Goal: Information Seeking & Learning: Check status

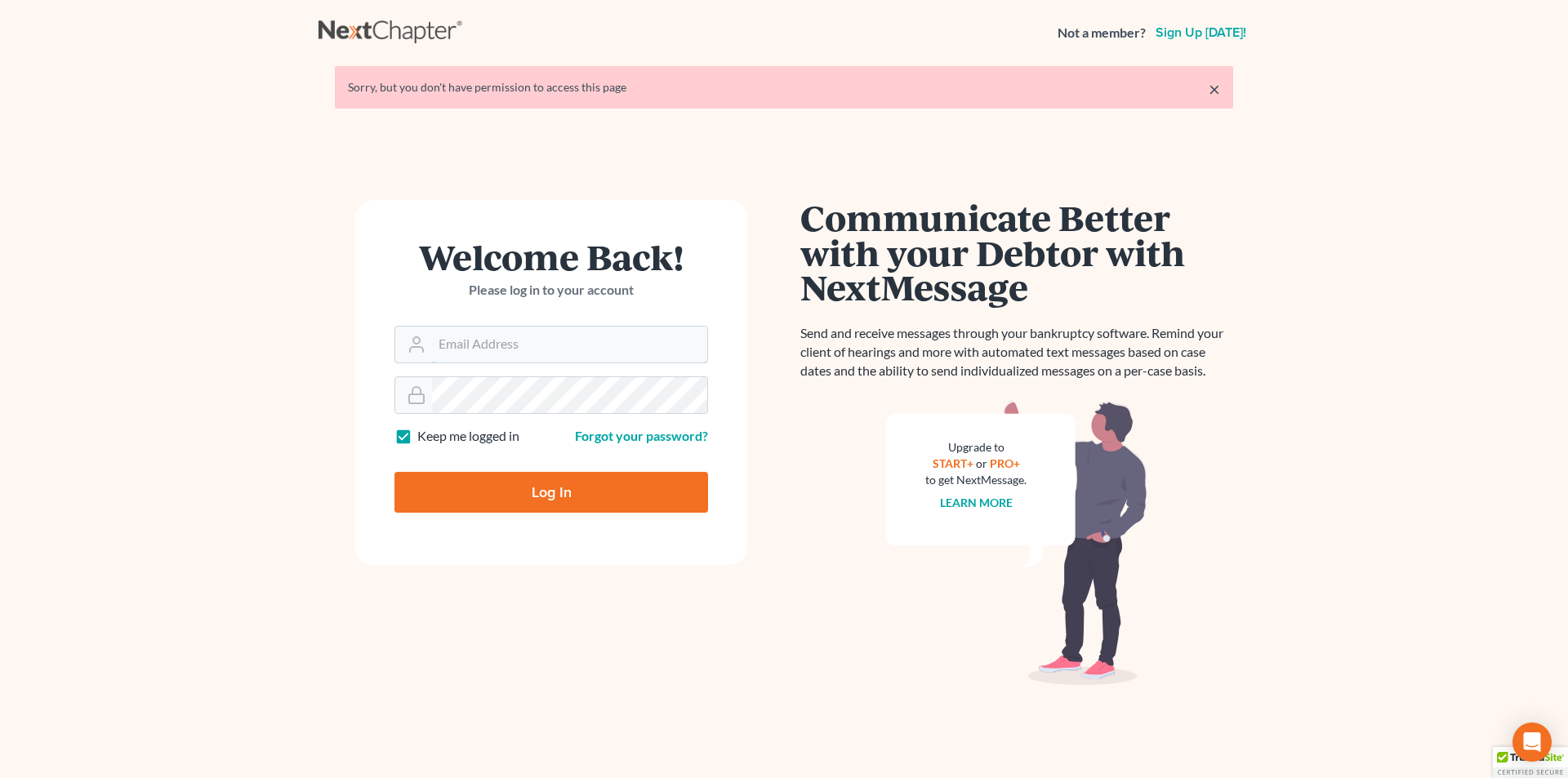
type input "[PERSON_NAME][EMAIL_ADDRESS][DOMAIN_NAME]"
click at [482, 487] on input "Log In" at bounding box center [551, 492] width 313 height 41
type input "Thinking..."
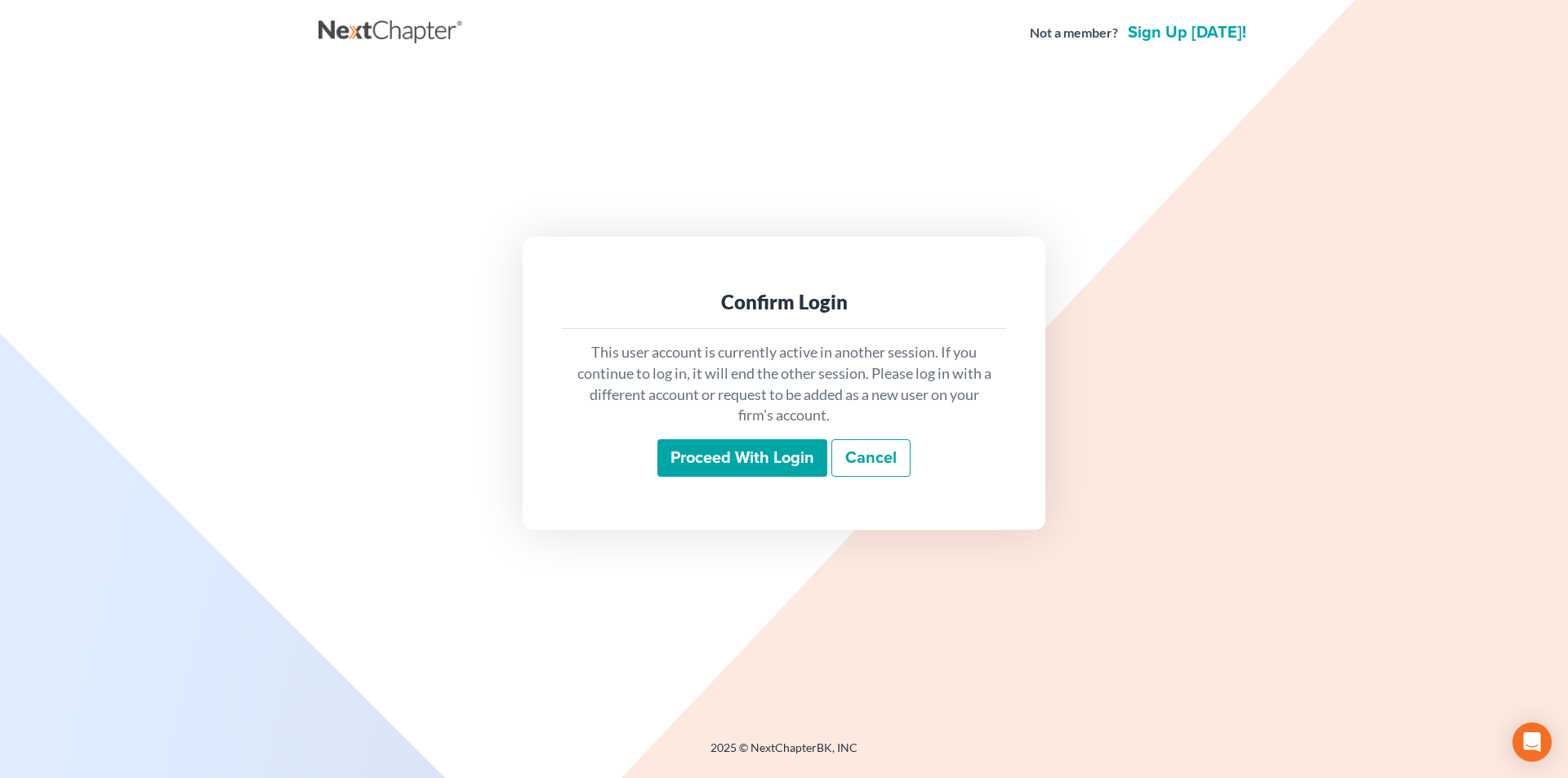
click at [766, 460] on input "Proceed with login" at bounding box center [742, 458] width 170 height 37
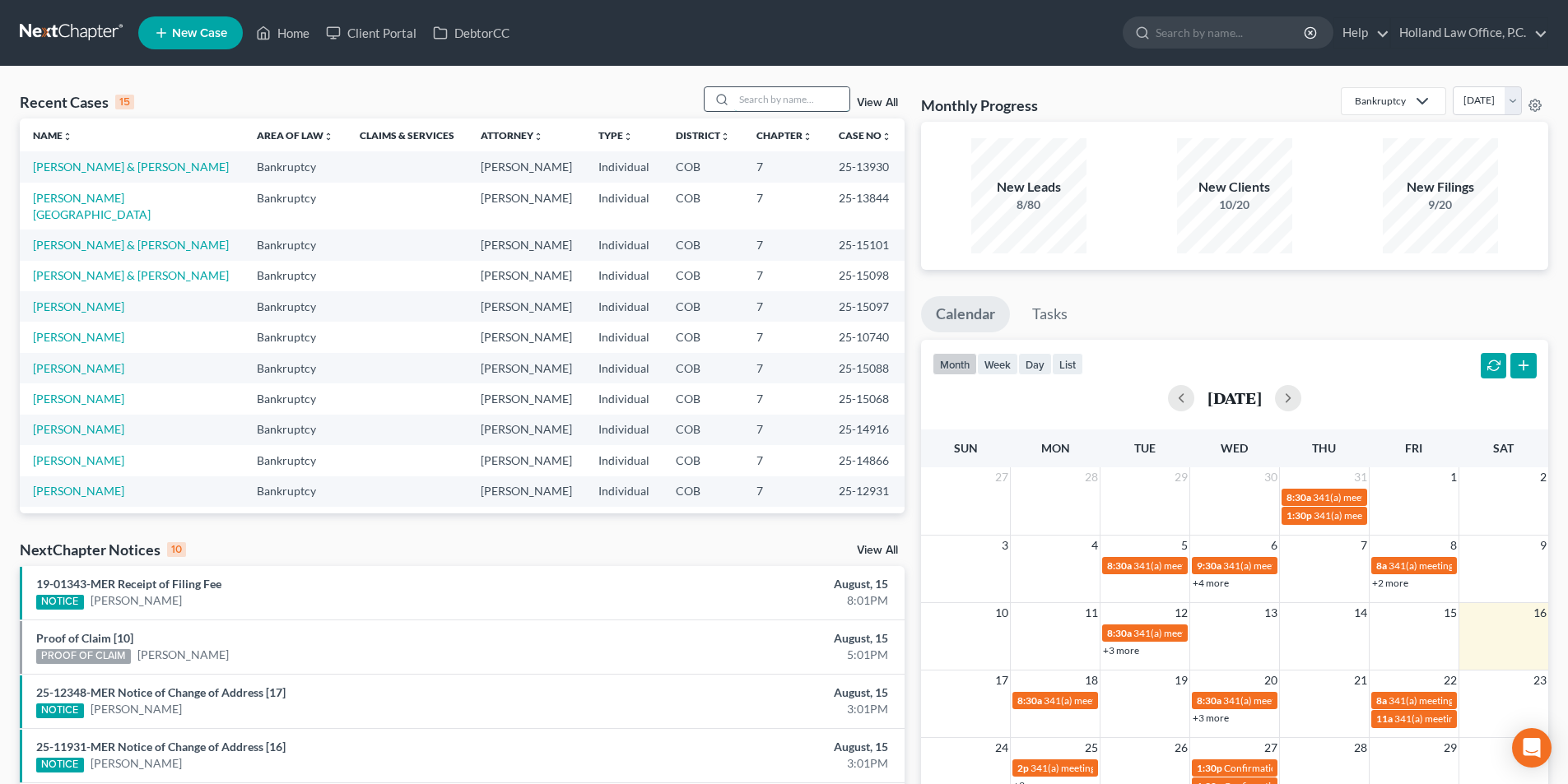
click at [766, 99] on input "search" at bounding box center [791, 98] width 115 height 24
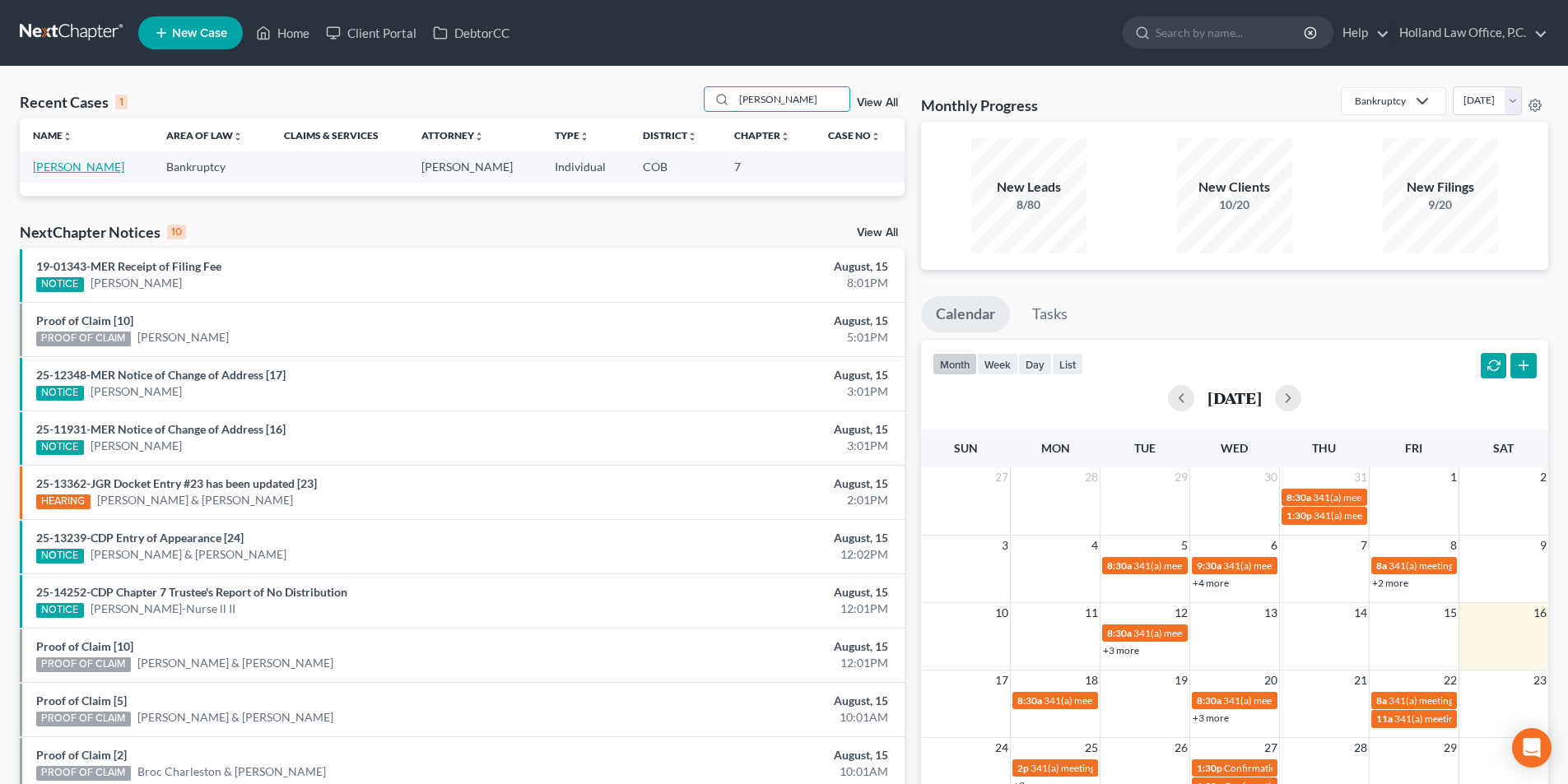
type input "Josh kennedy"
click at [79, 171] on link "Kennedy, Josh" at bounding box center [78, 166] width 92 height 14
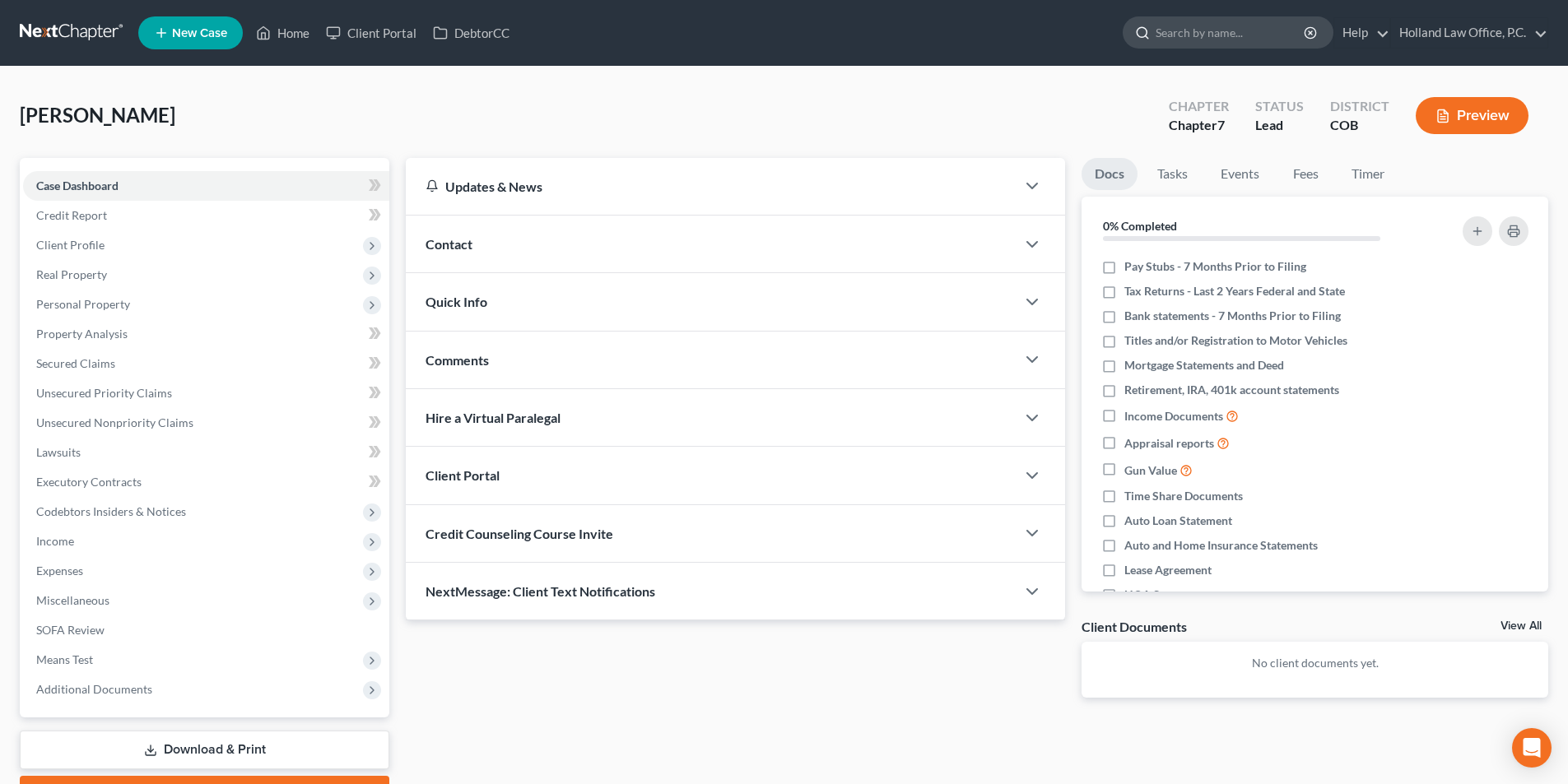
click at [1233, 34] on input "search" at bounding box center [1231, 33] width 151 height 31
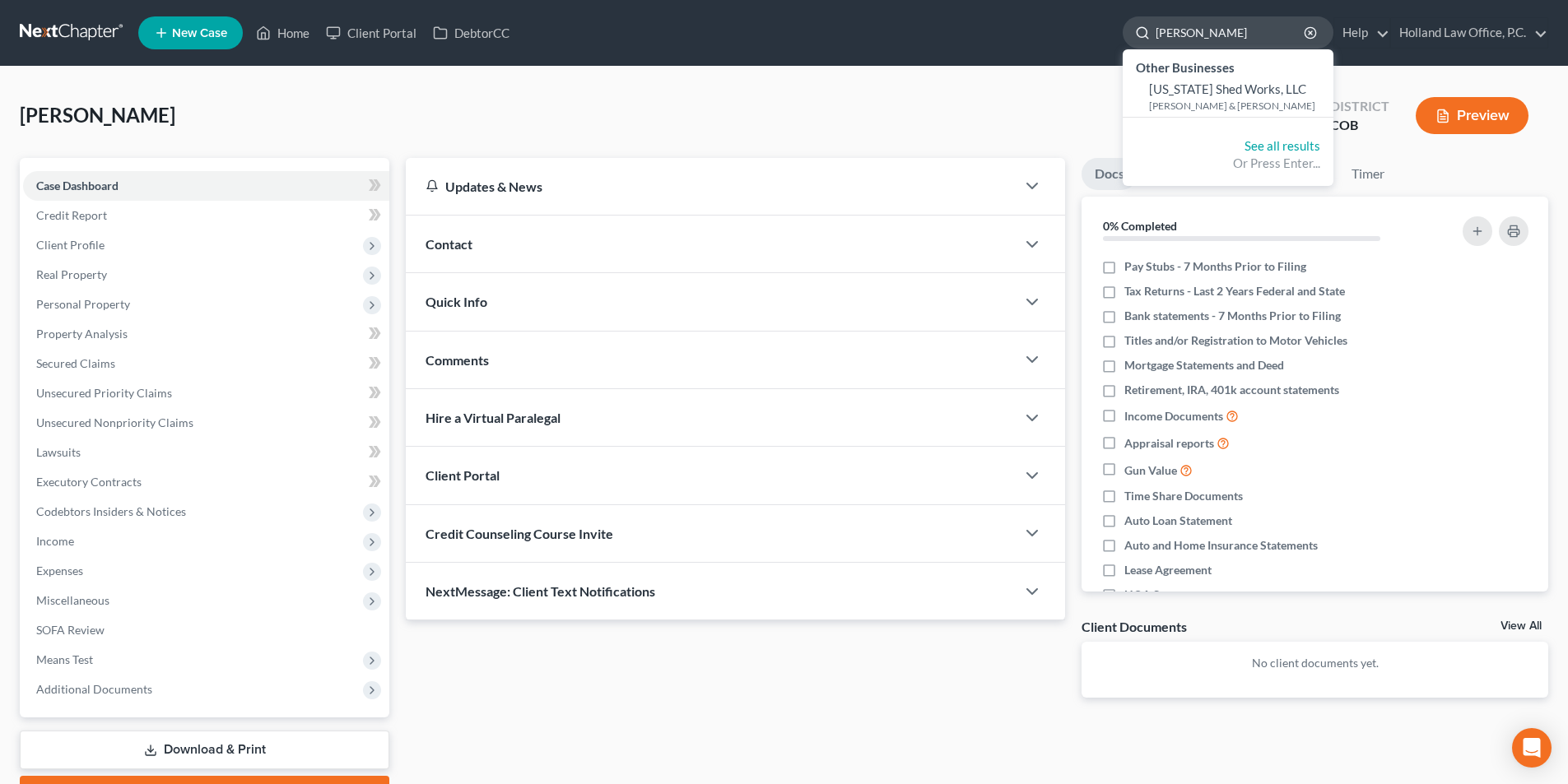
drag, startPoint x: 1252, startPoint y: 32, endPoint x: 1140, endPoint y: 27, distance: 112.1
click at [1140, 27] on div "Shawn Wolsten" at bounding box center [1228, 32] width 210 height 32
click at [1244, 31] on input "Shawn Wolsten" at bounding box center [1231, 33] width 151 height 31
drag, startPoint x: 1244, startPoint y: 31, endPoint x: 1153, endPoint y: 30, distance: 91.0
click at [1153, 30] on div "Shawn Wolsten" at bounding box center [1228, 32] width 210 height 32
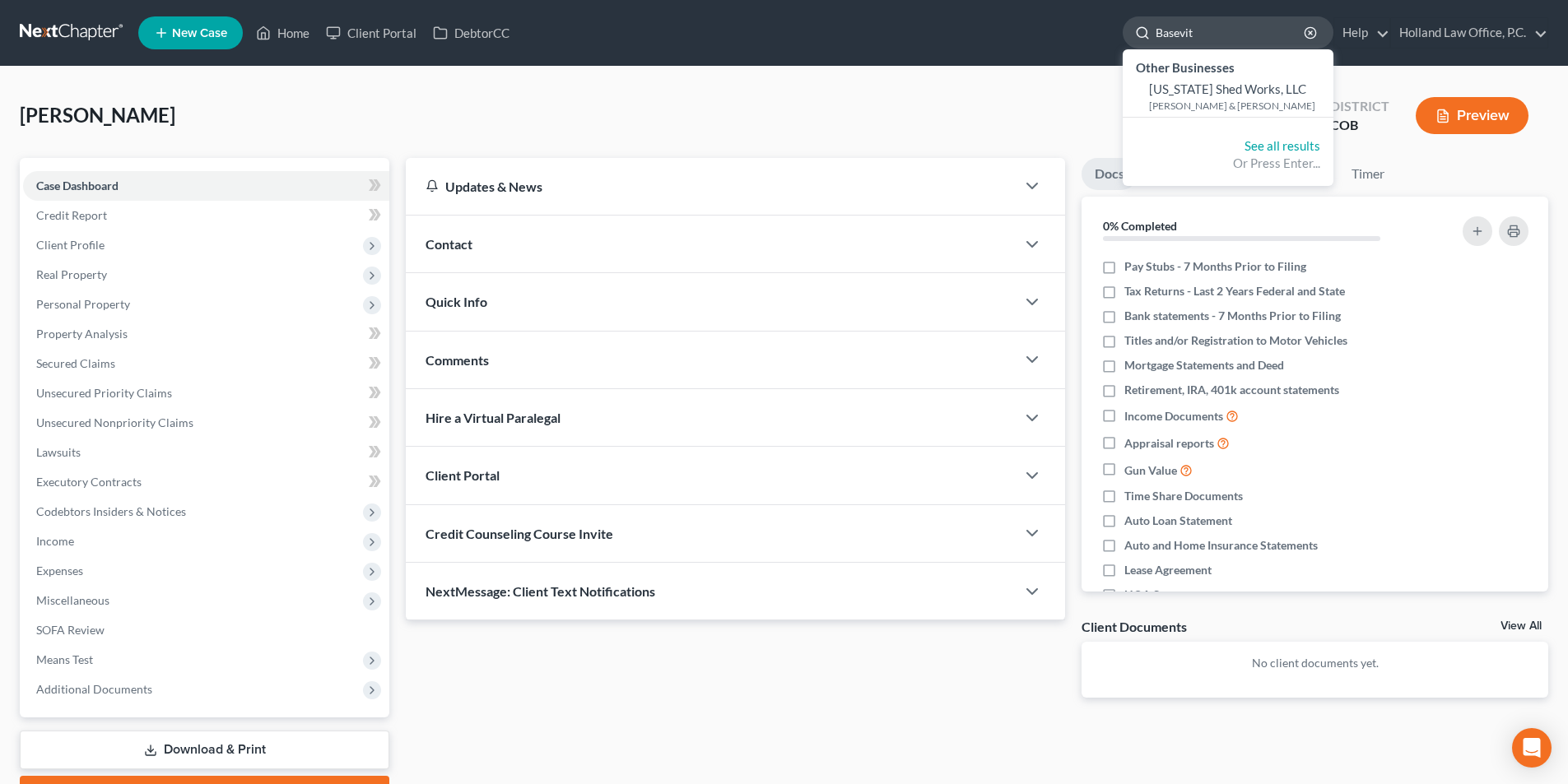
type input "Basevitz"
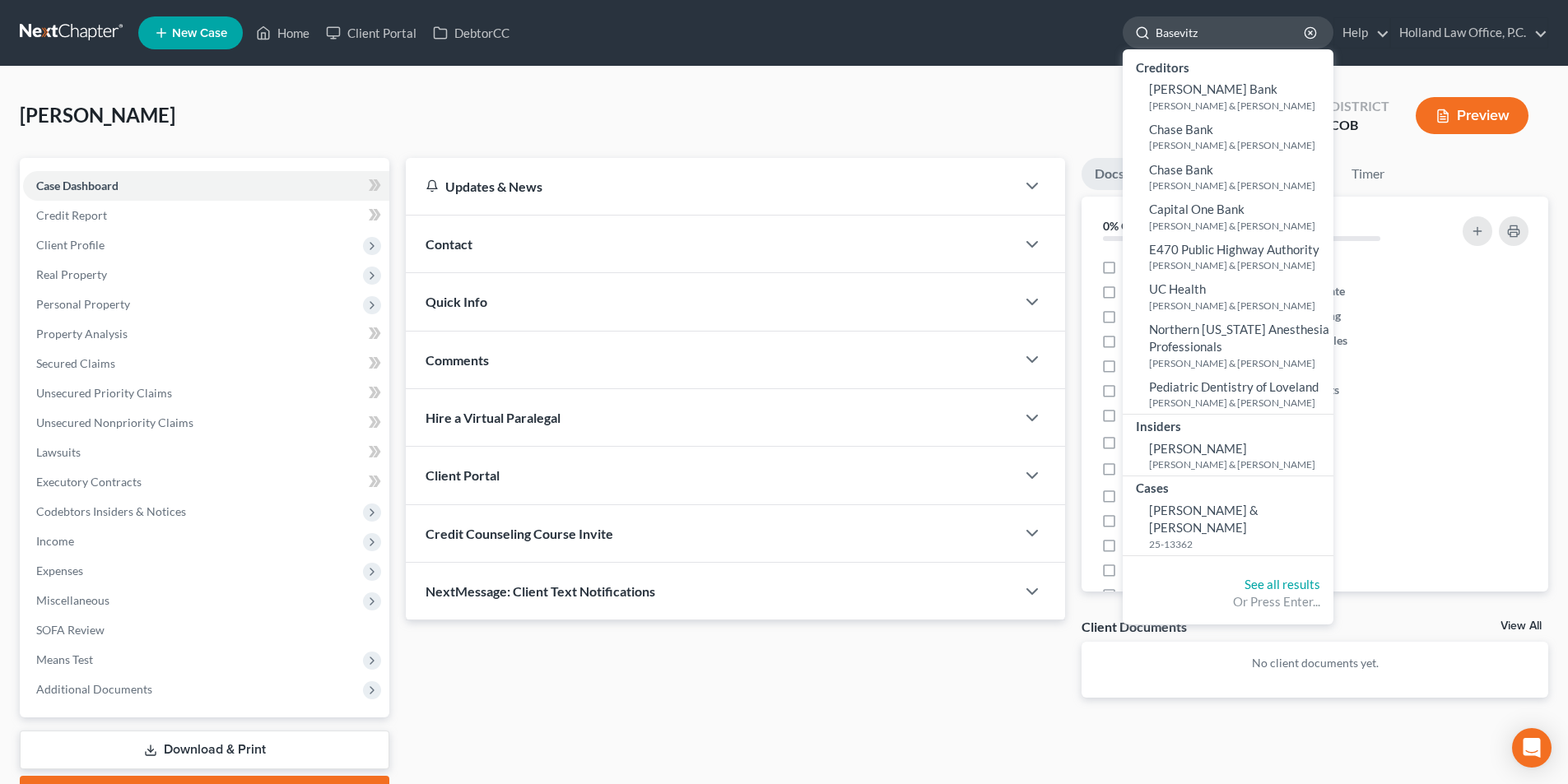
drag, startPoint x: 1220, startPoint y: 34, endPoint x: 1140, endPoint y: 31, distance: 80.1
click at [1140, 31] on div "Basevitz" at bounding box center [1228, 32] width 210 height 32
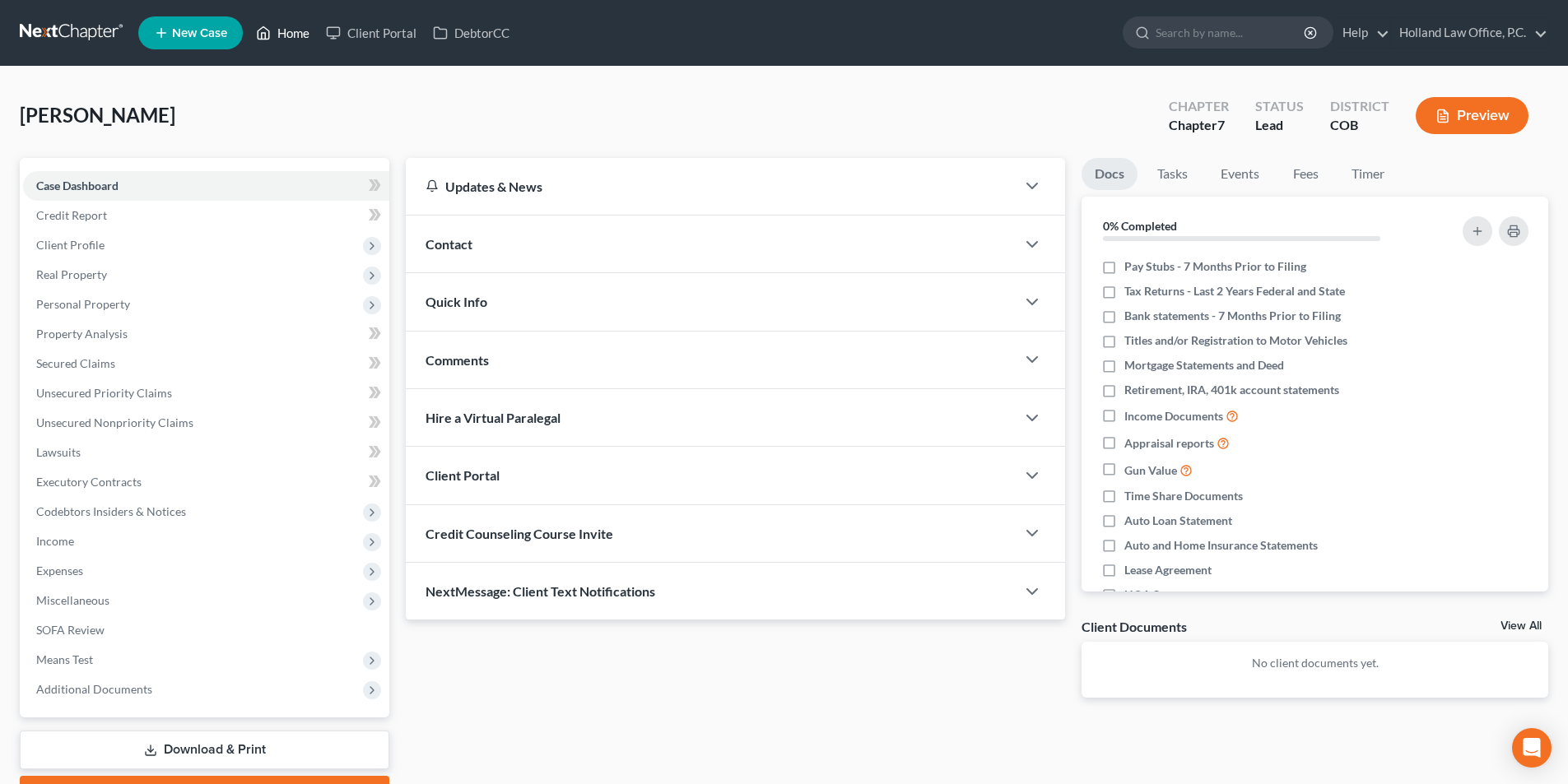
click at [304, 31] on link "Home" at bounding box center [283, 33] width 70 height 30
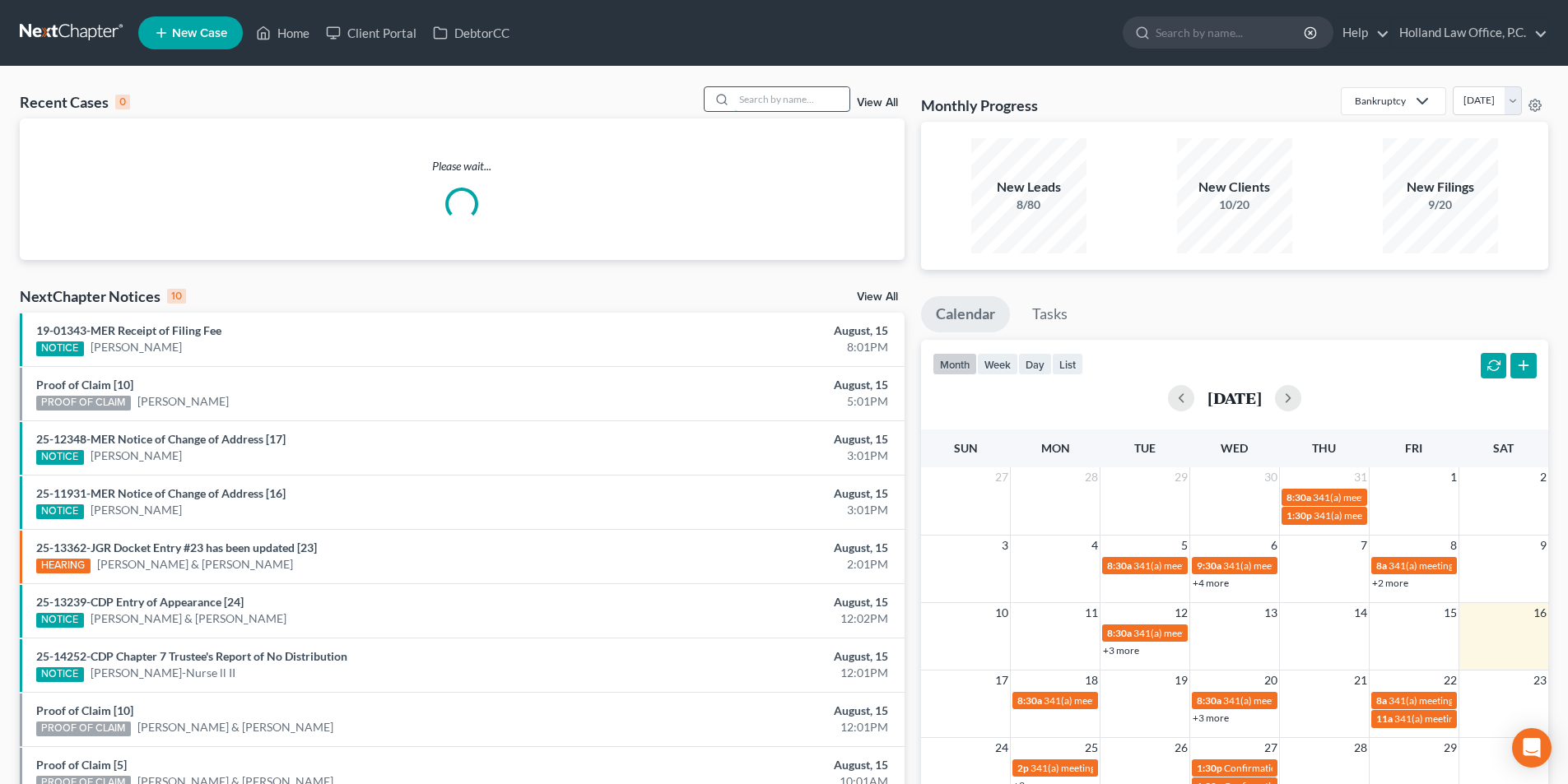
click at [774, 99] on input "search" at bounding box center [791, 98] width 115 height 24
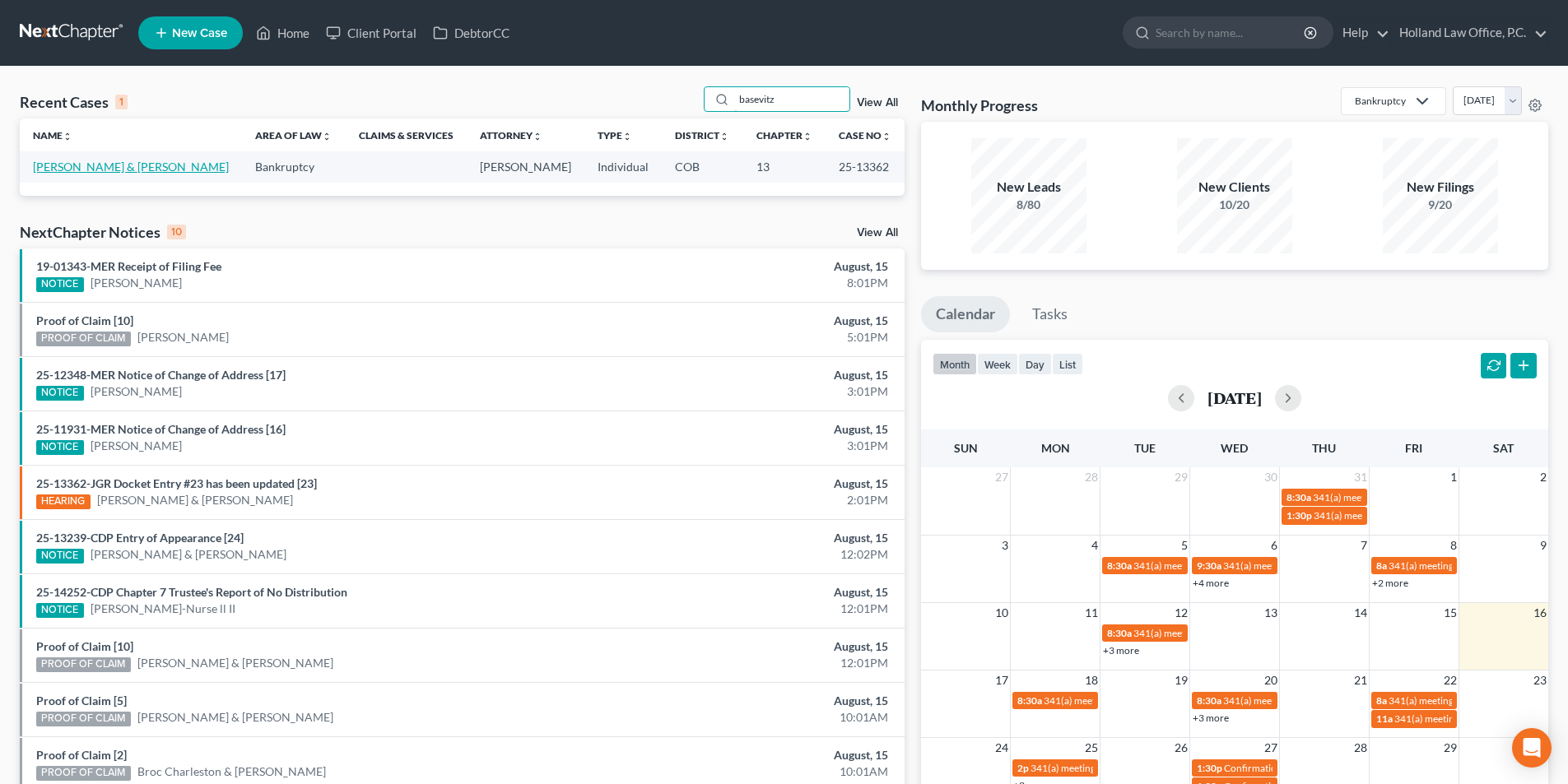
type input "basevitz"
click at [131, 174] on link "[PERSON_NAME] & [PERSON_NAME]" at bounding box center [130, 166] width 196 height 14
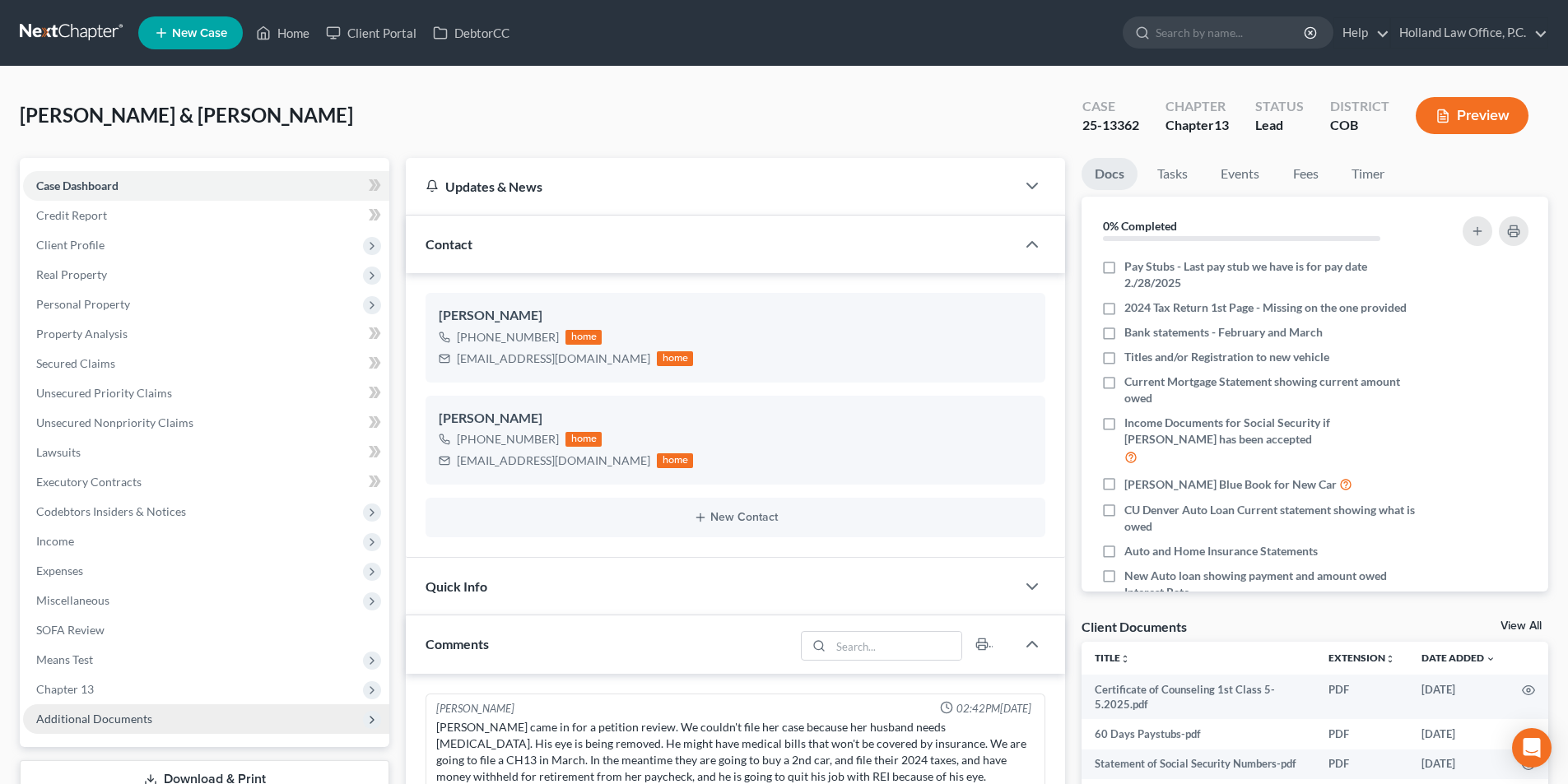
scroll to position [136, 0]
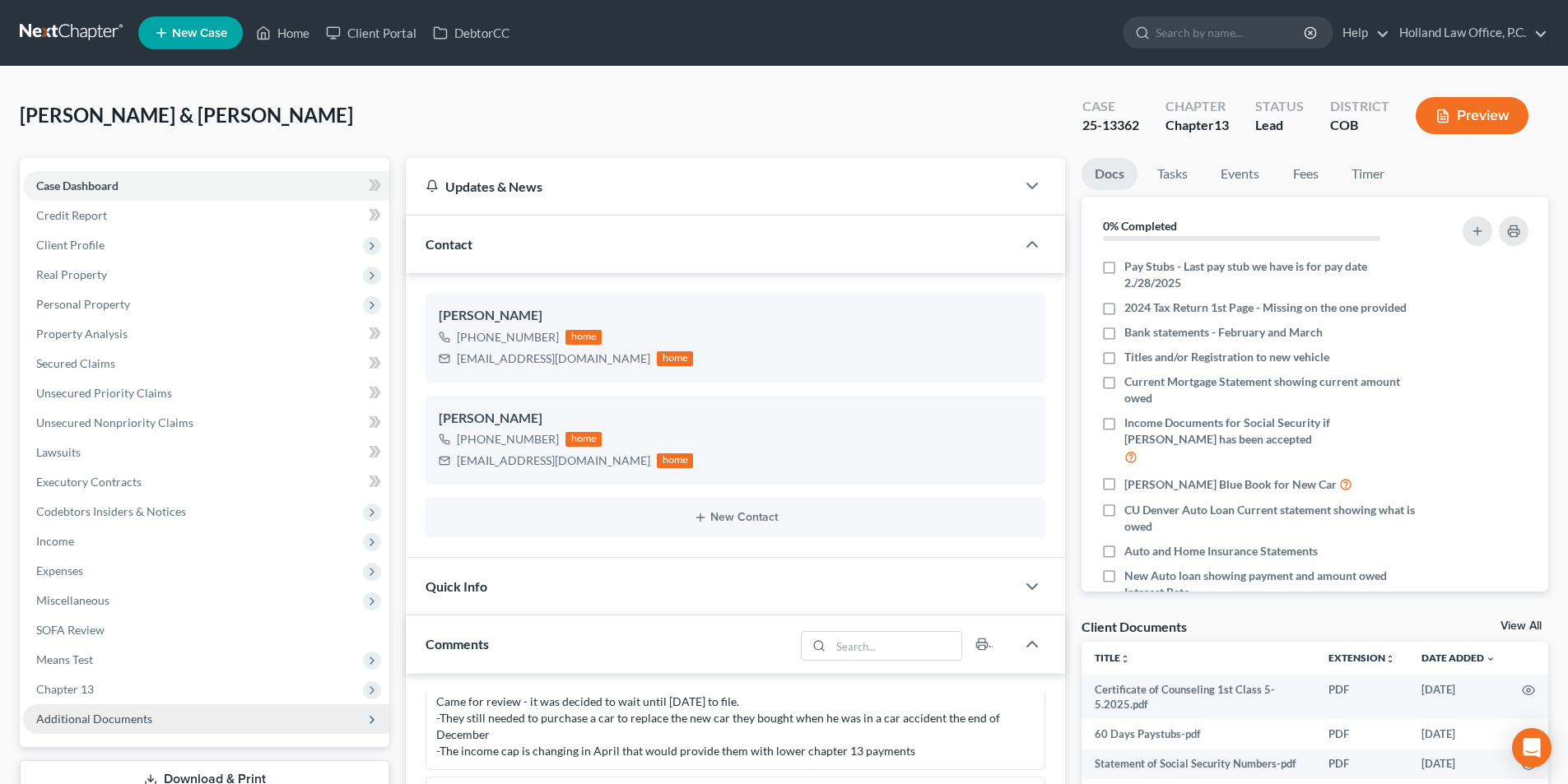
click at [111, 714] on span "Additional Documents" at bounding box center [95, 718] width 116 height 14
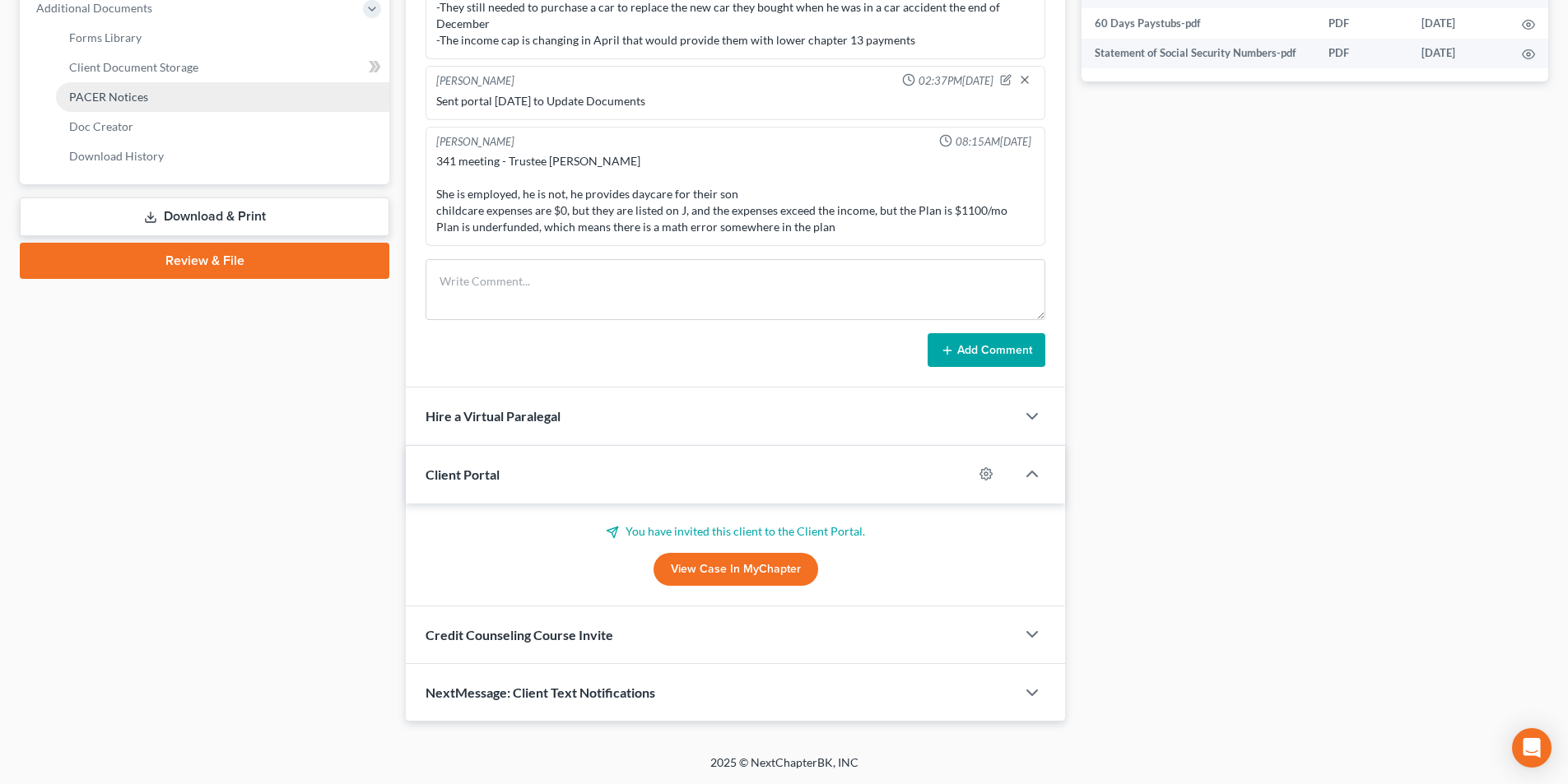
click at [125, 95] on span "PACER Notices" at bounding box center [109, 97] width 79 height 14
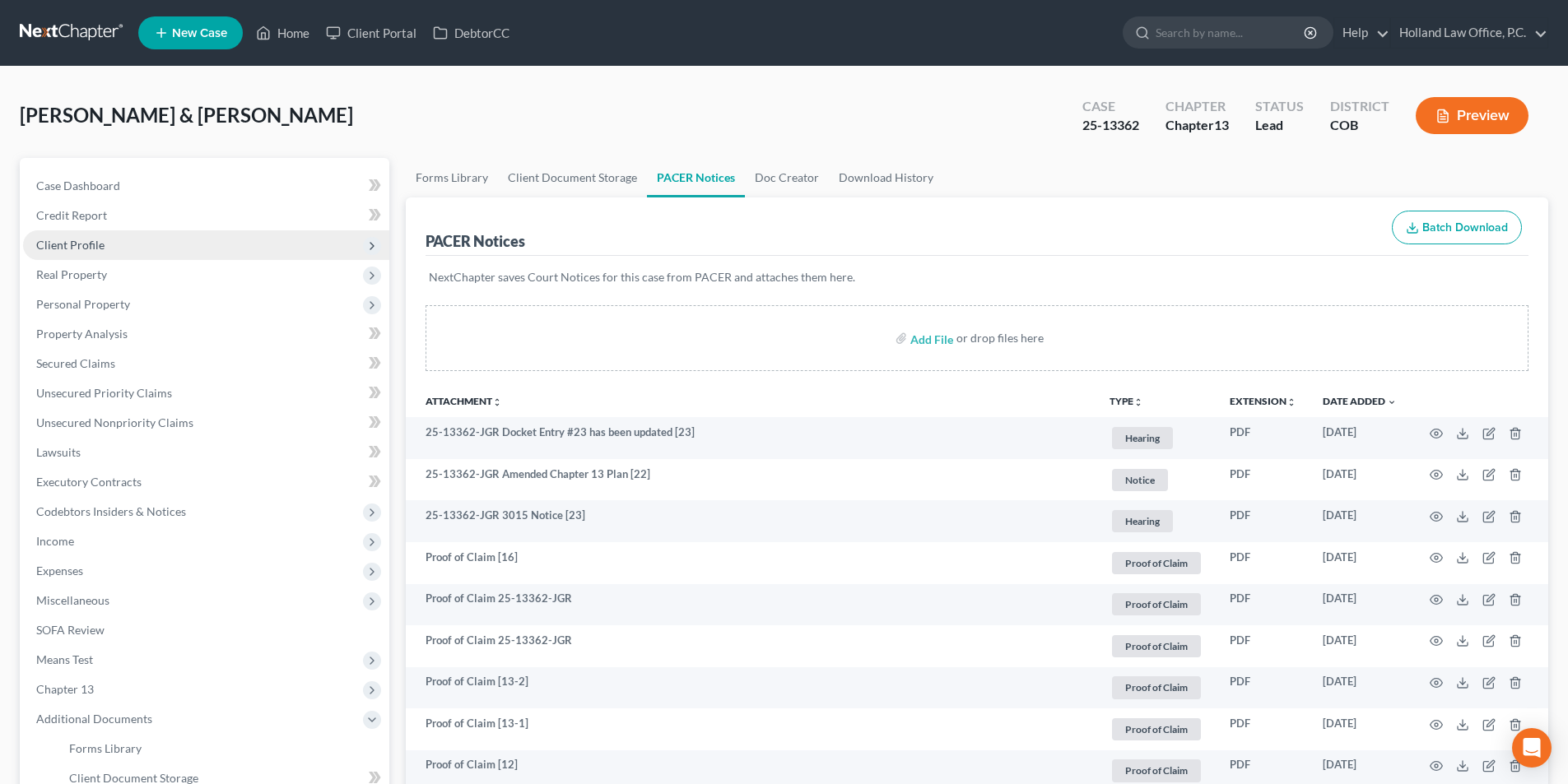
click at [81, 244] on span "Client Profile" at bounding box center [70, 244] width 69 height 14
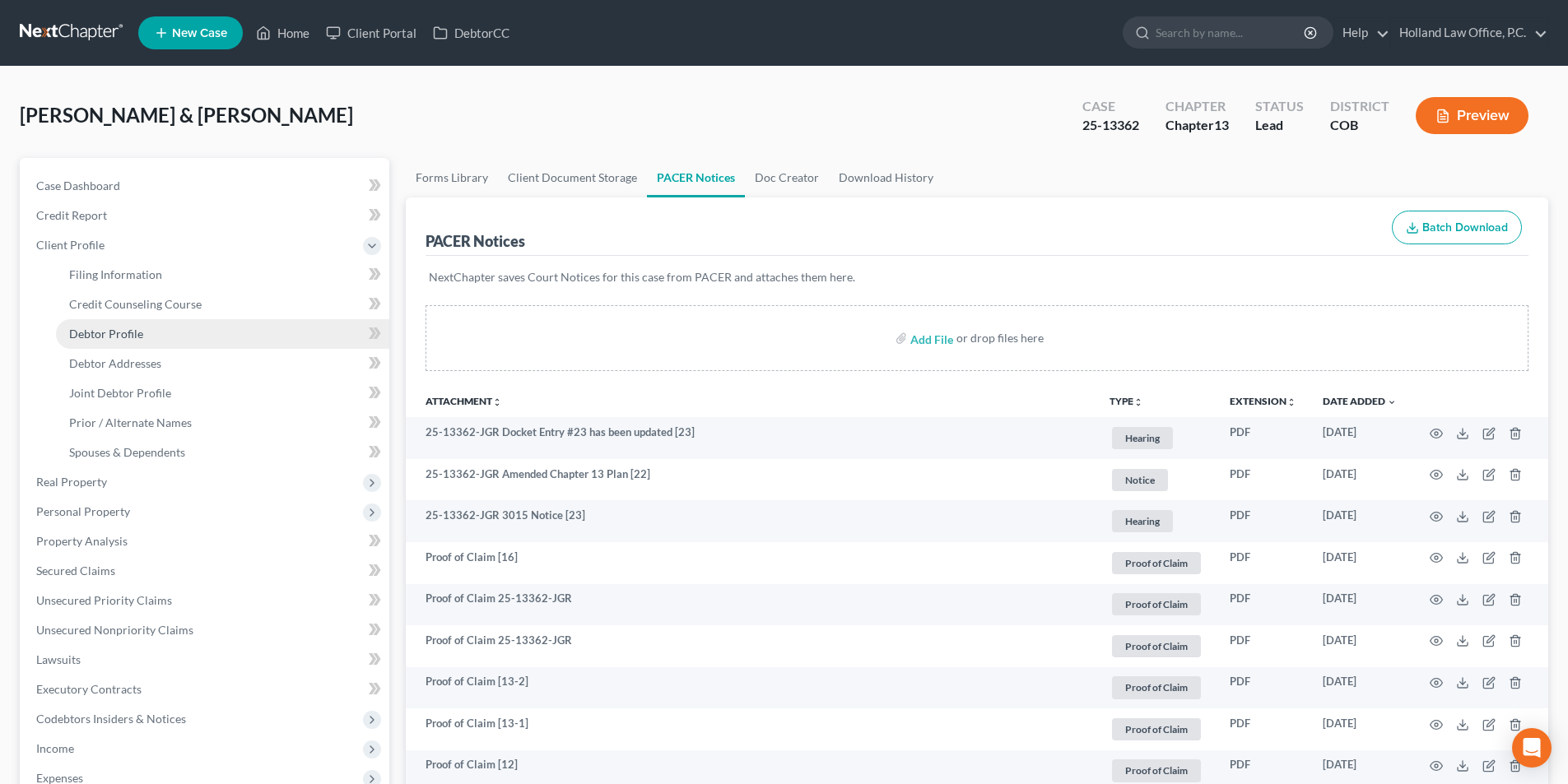
click at [108, 336] on span "Debtor Profile" at bounding box center [106, 333] width 74 height 14
select select "1"
select select "2"
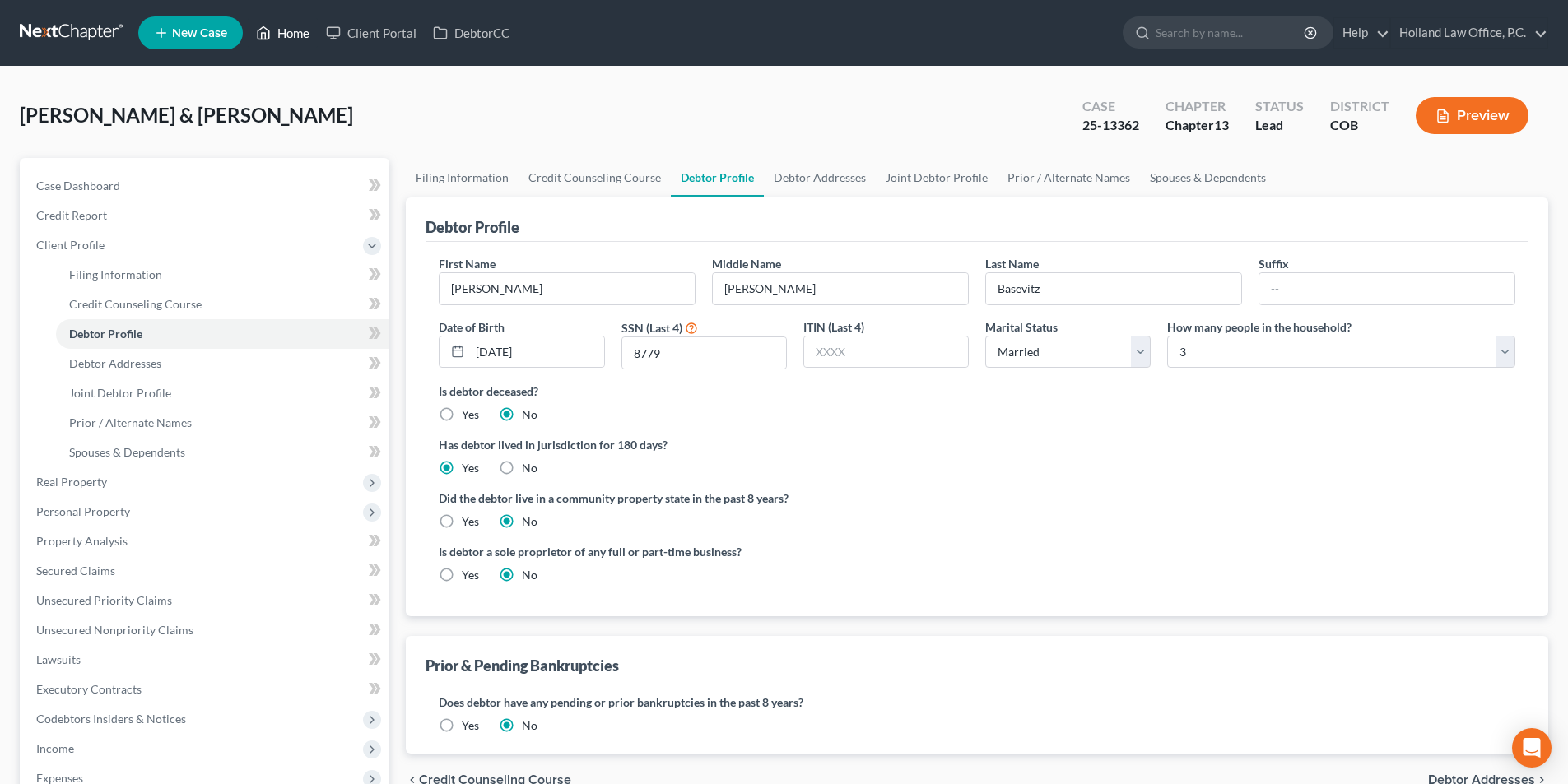
click at [294, 37] on link "Home" at bounding box center [283, 33] width 70 height 30
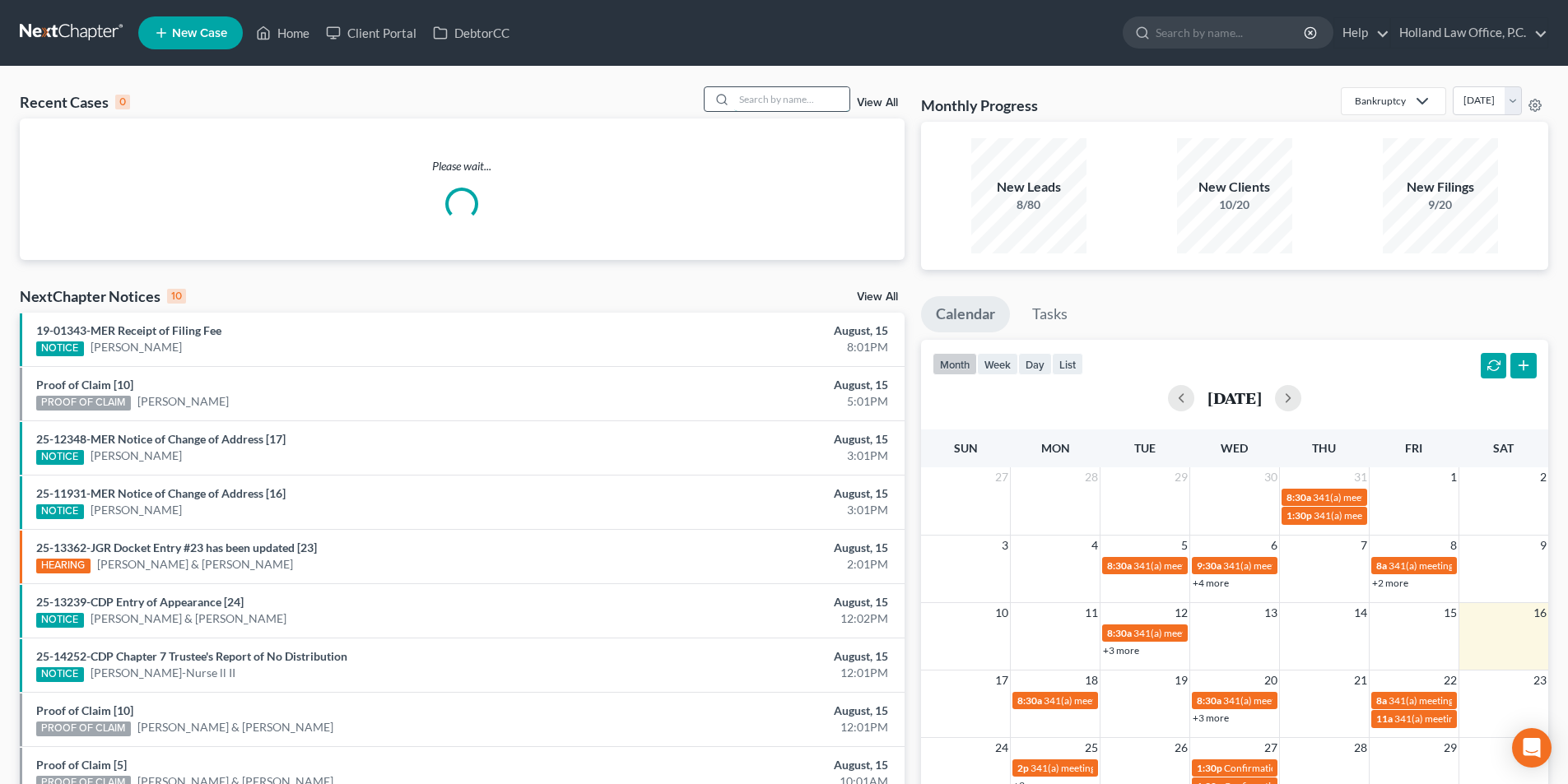
click at [830, 105] on input "search" at bounding box center [791, 98] width 115 height 24
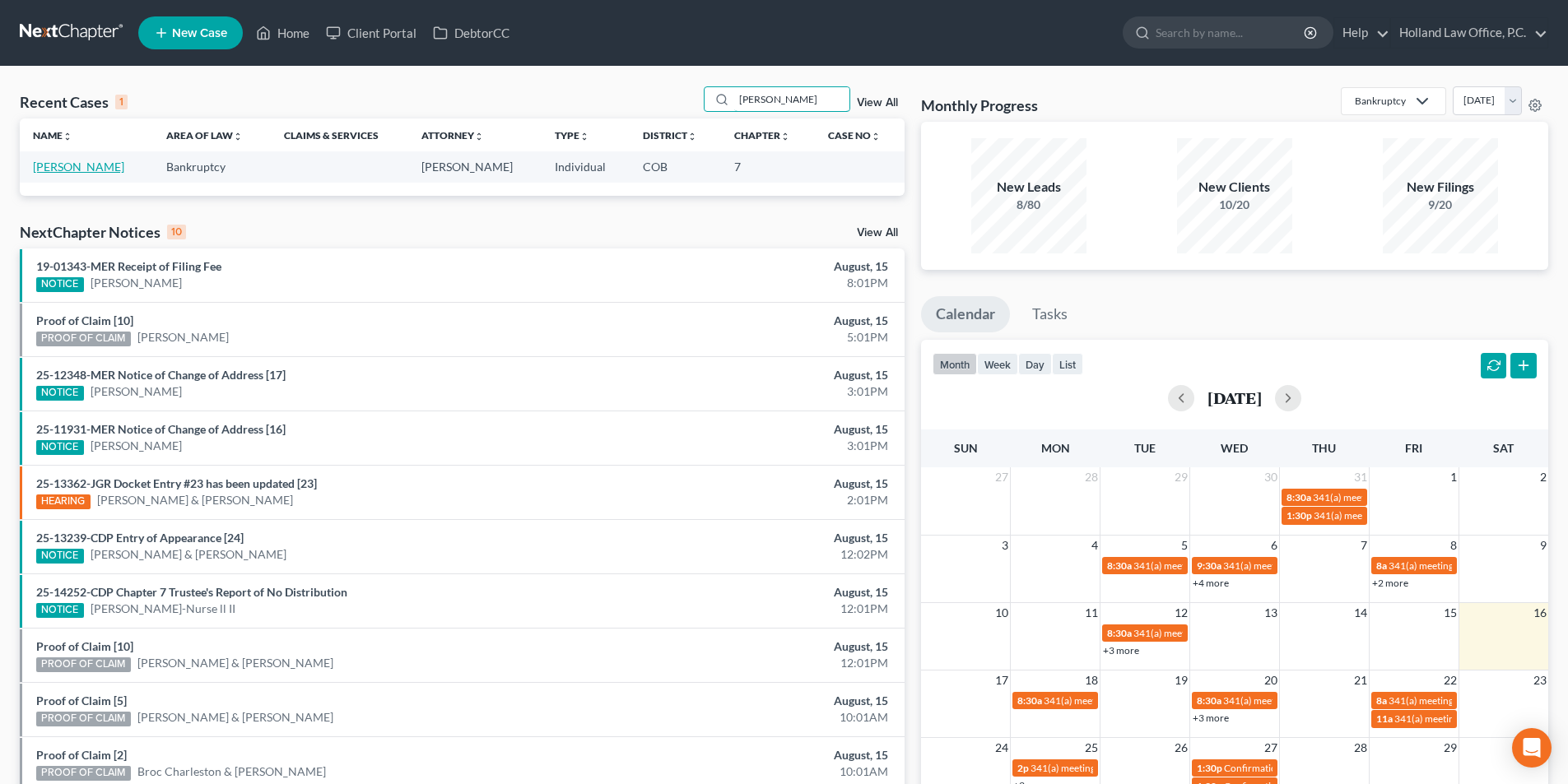
type input "josh kennedy"
click at [80, 174] on link "Kennedy, Josh" at bounding box center [78, 166] width 92 height 14
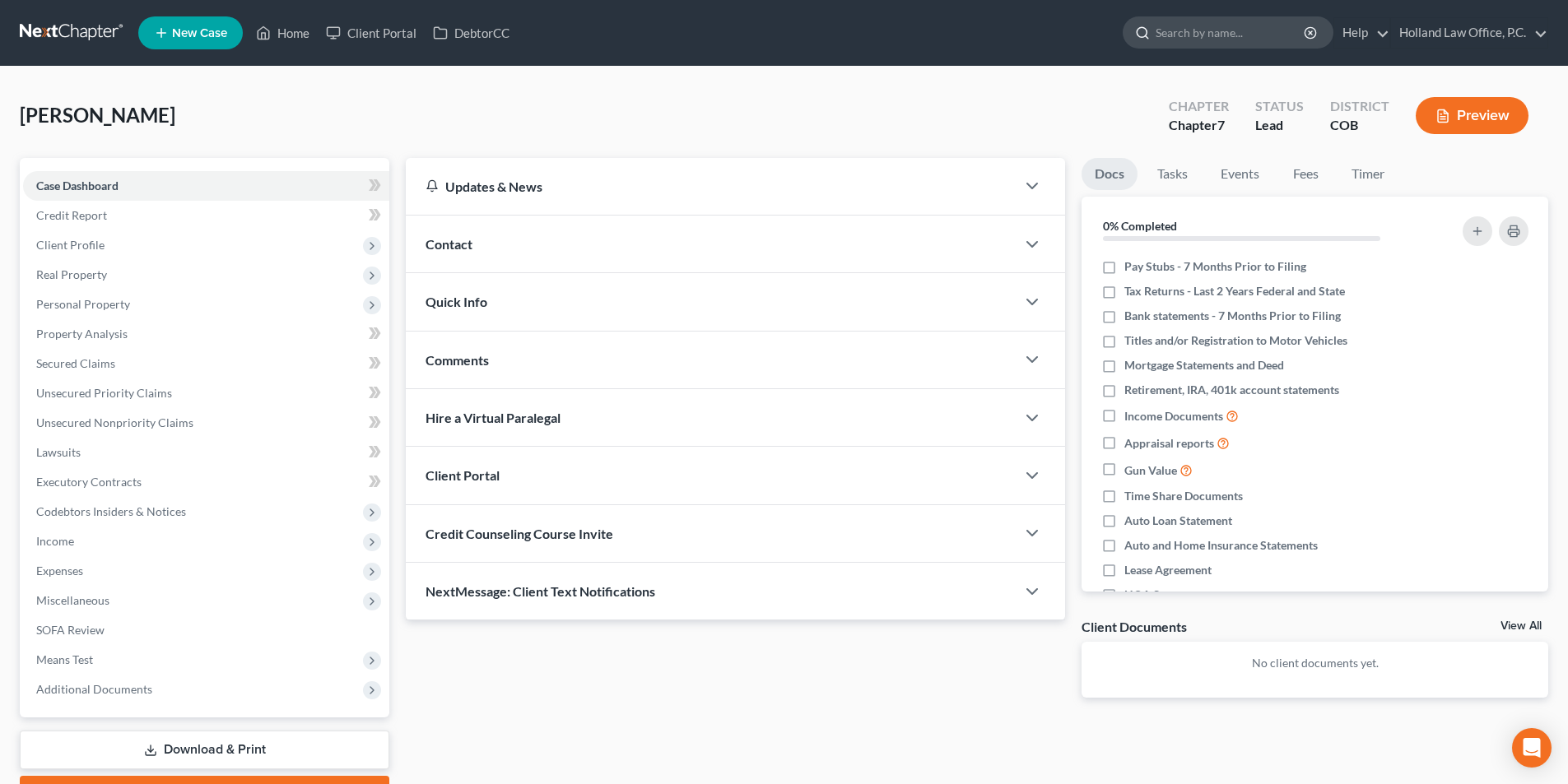
click at [1190, 37] on input "search" at bounding box center [1231, 33] width 151 height 31
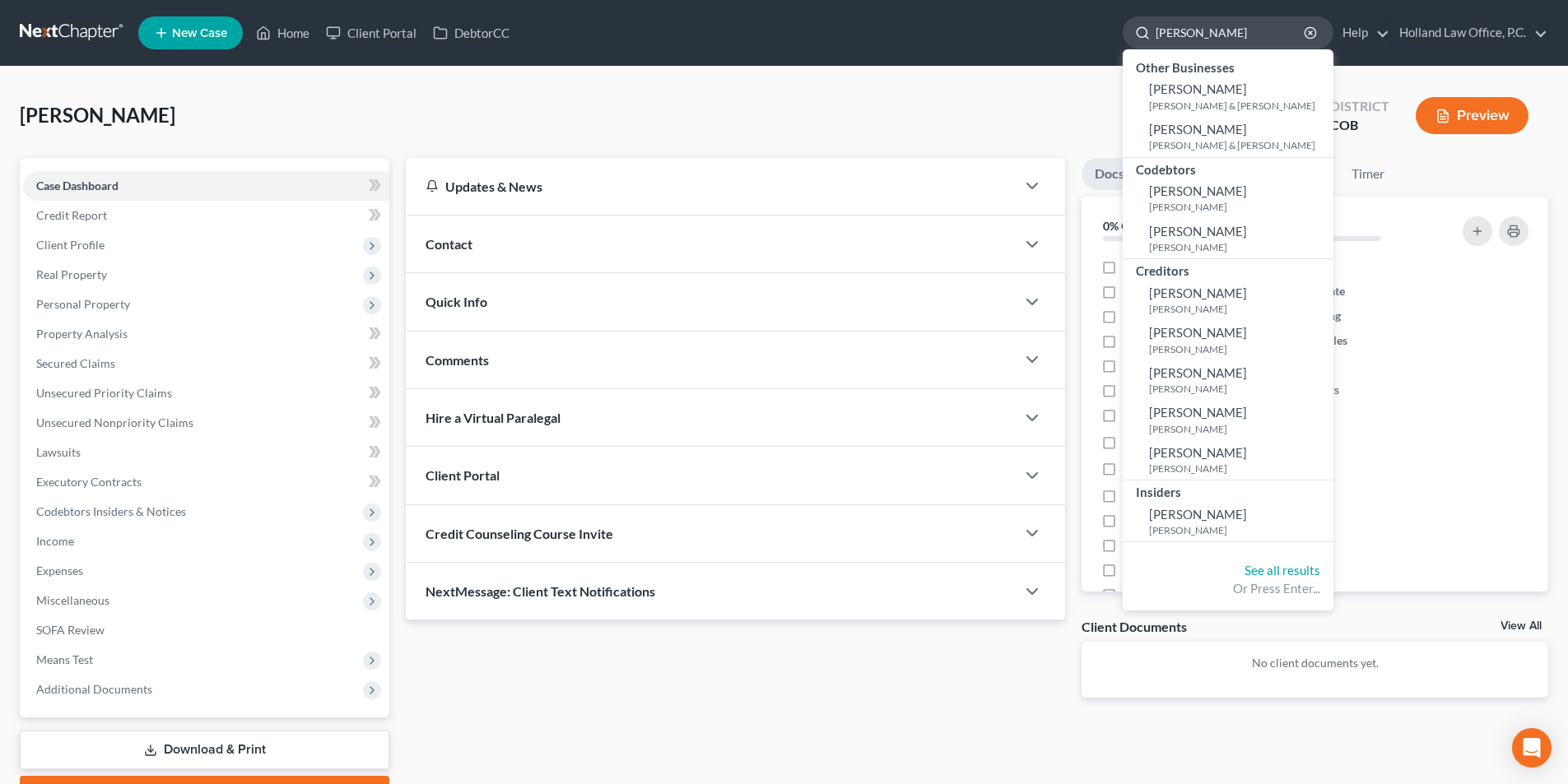
type input "John Stewrat"
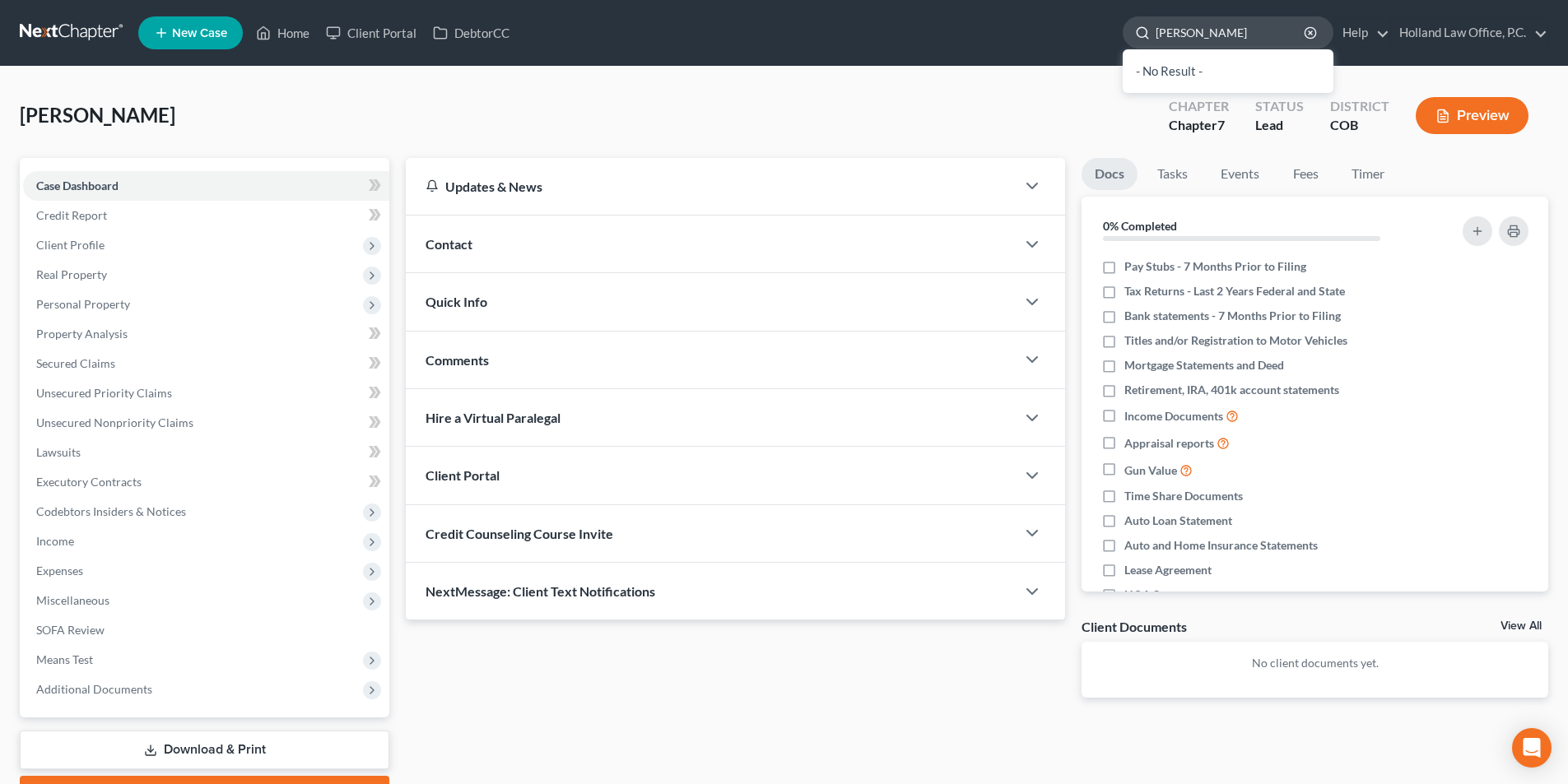
drag, startPoint x: 1230, startPoint y: 35, endPoint x: 1144, endPoint y: 21, distance: 87.1
click at [1144, 21] on div "John Stewrat" at bounding box center [1228, 32] width 210 height 32
click at [293, 35] on link "Home" at bounding box center [283, 33] width 70 height 30
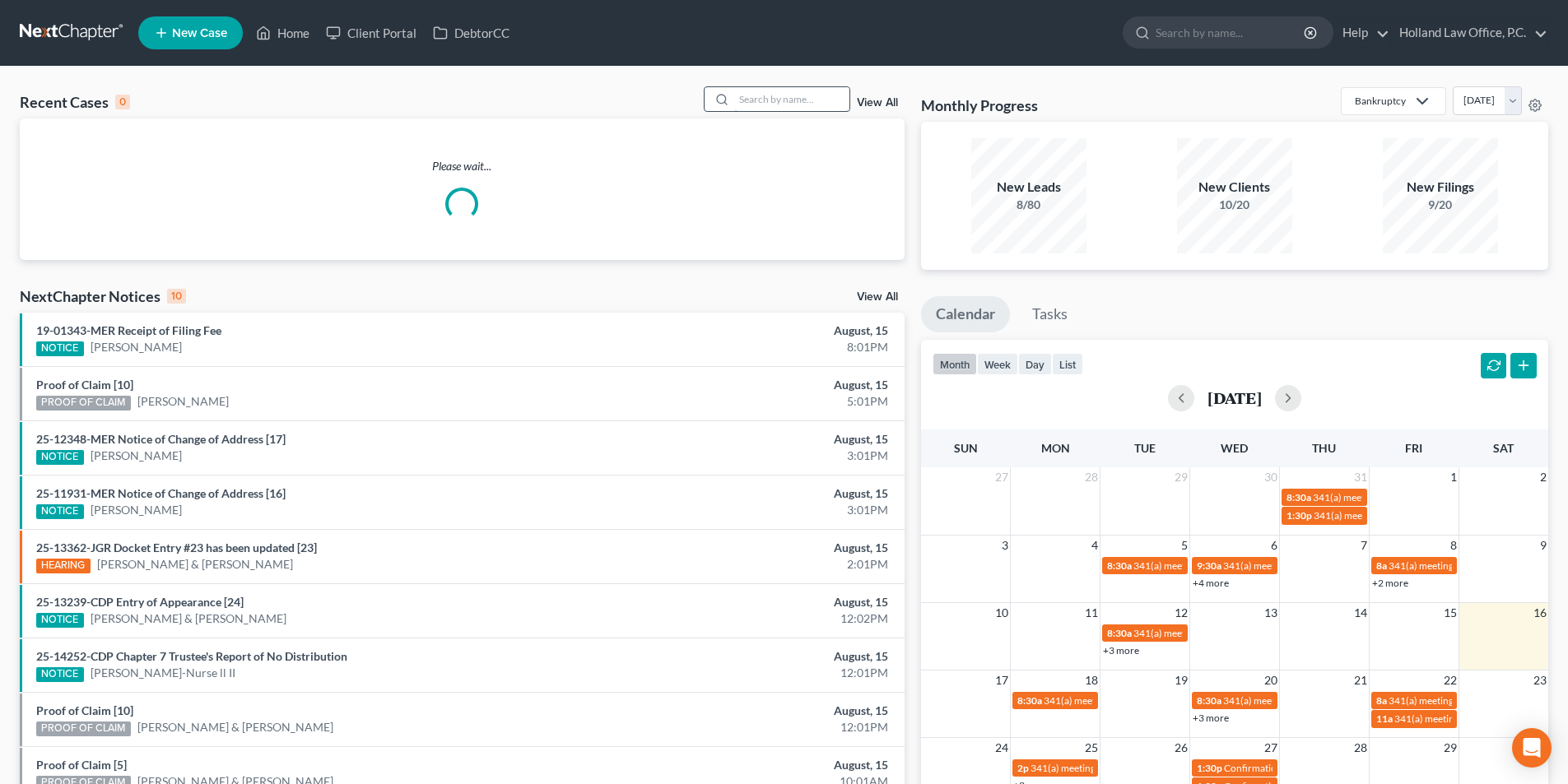
click at [767, 105] on input "search" at bounding box center [791, 98] width 115 height 24
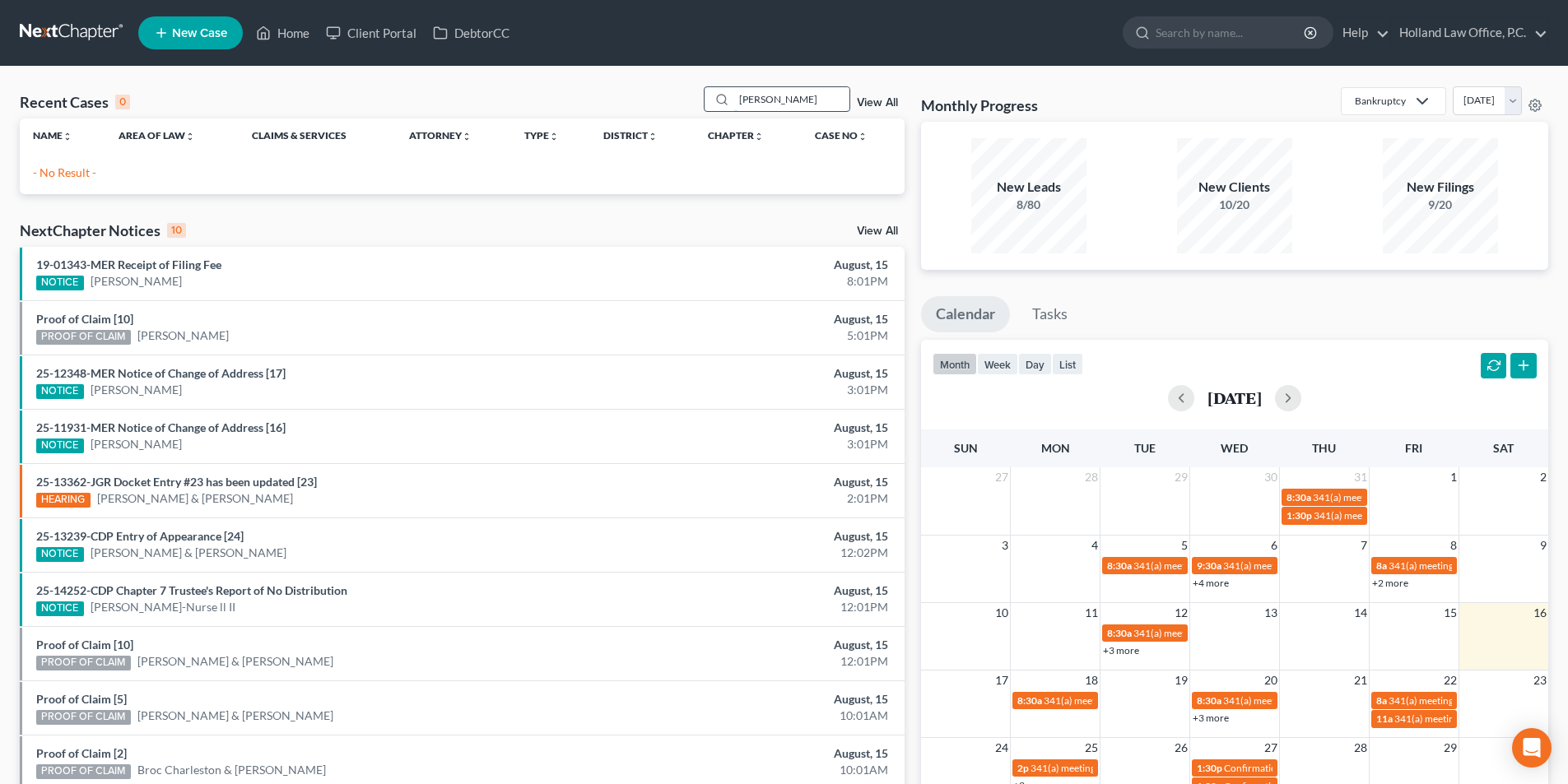
click at [770, 101] on input "Ruby Rhernandez" at bounding box center [791, 98] width 115 height 24
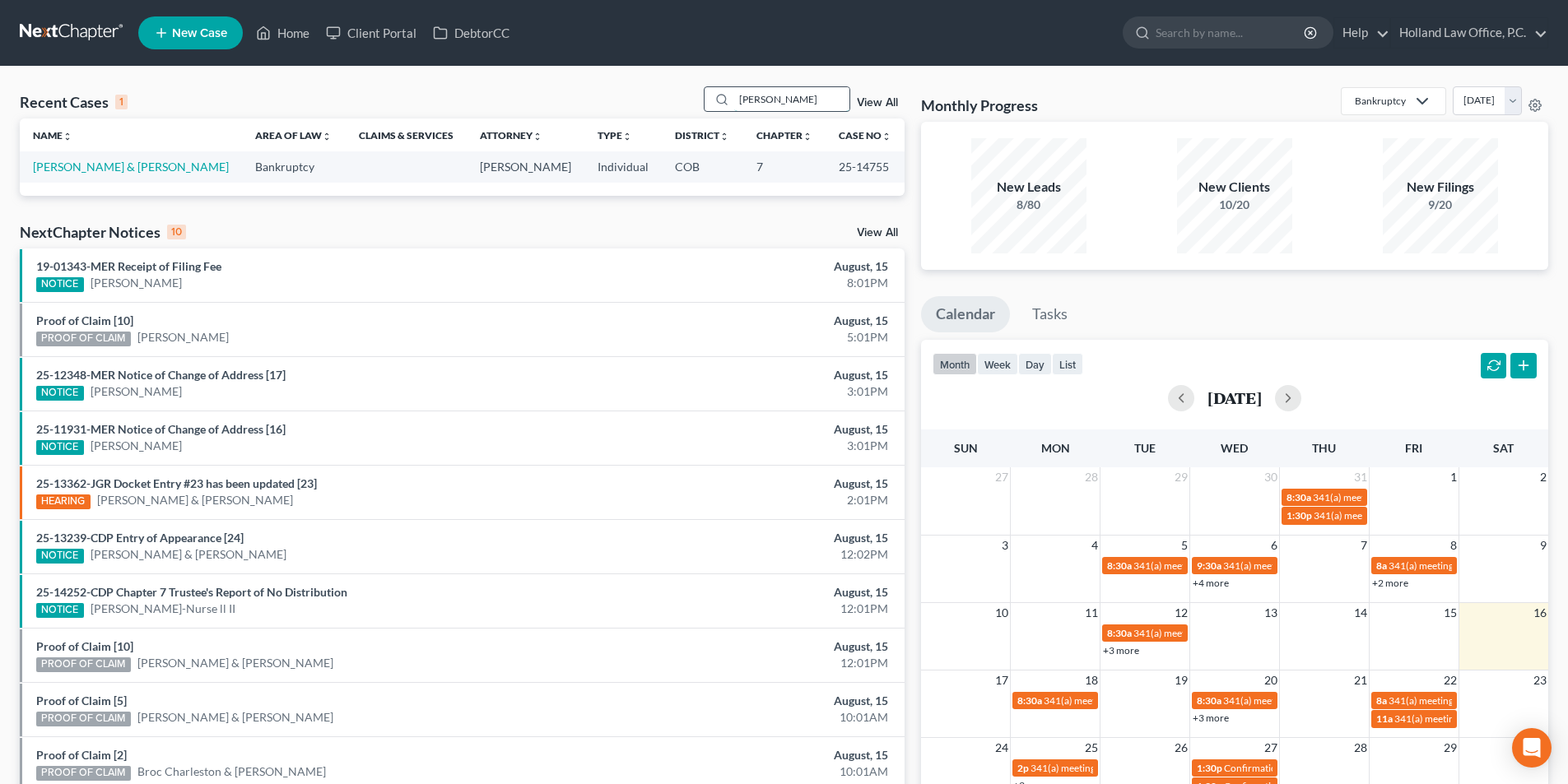
drag, startPoint x: 818, startPoint y: 102, endPoint x: 716, endPoint y: 98, distance: 102.1
click at [716, 98] on div "Ruby hernandez" at bounding box center [777, 98] width 147 height 25
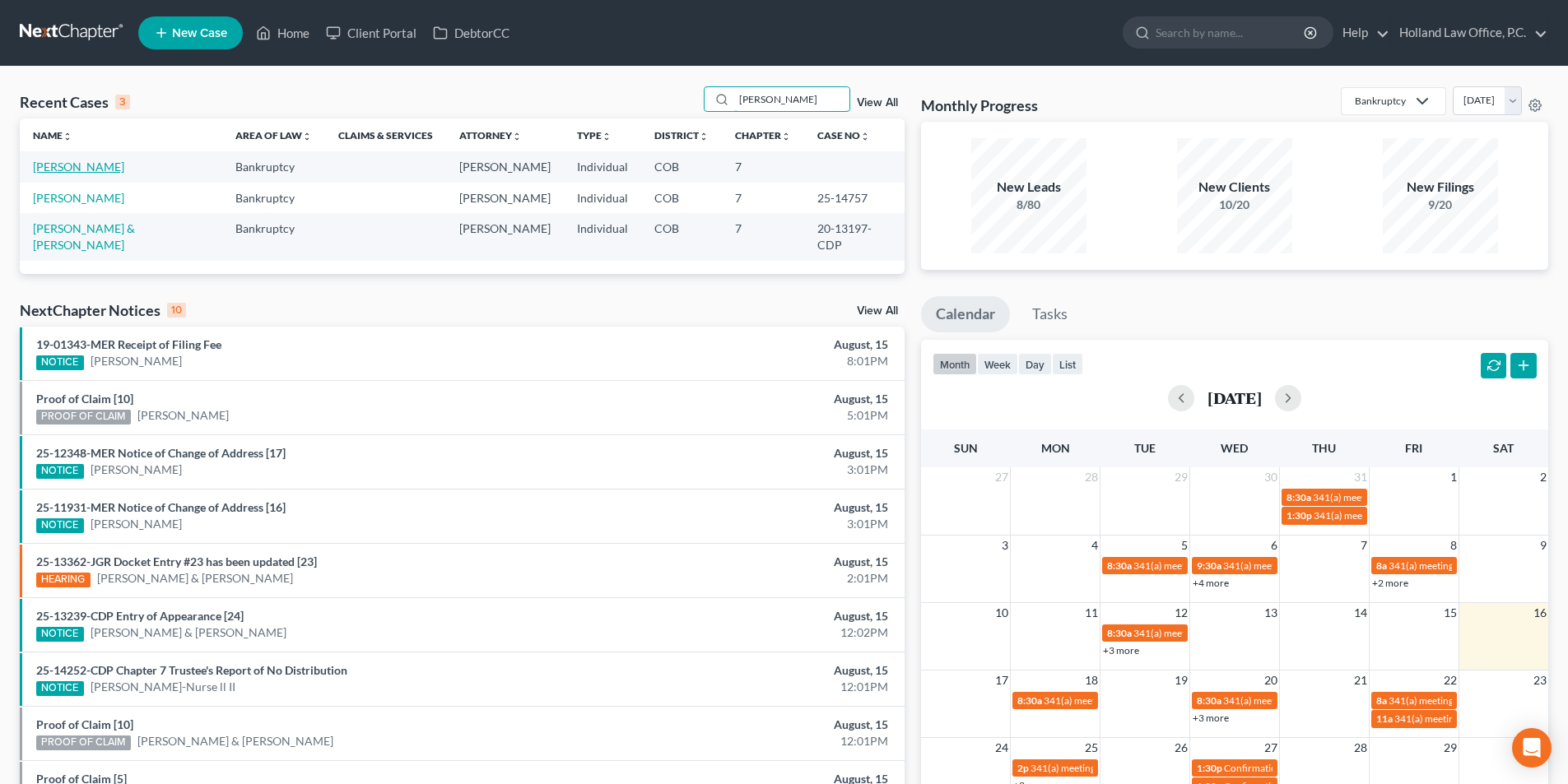
type input "Kennedy"
click at [90, 166] on link "Kennedy, Josh" at bounding box center [78, 166] width 92 height 14
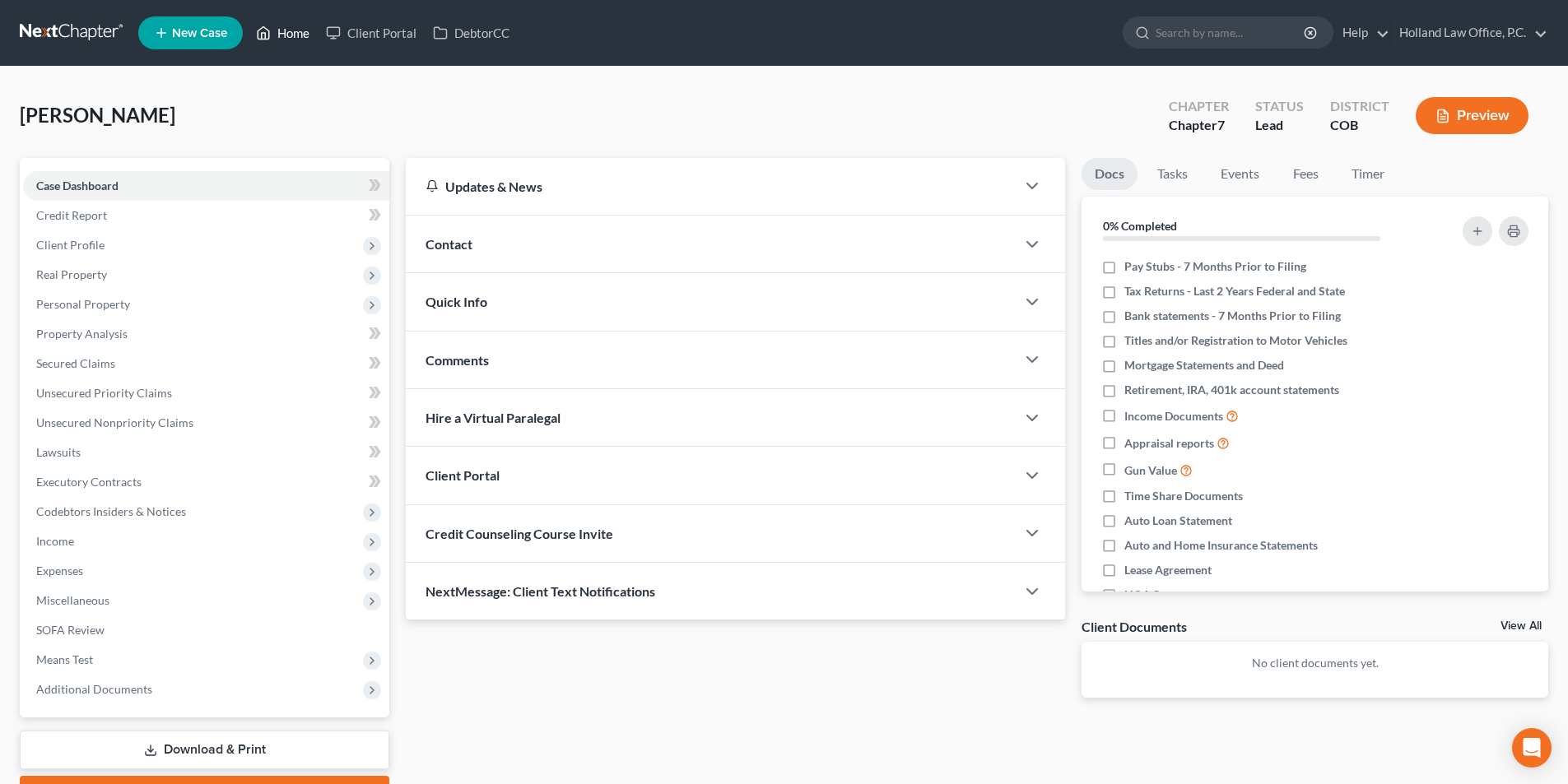
click at [293, 38] on link "Home" at bounding box center [283, 33] width 70 height 30
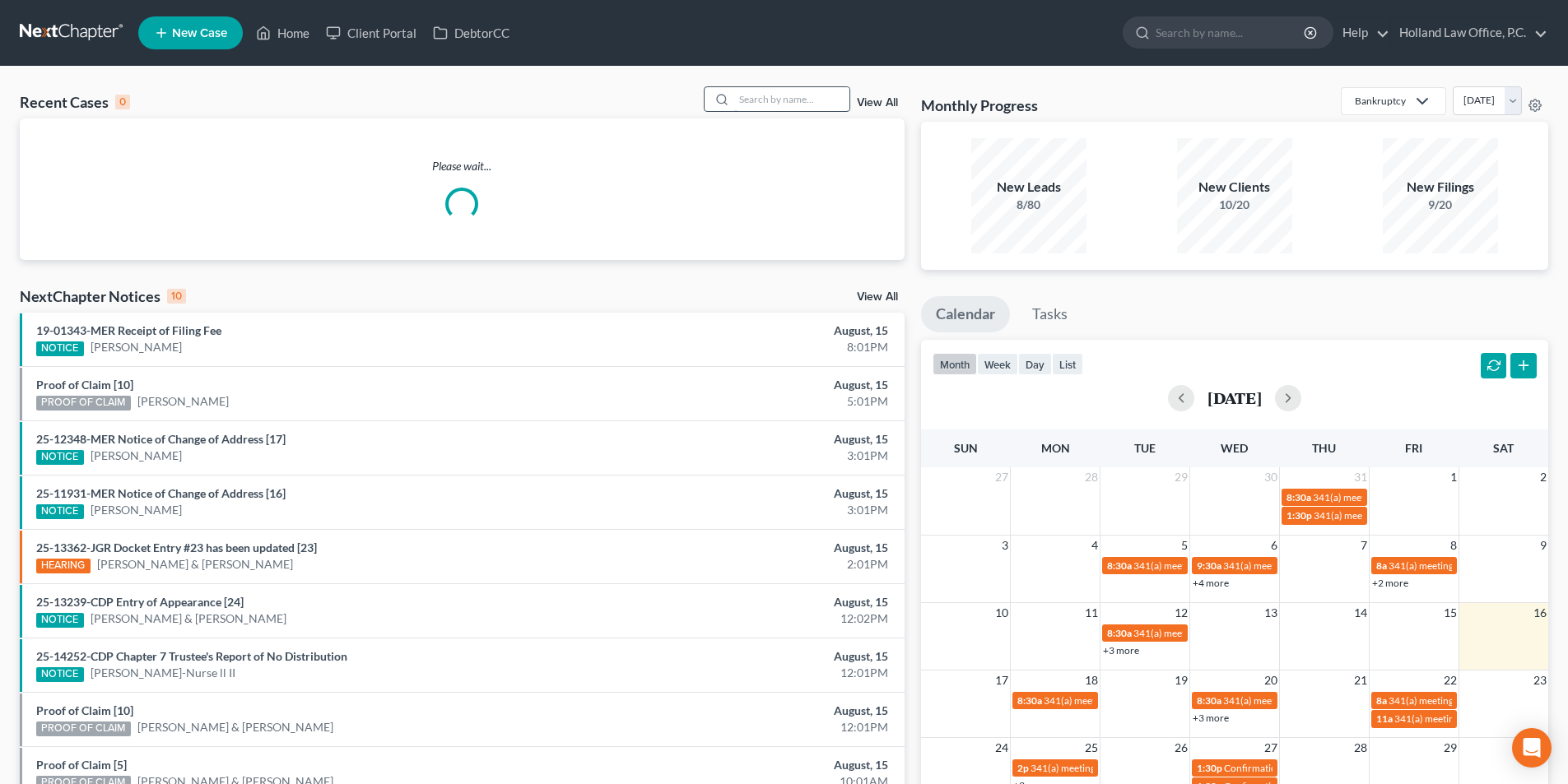
click at [791, 108] on input "search" at bounding box center [791, 98] width 115 height 24
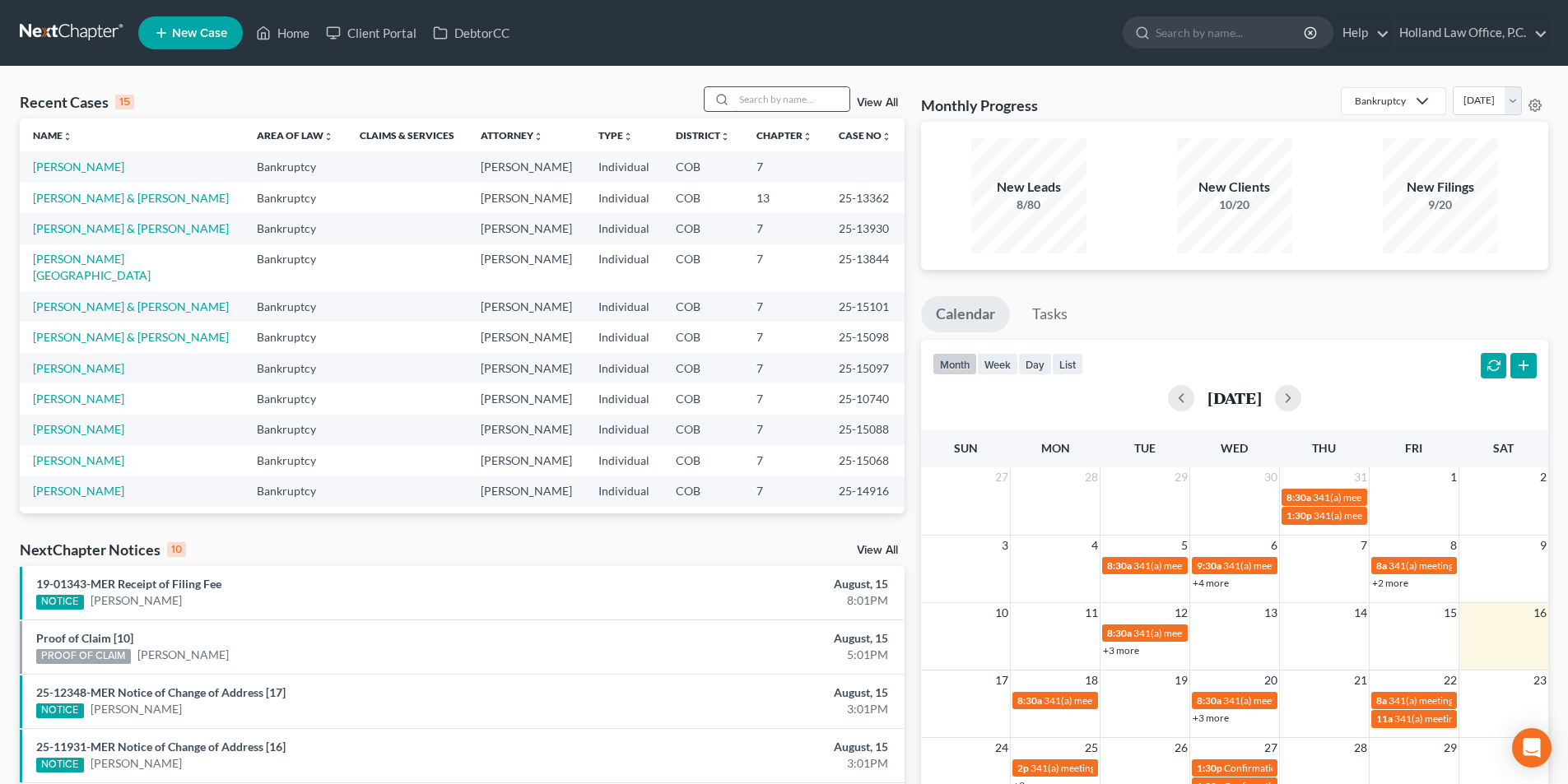
type input "L"
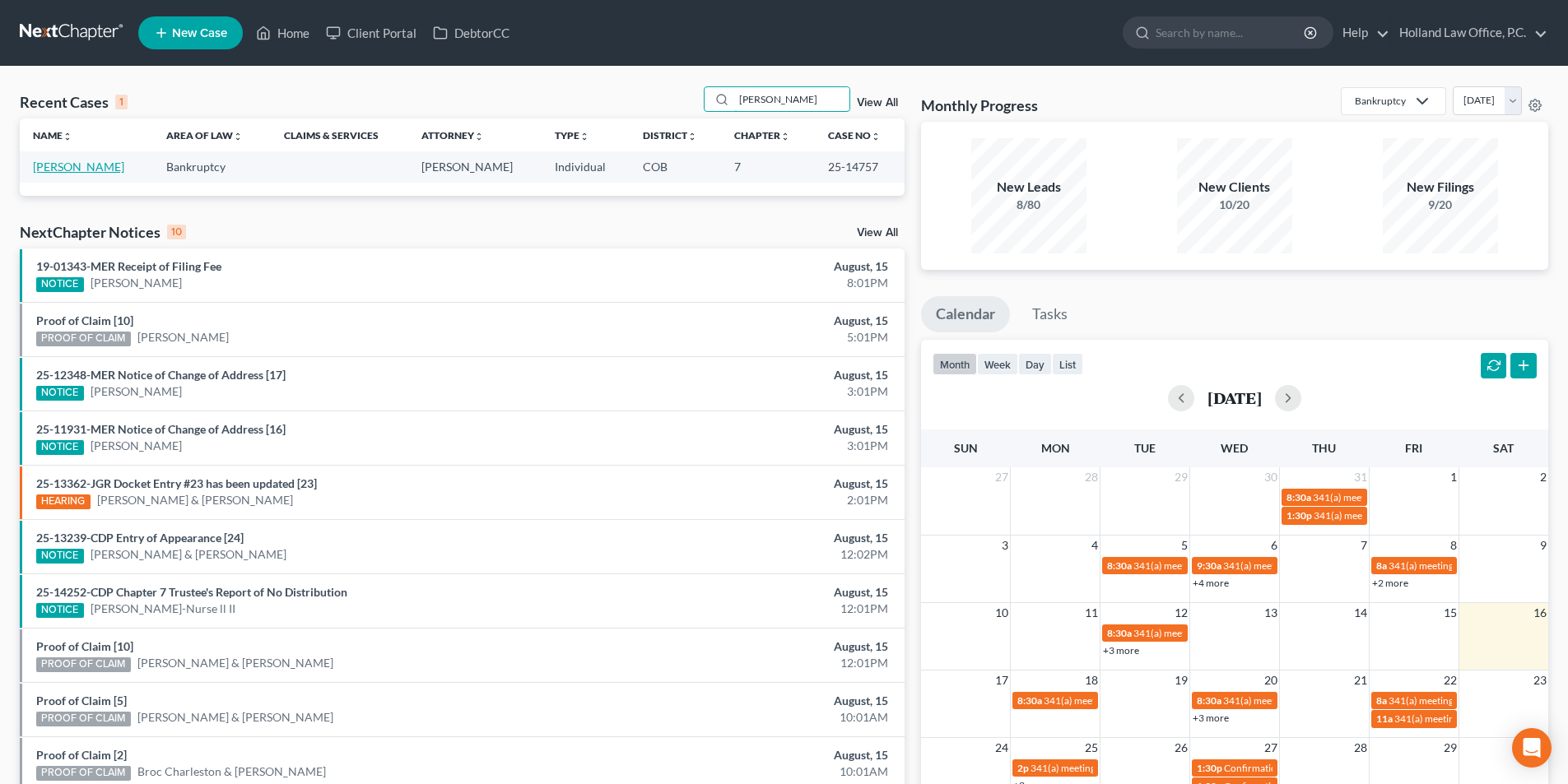
type input "Joshua Kennedy"
click at [59, 168] on link "[PERSON_NAME]" at bounding box center [78, 166] width 92 height 14
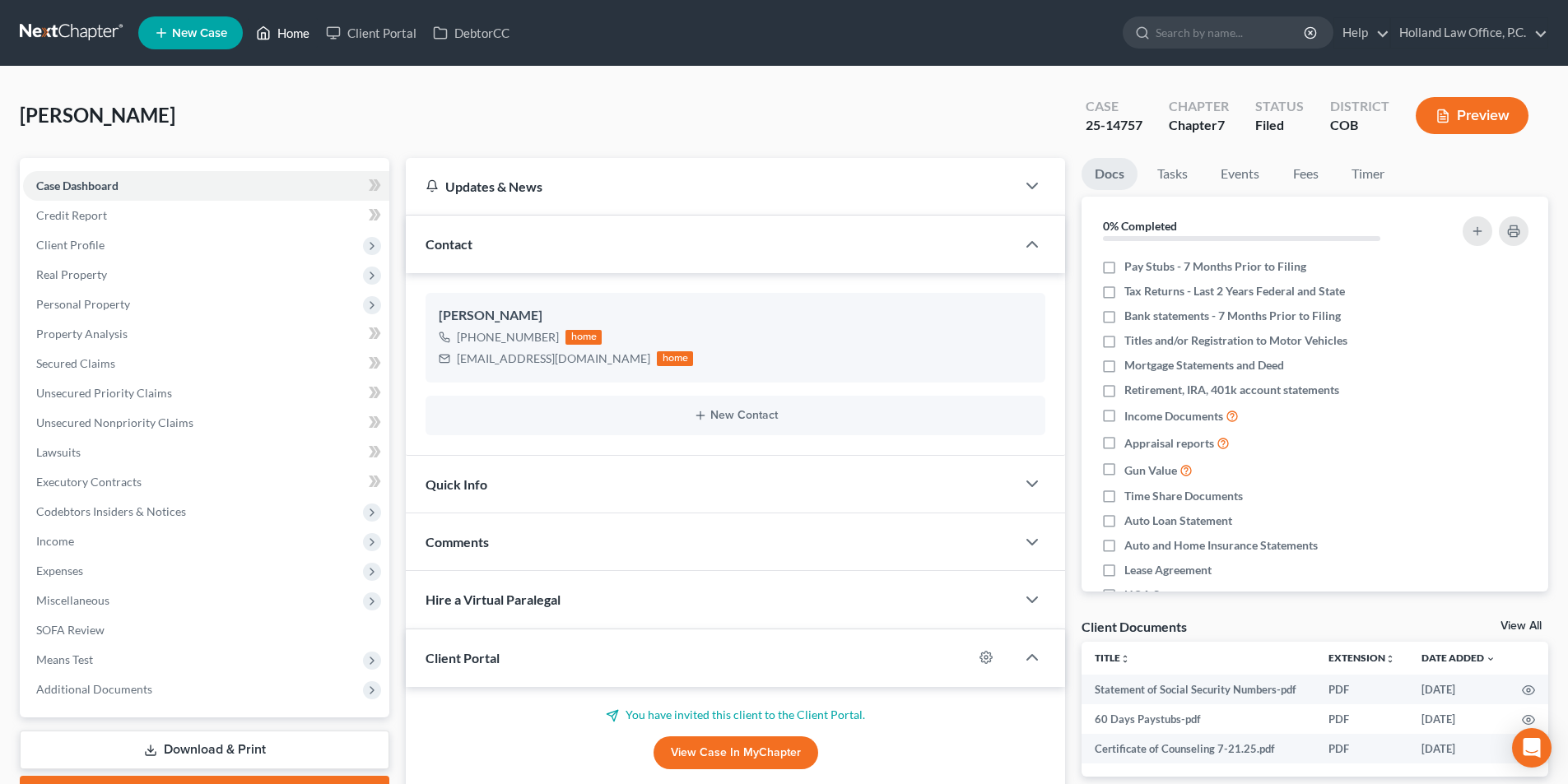
click at [300, 37] on link "Home" at bounding box center [283, 33] width 70 height 30
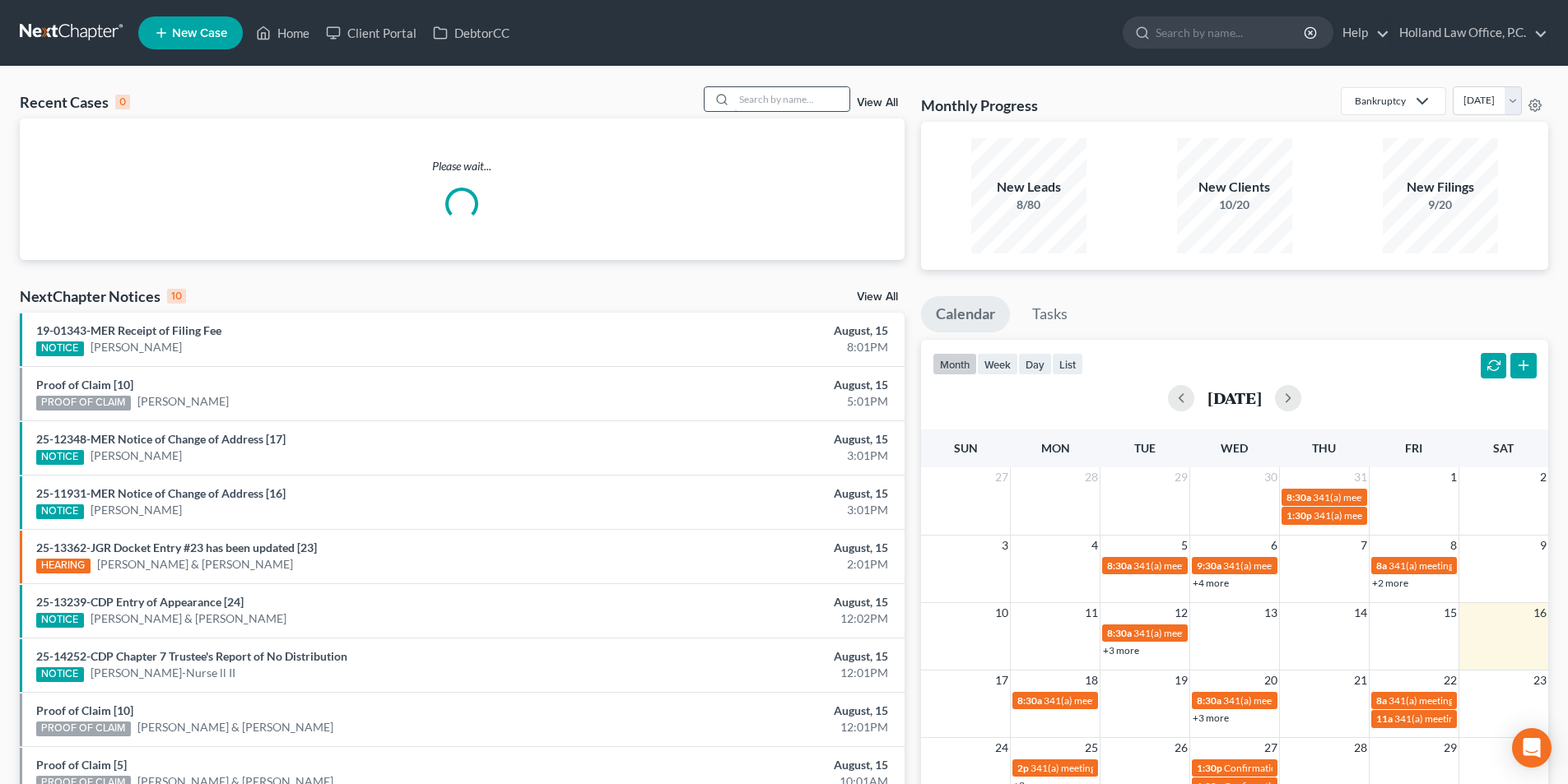
click at [774, 102] on input "search" at bounding box center [791, 98] width 115 height 24
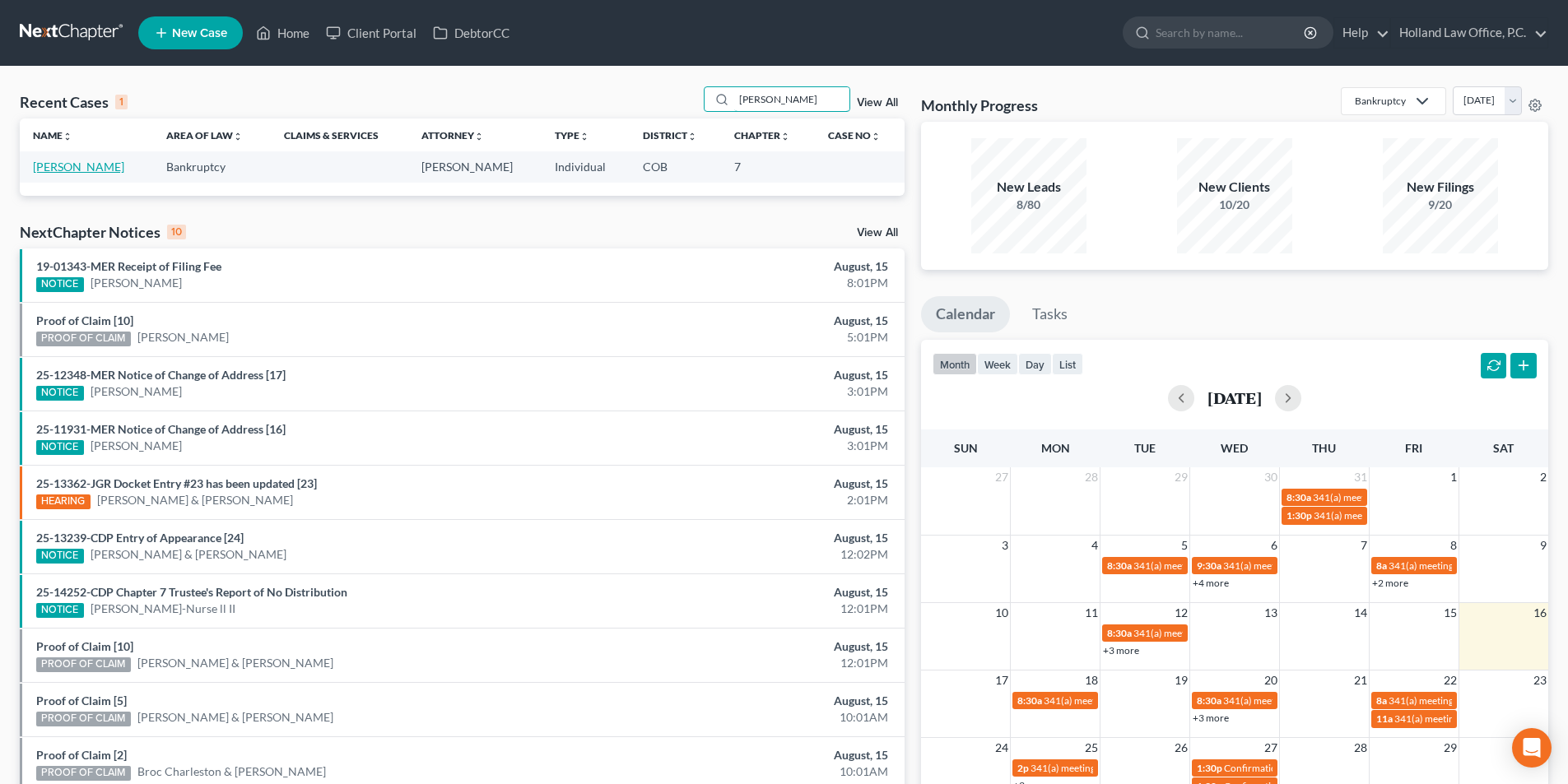
type input "Josh Kennedy"
click at [98, 174] on link "Kennedy, Josh" at bounding box center [78, 166] width 92 height 14
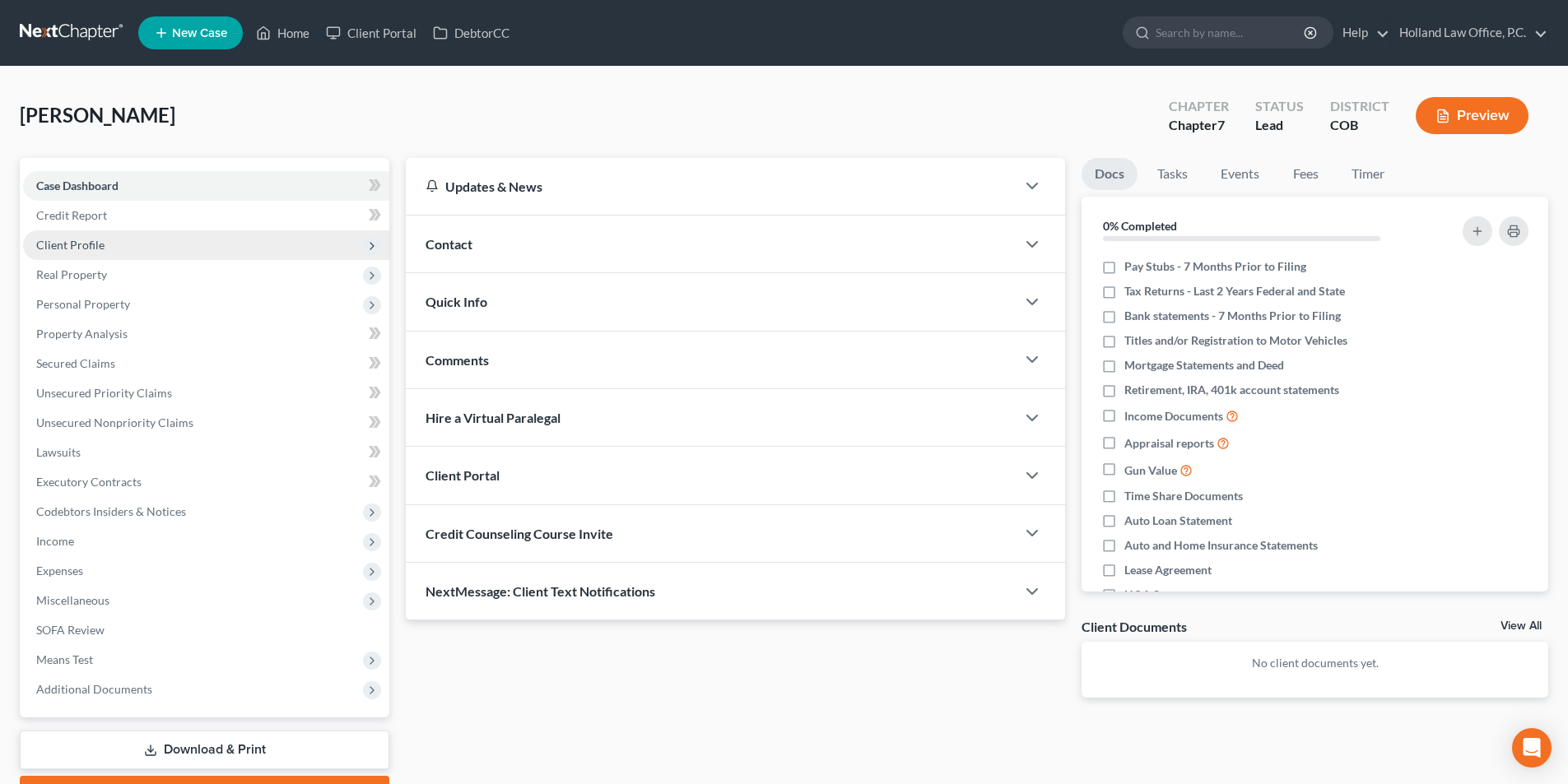
click at [98, 248] on span "Client Profile" at bounding box center [70, 244] width 69 height 14
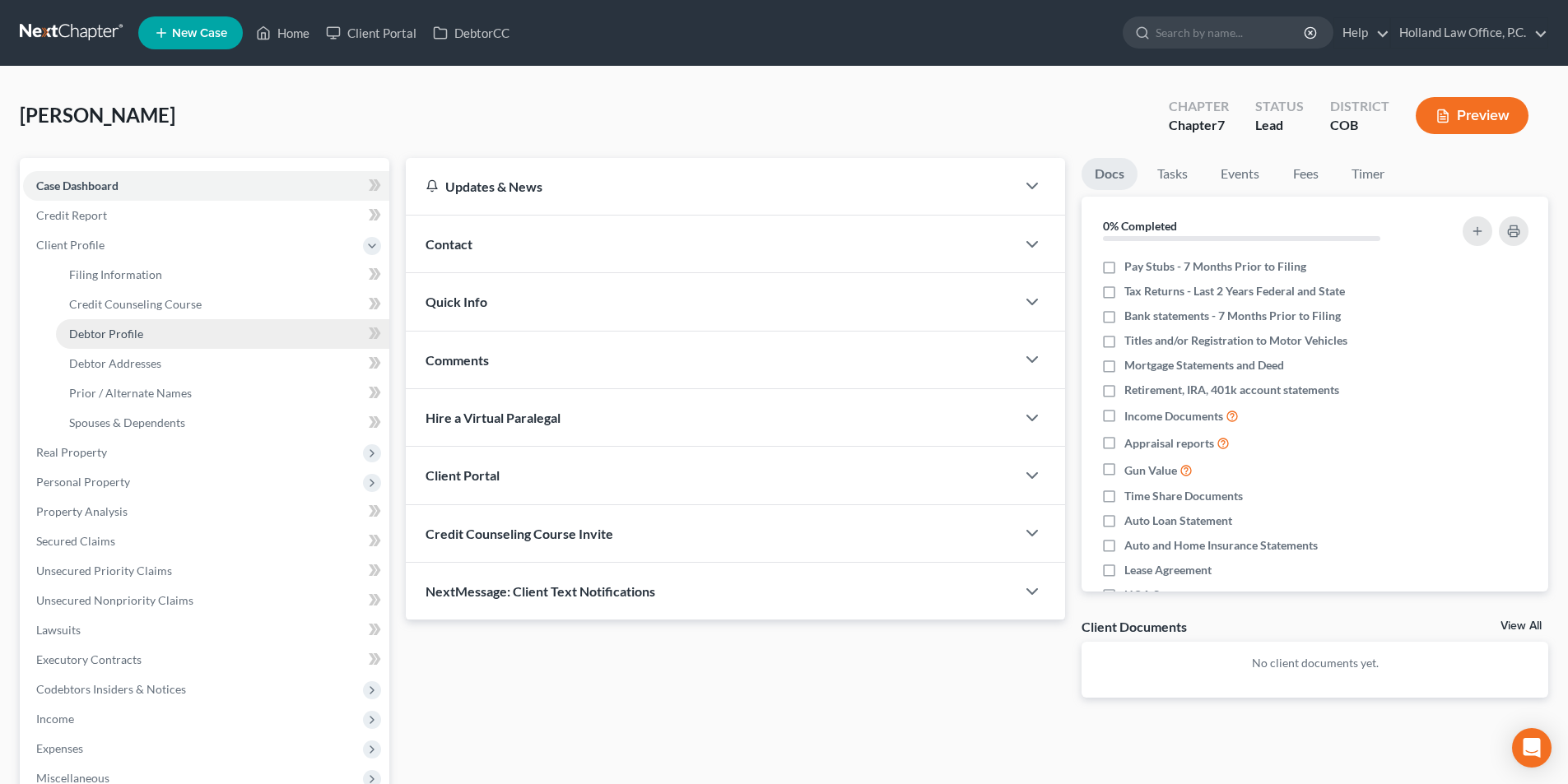
click at [98, 333] on span "Debtor Profile" at bounding box center [106, 333] width 74 height 14
select select "0"
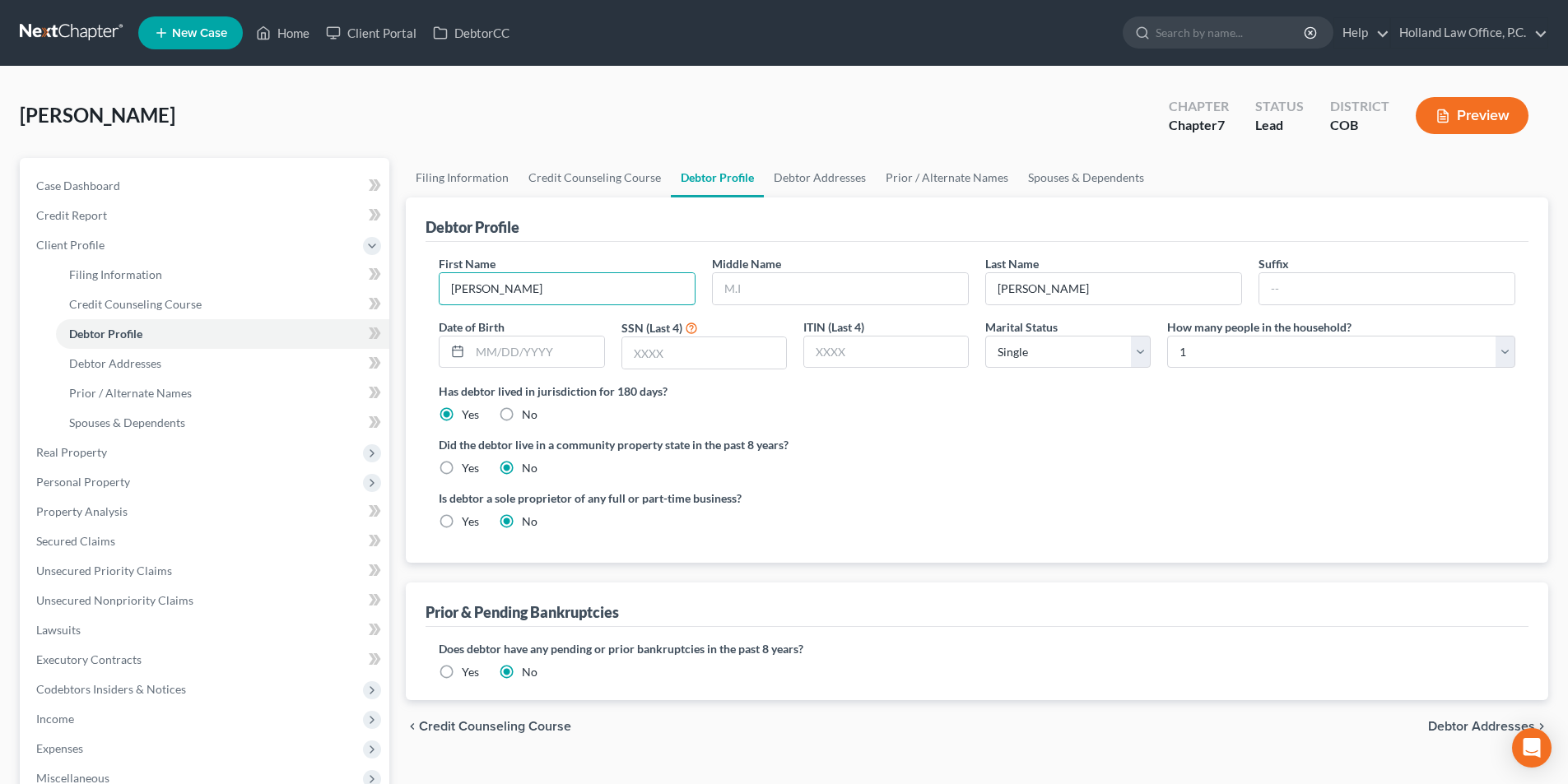
drag, startPoint x: 523, startPoint y: 289, endPoint x: 429, endPoint y: 287, distance: 94.0
click at [429, 287] on div "First Name Josh Middle Name Last Name Kennedy Suffix Date of Birth SSN (Last 4)…" at bounding box center [977, 403] width 1103 height 321
type input "Delete"
drag, startPoint x: 1061, startPoint y: 291, endPoint x: 984, endPoint y: 291, distance: 77.0
click at [984, 291] on div "Last Name Kennedy" at bounding box center [1113, 280] width 273 height 50
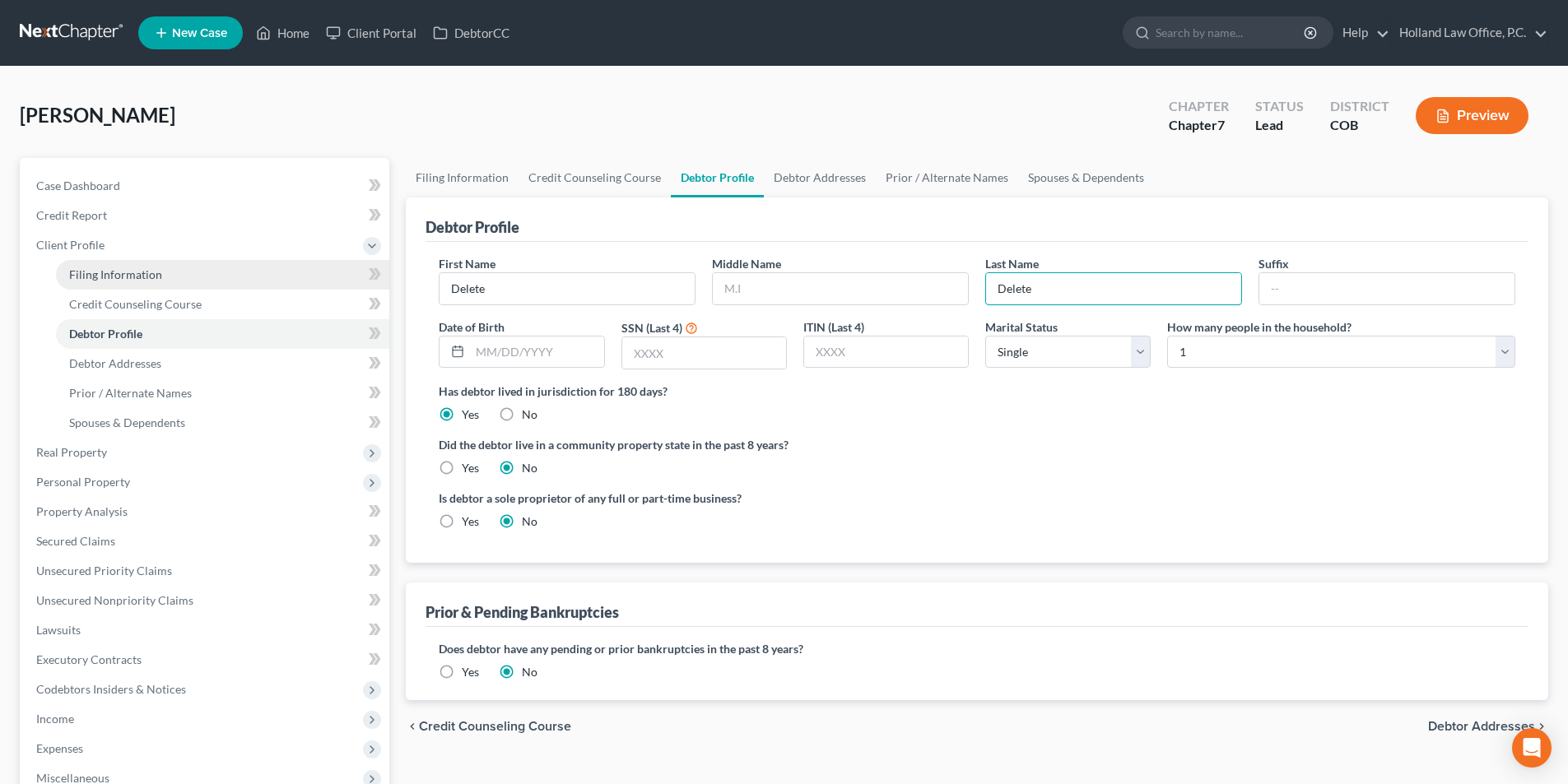
type input "Delete"
click at [141, 281] on span "Filing Information" at bounding box center [116, 274] width 93 height 14
select select "1"
select select "0"
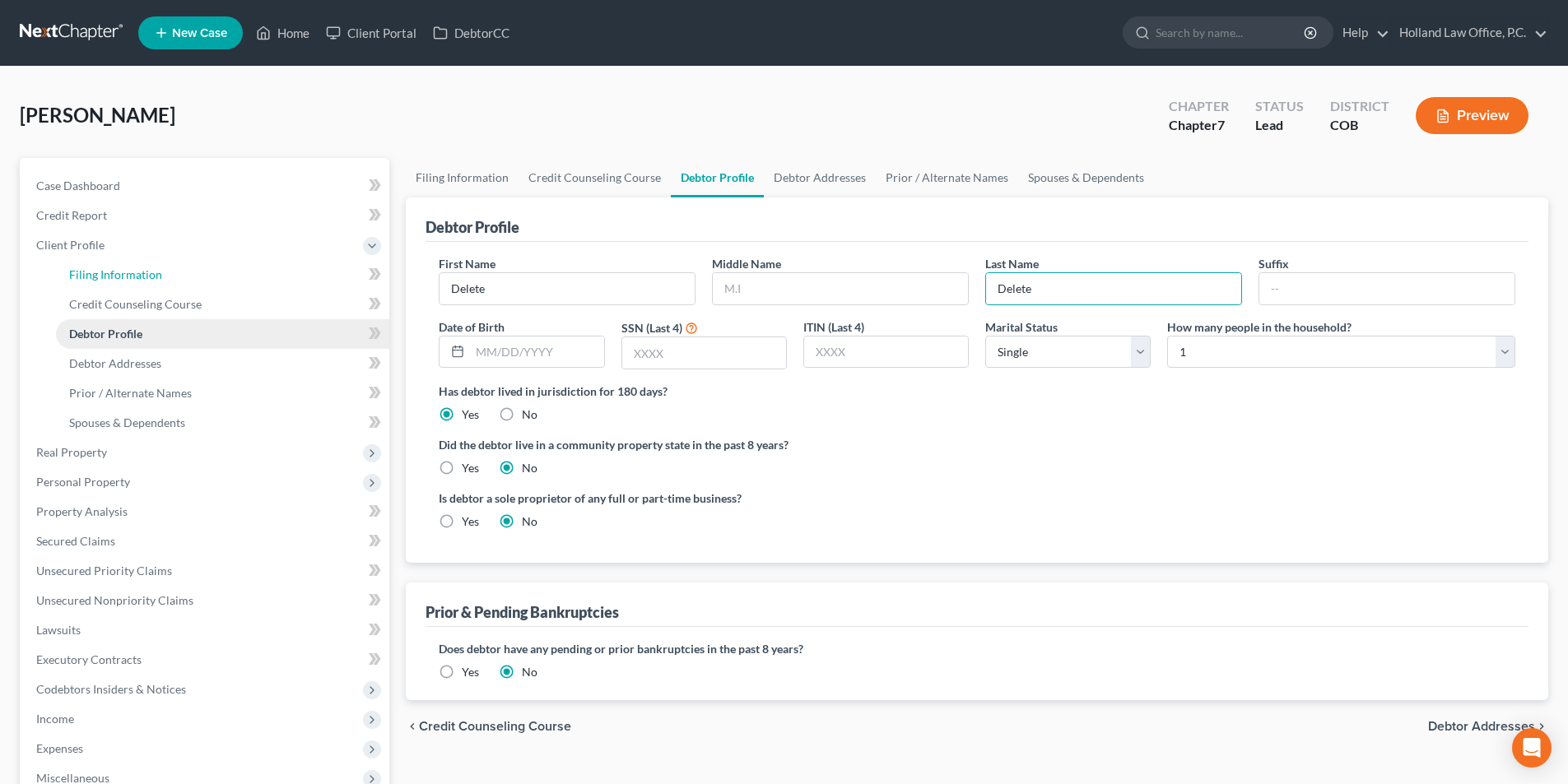
select select "5"
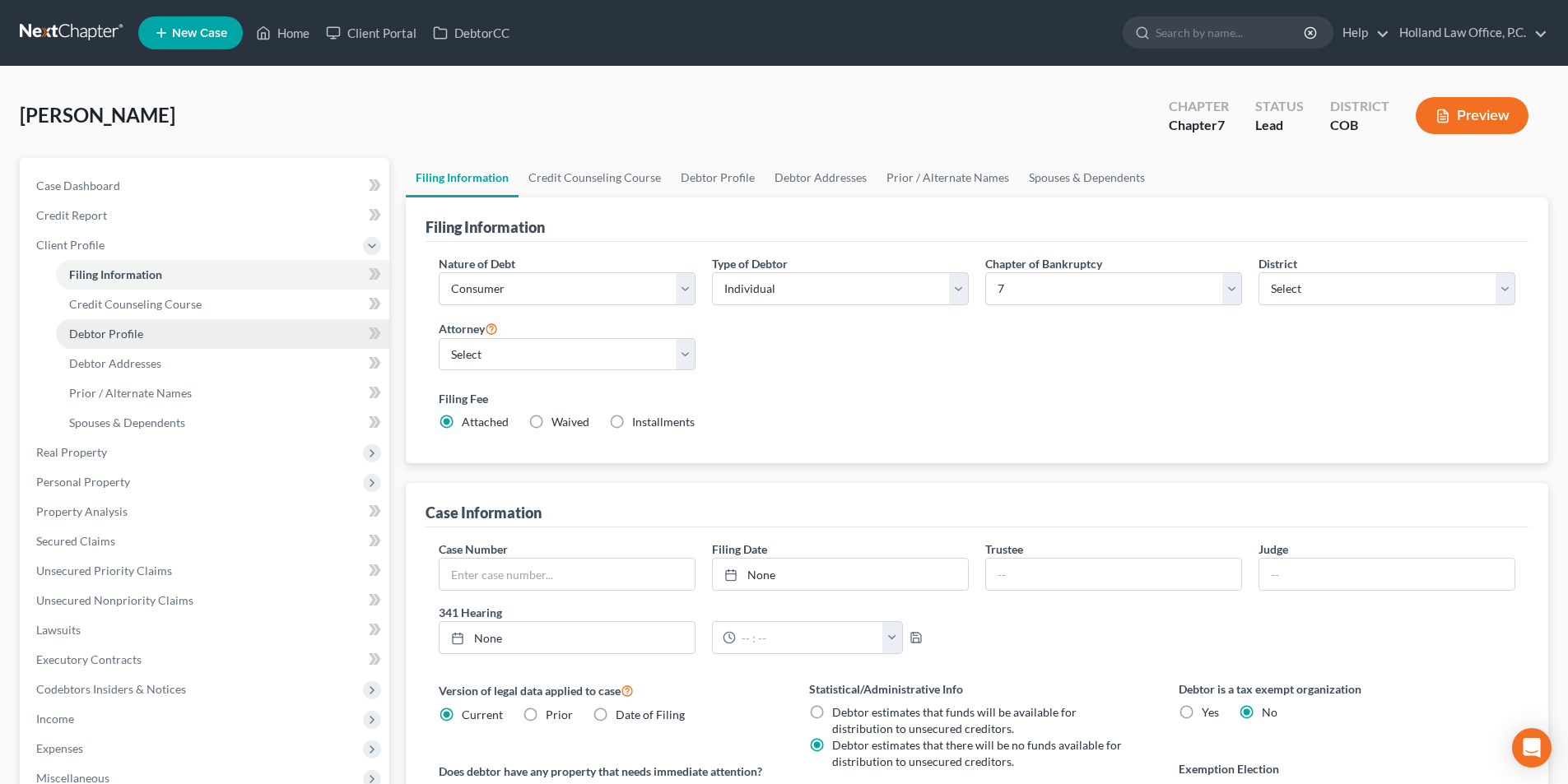
click at [122, 326] on span "Debtor Profile" at bounding box center [106, 333] width 74 height 14
select select "0"
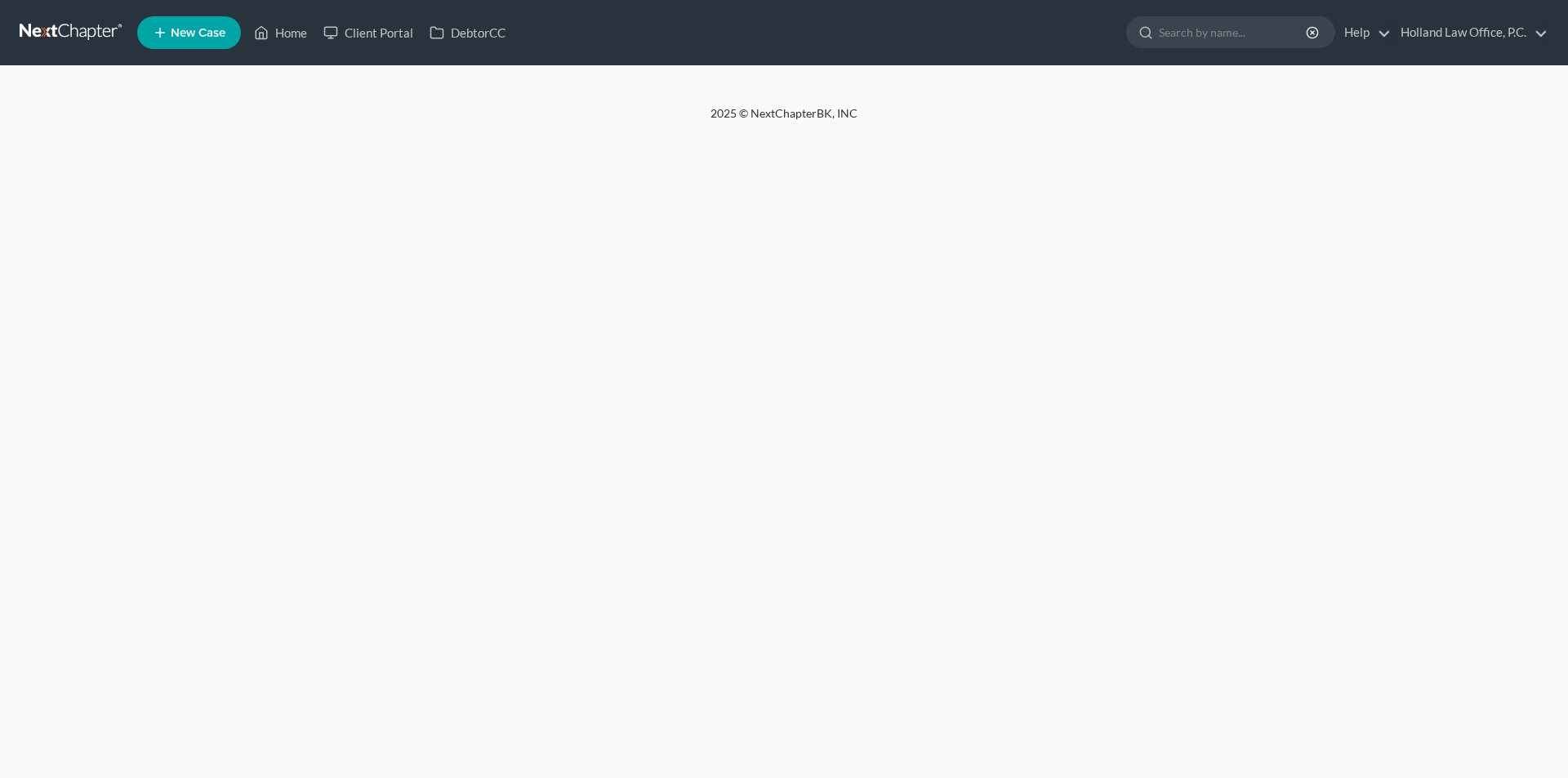
select select "0"
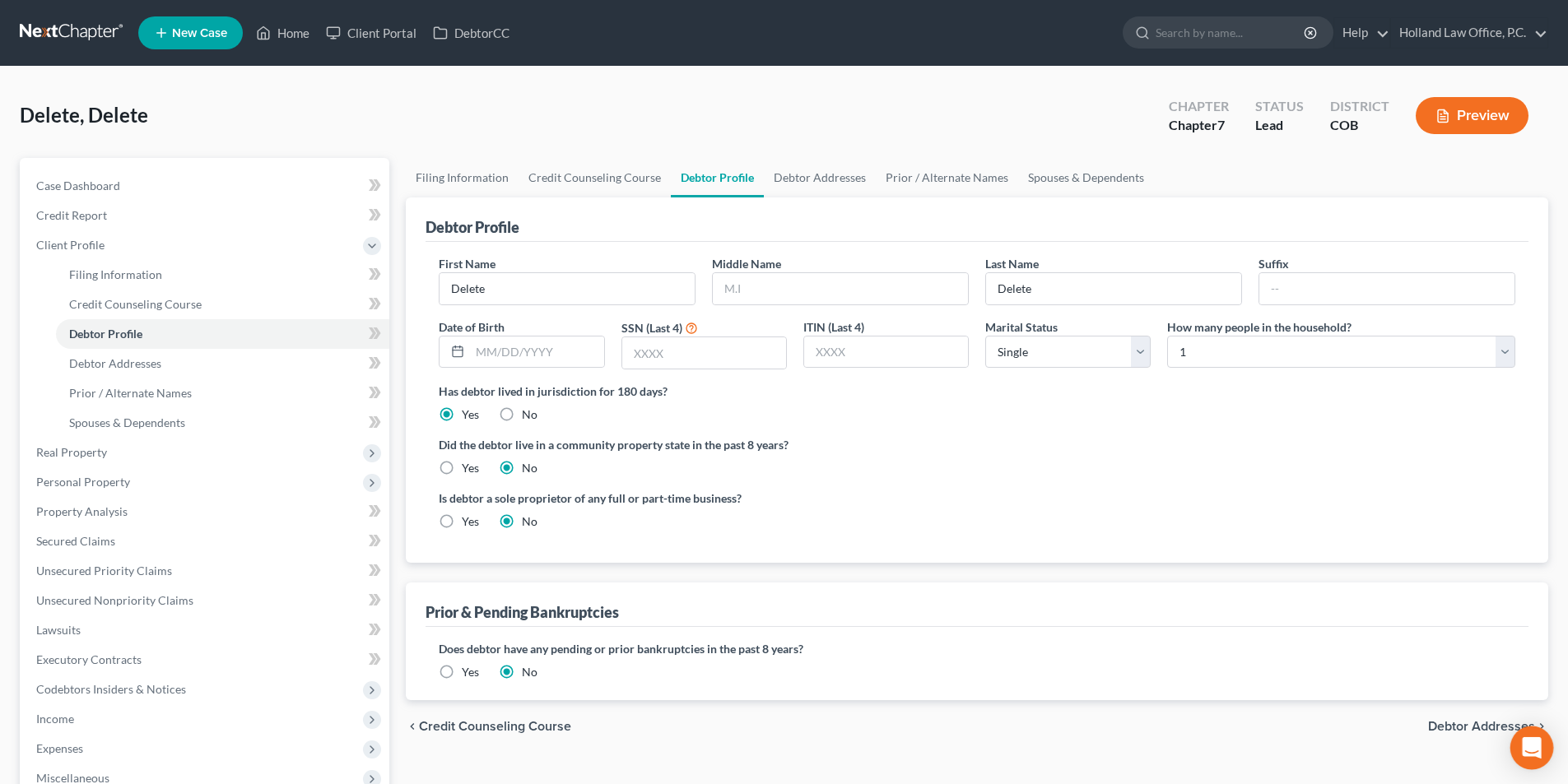
click at [1526, 753] on icon "Open Intercom Messenger" at bounding box center [1531, 748] width 19 height 21
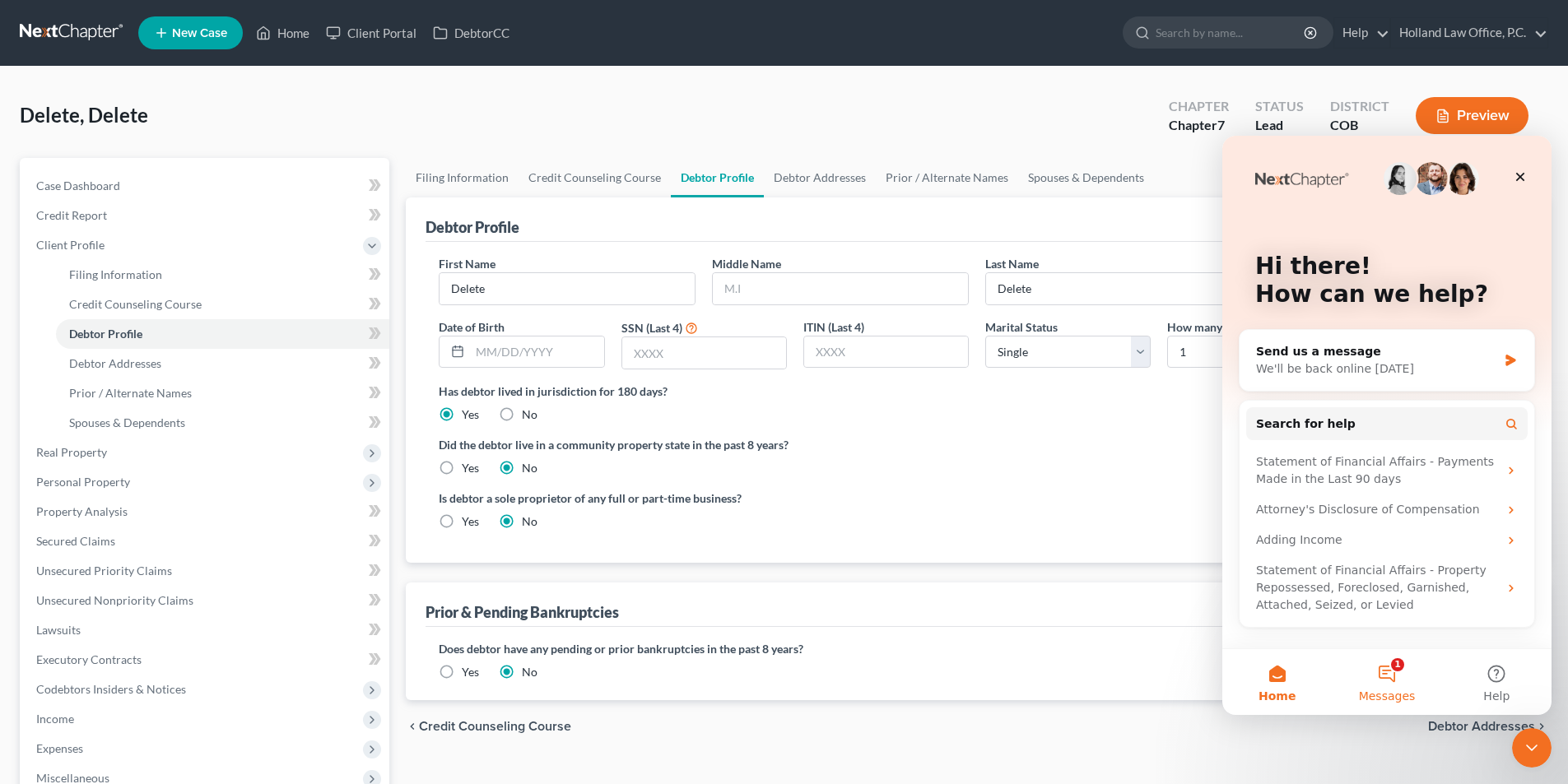
click at [1375, 669] on button "1 Messages" at bounding box center [1386, 682] width 109 height 66
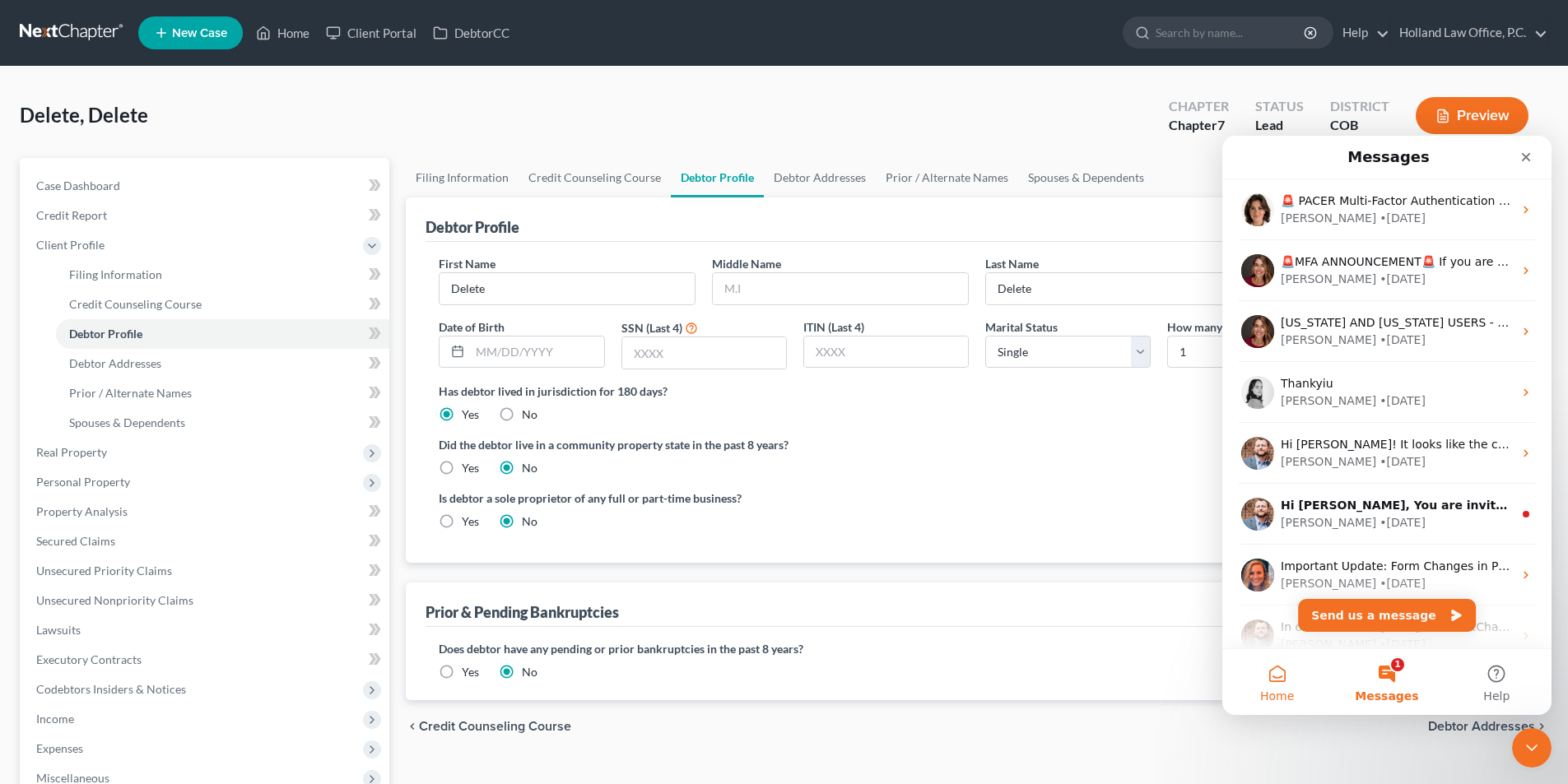
click at [1274, 678] on button "Home" at bounding box center [1276, 682] width 109 height 66
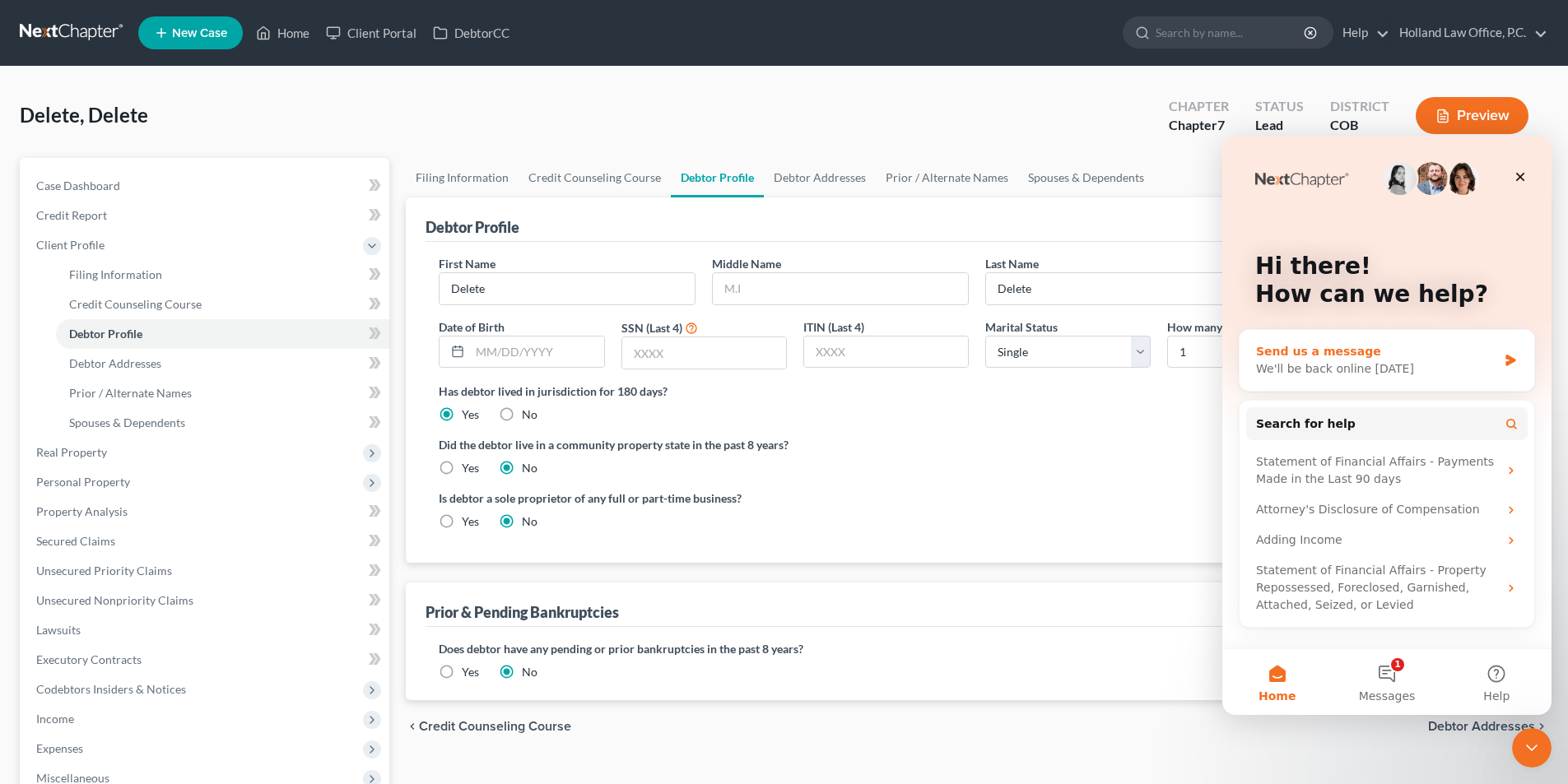
click at [1325, 368] on div "We'll be back online [DATE]" at bounding box center [1377, 369] width 241 height 17
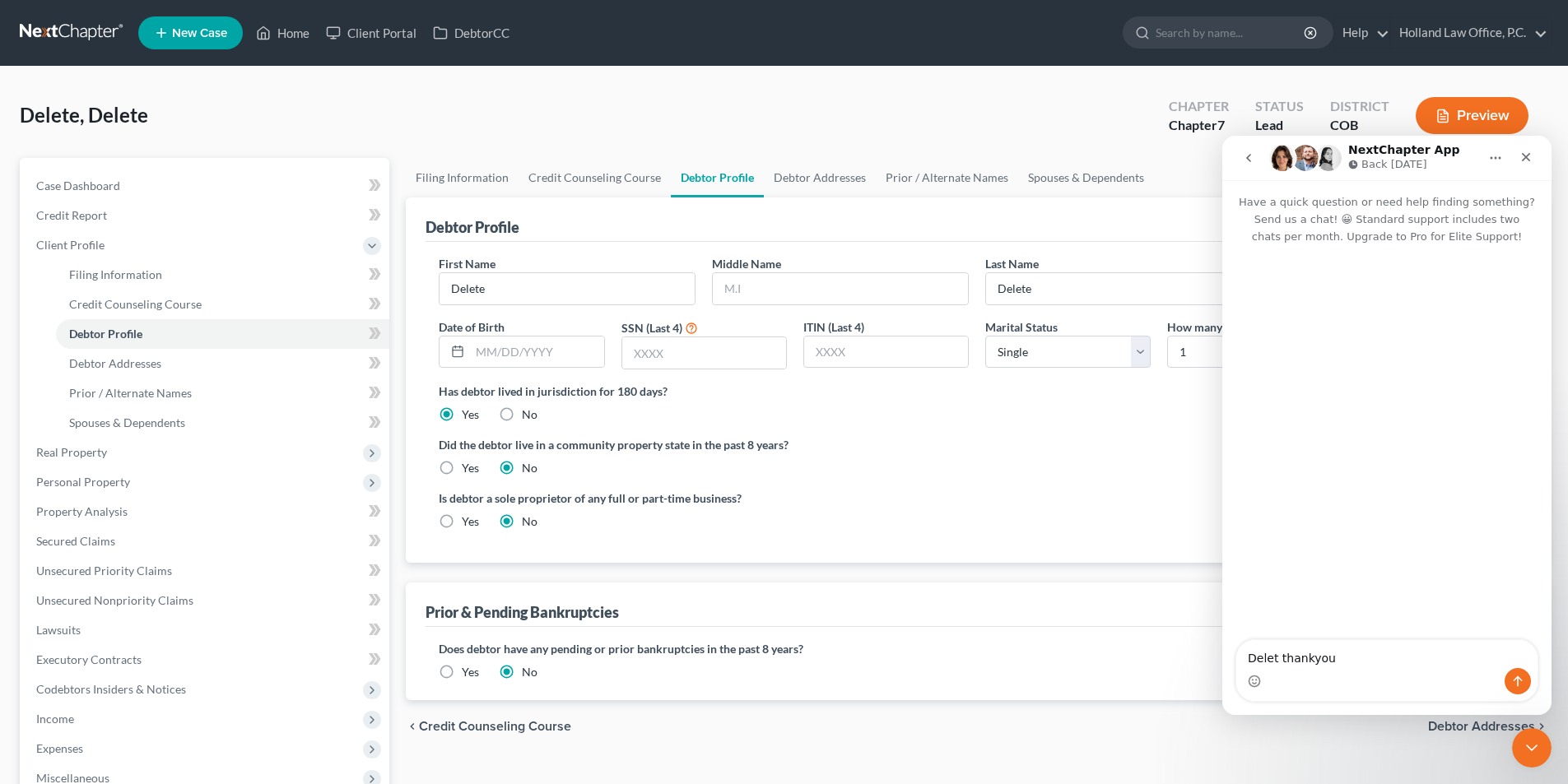
click at [1273, 658] on textarea "Delet thankyou" at bounding box center [1386, 654] width 301 height 28
type textarea "Delete thankyou"
click at [1518, 673] on button "Send a message…" at bounding box center [1517, 681] width 26 height 26
click at [1545, 747] on div "Close Intercom Messenger" at bounding box center [1531, 747] width 40 height 40
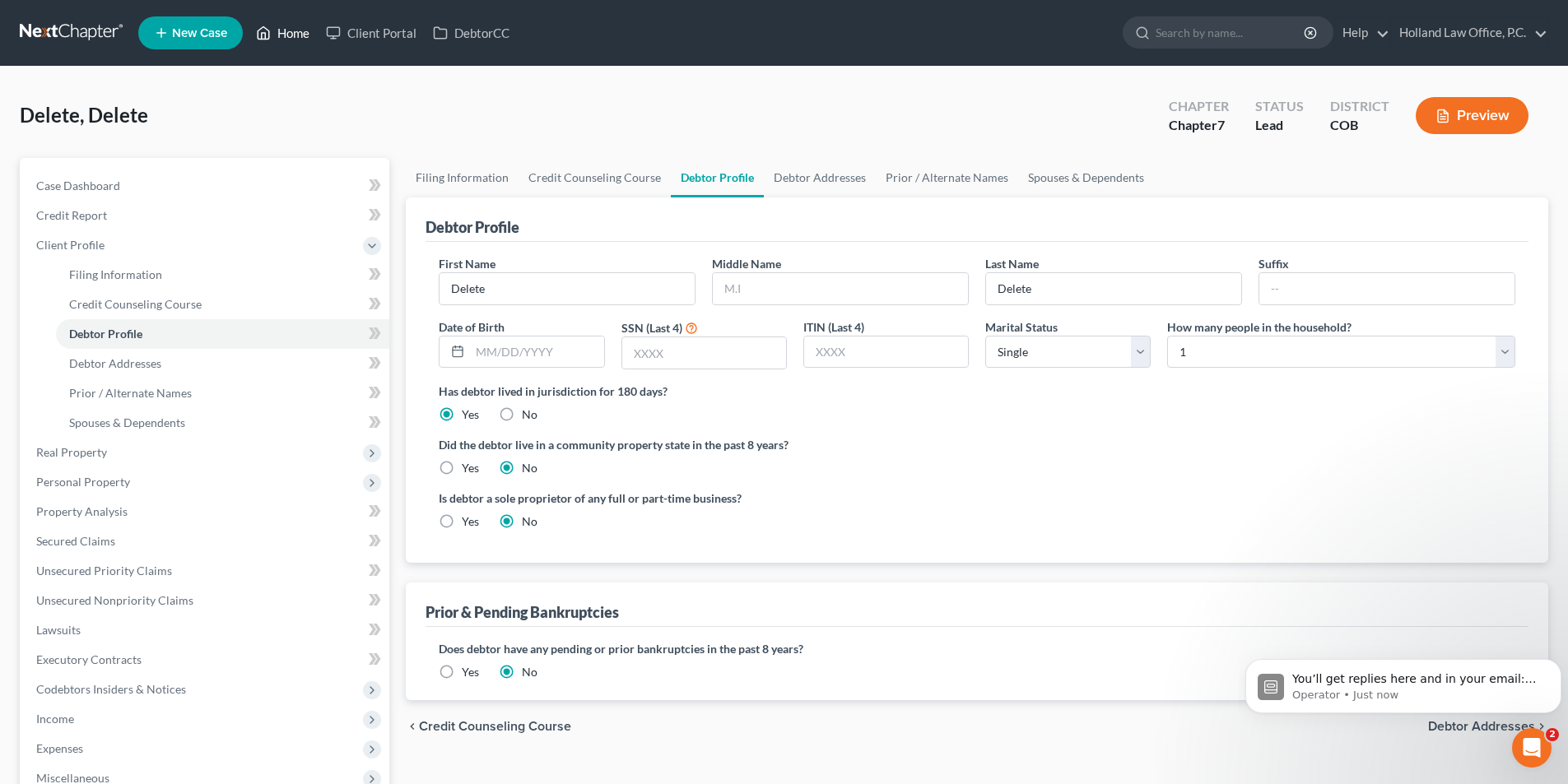
click at [293, 37] on link "Home" at bounding box center [283, 33] width 70 height 30
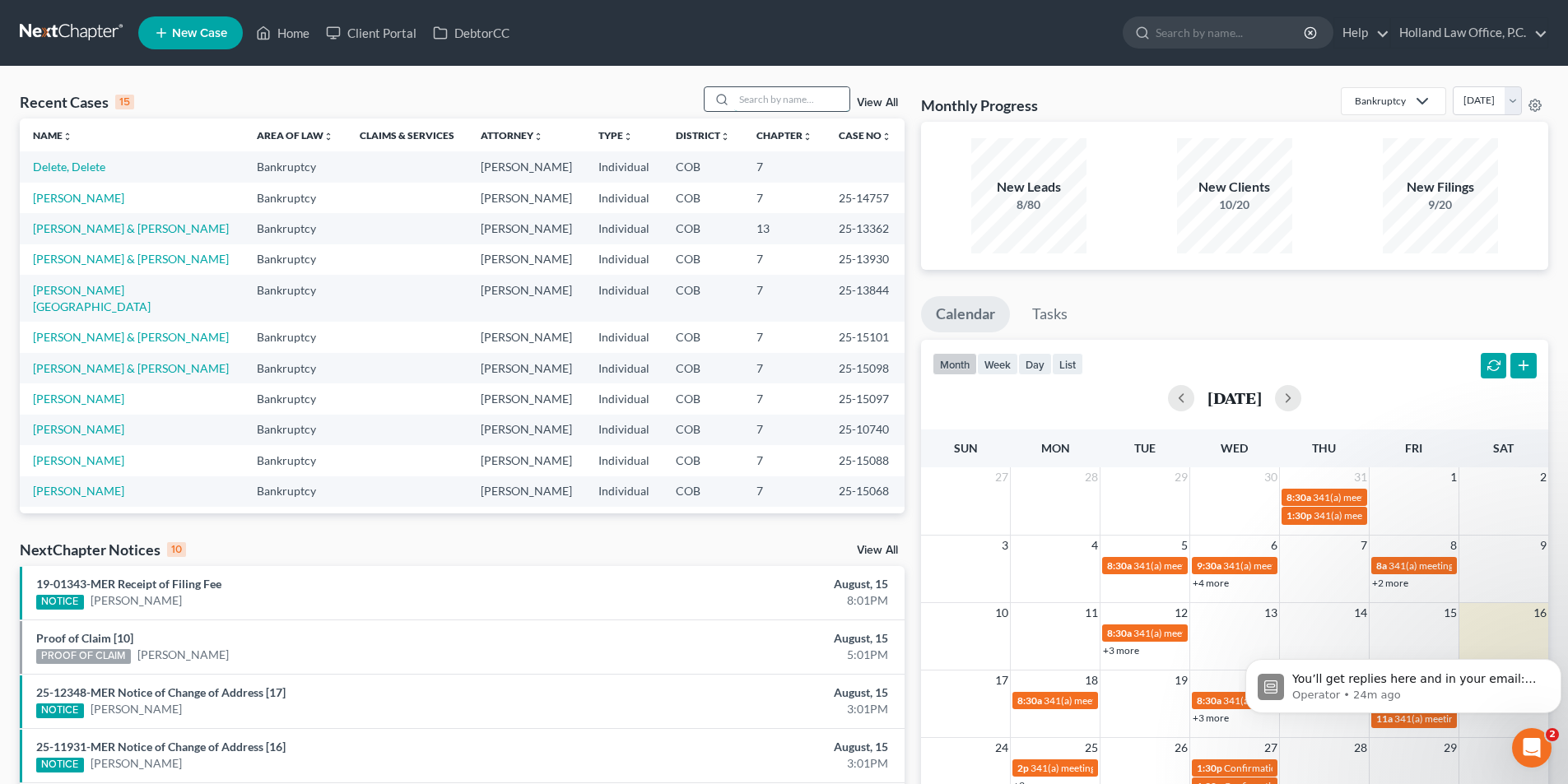
click at [755, 98] on input "search" at bounding box center [791, 98] width 115 height 24
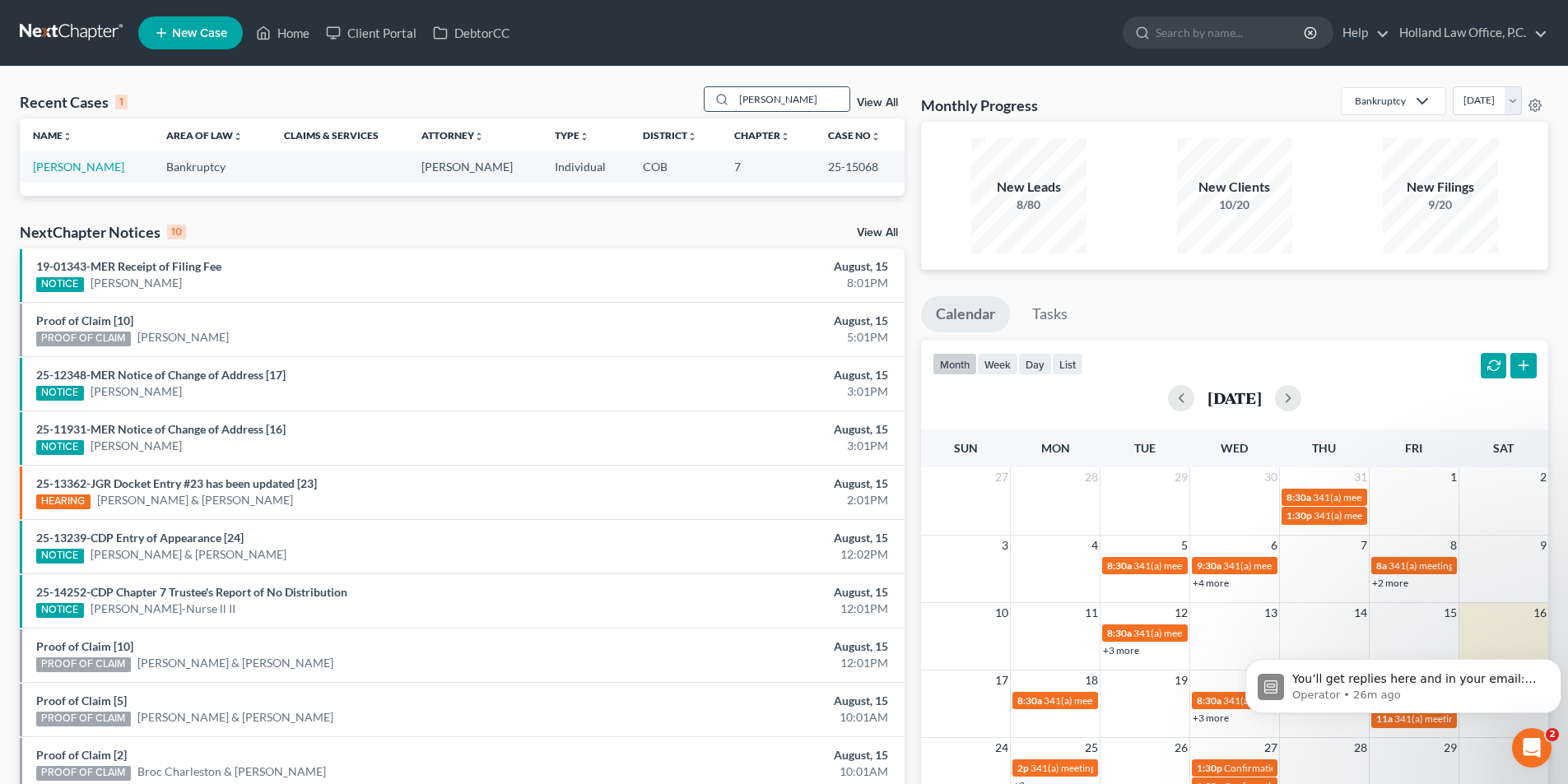
drag, startPoint x: 817, startPoint y: 96, endPoint x: 721, endPoint y: 98, distance: 96.0
click at [721, 98] on div "[PERSON_NAME]" at bounding box center [777, 98] width 147 height 25
type input "[PERSON_NAME]"
click at [66, 170] on link "[PERSON_NAME]" at bounding box center [78, 166] width 92 height 14
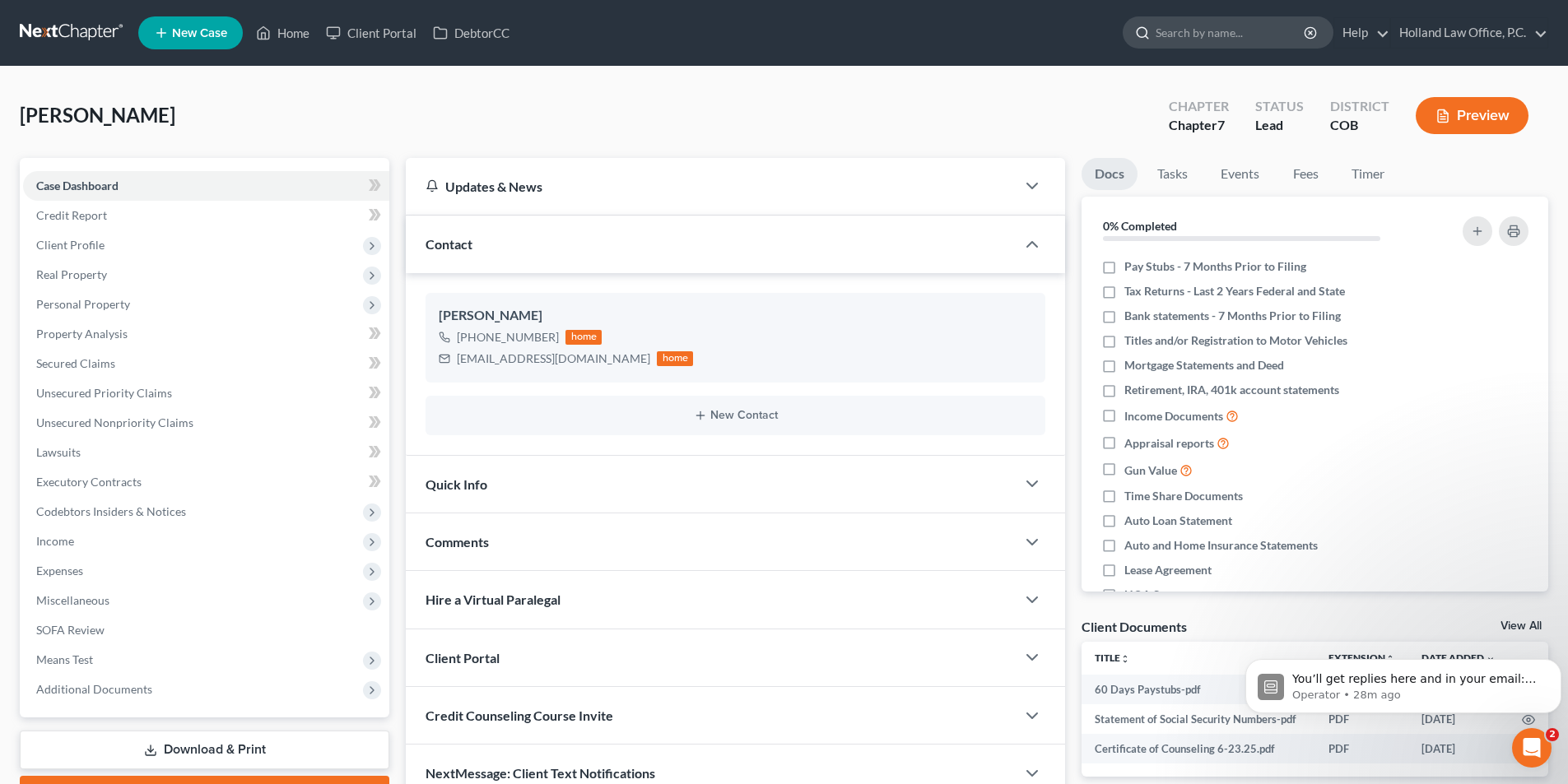
click at [1190, 39] on input "search" at bounding box center [1231, 33] width 151 height 31
type input "S"
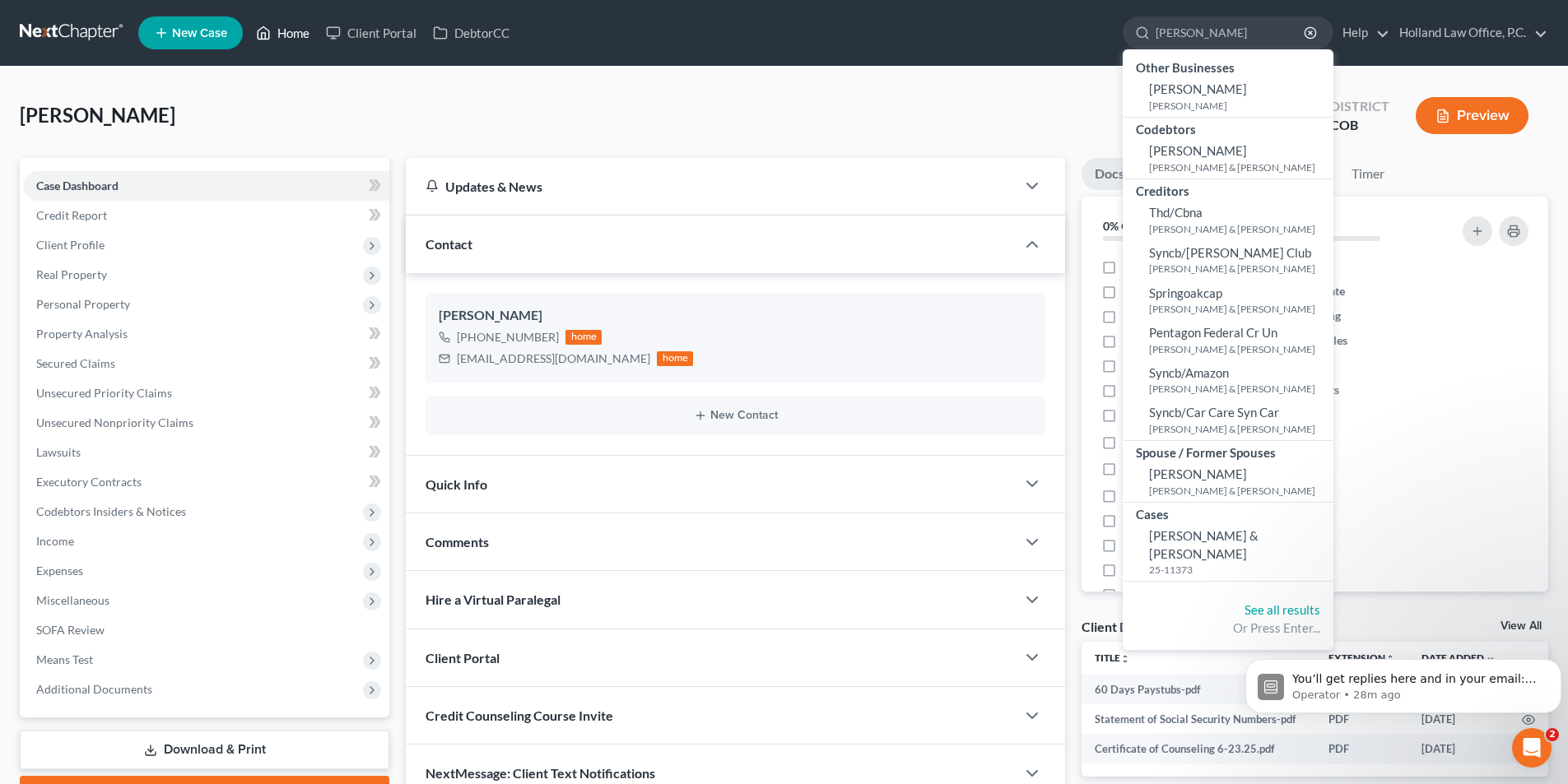
type input "[PERSON_NAME]"
click at [308, 36] on link "Home" at bounding box center [283, 33] width 70 height 30
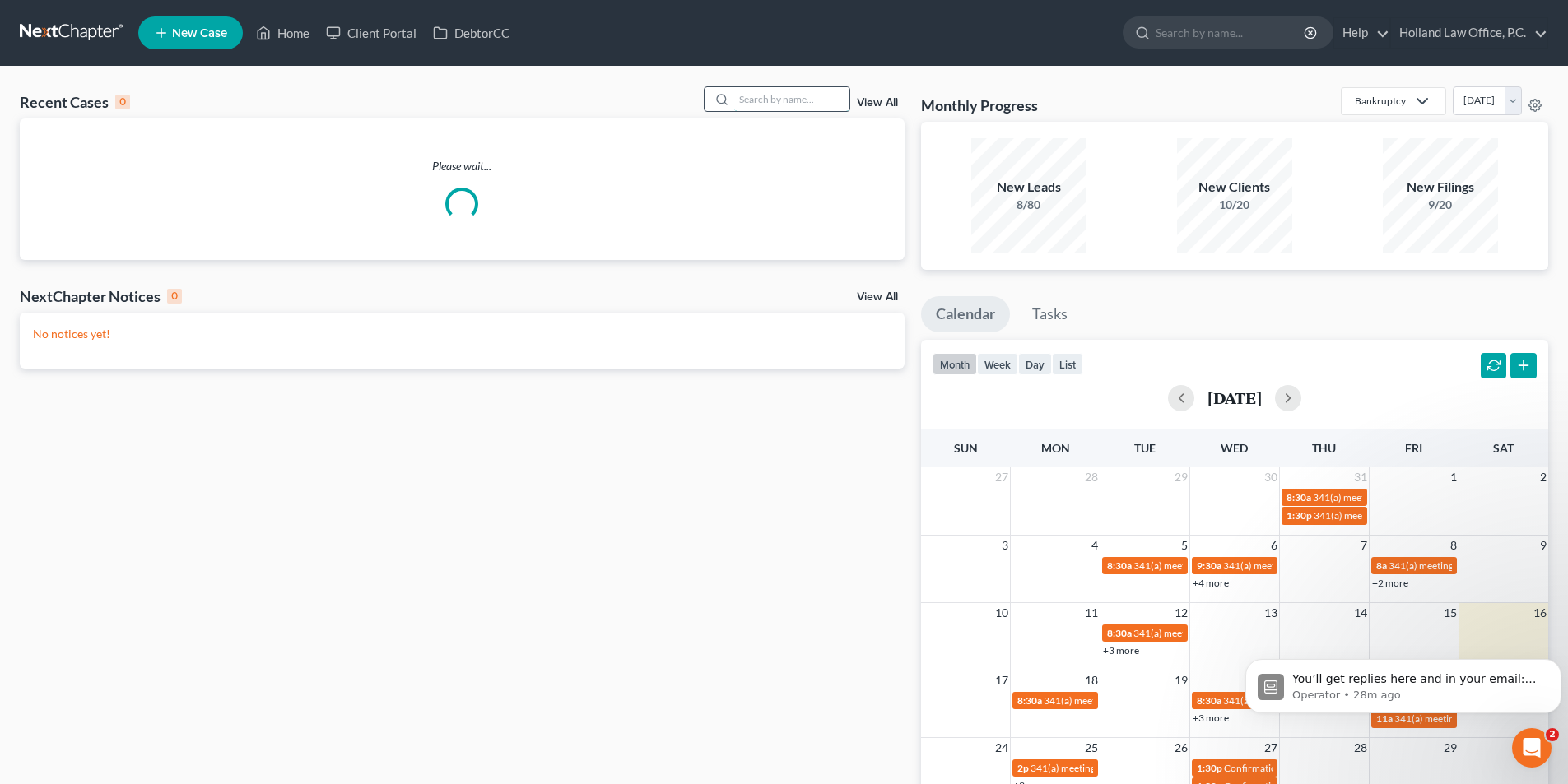
click at [770, 101] on input "search" at bounding box center [791, 98] width 115 height 24
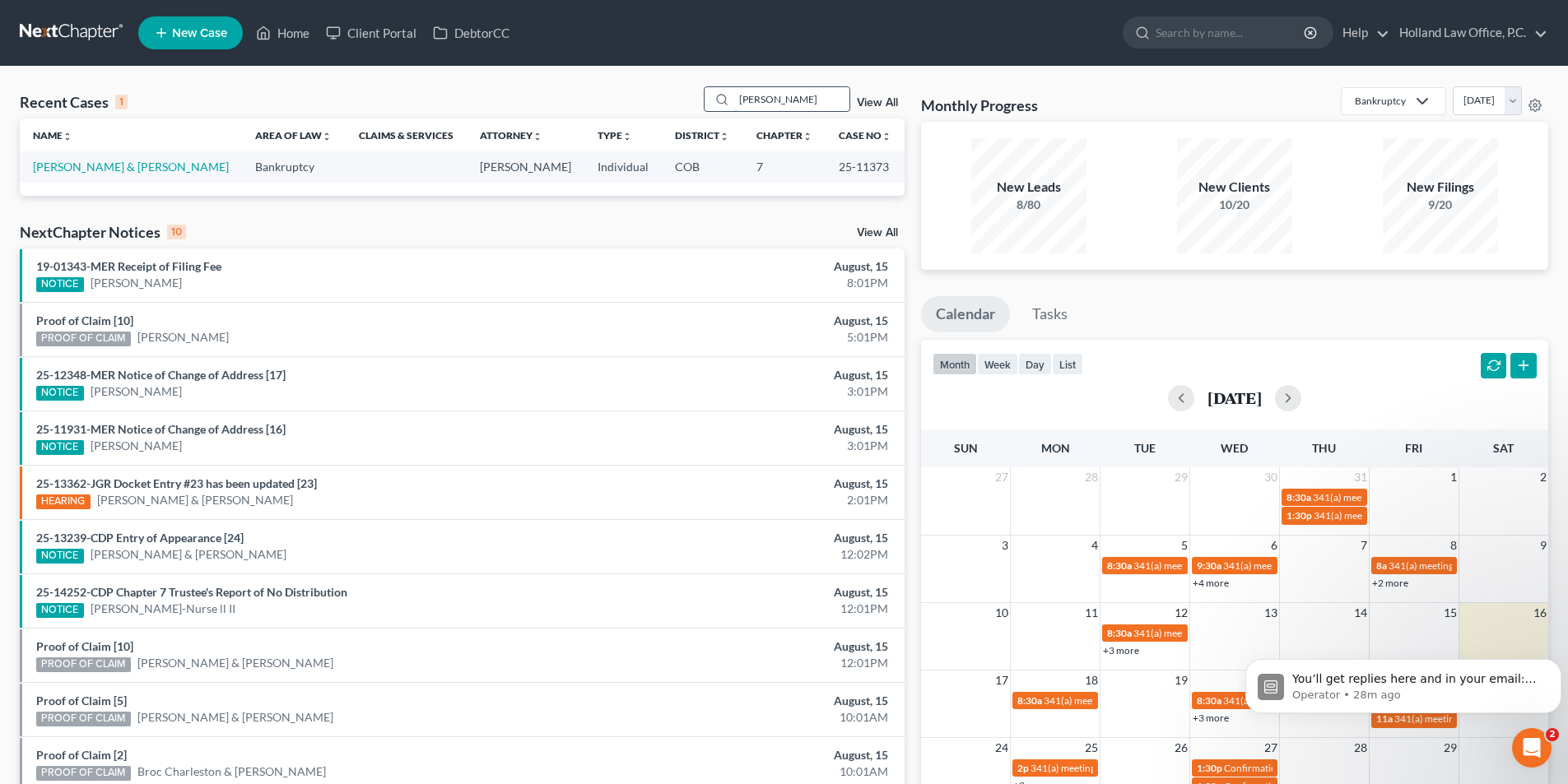
drag, startPoint x: 745, startPoint y: 99, endPoint x: 734, endPoint y: 99, distance: 11.0
click at [734, 99] on div "[PERSON_NAME]" at bounding box center [777, 98] width 147 height 25
drag, startPoint x: 799, startPoint y: 105, endPoint x: 708, endPoint y: 98, distance: 91.3
click at [708, 98] on div "Rutherfor" at bounding box center [777, 98] width 147 height 25
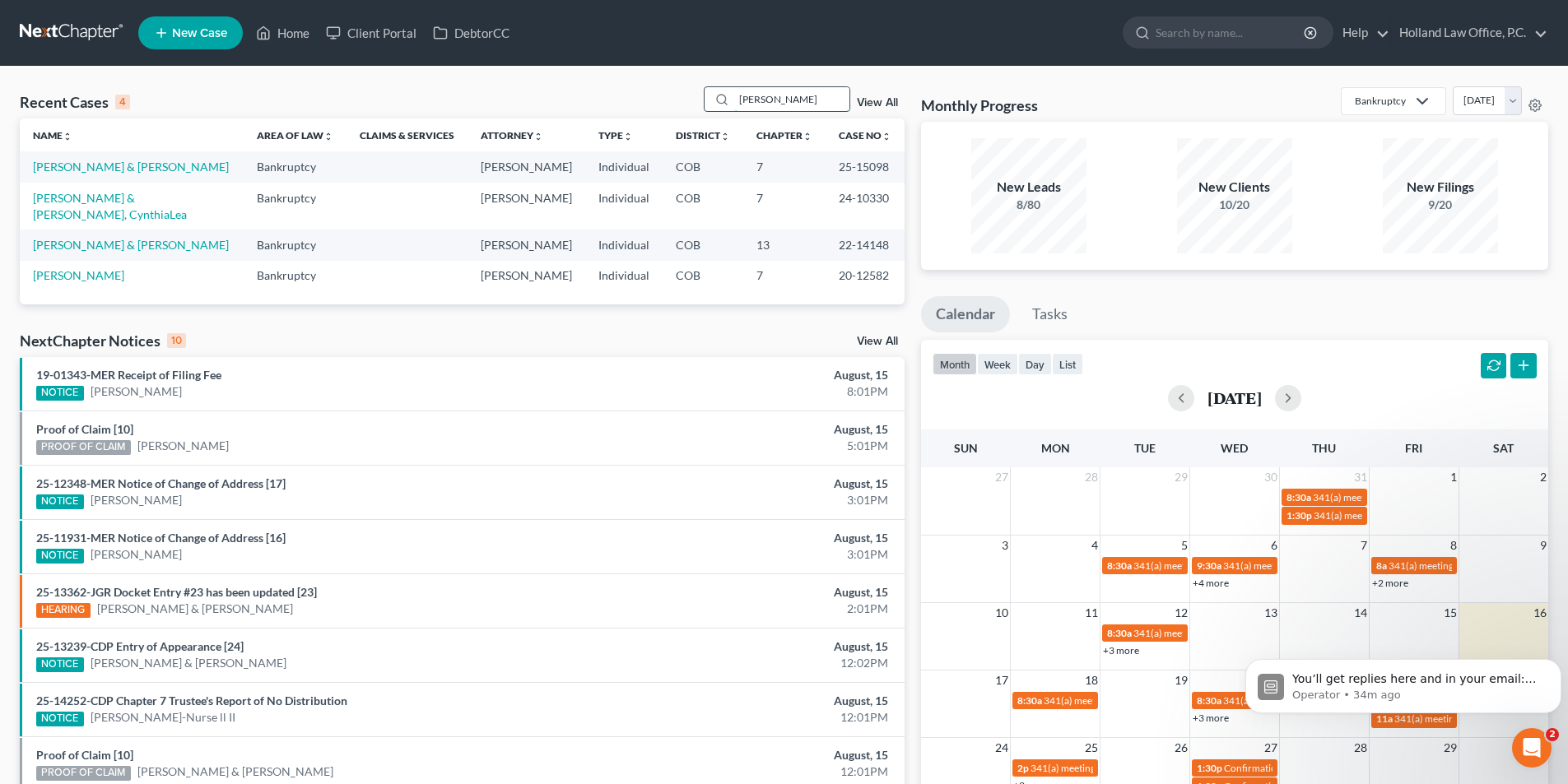
drag, startPoint x: 804, startPoint y: 104, endPoint x: 712, endPoint y: 98, distance: 92.2
click at [712, 98] on div "[PERSON_NAME]" at bounding box center [777, 98] width 147 height 25
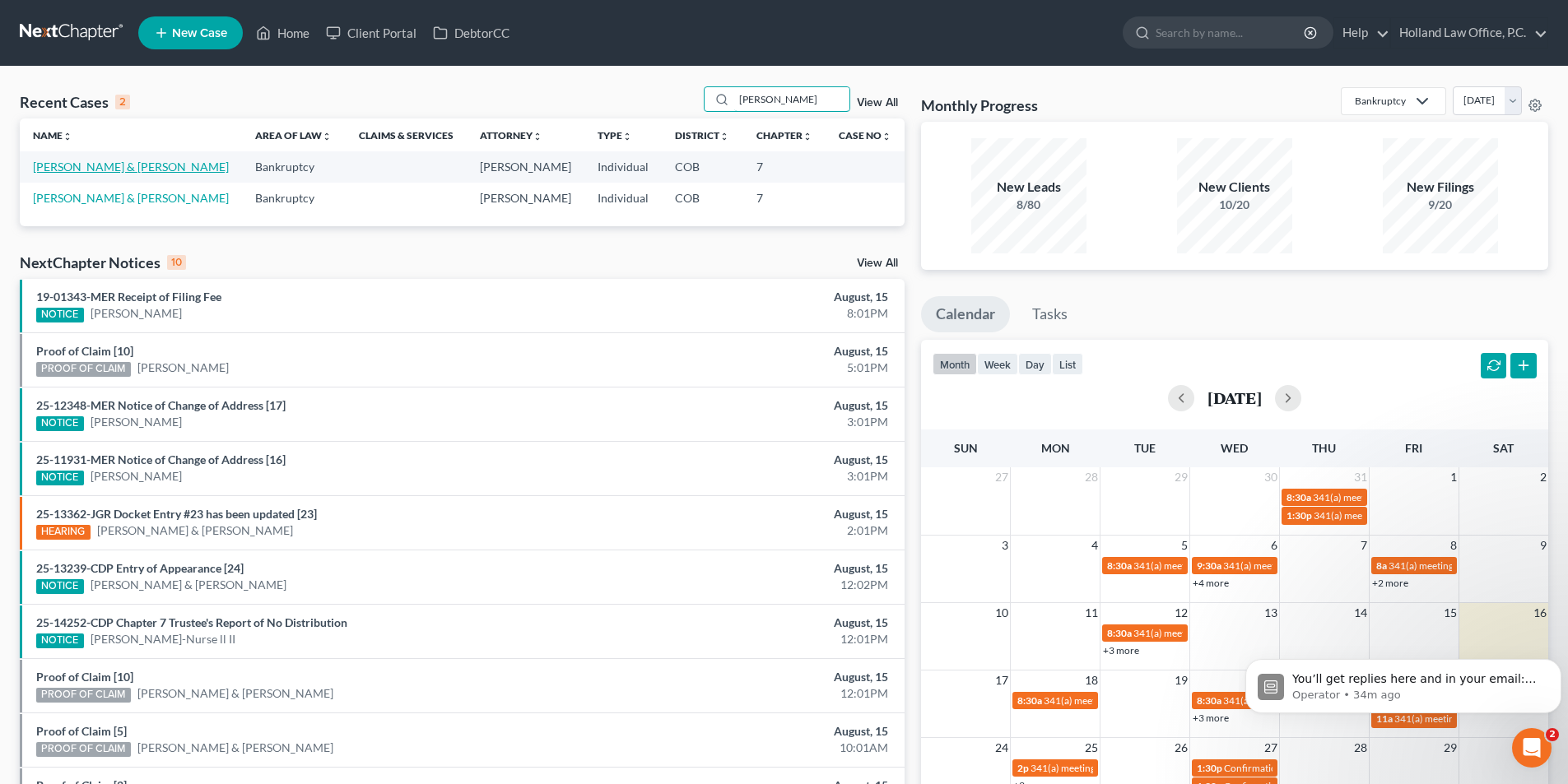
type input "[PERSON_NAME]"
click at [126, 169] on link "[PERSON_NAME] & [PERSON_NAME]" at bounding box center [130, 166] width 196 height 14
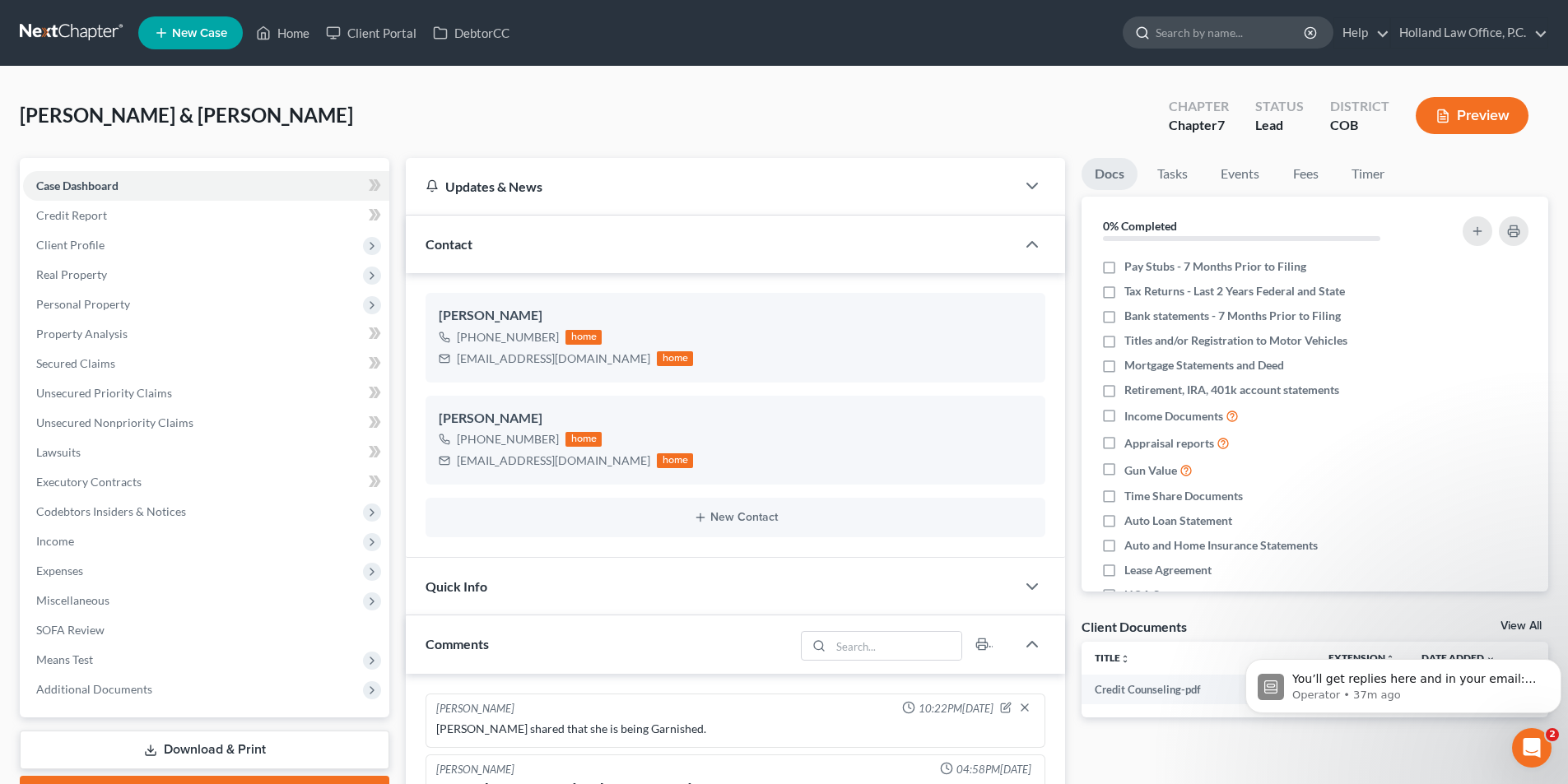
click at [1162, 31] on input "search" at bounding box center [1231, 33] width 151 height 31
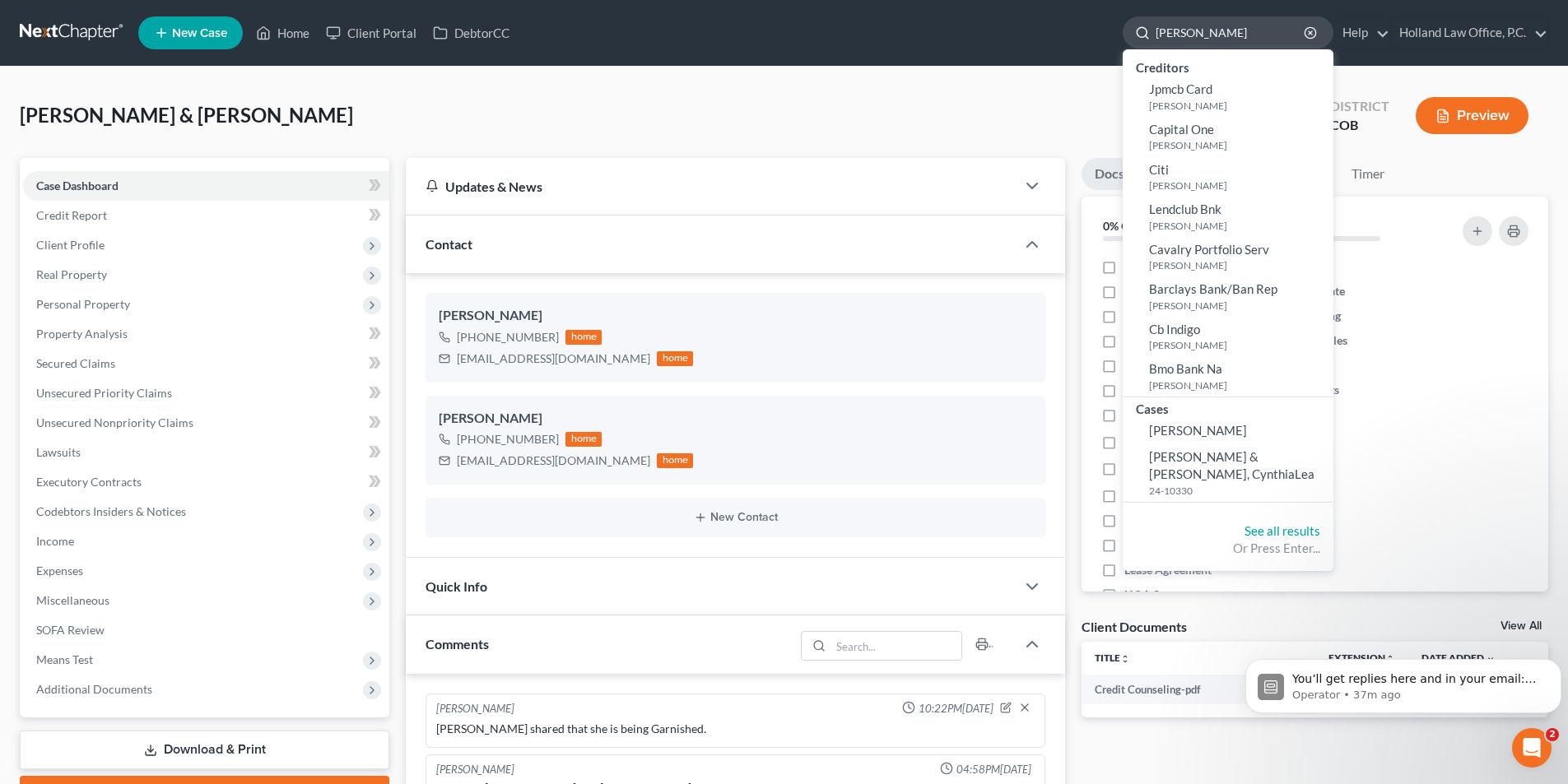
drag, startPoint x: 1192, startPoint y: 37, endPoint x: 1145, endPoint y: 38, distance: 47.0
click at [1145, 38] on div "[PERSON_NAME]" at bounding box center [1228, 32] width 210 height 32
type input "[PERSON_NAME]"
click at [295, 31] on link "Home" at bounding box center [283, 33] width 70 height 30
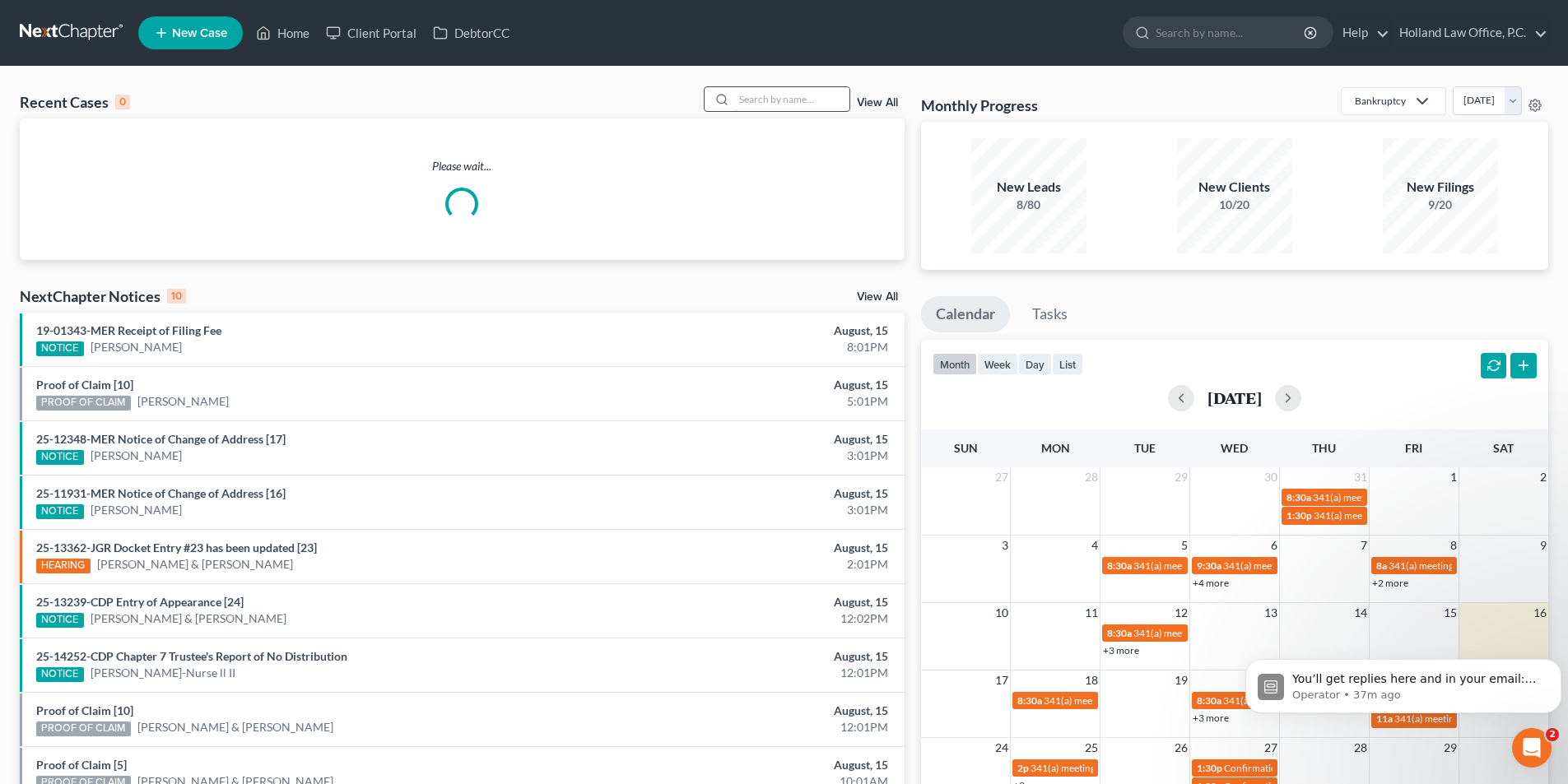
click at [766, 103] on input "search" at bounding box center [791, 98] width 115 height 24
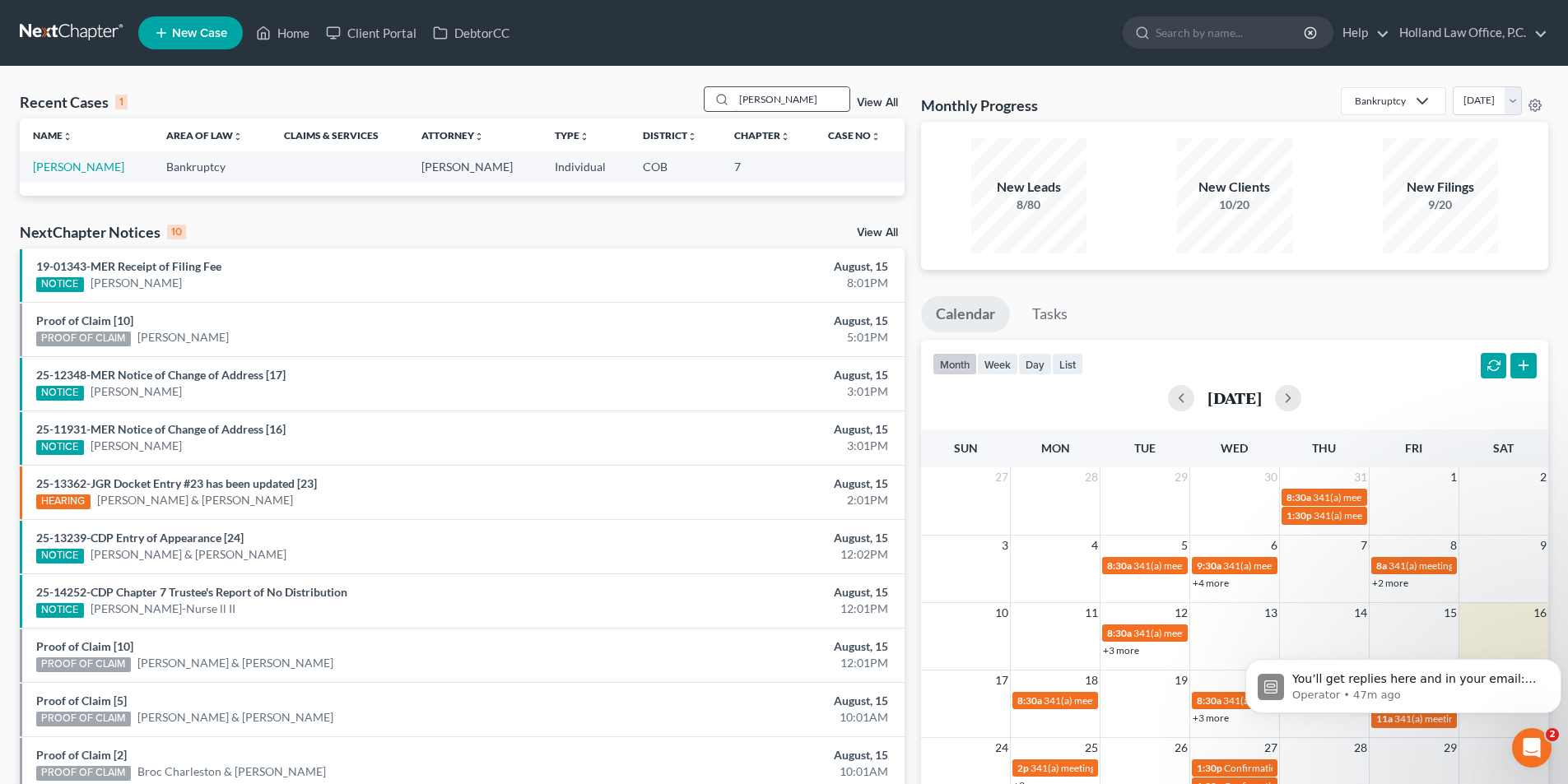
drag, startPoint x: 815, startPoint y: 101, endPoint x: 721, endPoint y: 101, distance: 94.0
click at [721, 101] on div "[PERSON_NAME]" at bounding box center [777, 98] width 147 height 25
drag, startPoint x: 804, startPoint y: 103, endPoint x: 726, endPoint y: 104, distance: 78.0
click at [726, 104] on div "[PERSON_NAME]" at bounding box center [777, 98] width 147 height 25
drag, startPoint x: 787, startPoint y: 106, endPoint x: 705, endPoint y: 102, distance: 82.1
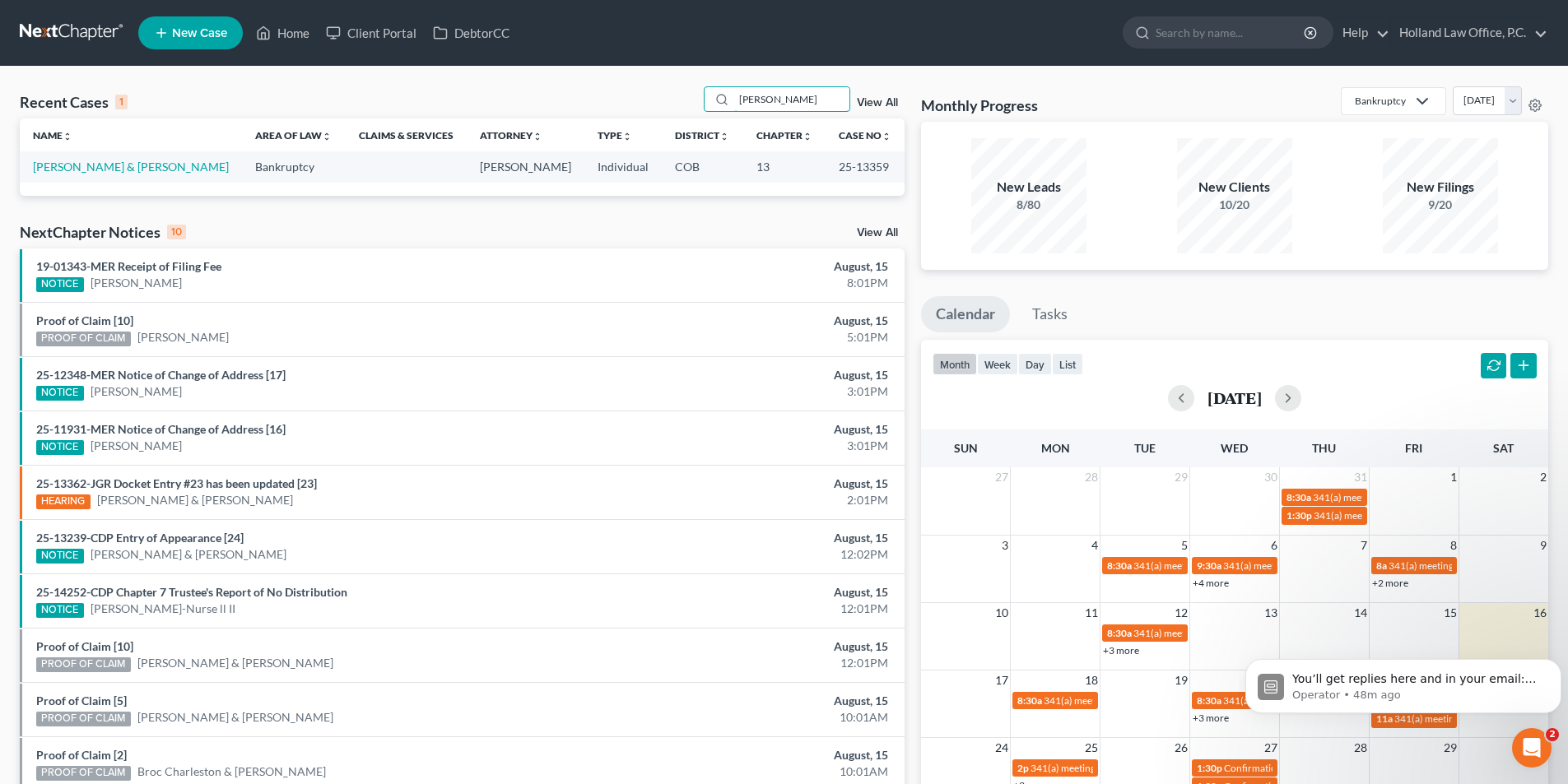
click at [705, 102] on div "Recent Cases 1 [PERSON_NAME] View All" at bounding box center [462, 101] width 884 height 32
type input "[PERSON_NAME]"
click at [118, 172] on link "[PERSON_NAME]" at bounding box center [78, 166] width 92 height 14
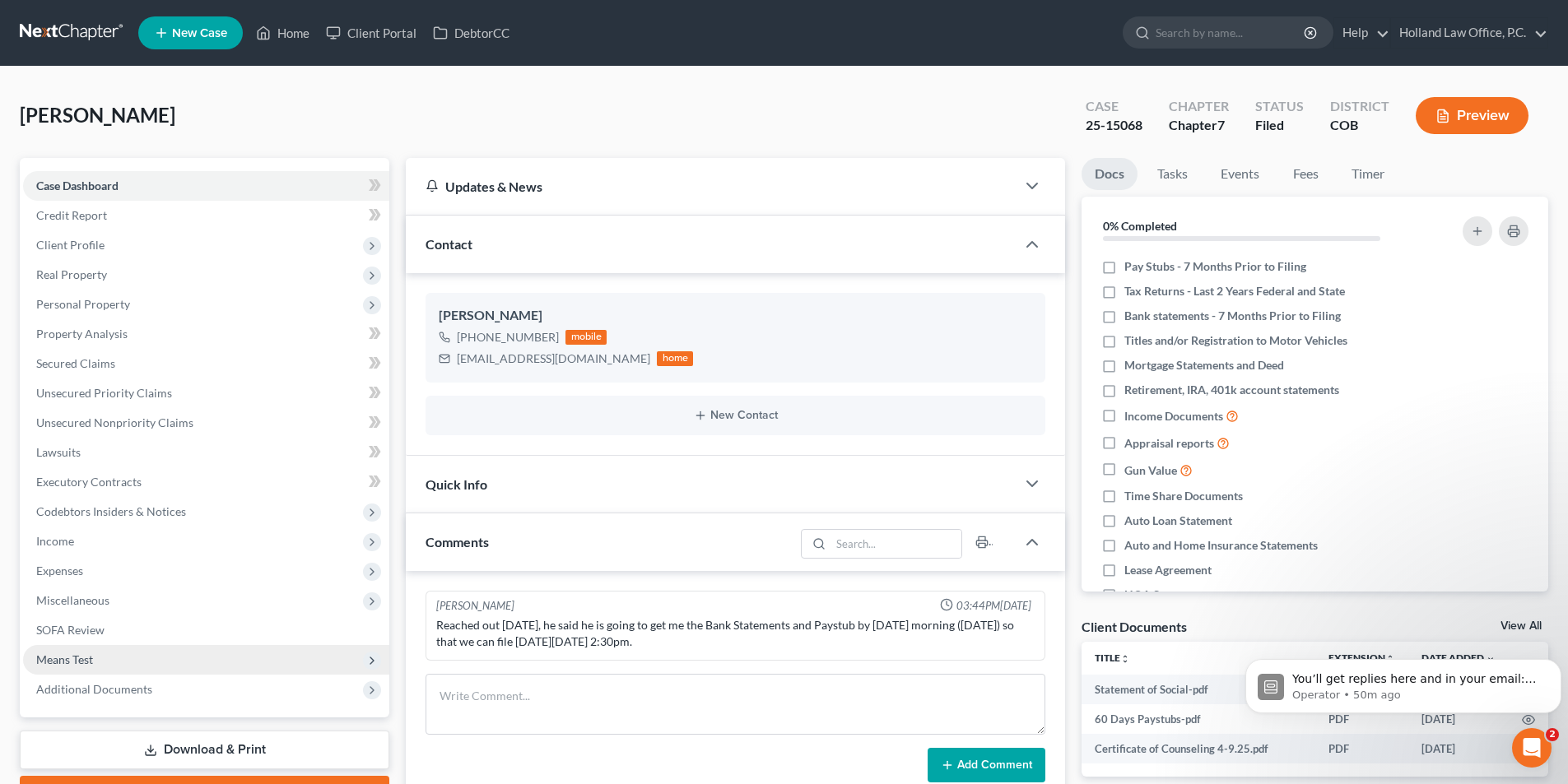
drag, startPoint x: 169, startPoint y: 687, endPoint x: 223, endPoint y: 663, distance: 59.1
click at [169, 688] on span "Additional Documents" at bounding box center [206, 689] width 366 height 30
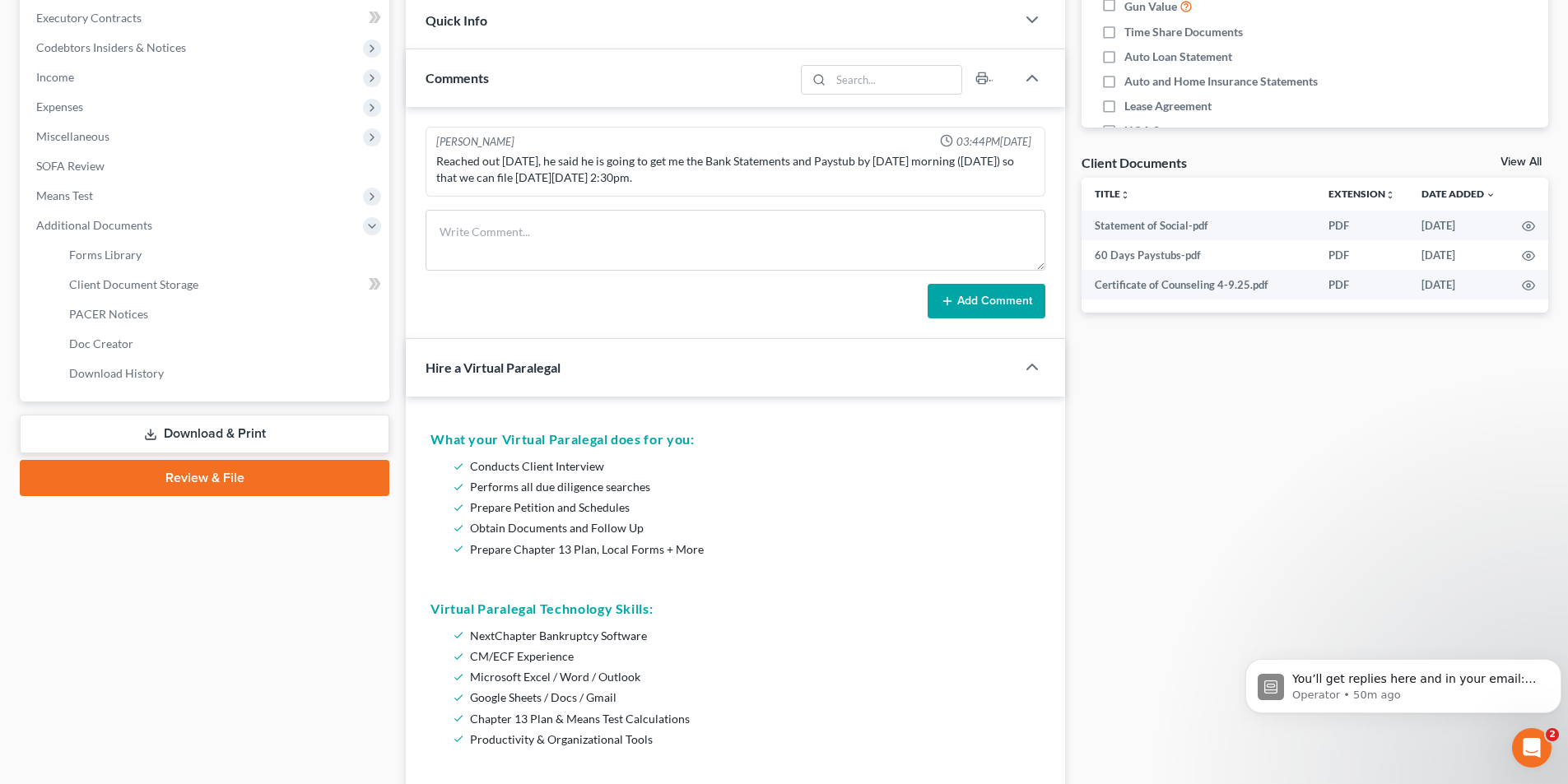
scroll to position [421, 0]
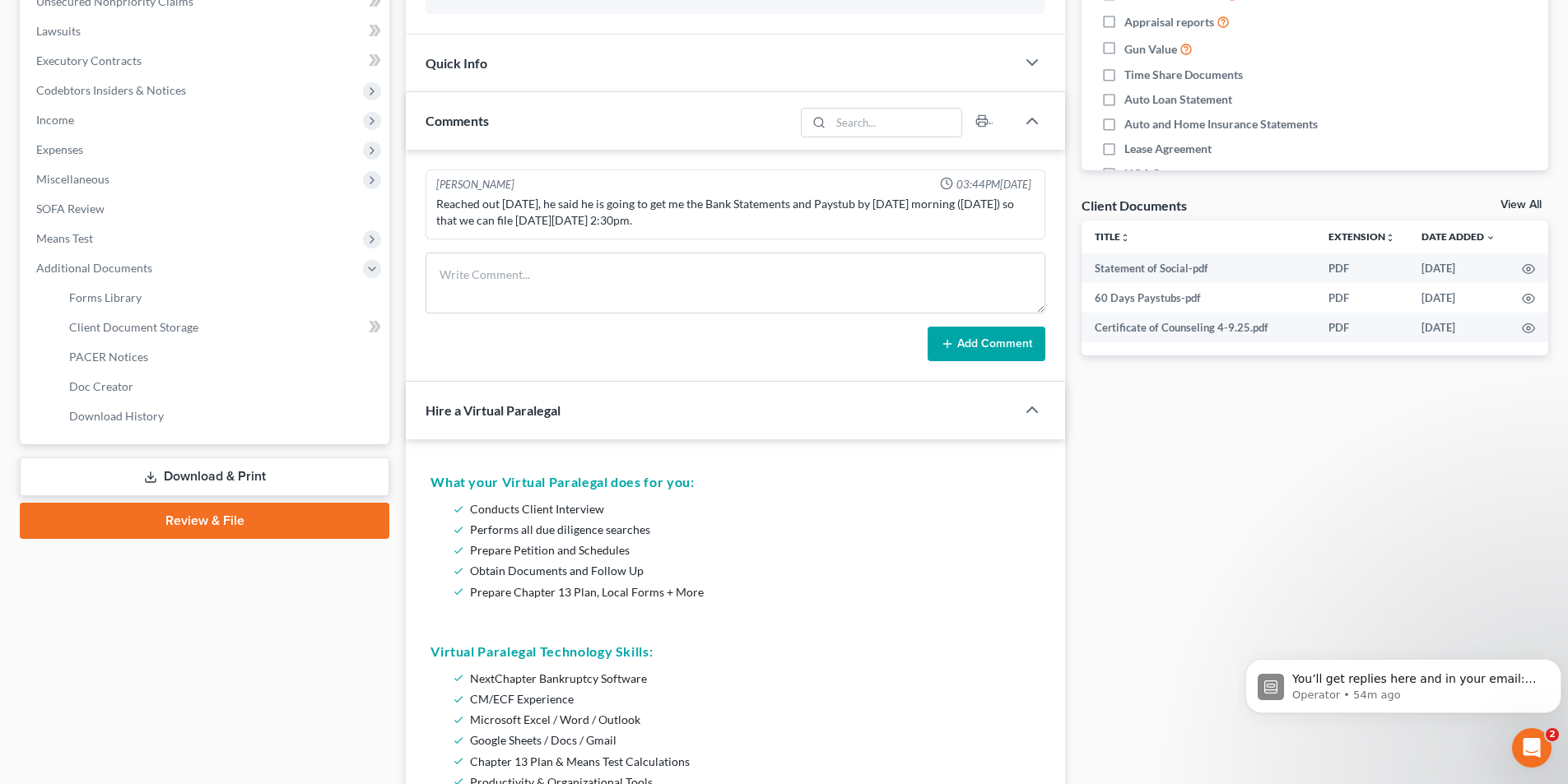
click at [1538, 743] on icon "Open Intercom Messenger" at bounding box center [1531, 748] width 27 height 27
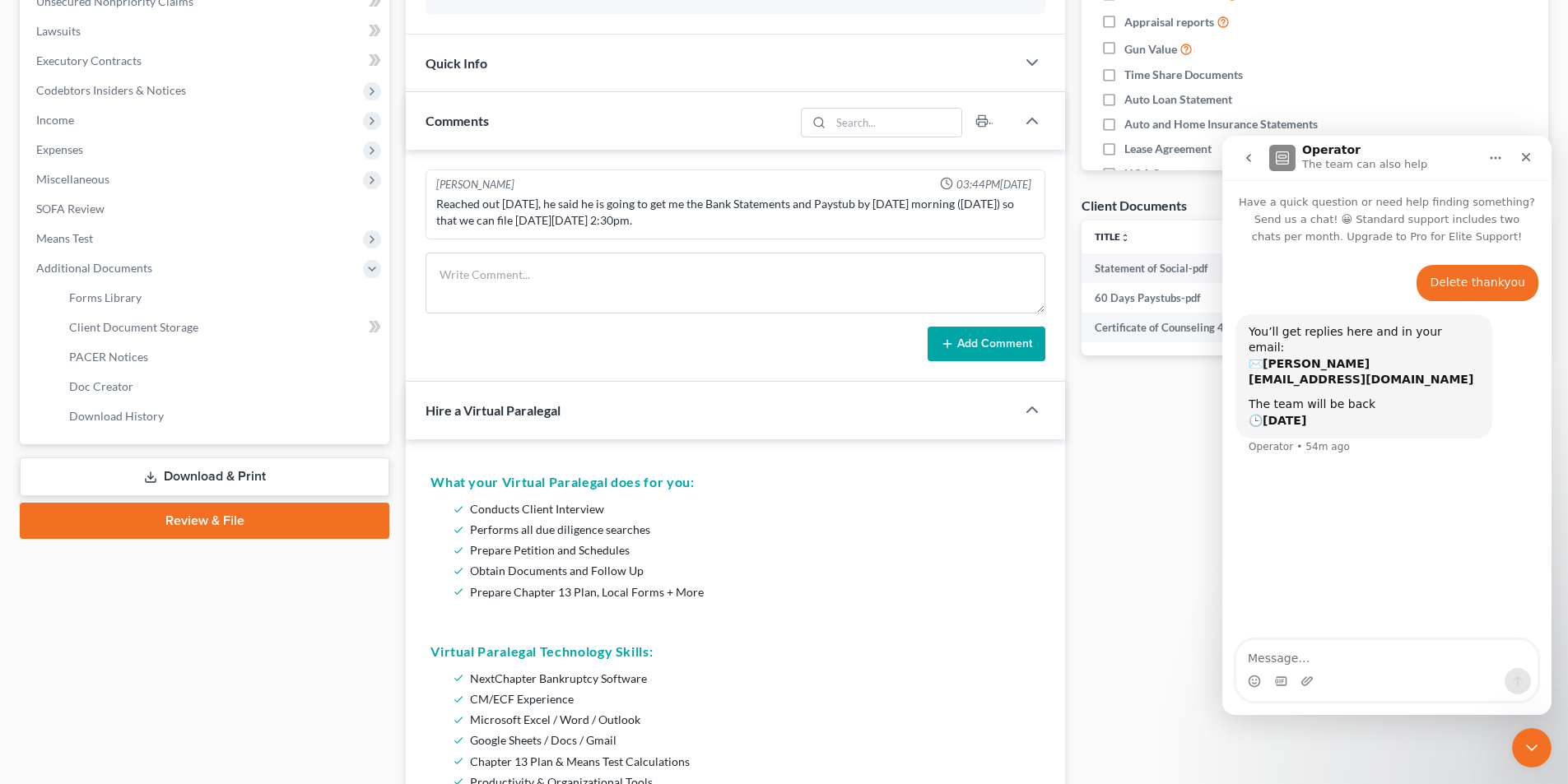
click at [1531, 747] on icon "Close Intercom Messenger" at bounding box center [1531, 747] width 19 height 19
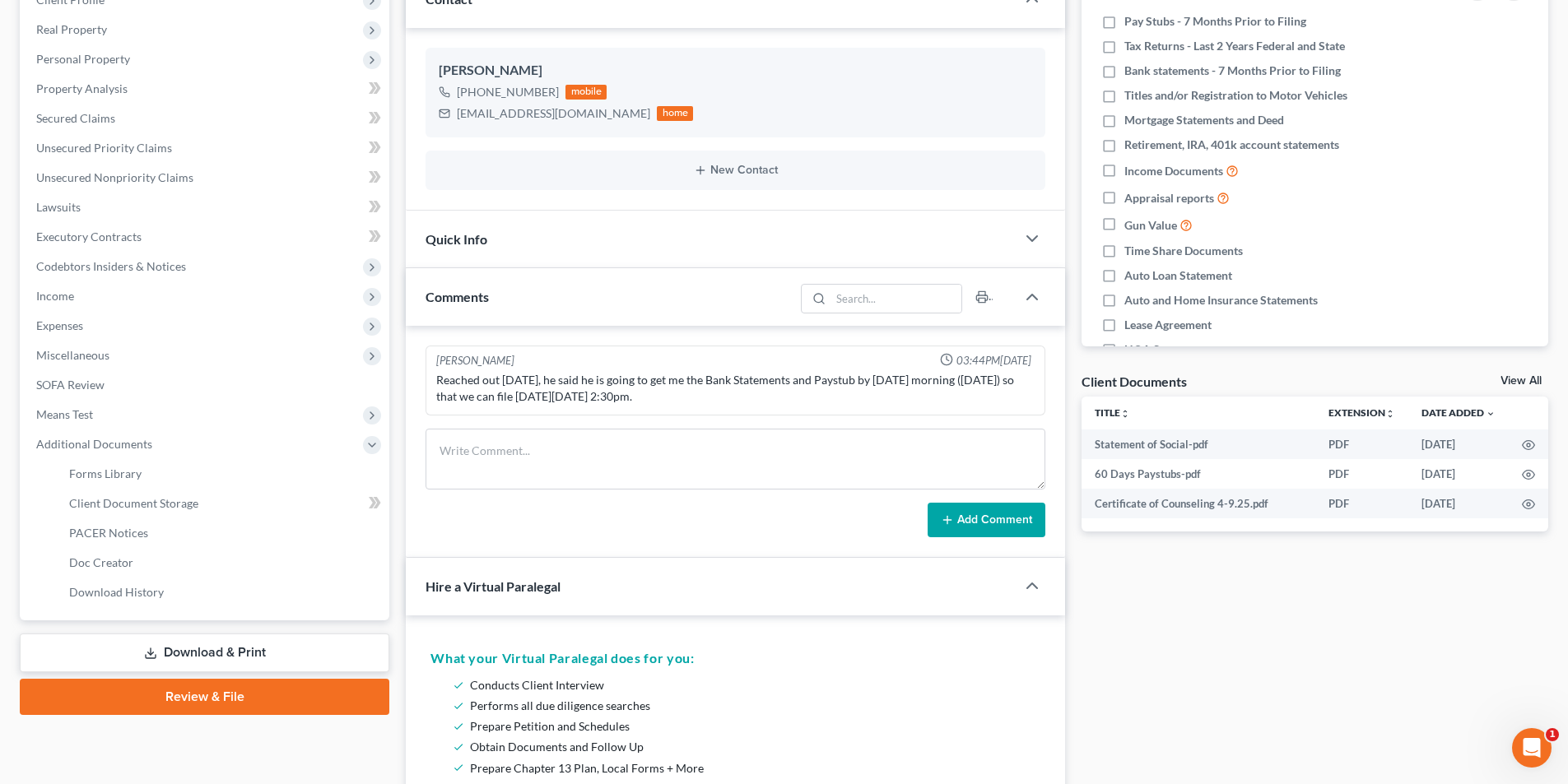
scroll to position [260, 0]
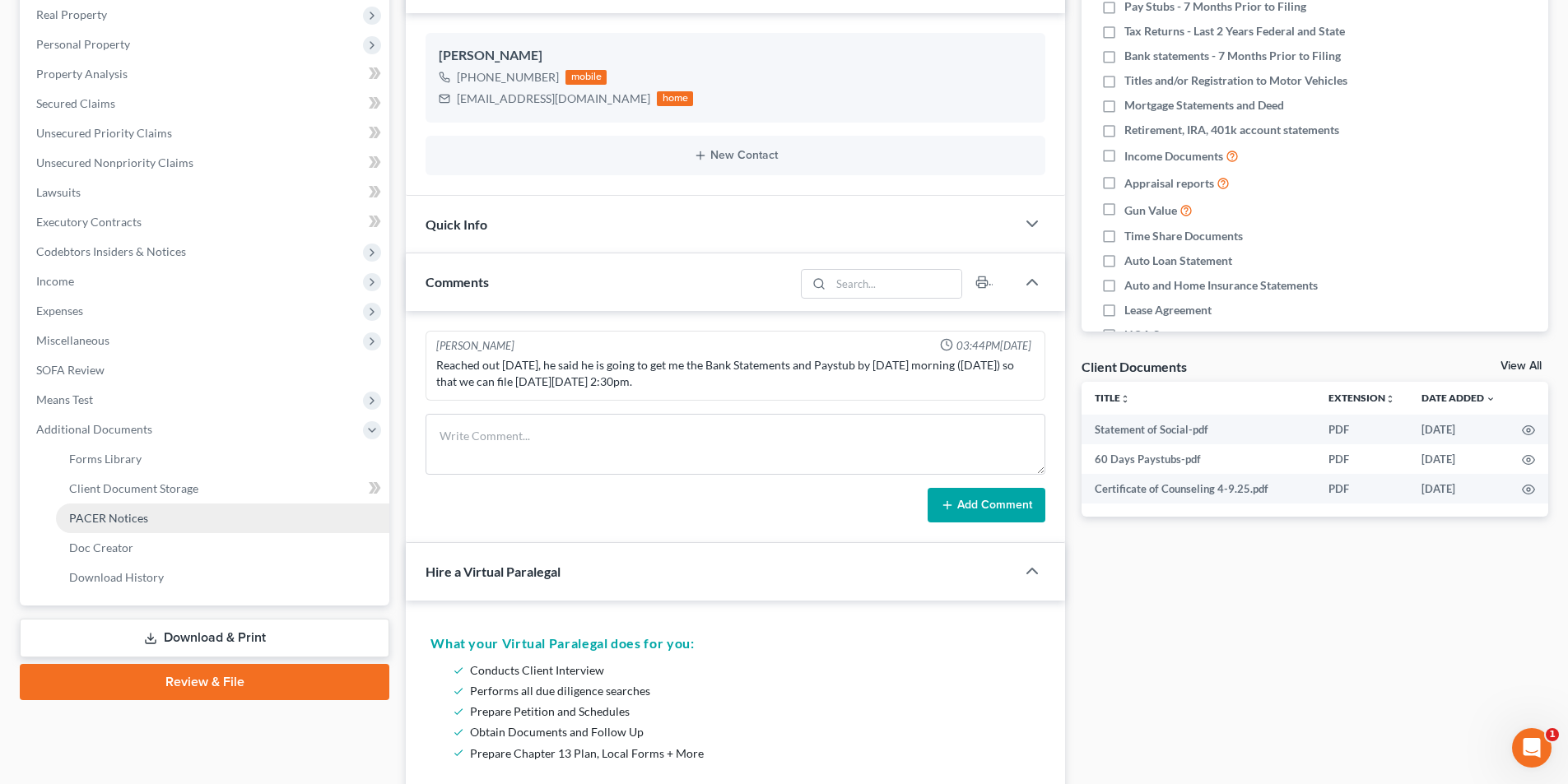
click at [118, 520] on span "PACER Notices" at bounding box center [109, 518] width 79 height 14
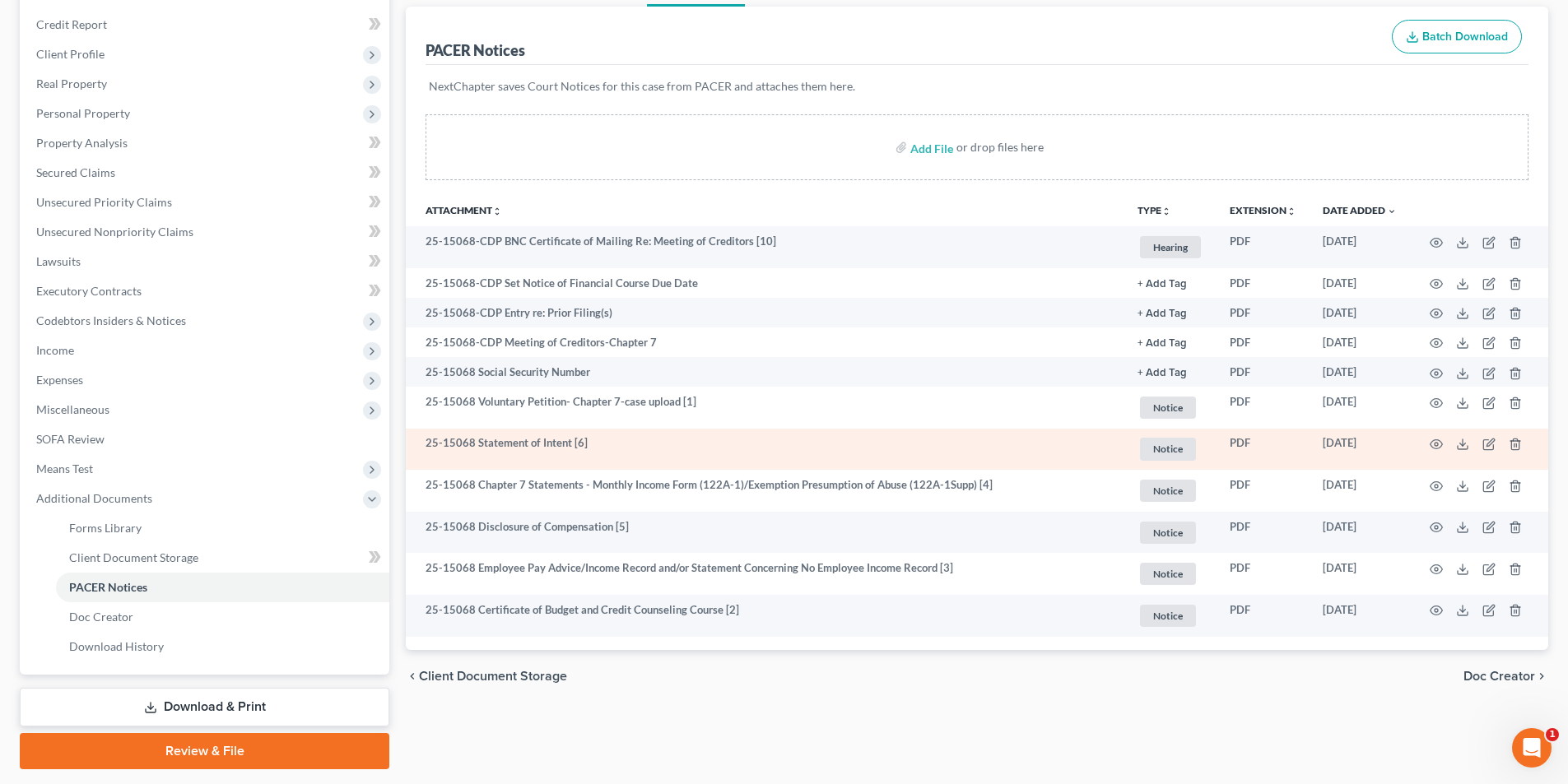
scroll to position [238, 0]
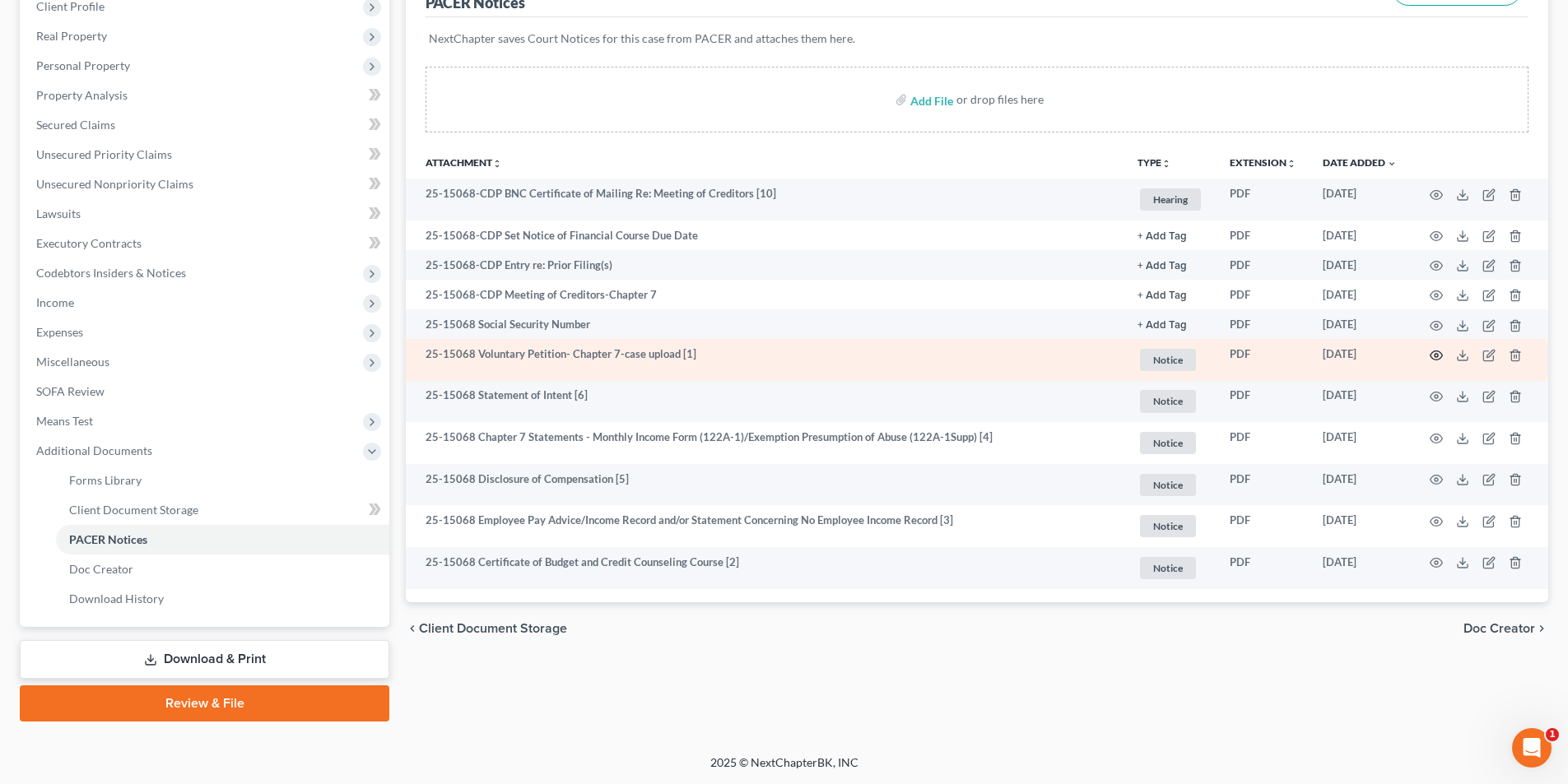
click at [1435, 355] on circle "button" at bounding box center [1436, 354] width 3 height 3
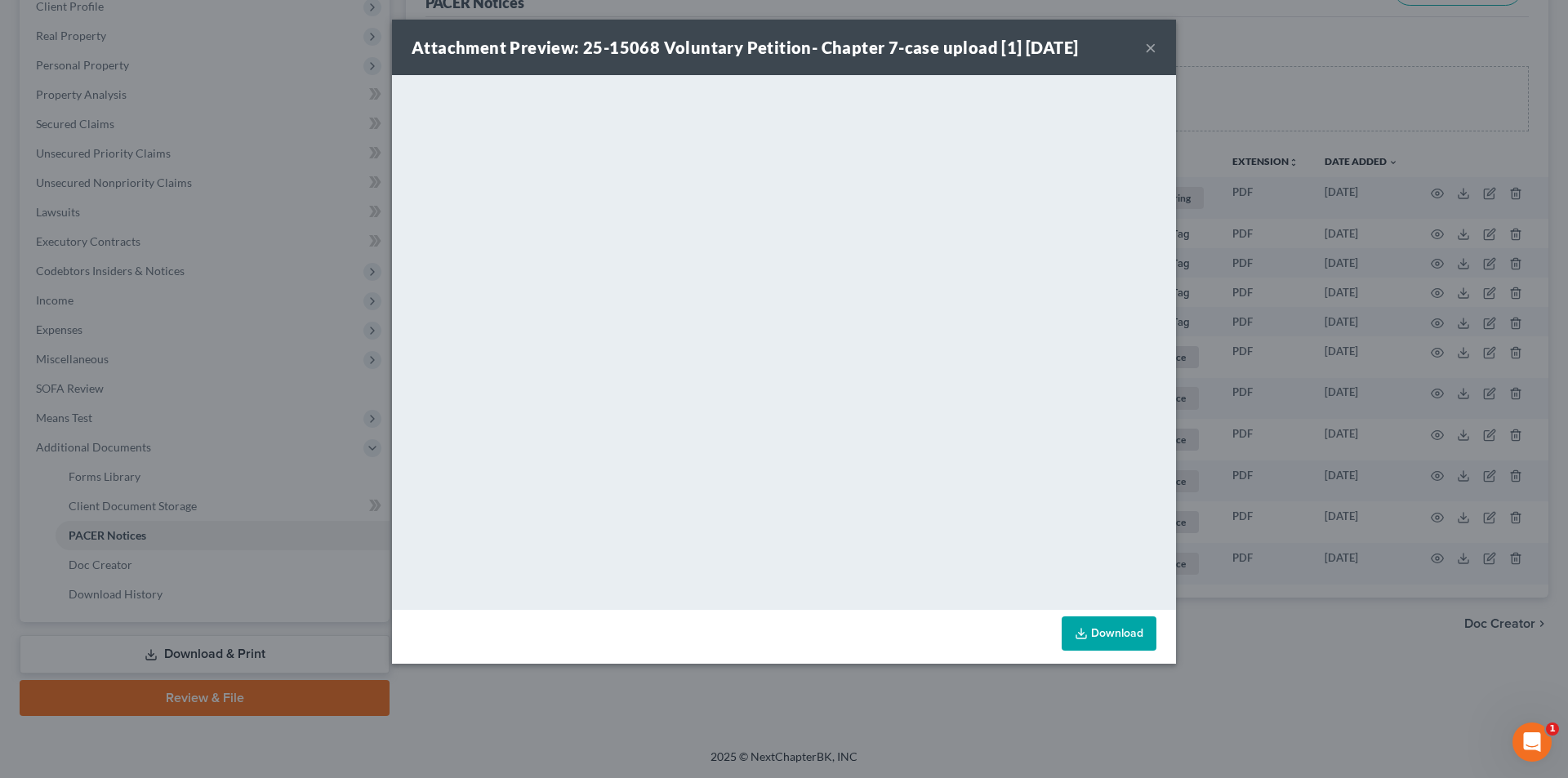
click at [1147, 51] on button "×" at bounding box center [1151, 47] width 12 height 19
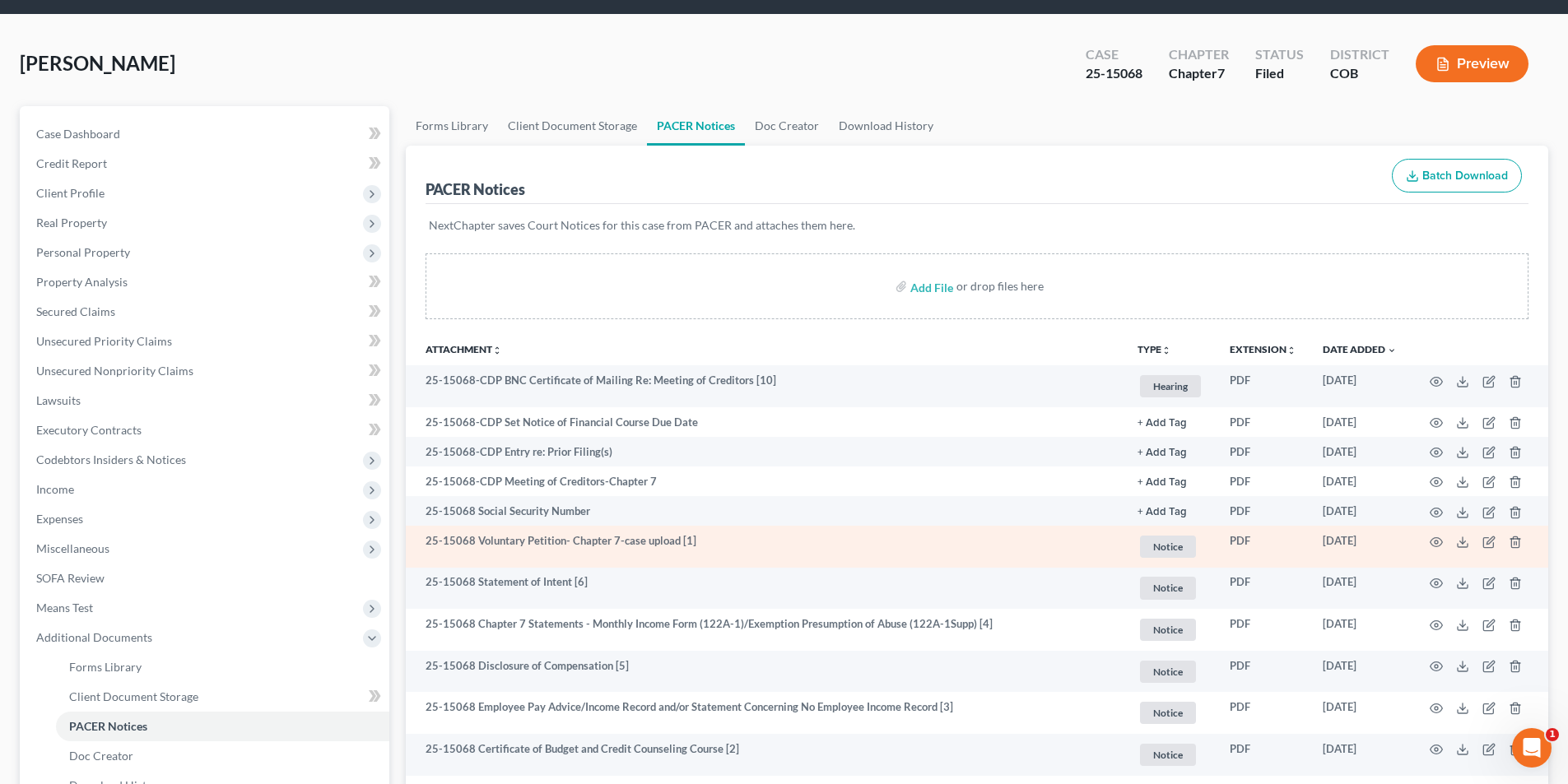
scroll to position [0, 0]
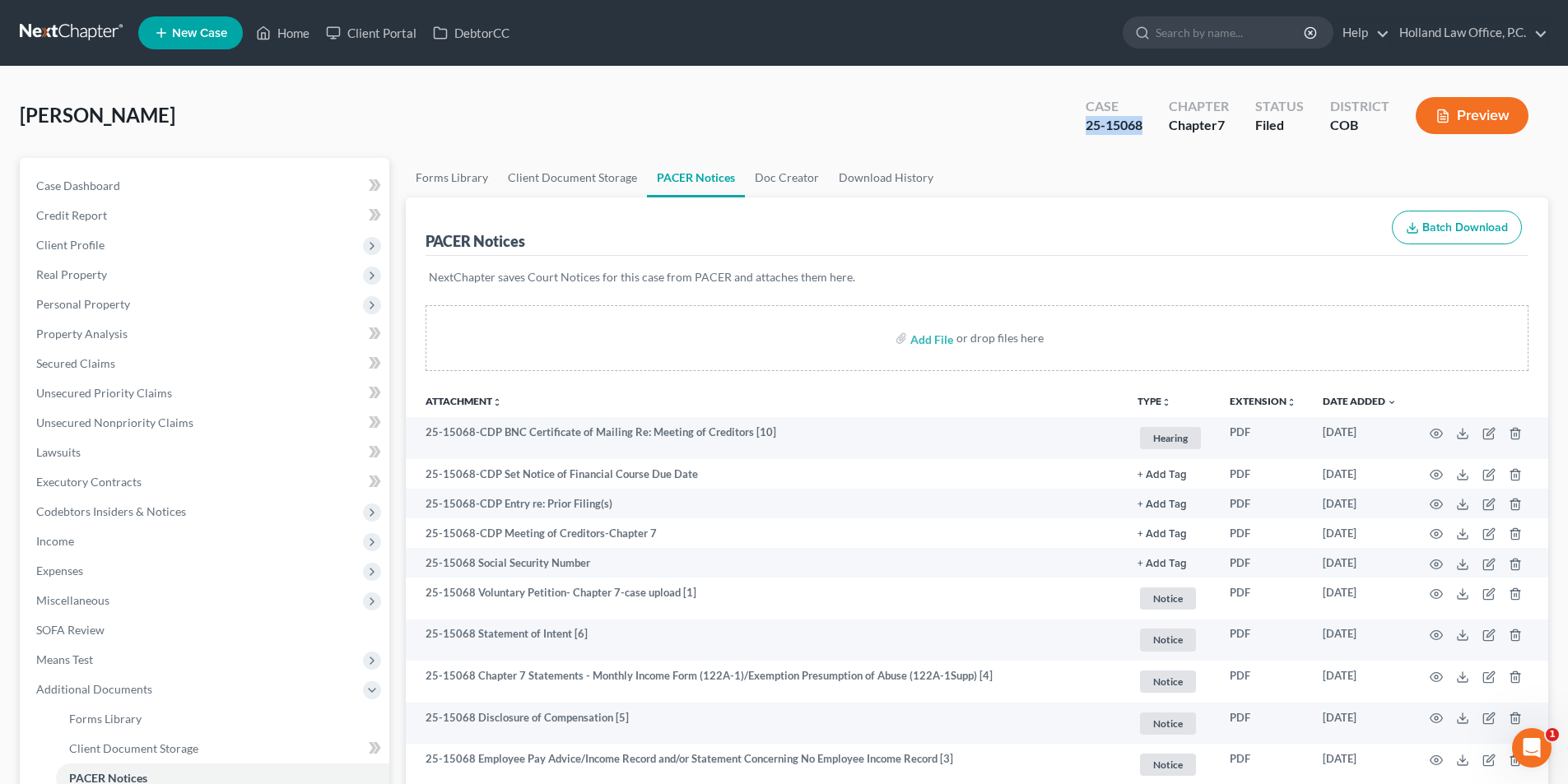
drag, startPoint x: 1140, startPoint y: 126, endPoint x: 1088, endPoint y: 123, distance: 52.1
click at [1088, 123] on div "Case 25-15068" at bounding box center [1114, 117] width 83 height 48
copy div "25-15068"
click at [1210, 36] on input "search" at bounding box center [1231, 33] width 151 height 31
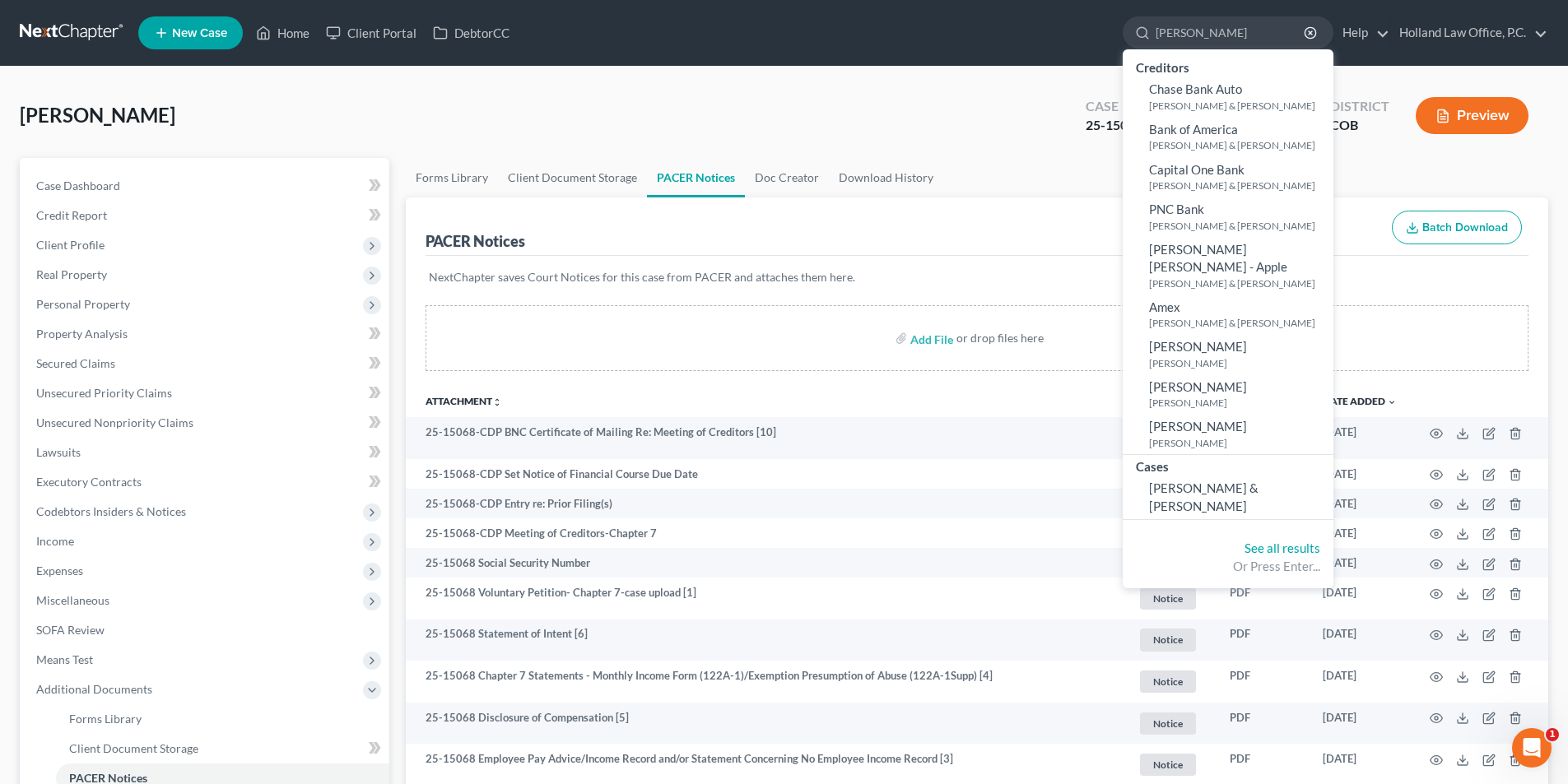
type input "[PERSON_NAME]"
click at [809, 19] on ul "New Case Home Client Portal DebtorCC [PERSON_NAME] - No Result - Creditors Chas…" at bounding box center [843, 33] width 1410 height 42
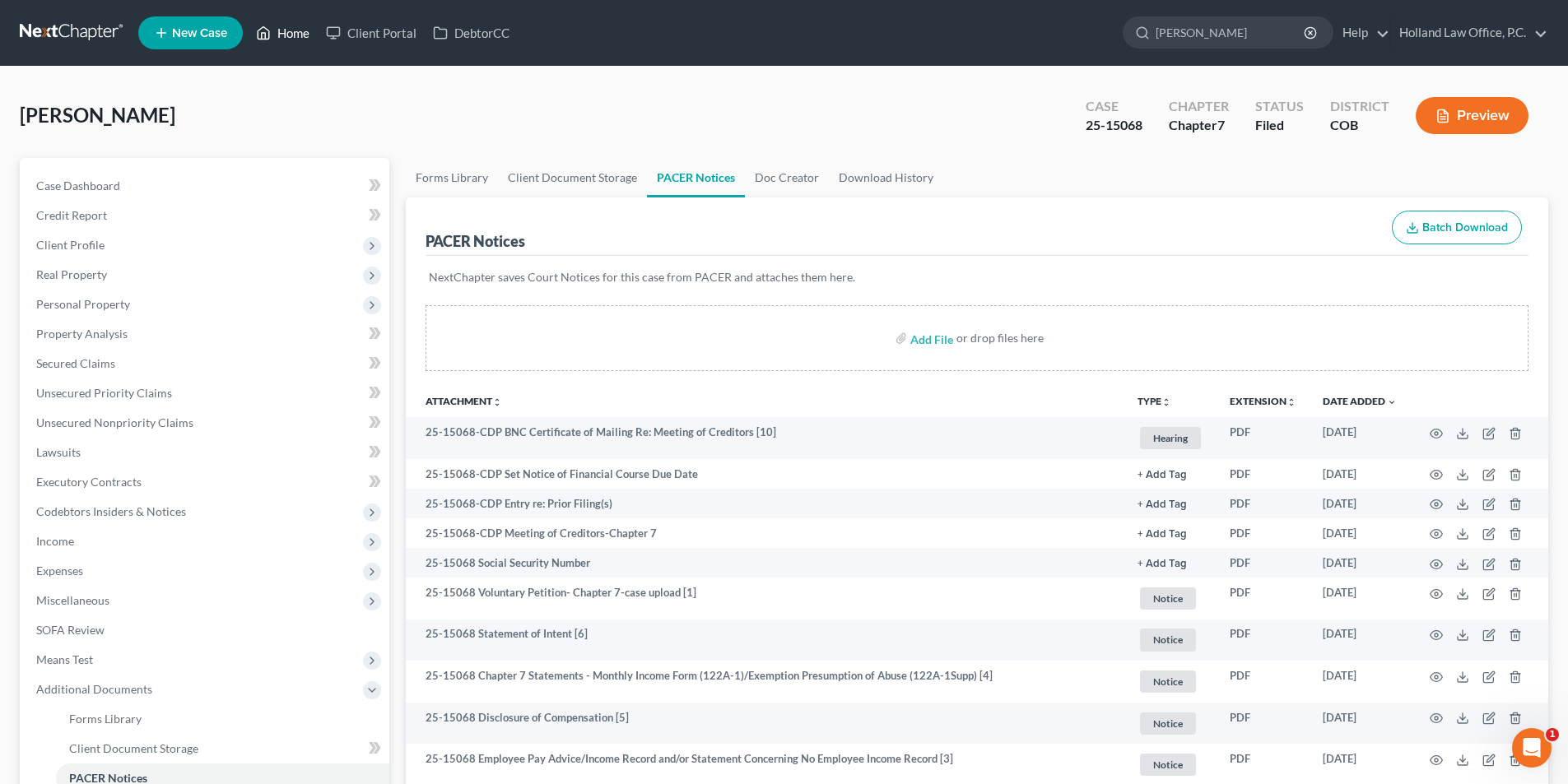
click at [295, 35] on link "Home" at bounding box center [283, 33] width 70 height 30
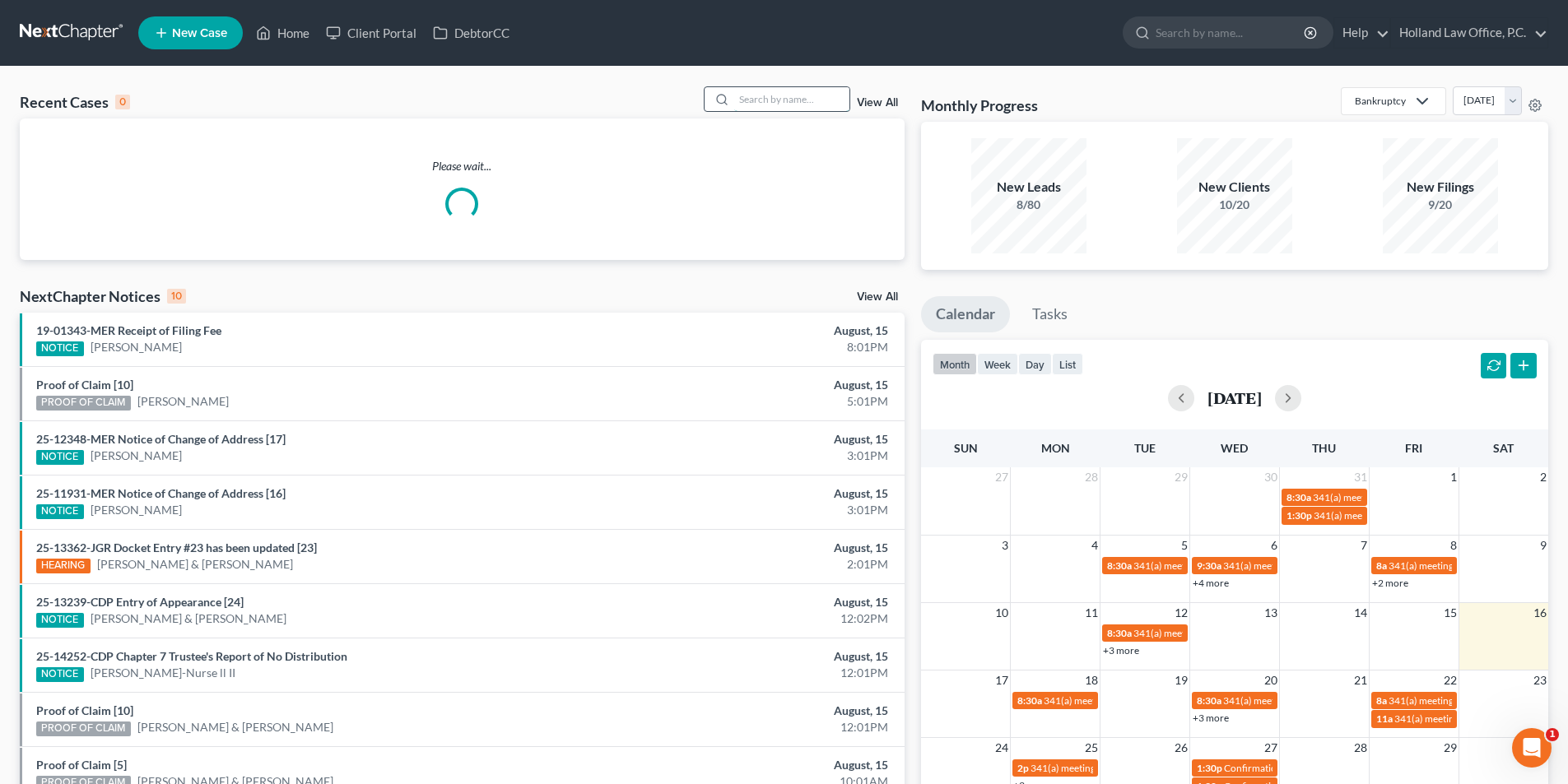
click at [761, 101] on input "search" at bounding box center [791, 98] width 115 height 24
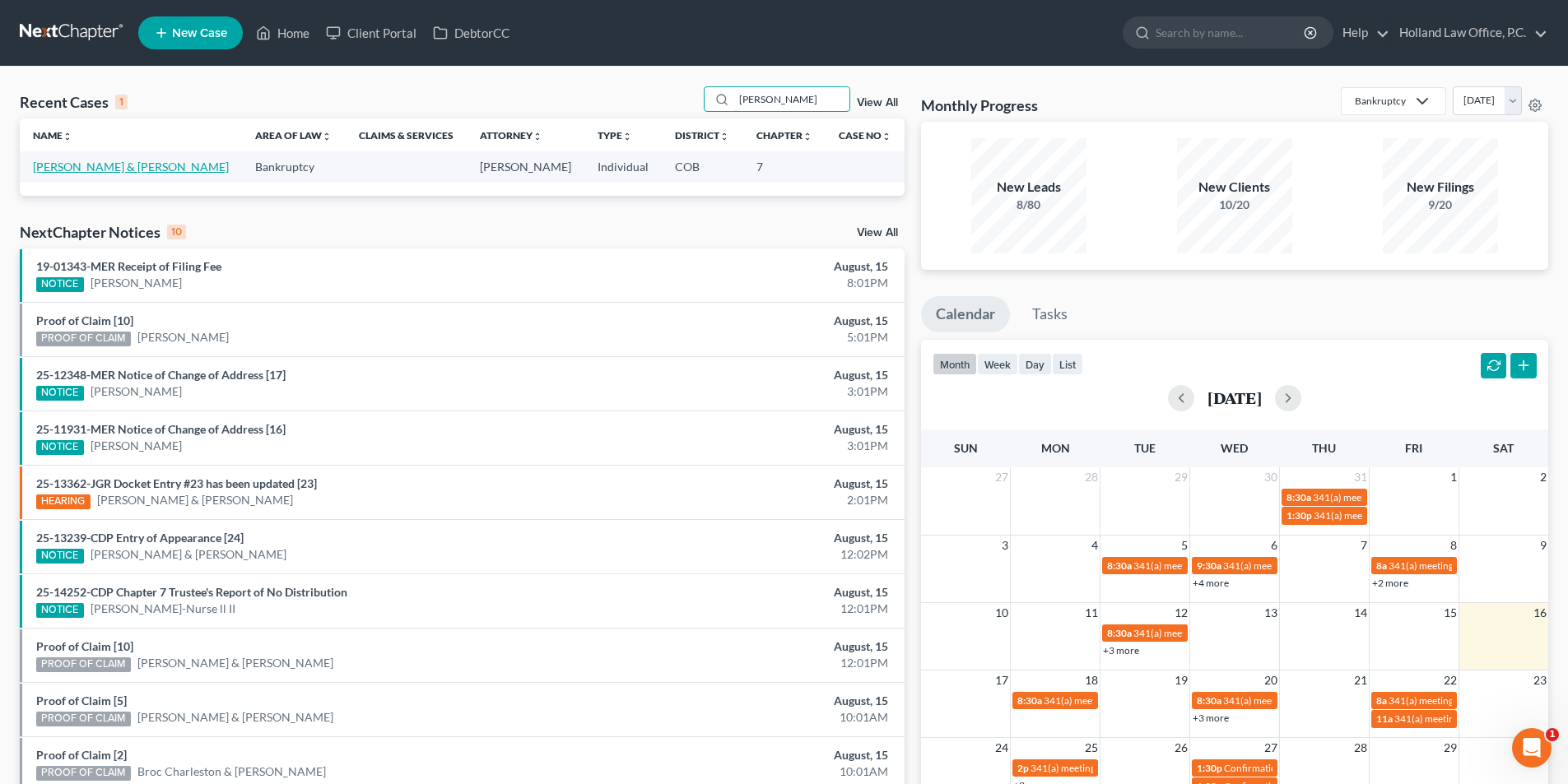
type input "[PERSON_NAME]"
click at [83, 170] on link "[PERSON_NAME] & [PERSON_NAME]" at bounding box center [130, 166] width 196 height 14
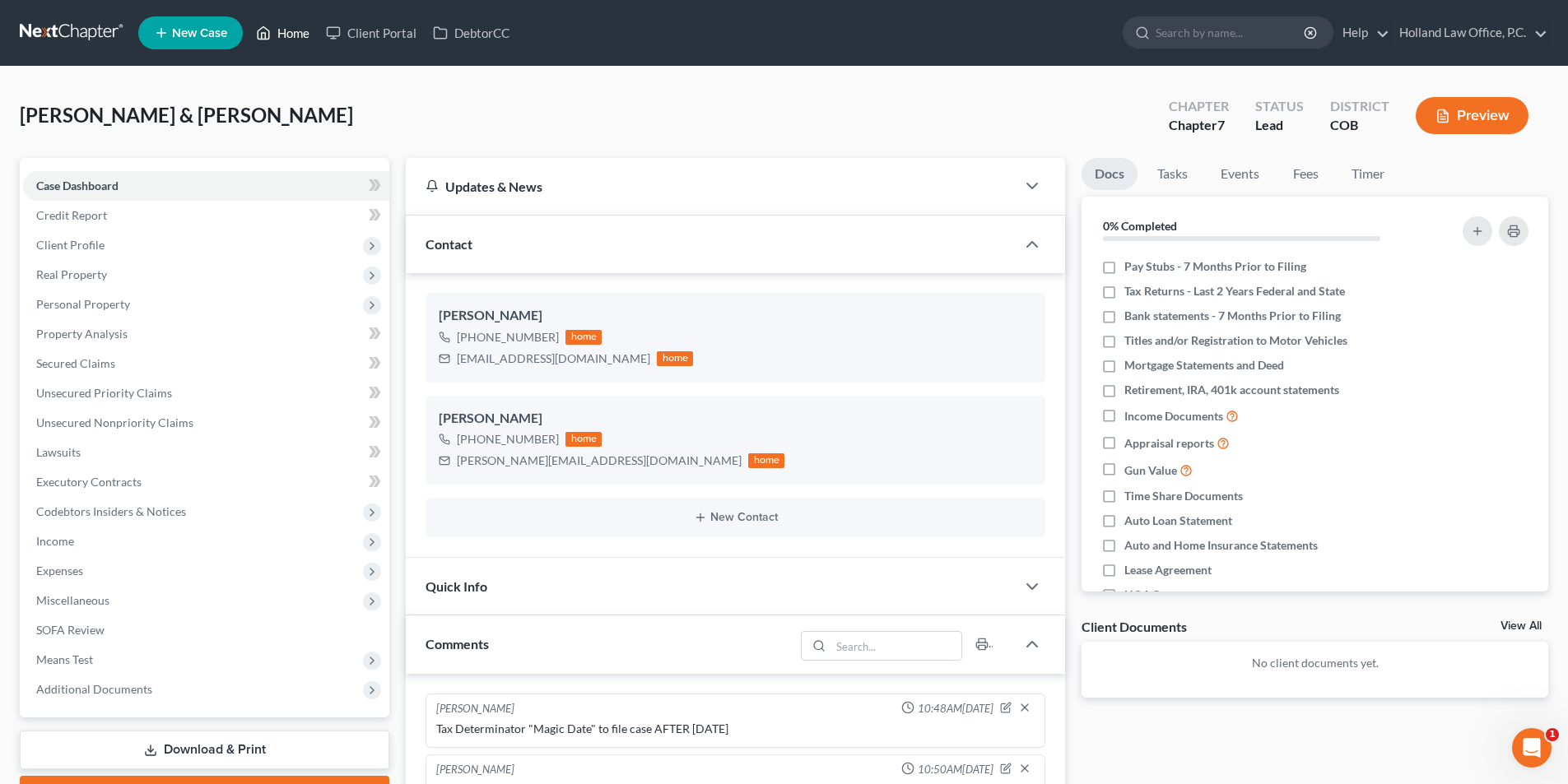
click at [291, 36] on link "Home" at bounding box center [283, 33] width 70 height 30
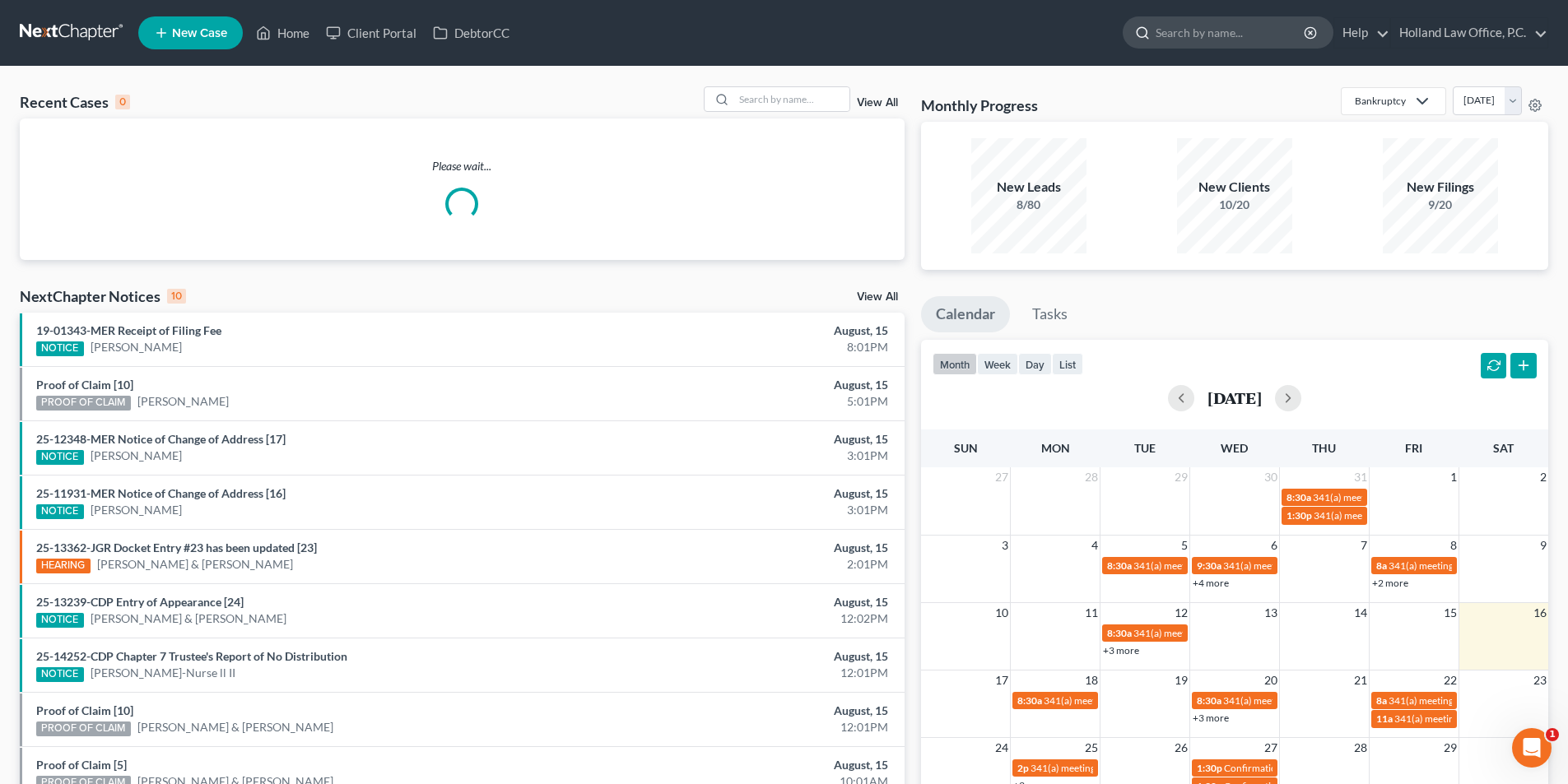
click at [1178, 31] on input "search" at bounding box center [1231, 33] width 151 height 31
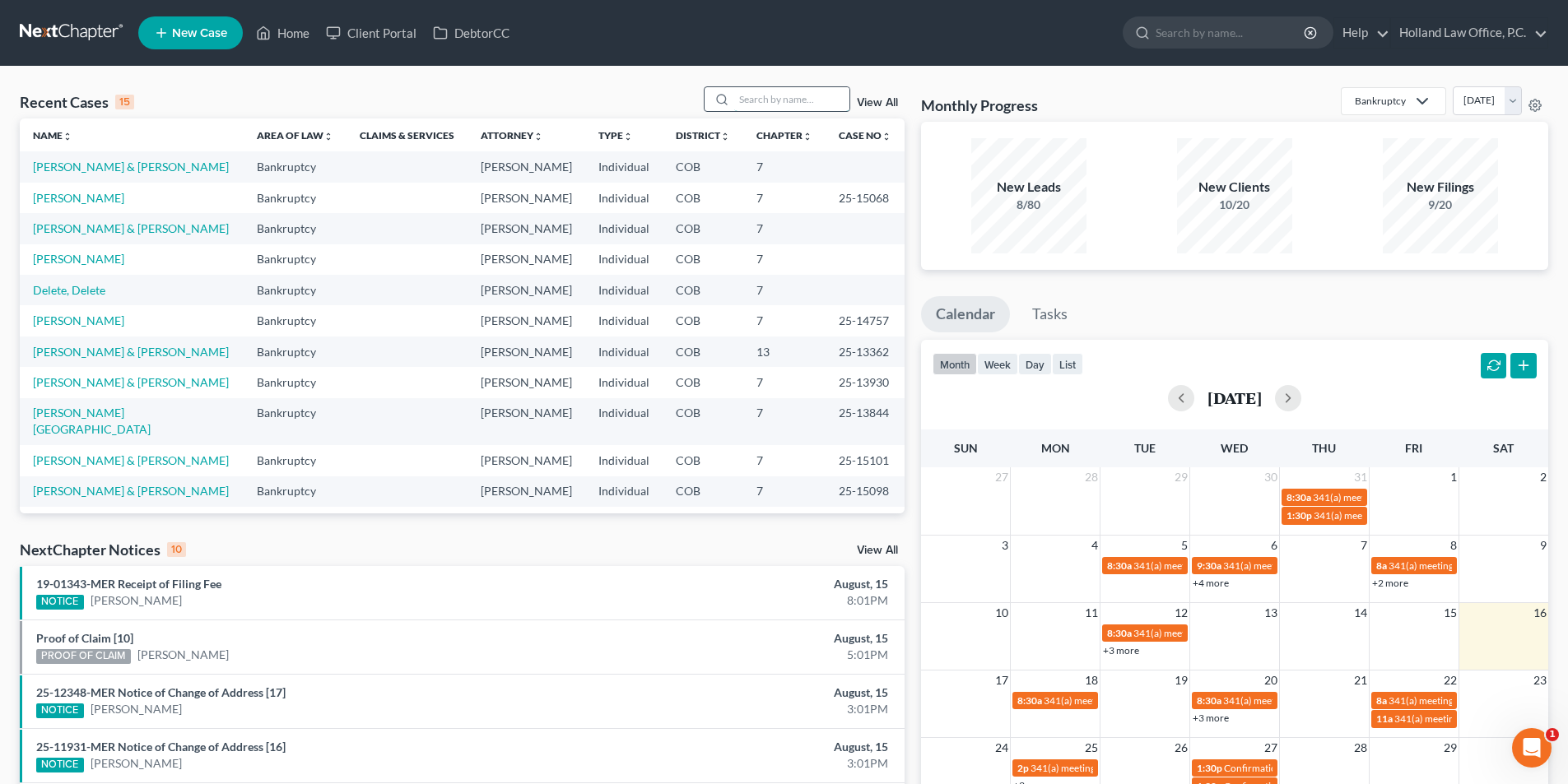
click at [756, 97] on input "search" at bounding box center [791, 98] width 115 height 24
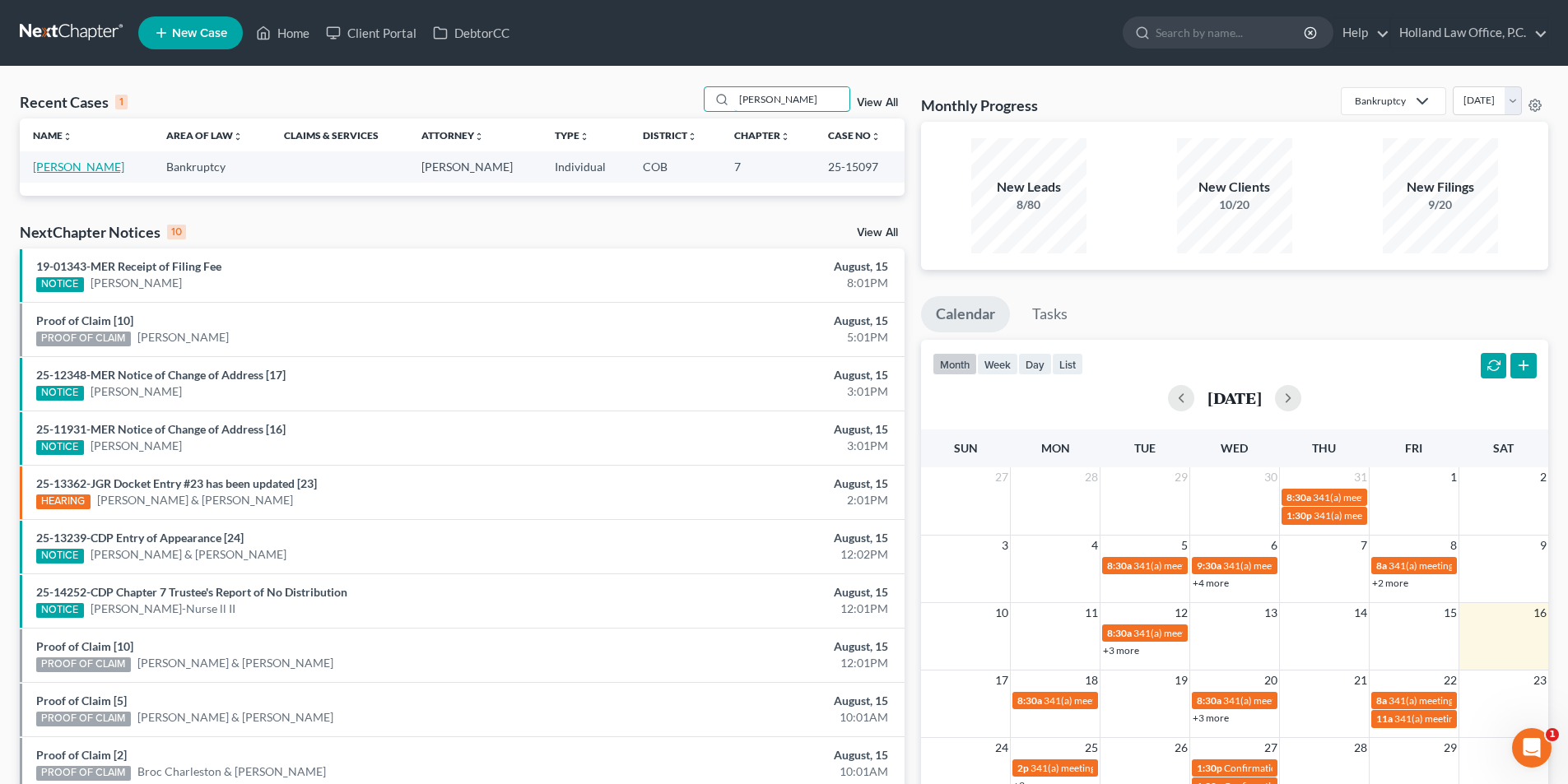
type input "[PERSON_NAME]"
click at [83, 170] on link "[PERSON_NAME]" at bounding box center [78, 166] width 92 height 14
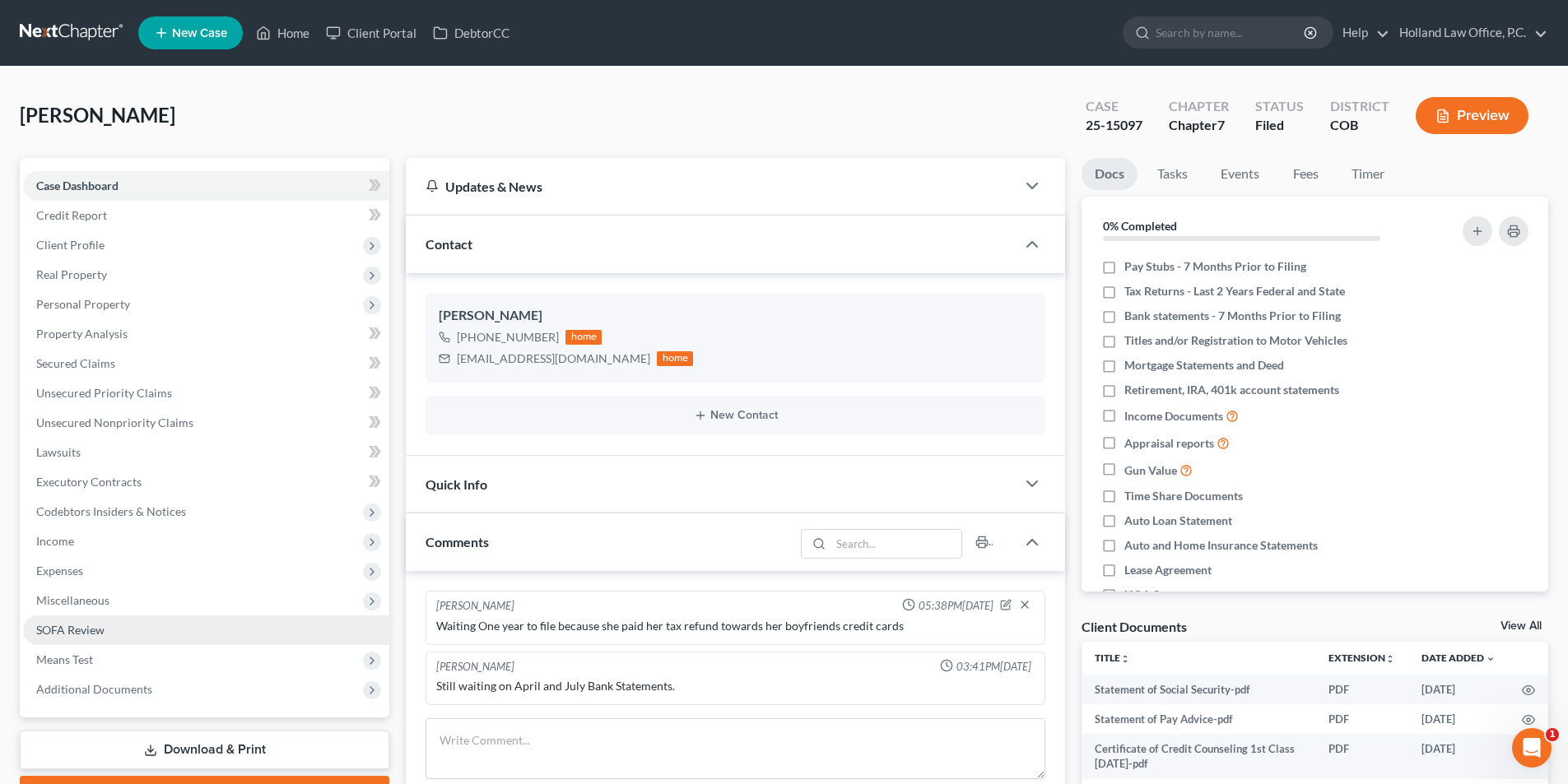
drag, startPoint x: 96, startPoint y: 601, endPoint x: 102, endPoint y: 616, distance: 16.2
click at [98, 602] on span "Miscellaneous" at bounding box center [73, 600] width 73 height 14
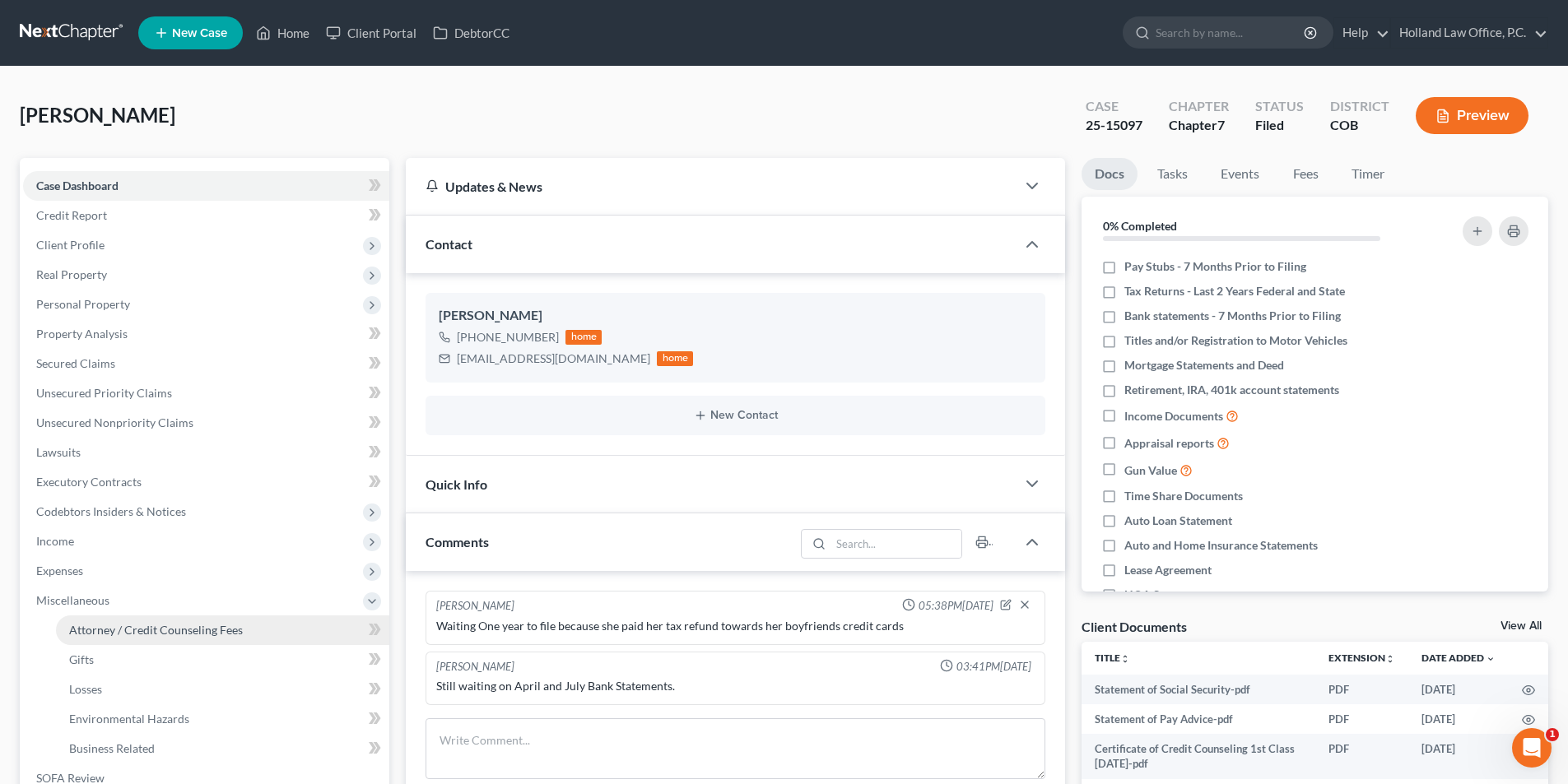
click at [119, 624] on span "Attorney / Credit Counseling Fees" at bounding box center [156, 630] width 174 height 14
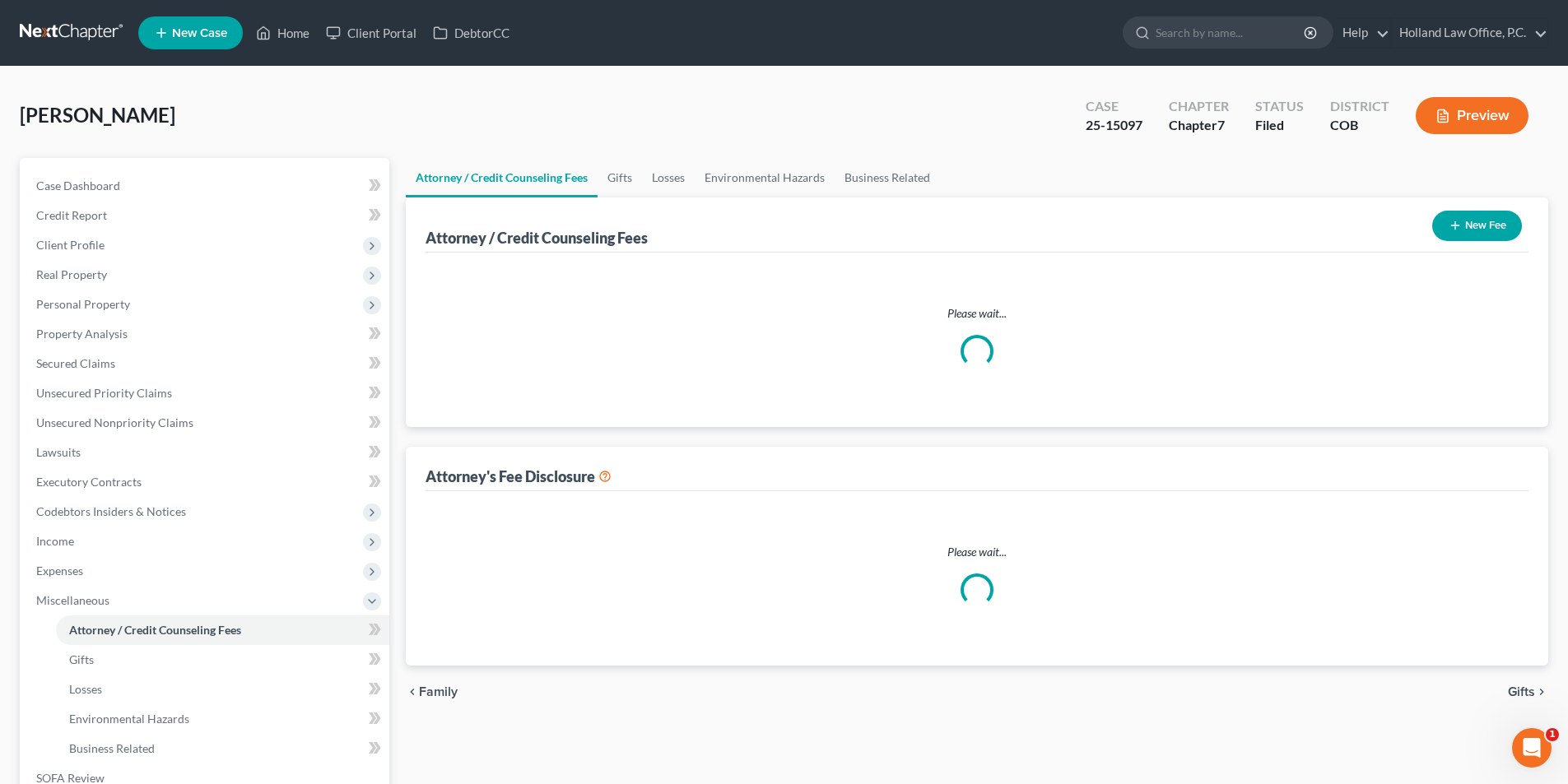
select select "0"
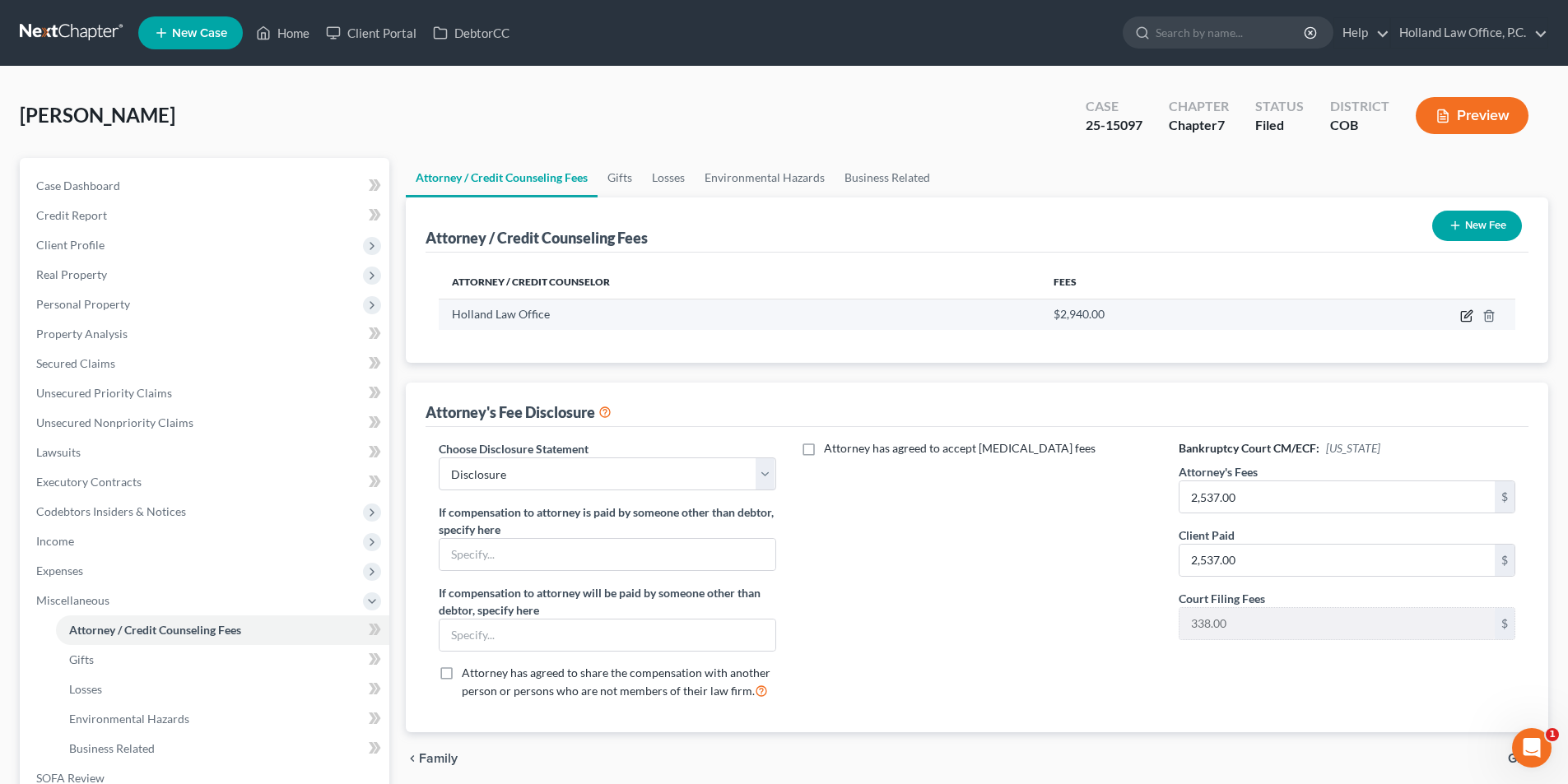
click at [1463, 317] on icon "button" at bounding box center [1467, 316] width 14 height 14
select select "5"
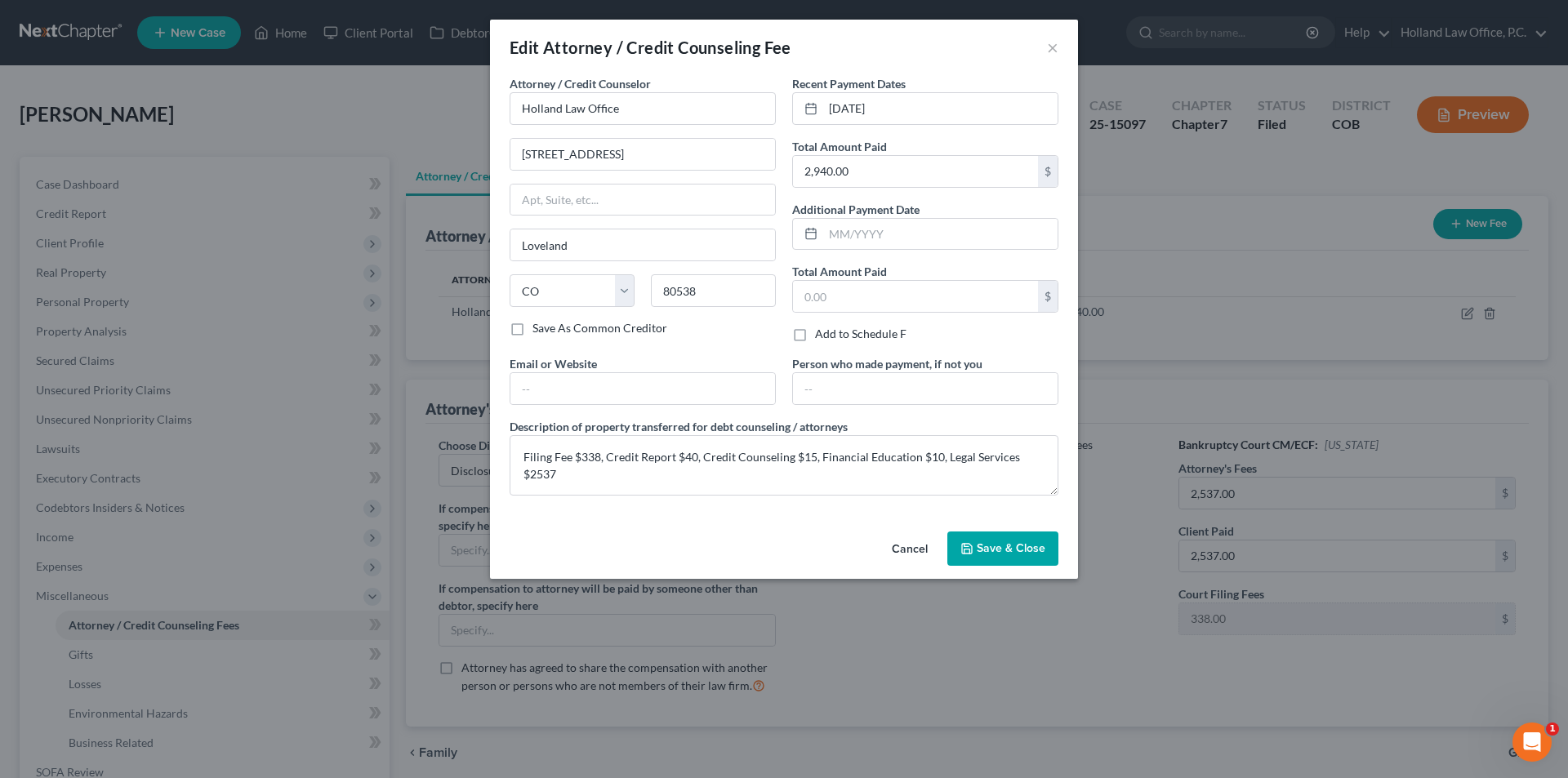
click at [1067, 53] on div "Edit Attorney / Credit Counseling Fee ×" at bounding box center [784, 47] width 588 height 56
click at [1051, 53] on button "×" at bounding box center [1053, 47] width 12 height 19
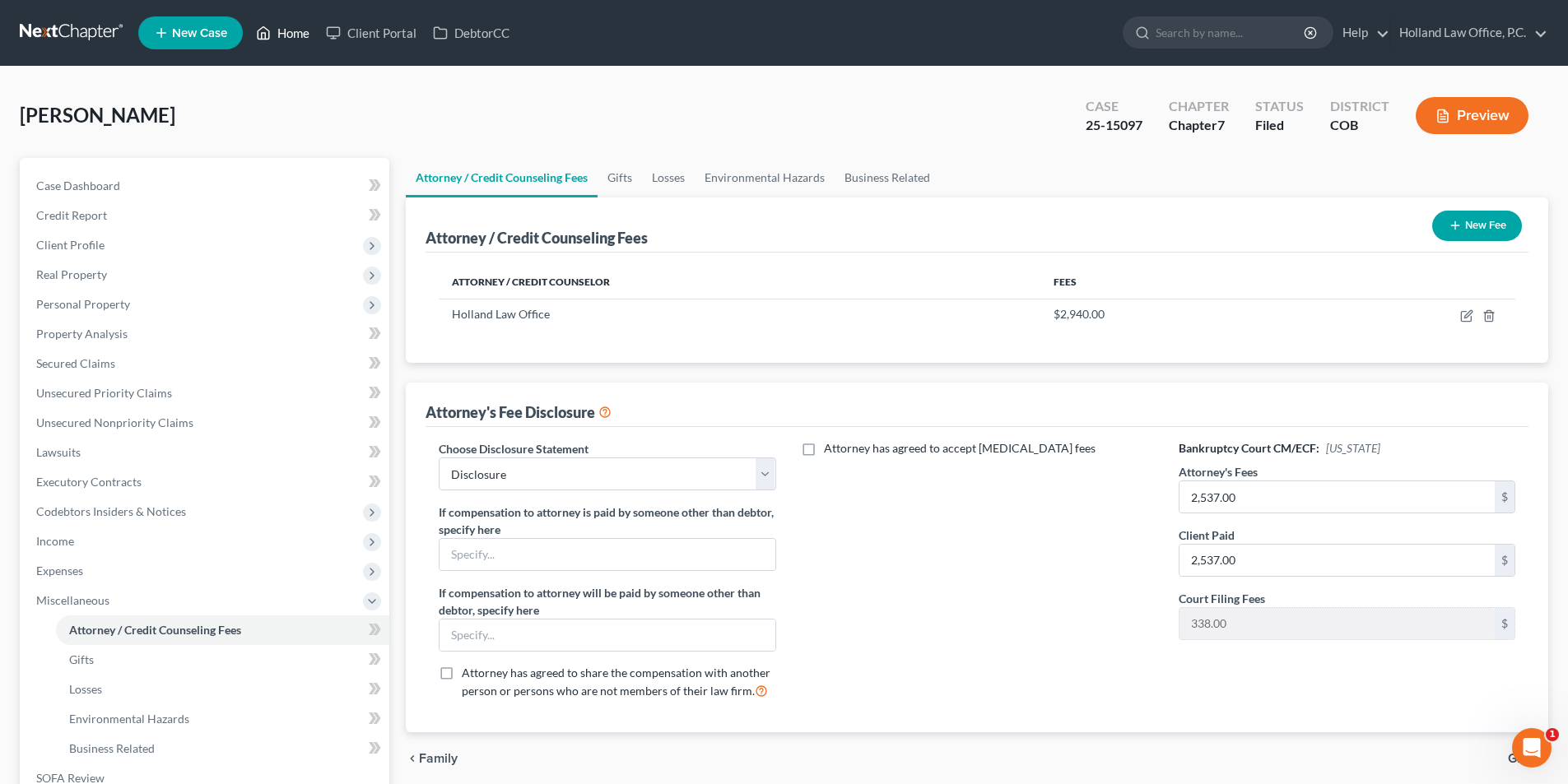
click at [303, 37] on link "Home" at bounding box center [283, 33] width 70 height 30
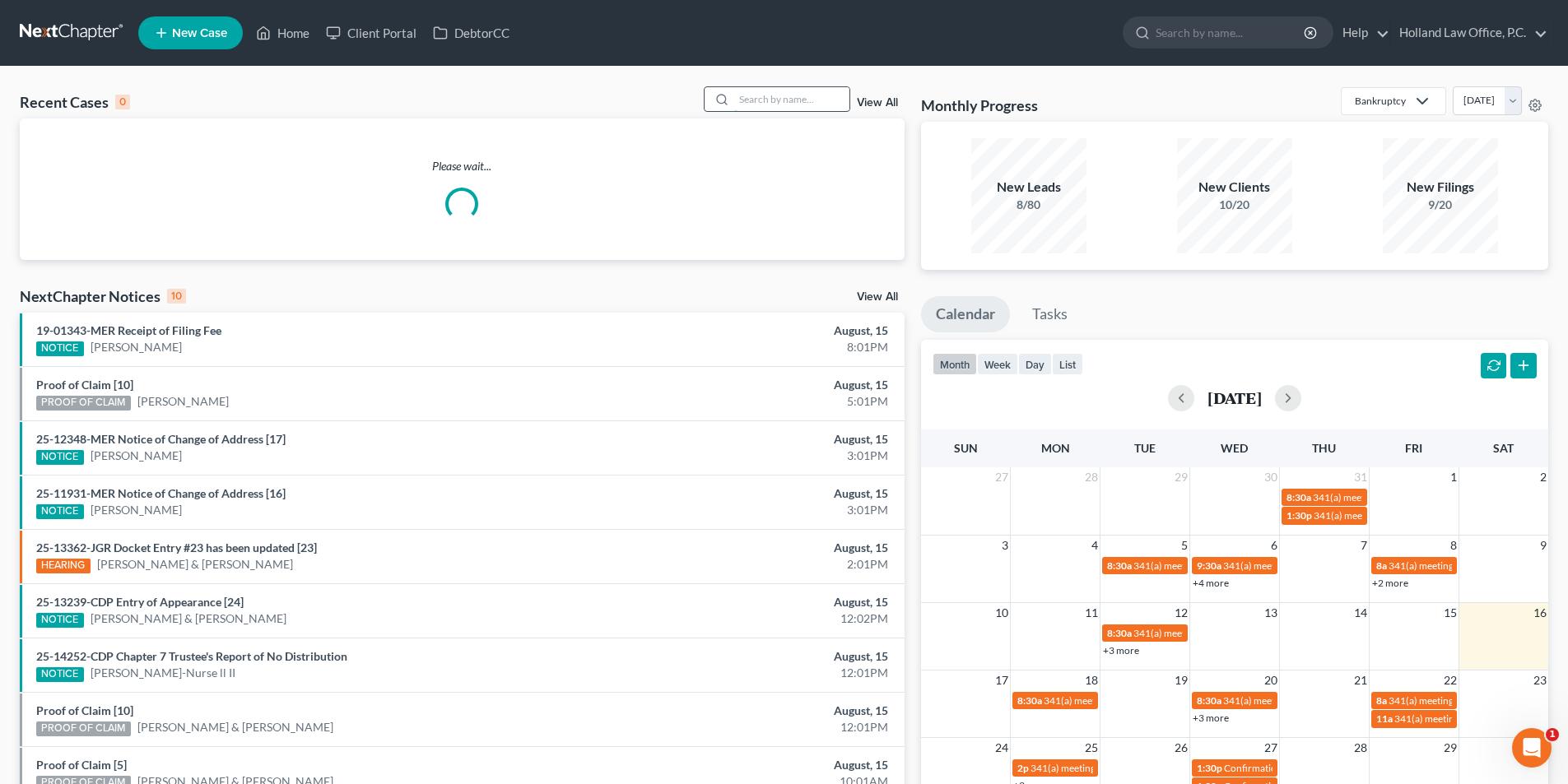
click at [779, 101] on input "search" at bounding box center [791, 98] width 115 height 24
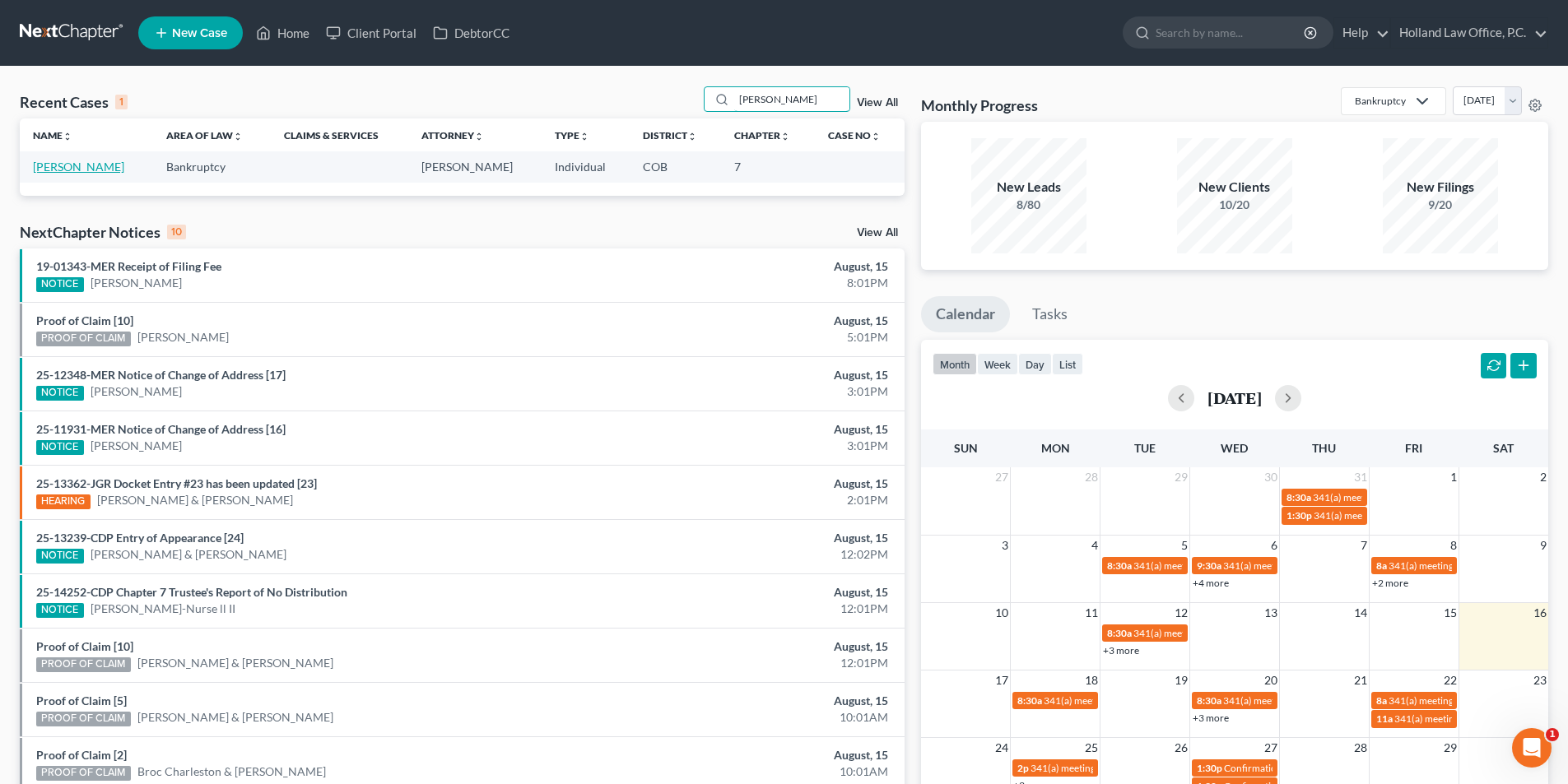
type input "[PERSON_NAME]"
click at [70, 170] on link "[PERSON_NAME]" at bounding box center [78, 166] width 92 height 14
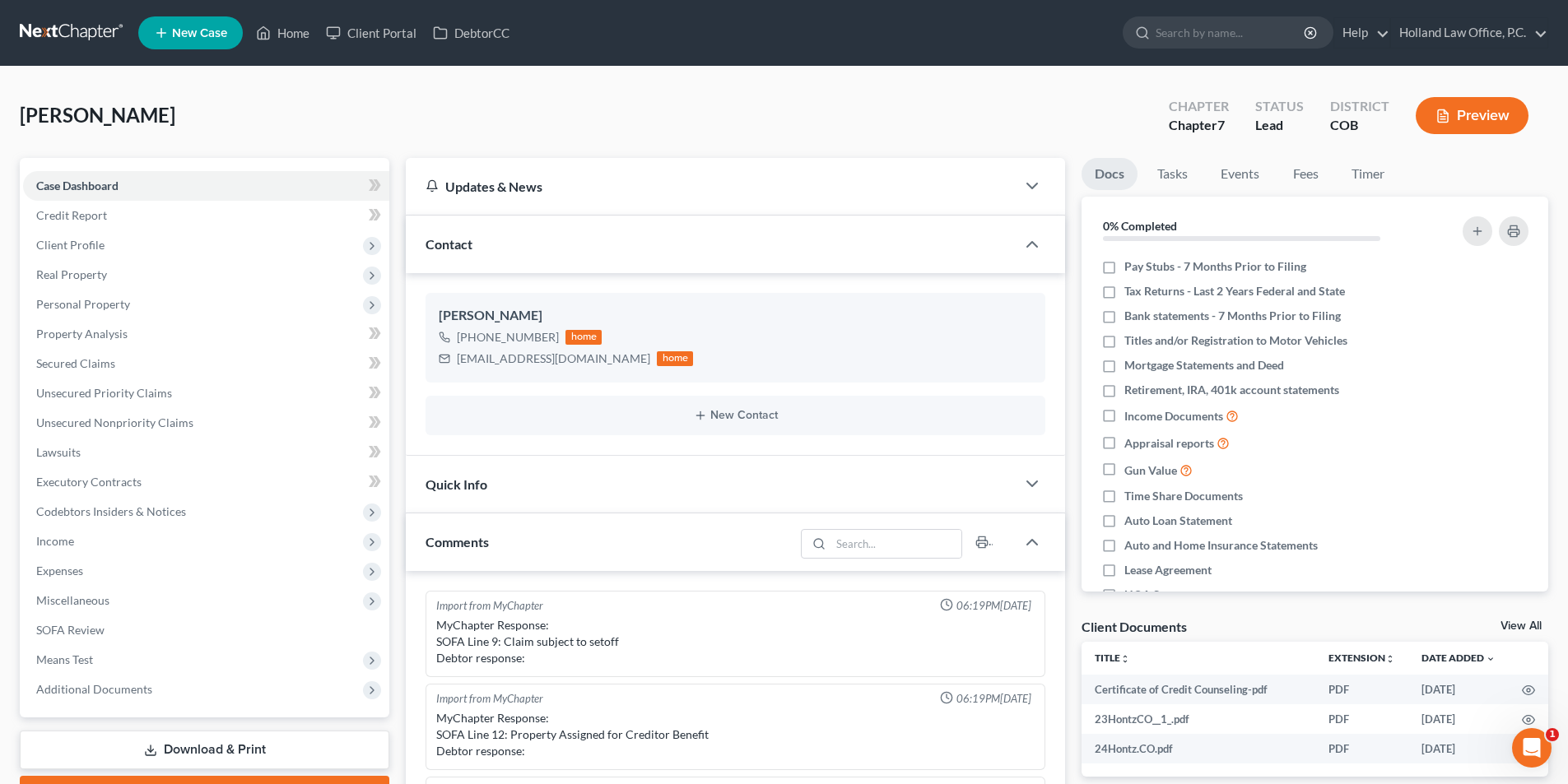
scroll to position [548, 0]
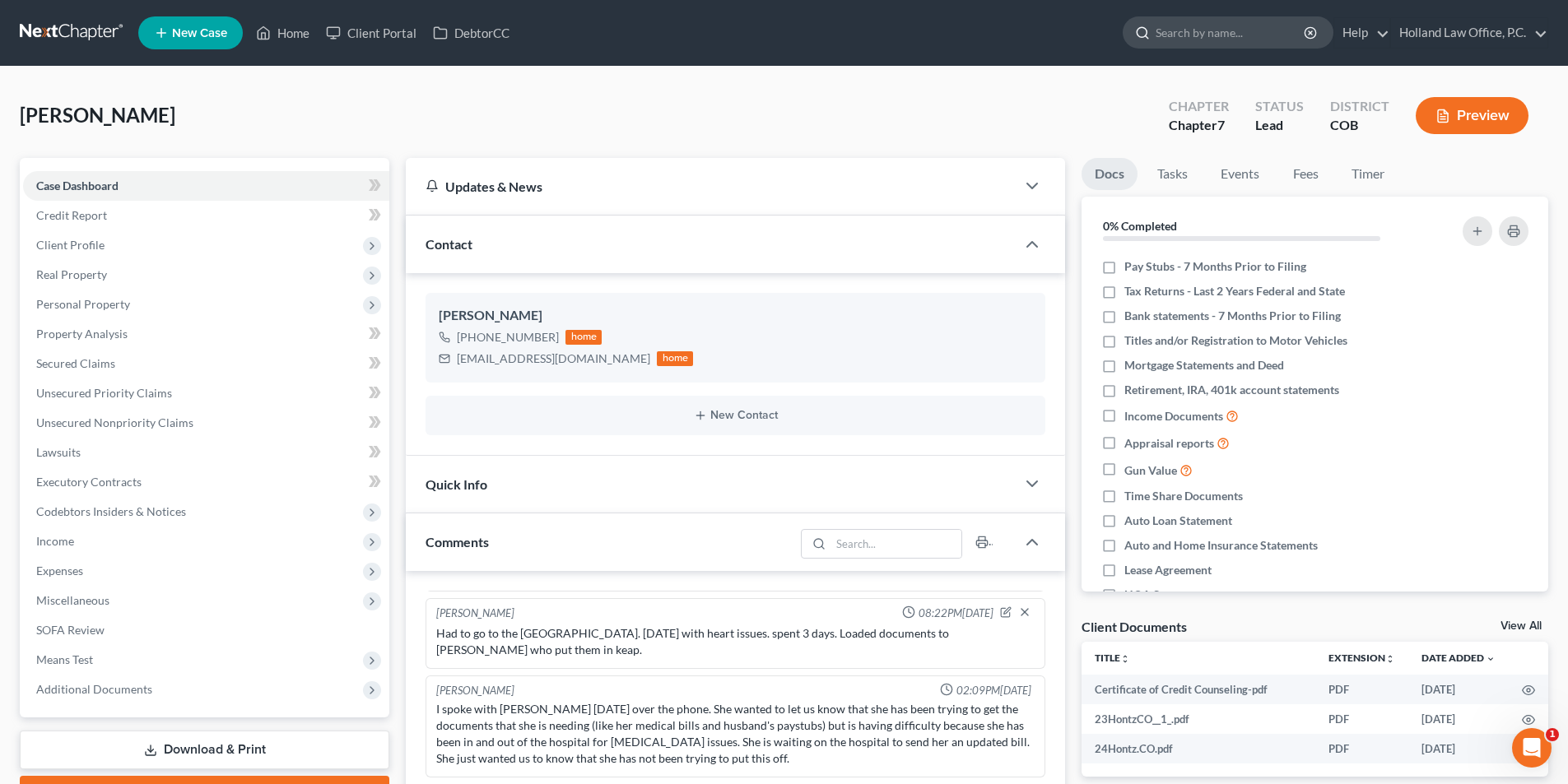
click at [1198, 37] on input "search" at bounding box center [1231, 33] width 151 height 31
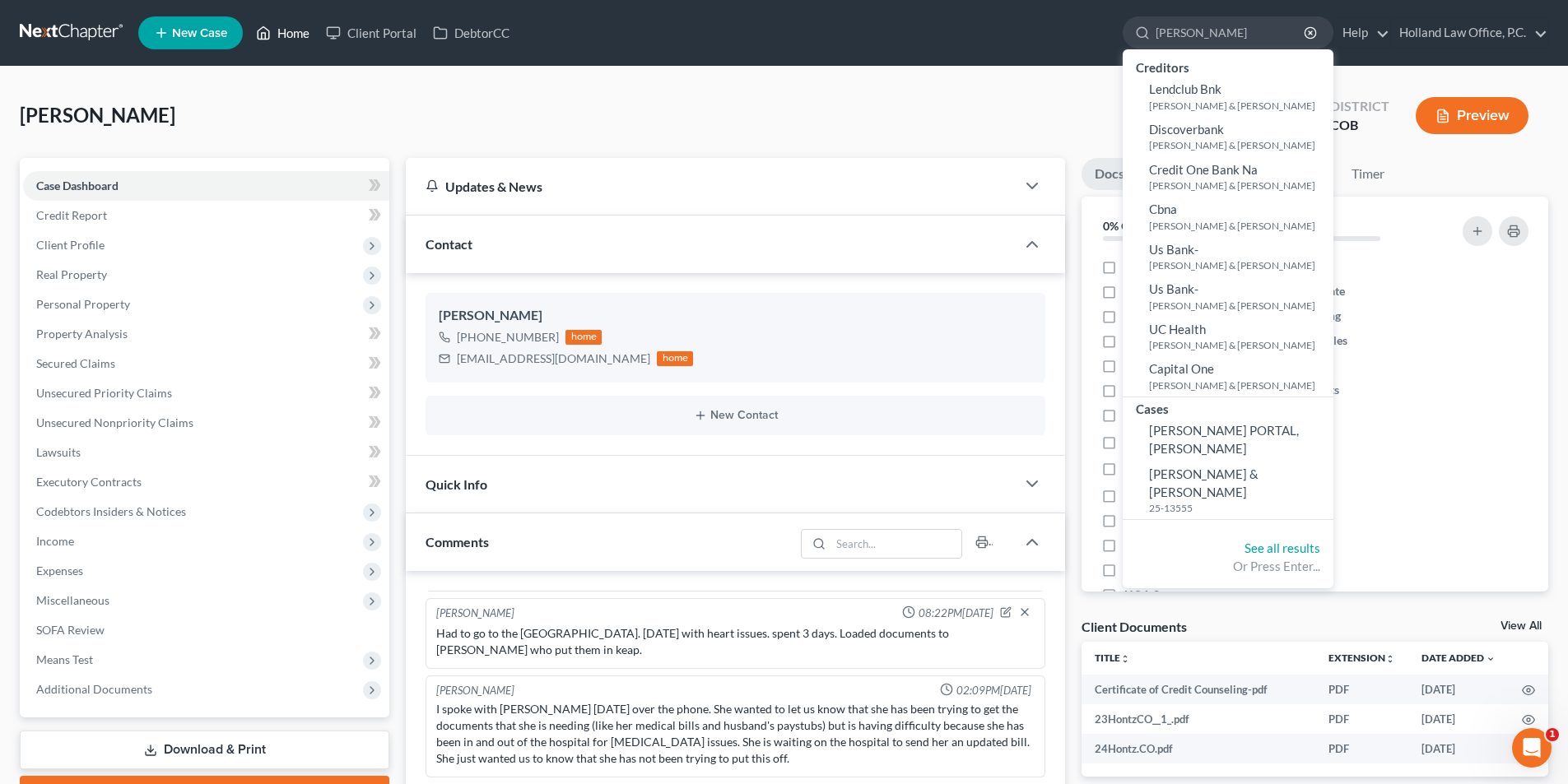
type input "[PERSON_NAME]"
click at [278, 35] on link "Home" at bounding box center [283, 33] width 70 height 30
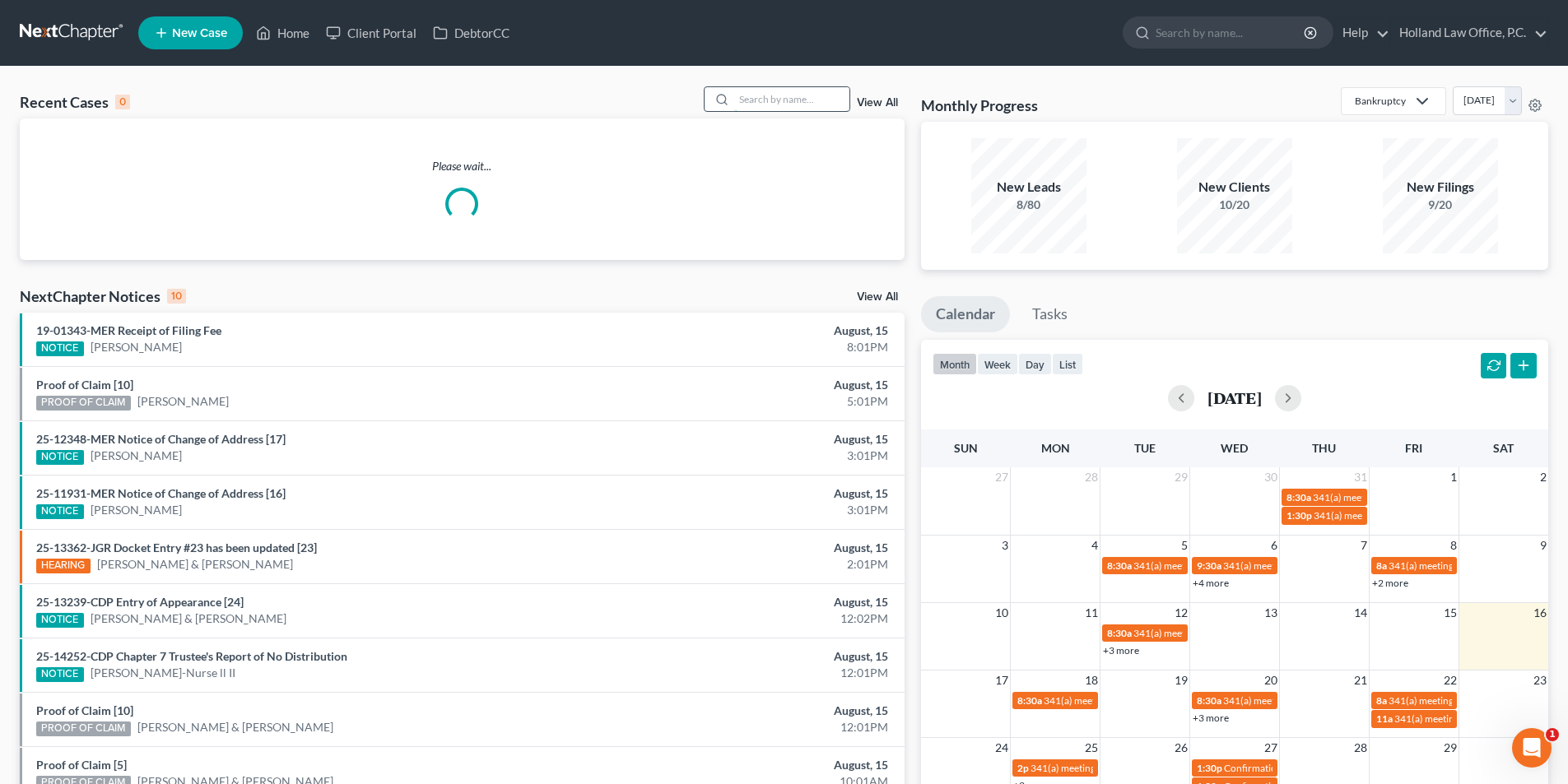
click at [815, 95] on input "search" at bounding box center [791, 98] width 115 height 24
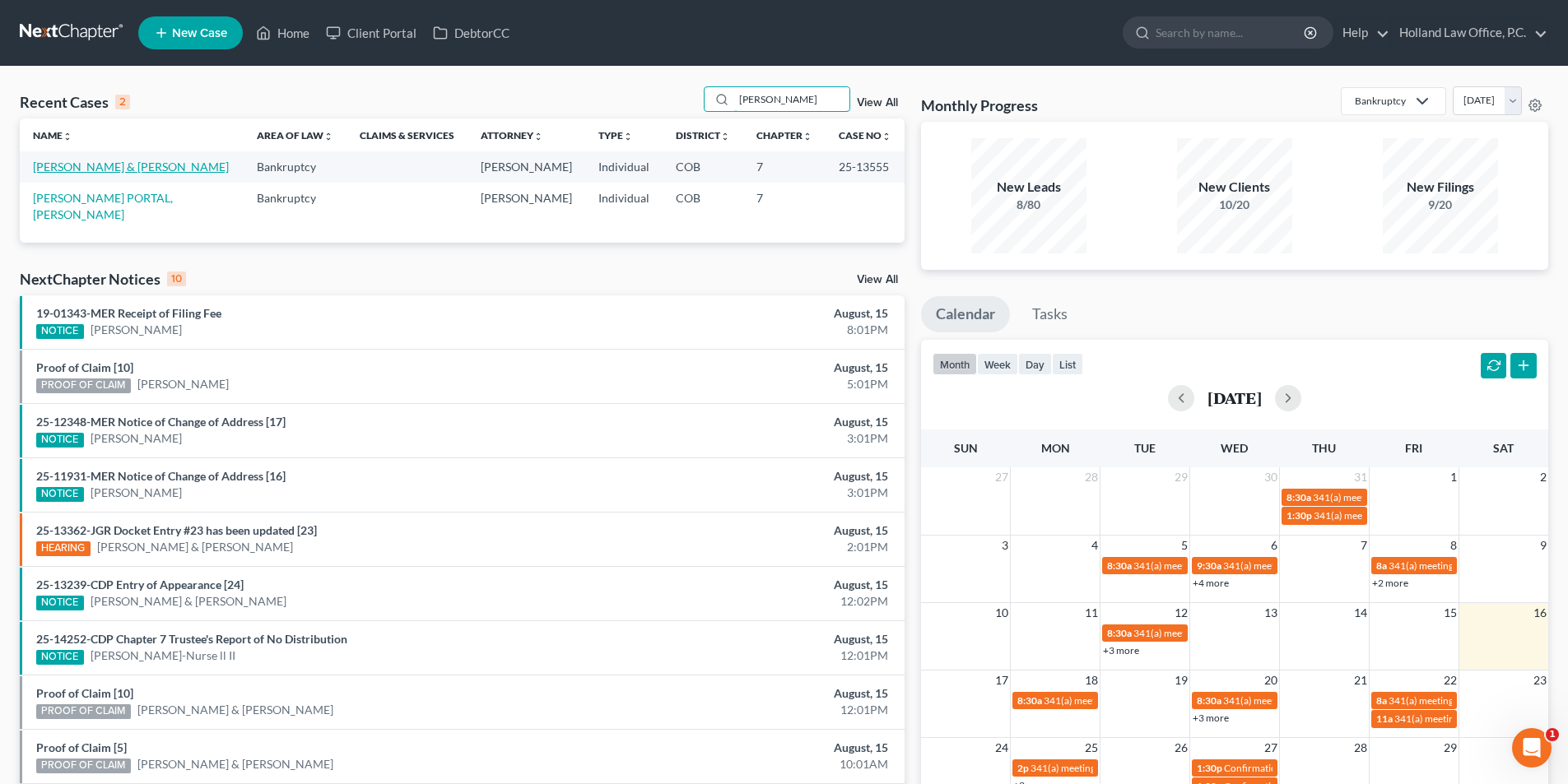
type input "[PERSON_NAME]"
click at [82, 172] on link "[PERSON_NAME] & [PERSON_NAME]" at bounding box center [130, 166] width 196 height 14
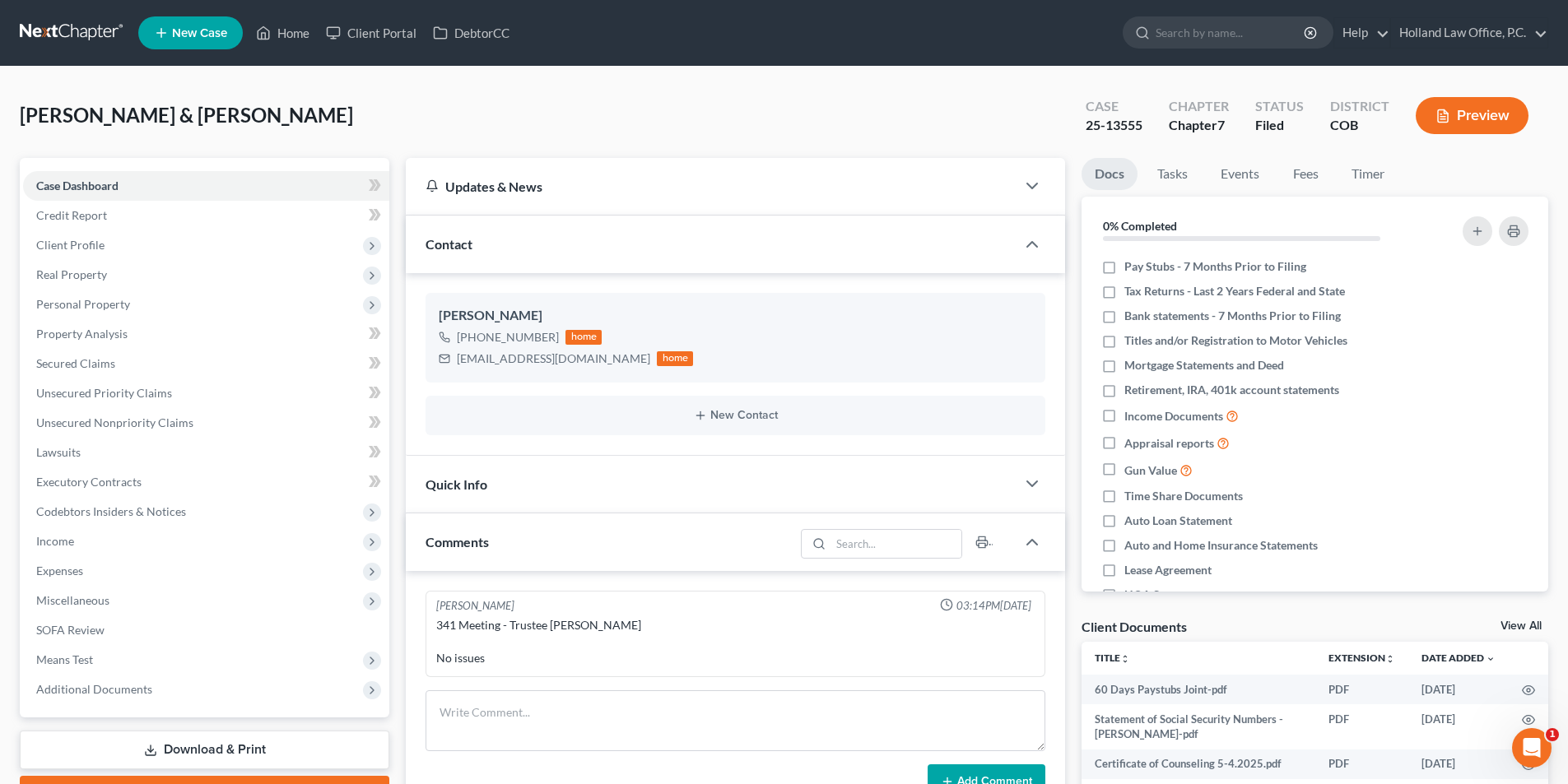
scroll to position [432, 0]
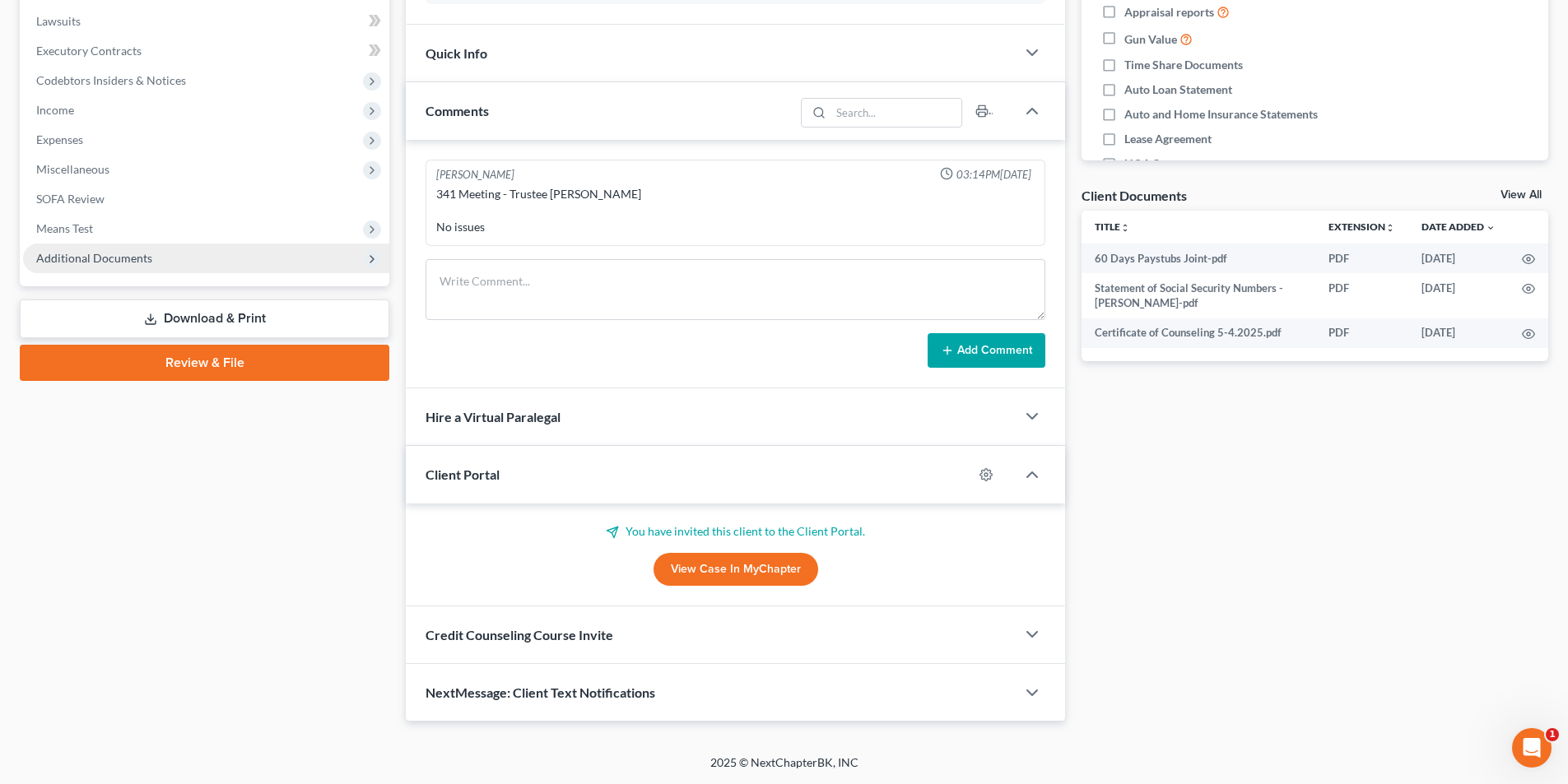
click at [154, 269] on span "Additional Documents" at bounding box center [206, 258] width 366 height 30
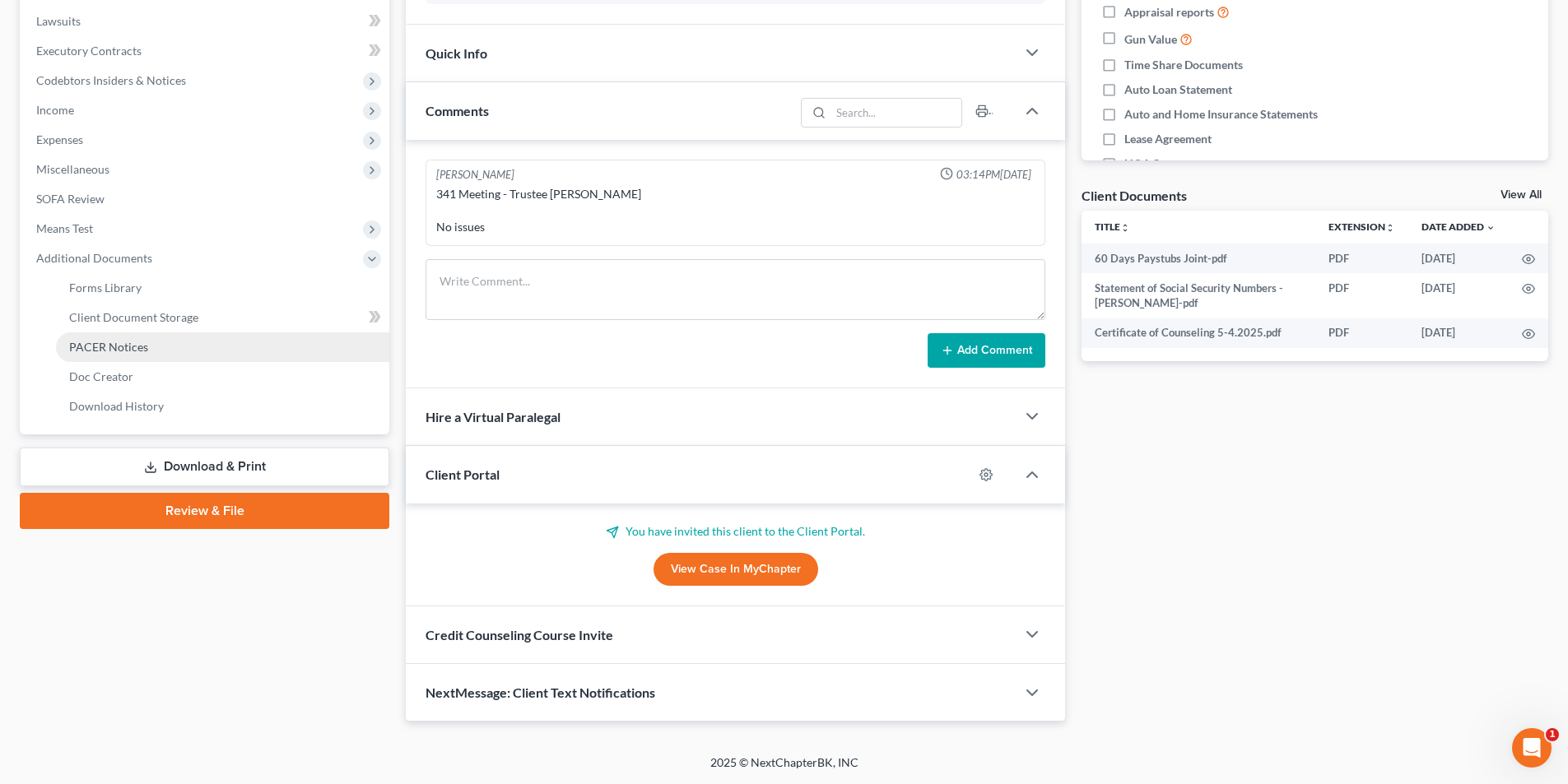
click at [176, 346] on link "PACER Notices" at bounding box center [222, 347] width 333 height 30
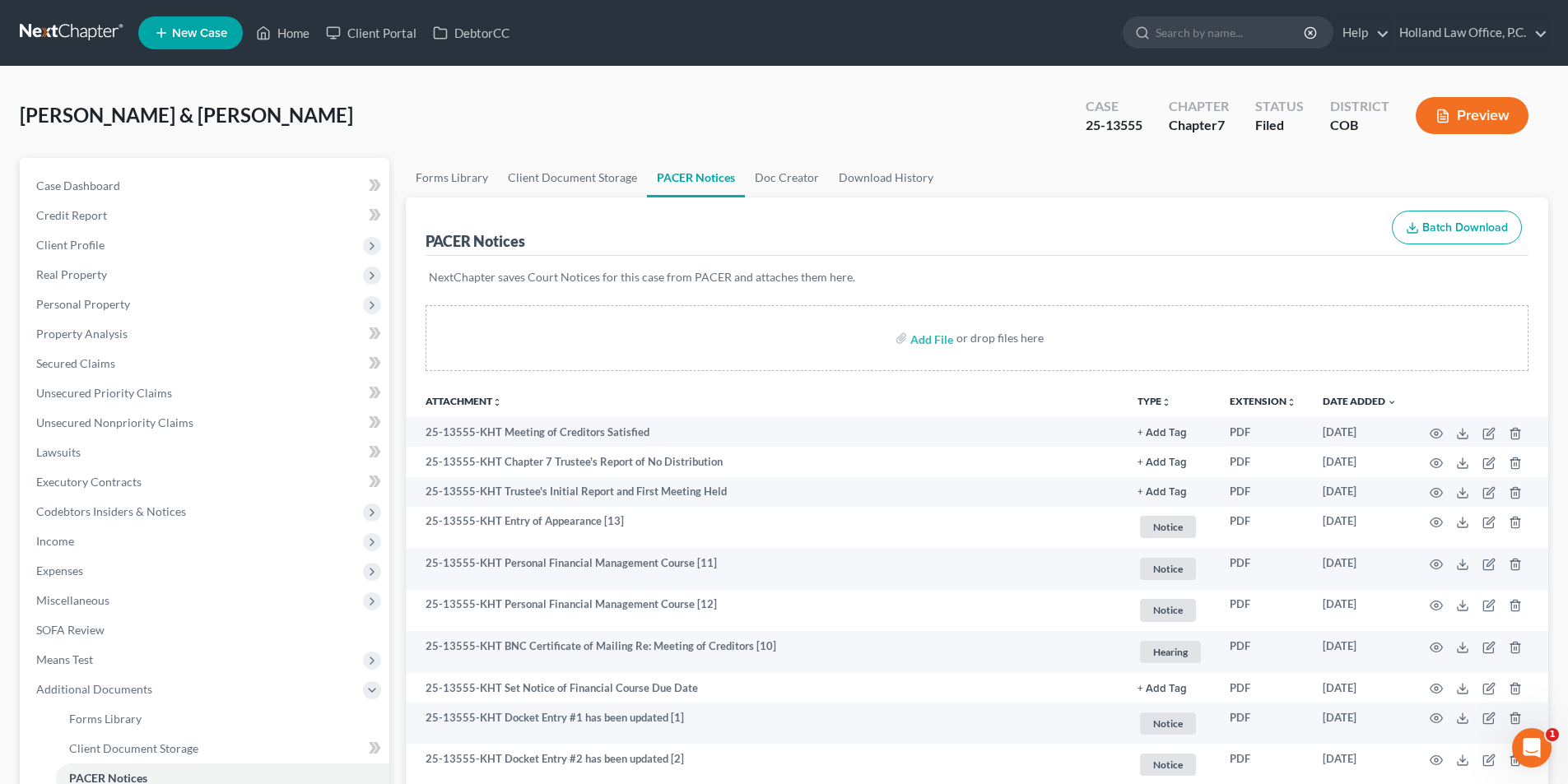
scroll to position [438, 0]
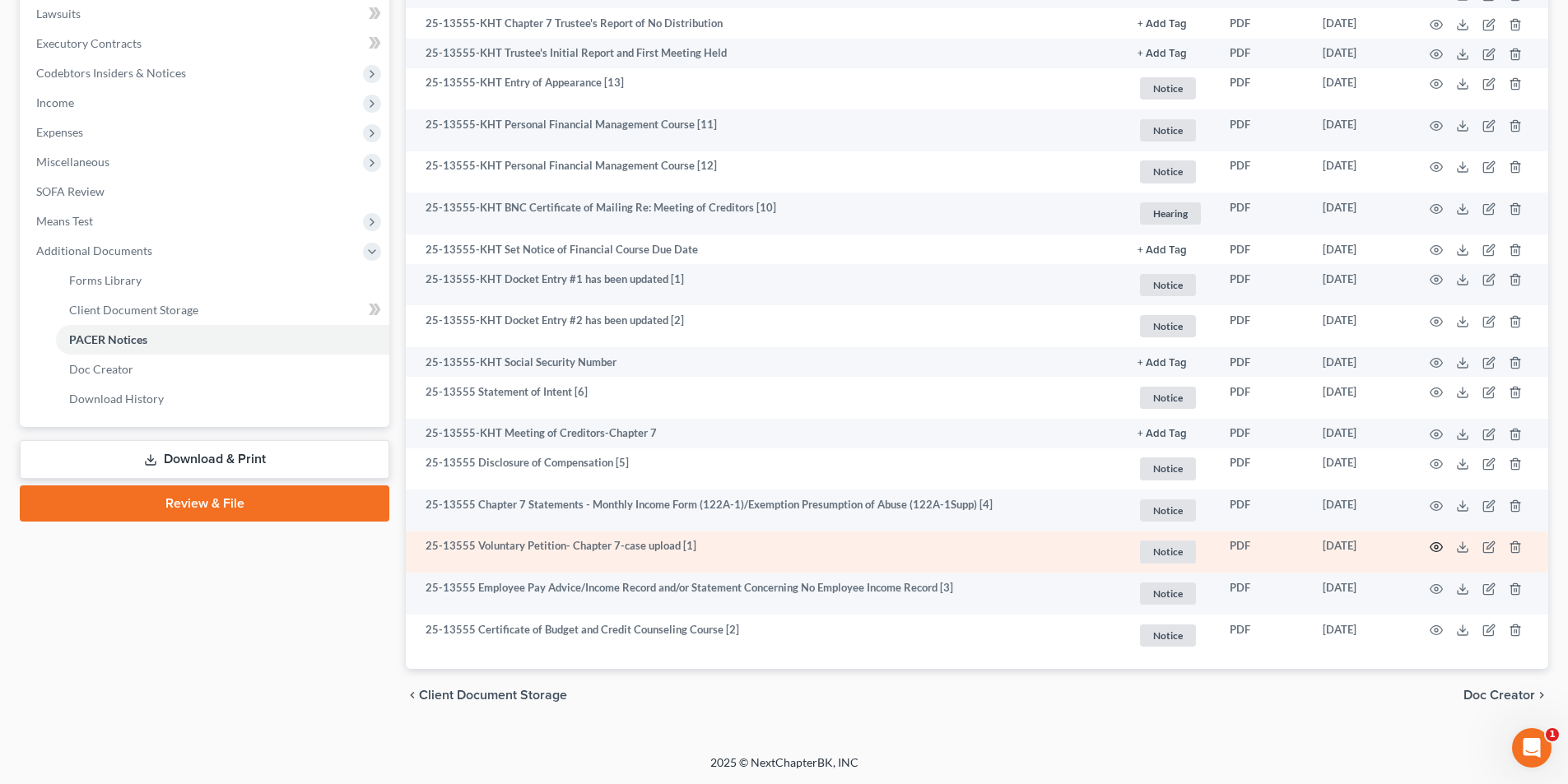
click at [1435, 546] on circle "button" at bounding box center [1436, 546] width 3 height 3
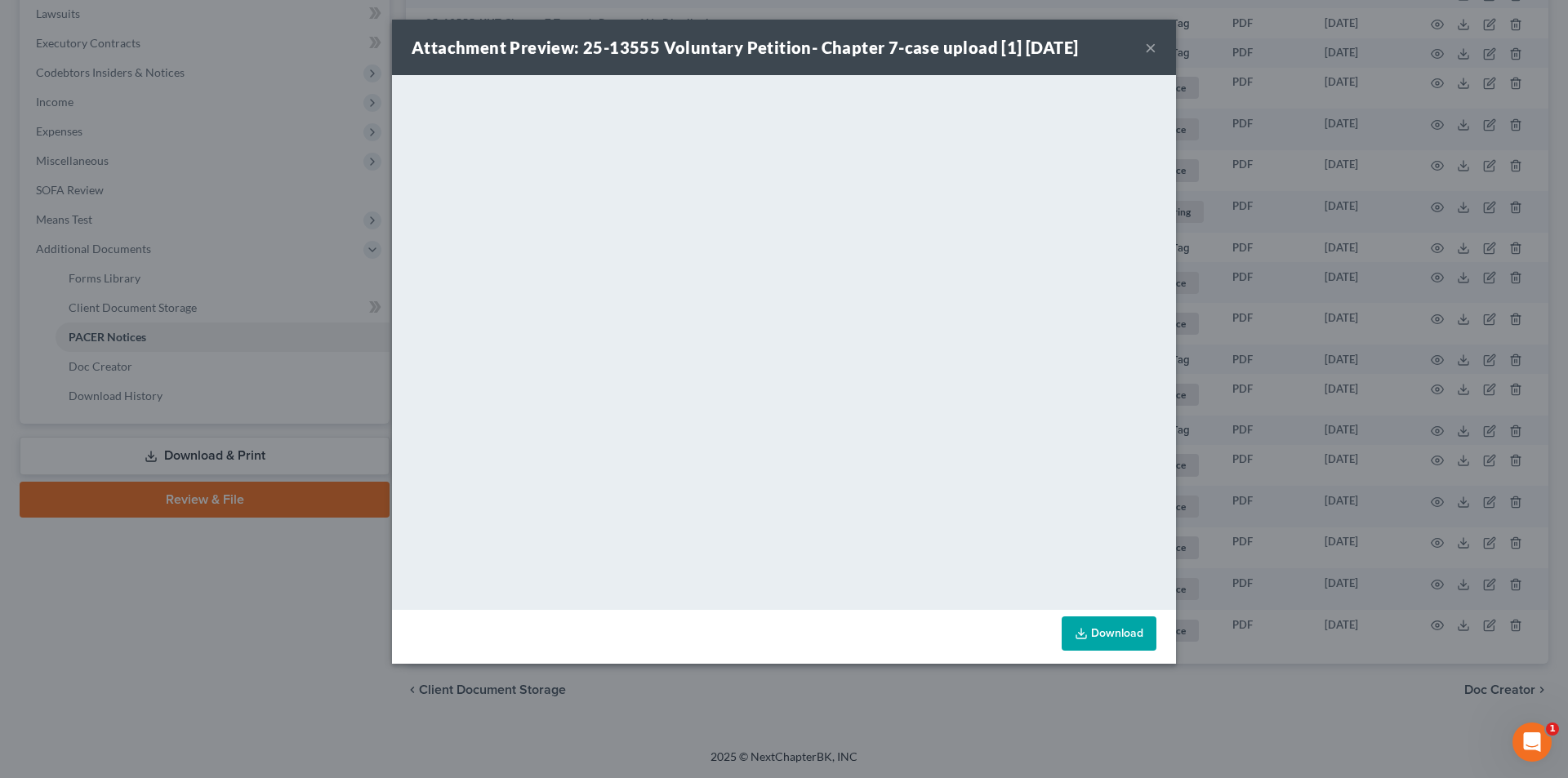
click at [1152, 53] on button "×" at bounding box center [1151, 47] width 12 height 19
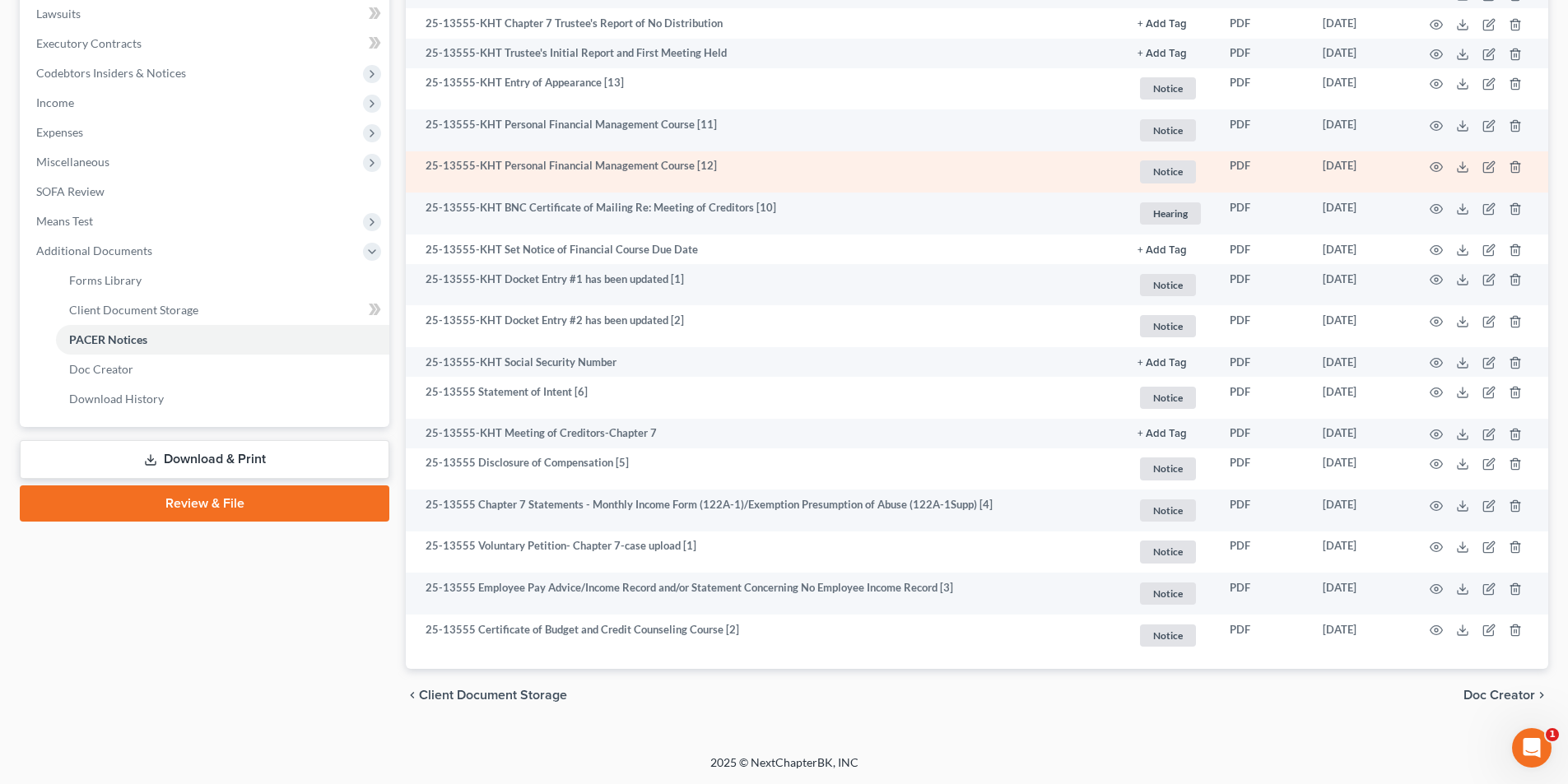
scroll to position [0, 0]
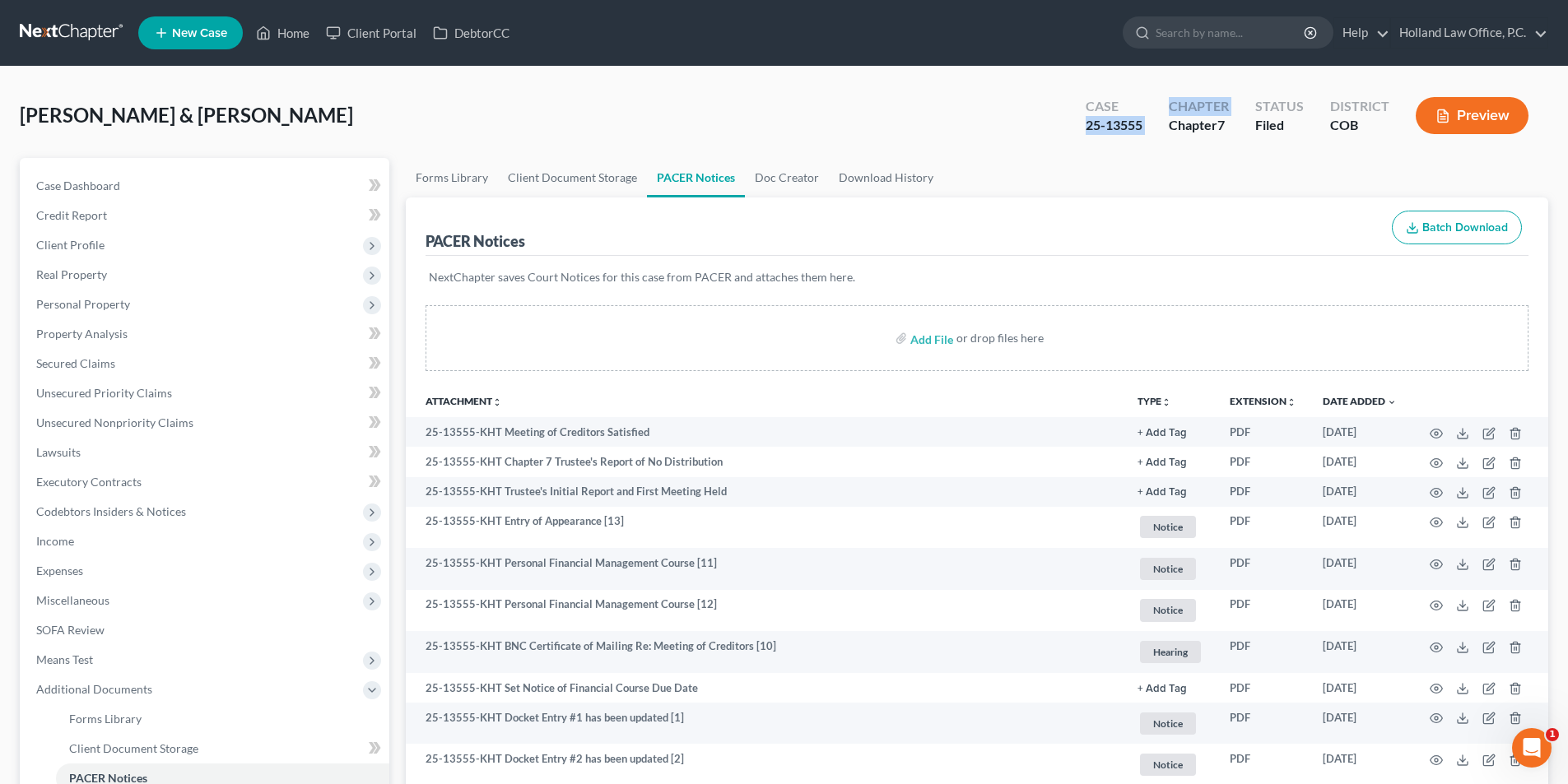
drag, startPoint x: 1157, startPoint y: 123, endPoint x: 1085, endPoint y: 126, distance: 72.1
click at [1081, 123] on div "Case 25-13555 Chapter Chapter 7 Status Filed District COB Preview" at bounding box center [1310, 117] width 476 height 48
click at [1064, 150] on div "[PERSON_NAME] & Alba Upgraded Case 25-13555 Chapter Chapter 7 Status Filed Dist…" at bounding box center [783, 122] width 1528 height 71
drag, startPoint x: 1145, startPoint y: 127, endPoint x: 1089, endPoint y: 129, distance: 56.0
click at [1089, 129] on div "Case 25-13555" at bounding box center [1114, 117] width 83 height 48
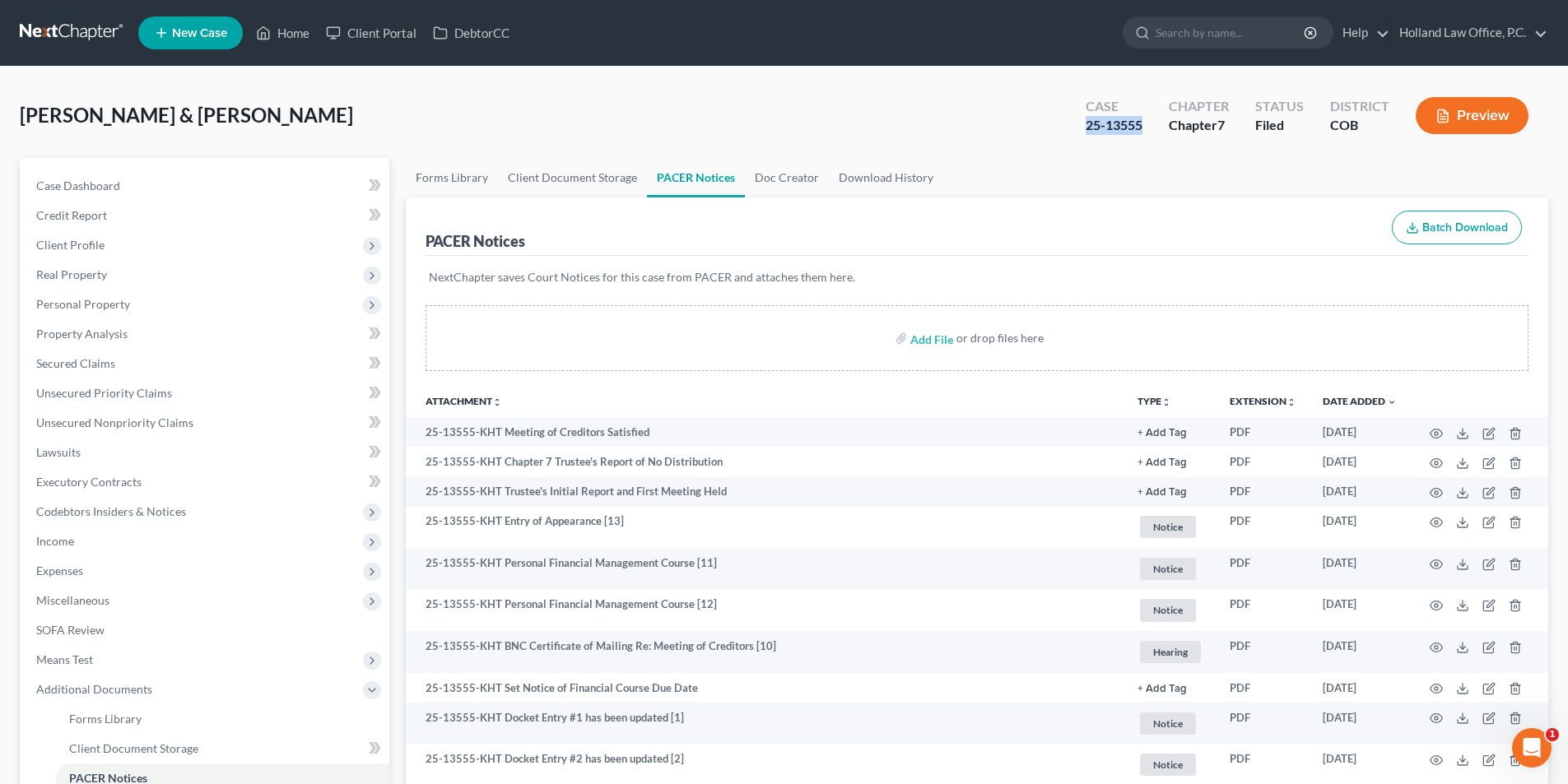
copy div "25-13555"
click at [1190, 38] on input "search" at bounding box center [1231, 33] width 151 height 31
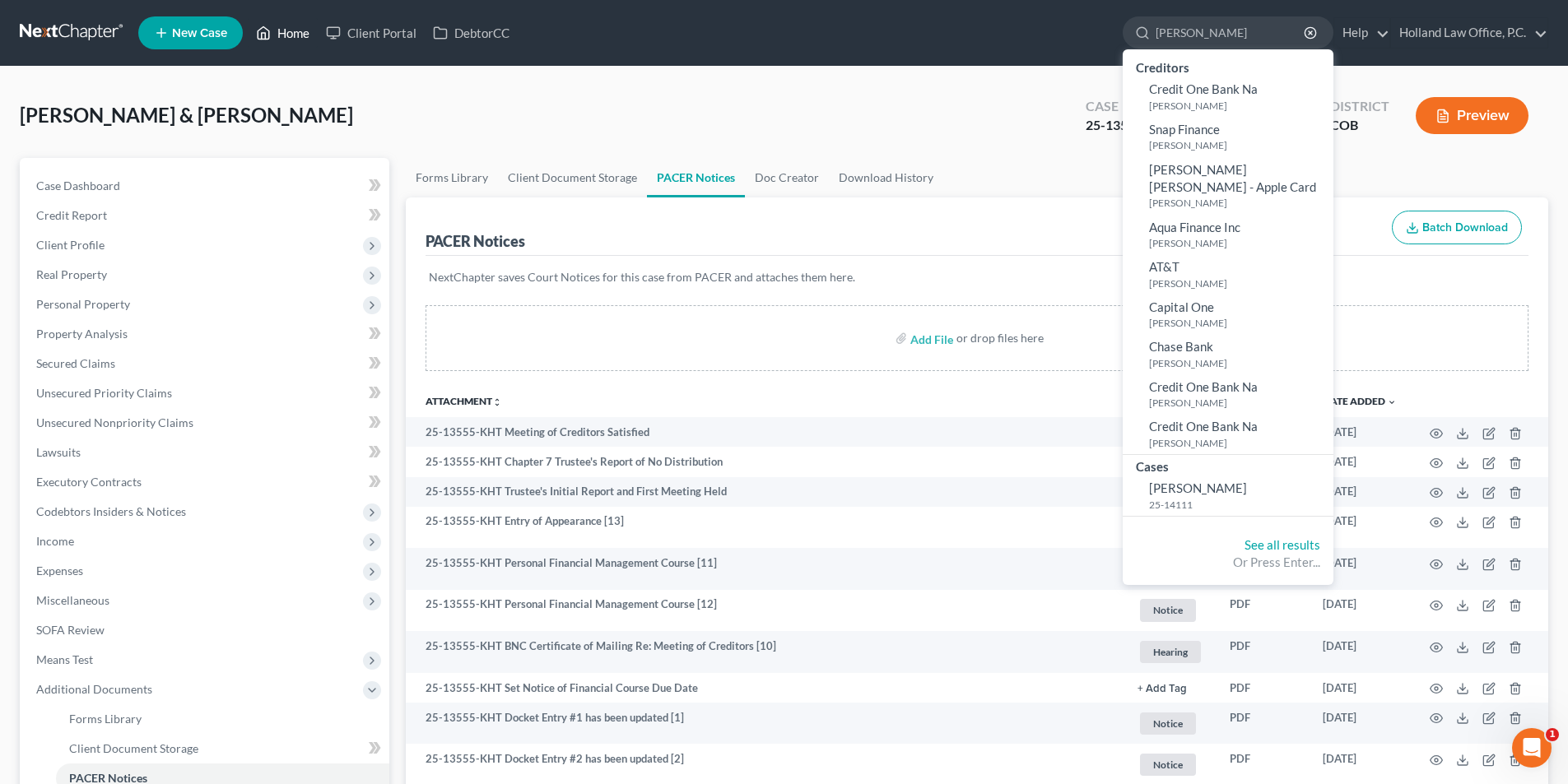
type input "[PERSON_NAME]"
drag, startPoint x: 293, startPoint y: 34, endPoint x: 444, endPoint y: 53, distance: 152.2
click at [294, 34] on link "Home" at bounding box center [283, 33] width 70 height 30
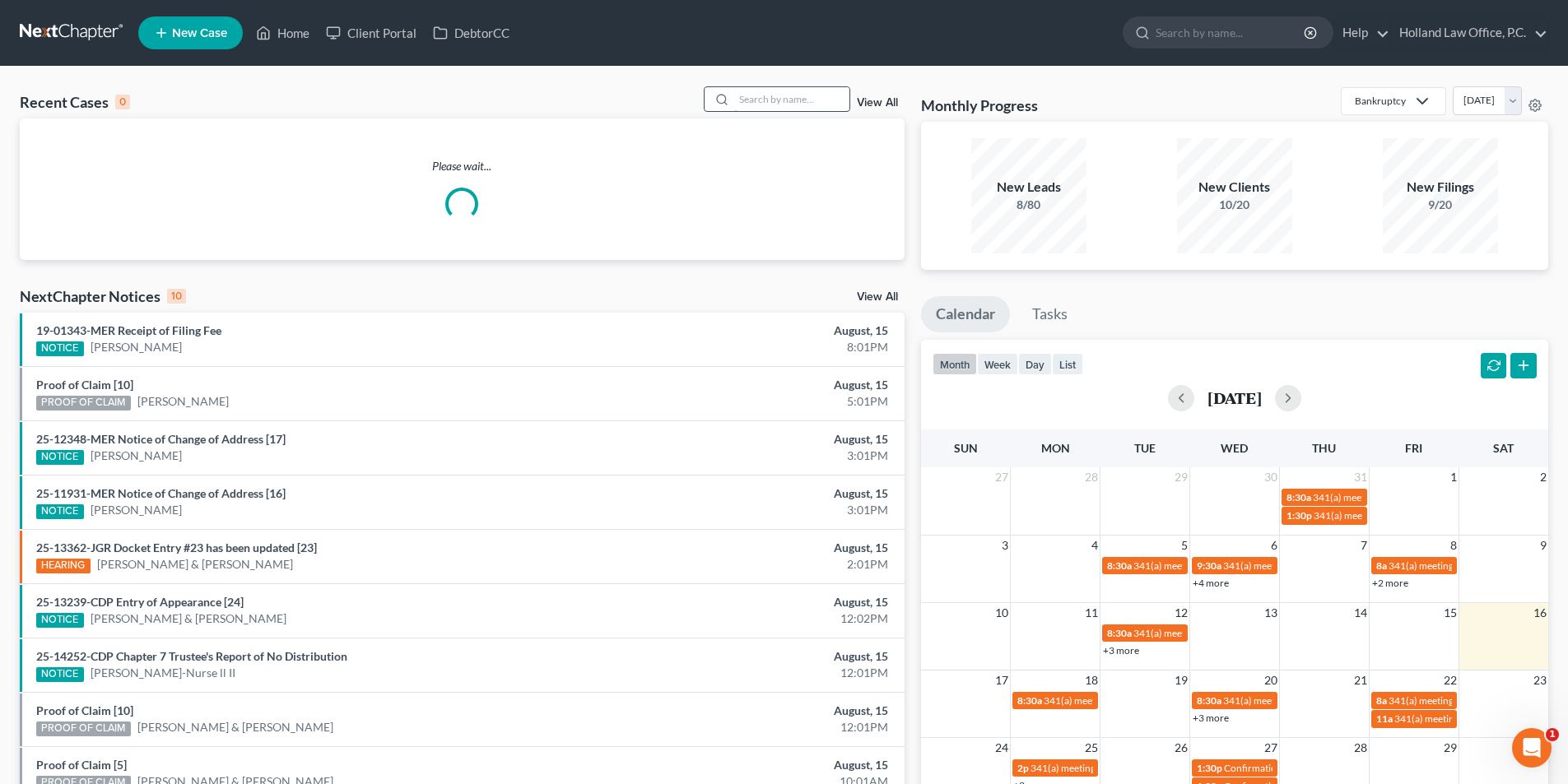
click at [755, 103] on input "search" at bounding box center [791, 98] width 115 height 24
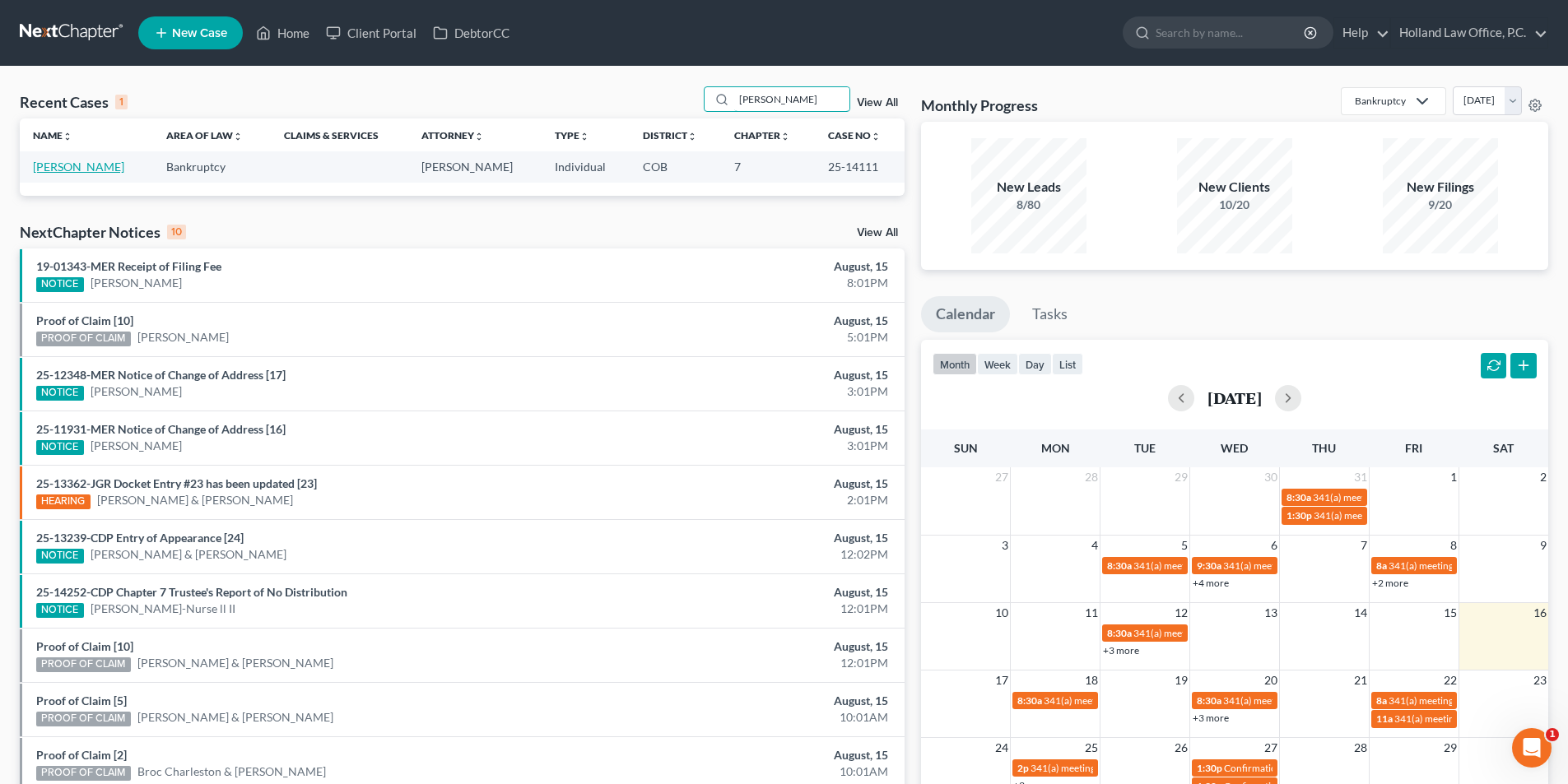
type input "[PERSON_NAME]"
click at [94, 172] on link "[PERSON_NAME]" at bounding box center [78, 166] width 92 height 14
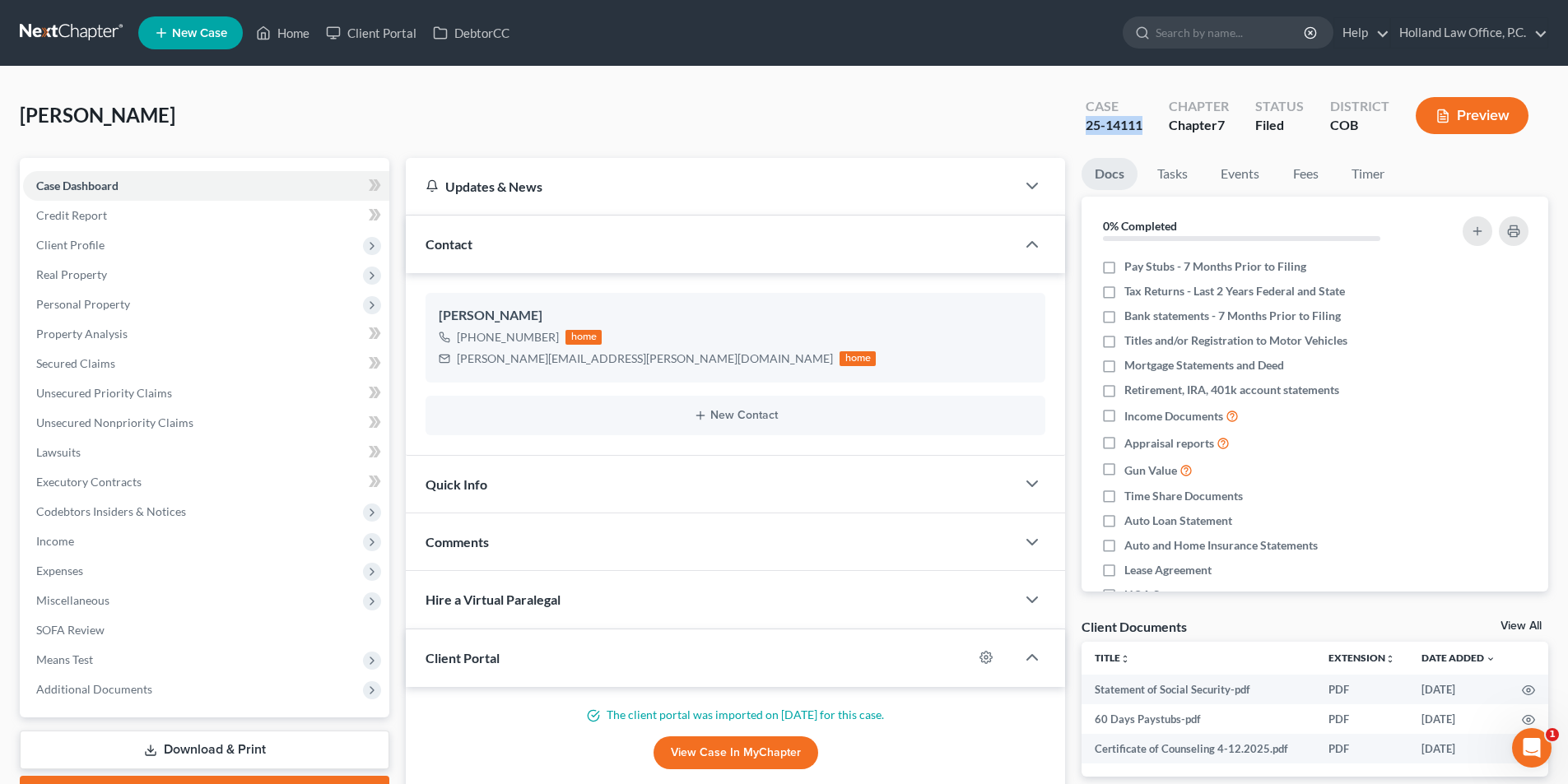
drag, startPoint x: 1150, startPoint y: 126, endPoint x: 1088, endPoint y: 121, distance: 62.2
click at [1088, 121] on div "Case 25-14111" at bounding box center [1114, 117] width 83 height 48
copy div "25-14111"
click at [1164, 31] on input "search" at bounding box center [1231, 33] width 151 height 31
drag, startPoint x: 283, startPoint y: 29, endPoint x: 601, endPoint y: 109, distance: 327.9
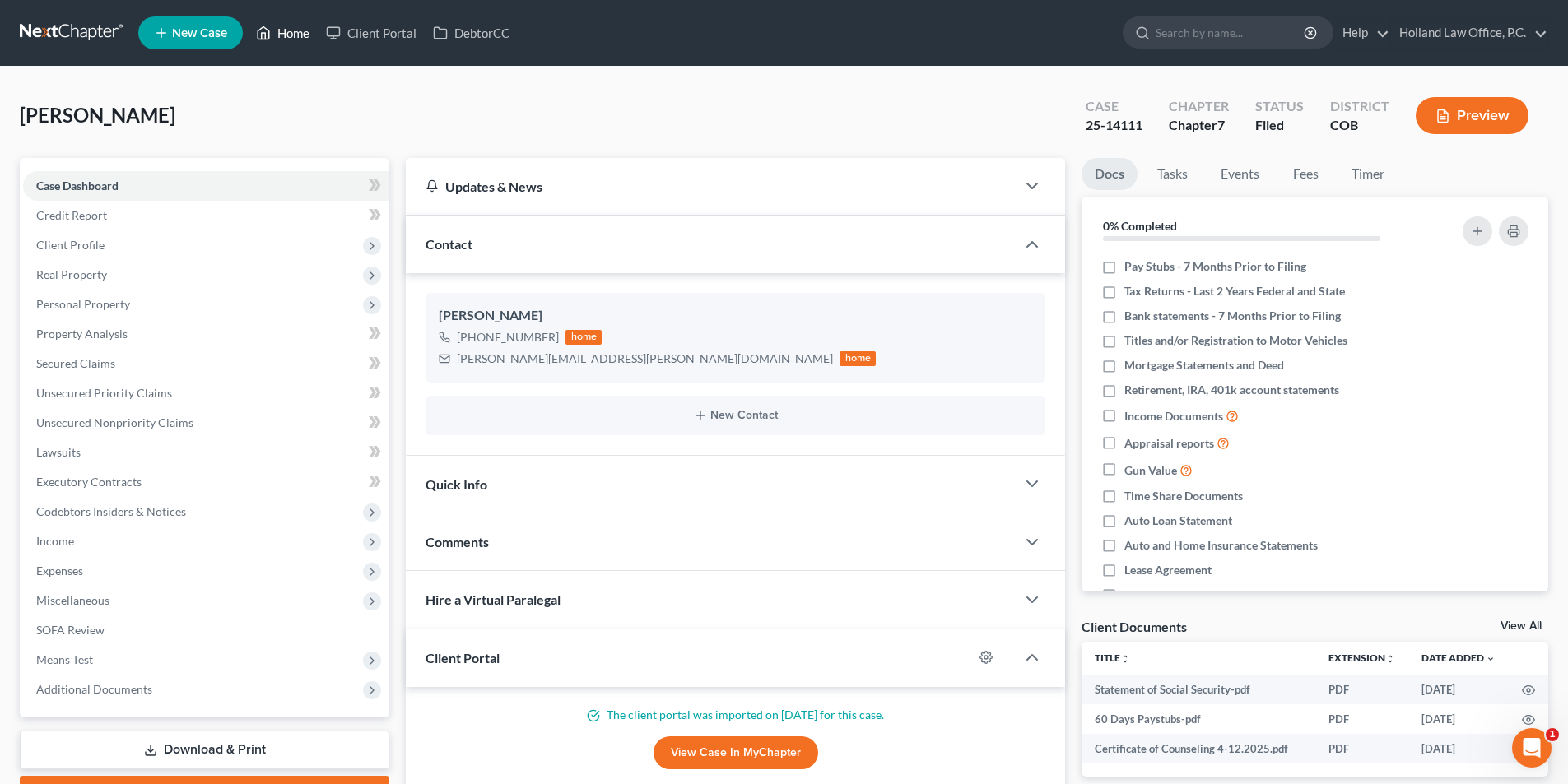
click at [282, 29] on link "Home" at bounding box center [283, 33] width 70 height 30
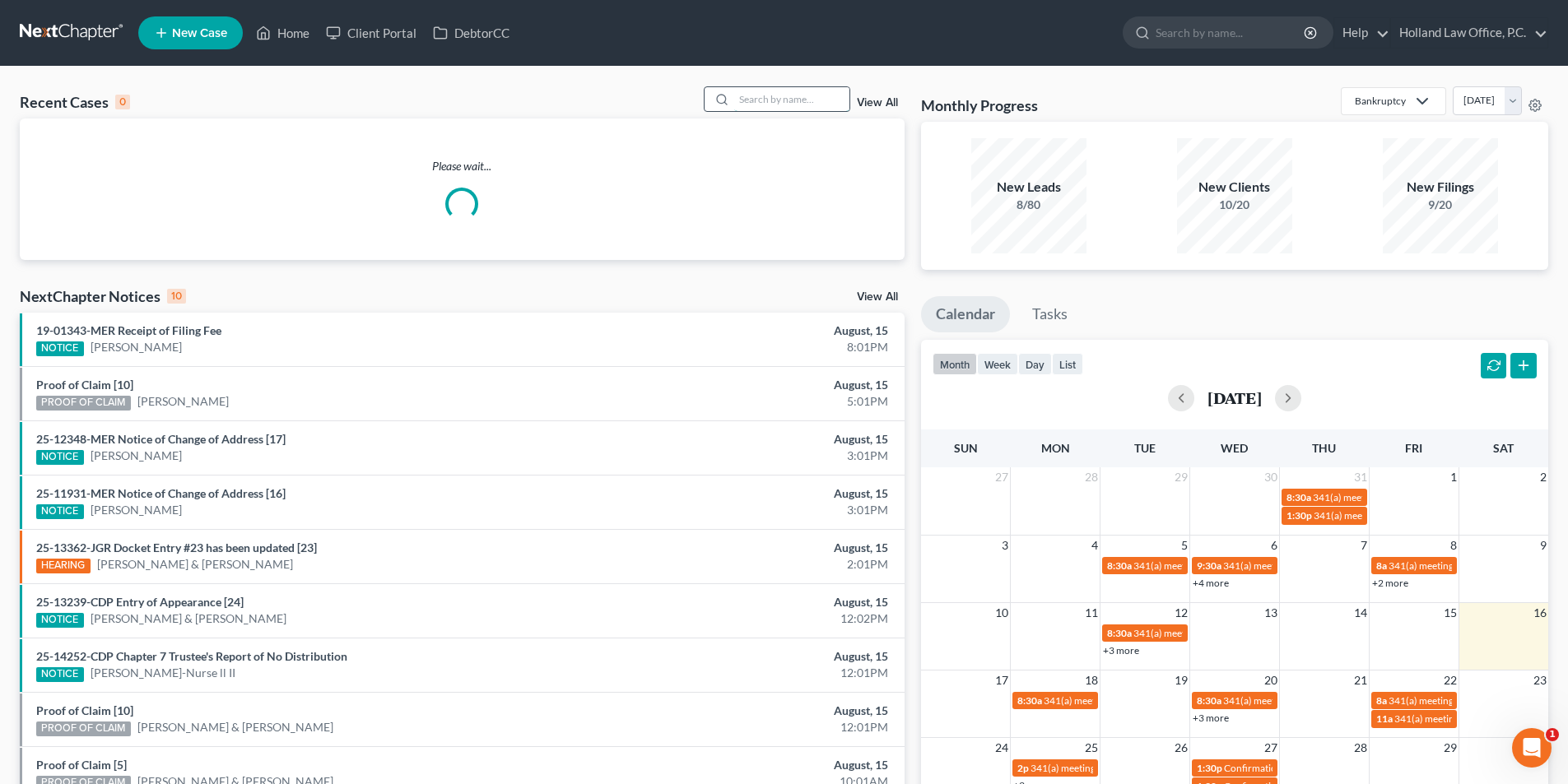
click at [742, 100] on input "search" at bounding box center [791, 98] width 115 height 24
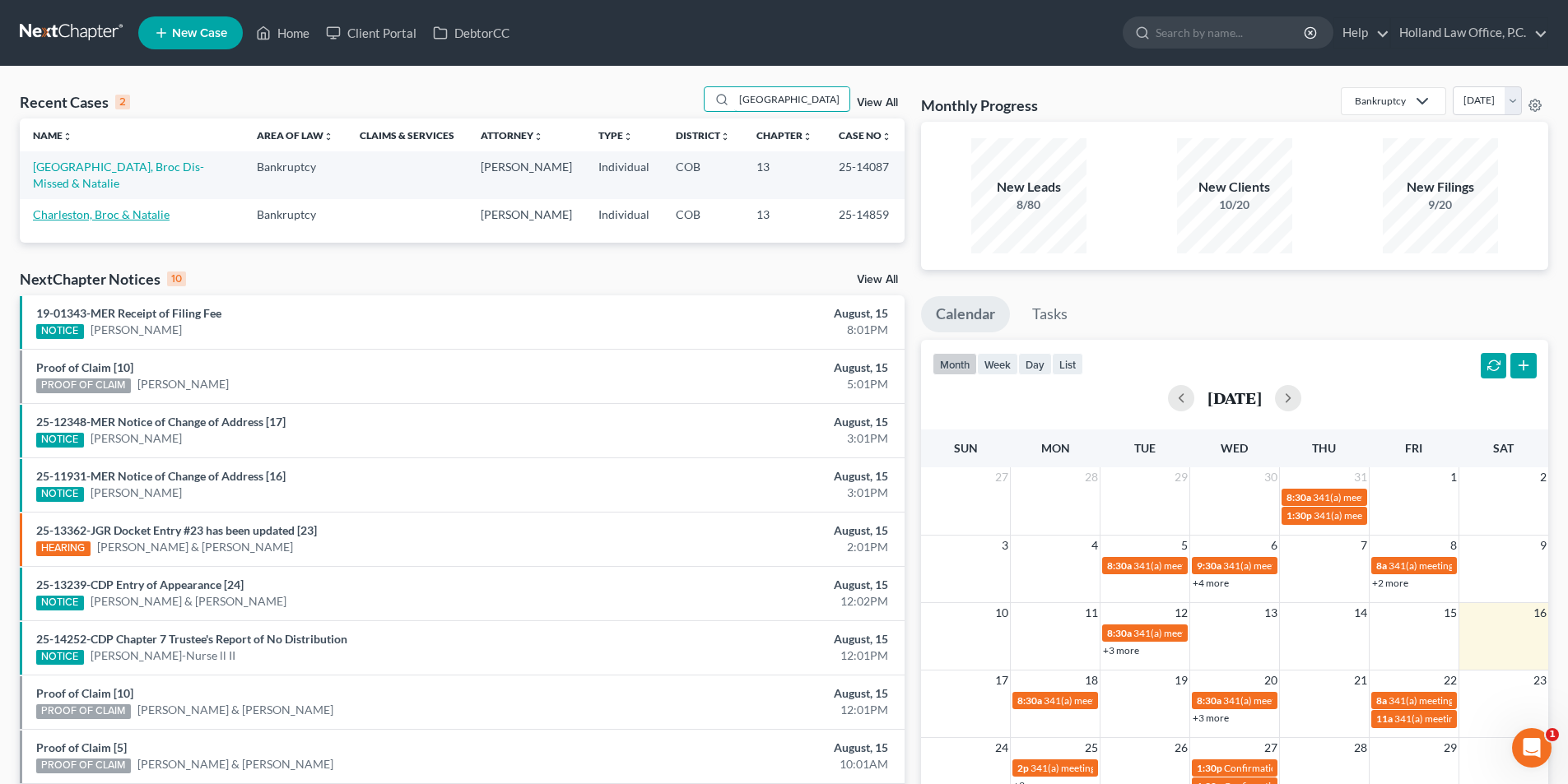
type input "[GEOGRAPHIC_DATA]"
click at [148, 208] on link "Charleston, Broc & Natalie" at bounding box center [100, 214] width 136 height 14
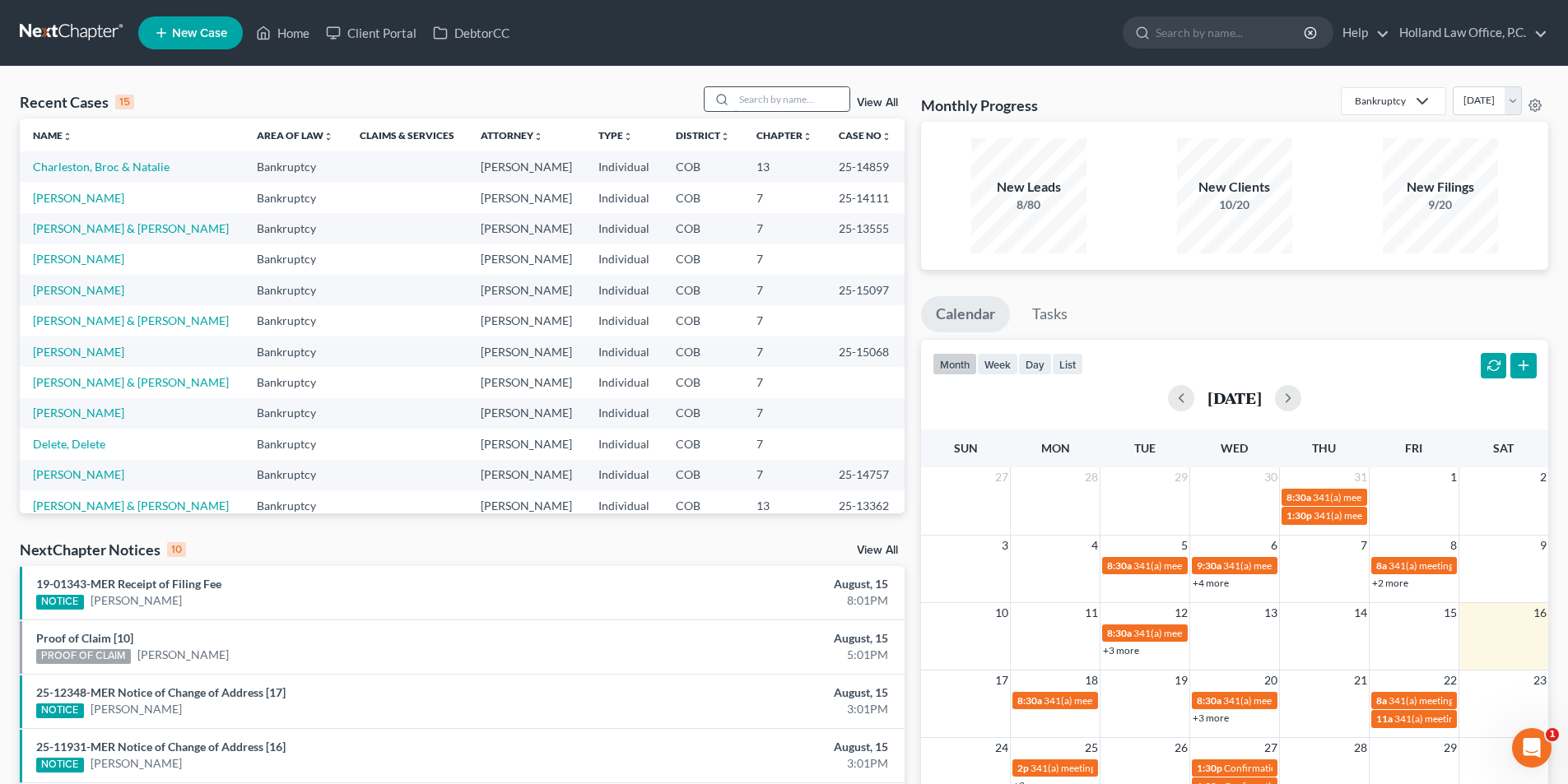
click at [779, 97] on input "search" at bounding box center [791, 98] width 115 height 24
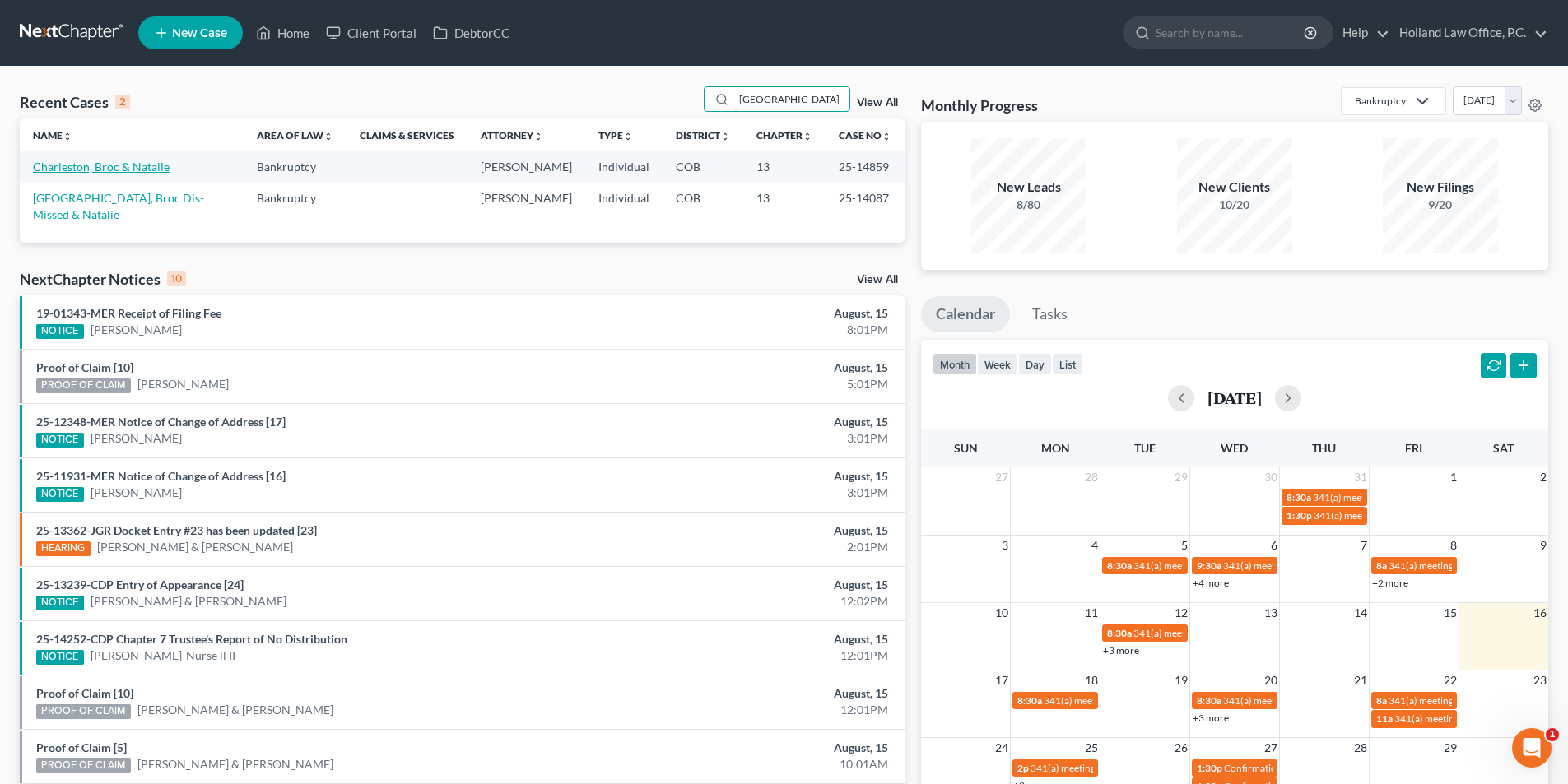
type input "[GEOGRAPHIC_DATA]"
click at [154, 166] on link "Charleston, Broc & Natalie" at bounding box center [100, 166] width 136 height 14
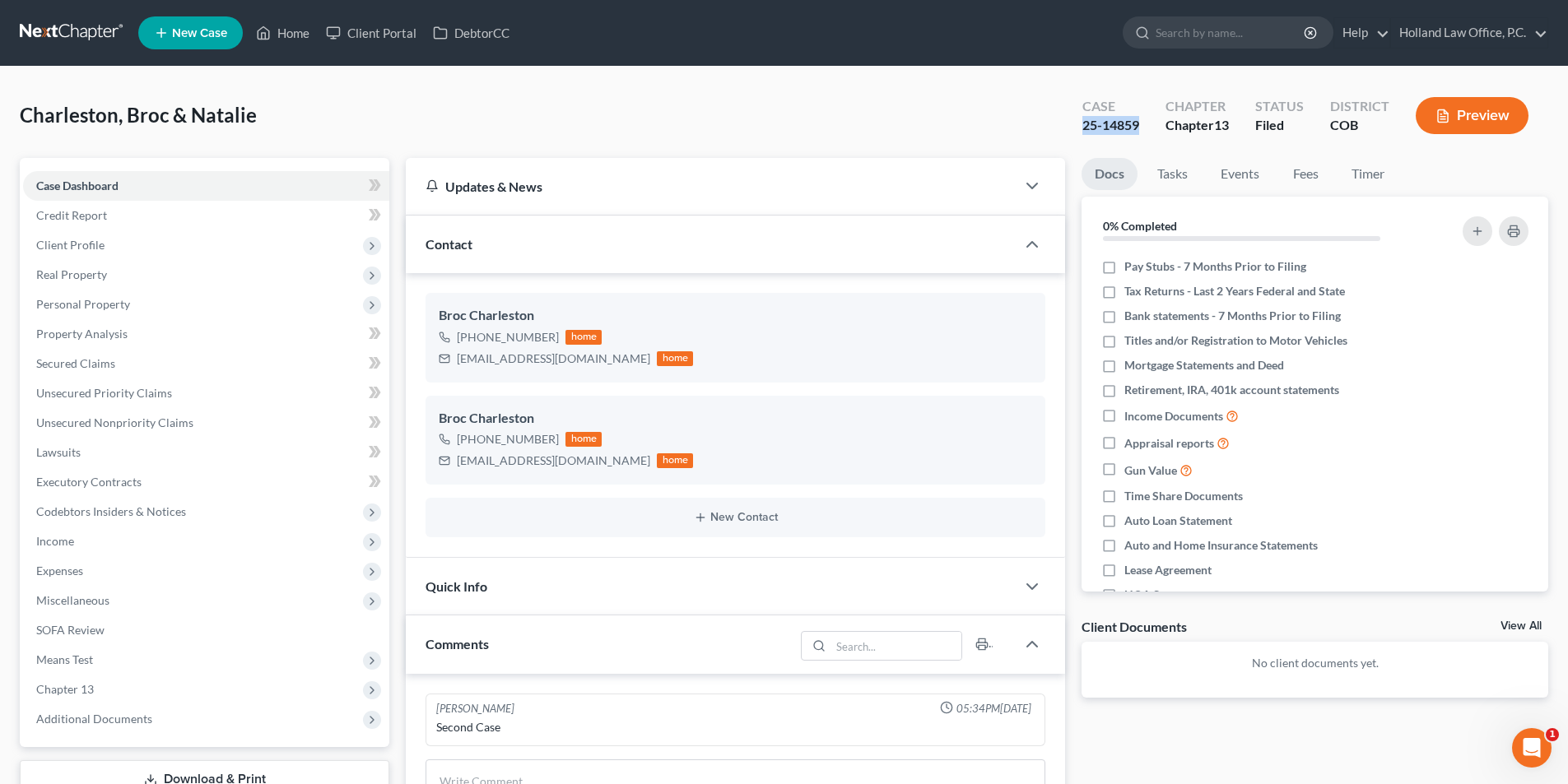
drag, startPoint x: 1142, startPoint y: 126, endPoint x: 1083, endPoint y: 126, distance: 59.0
click at [1083, 126] on div "Case 25-14859" at bounding box center [1110, 117] width 83 height 48
copy div "25-14859"
click at [1233, 29] on input "search" at bounding box center [1231, 33] width 151 height 31
click at [298, 28] on link "Home" at bounding box center [283, 33] width 70 height 30
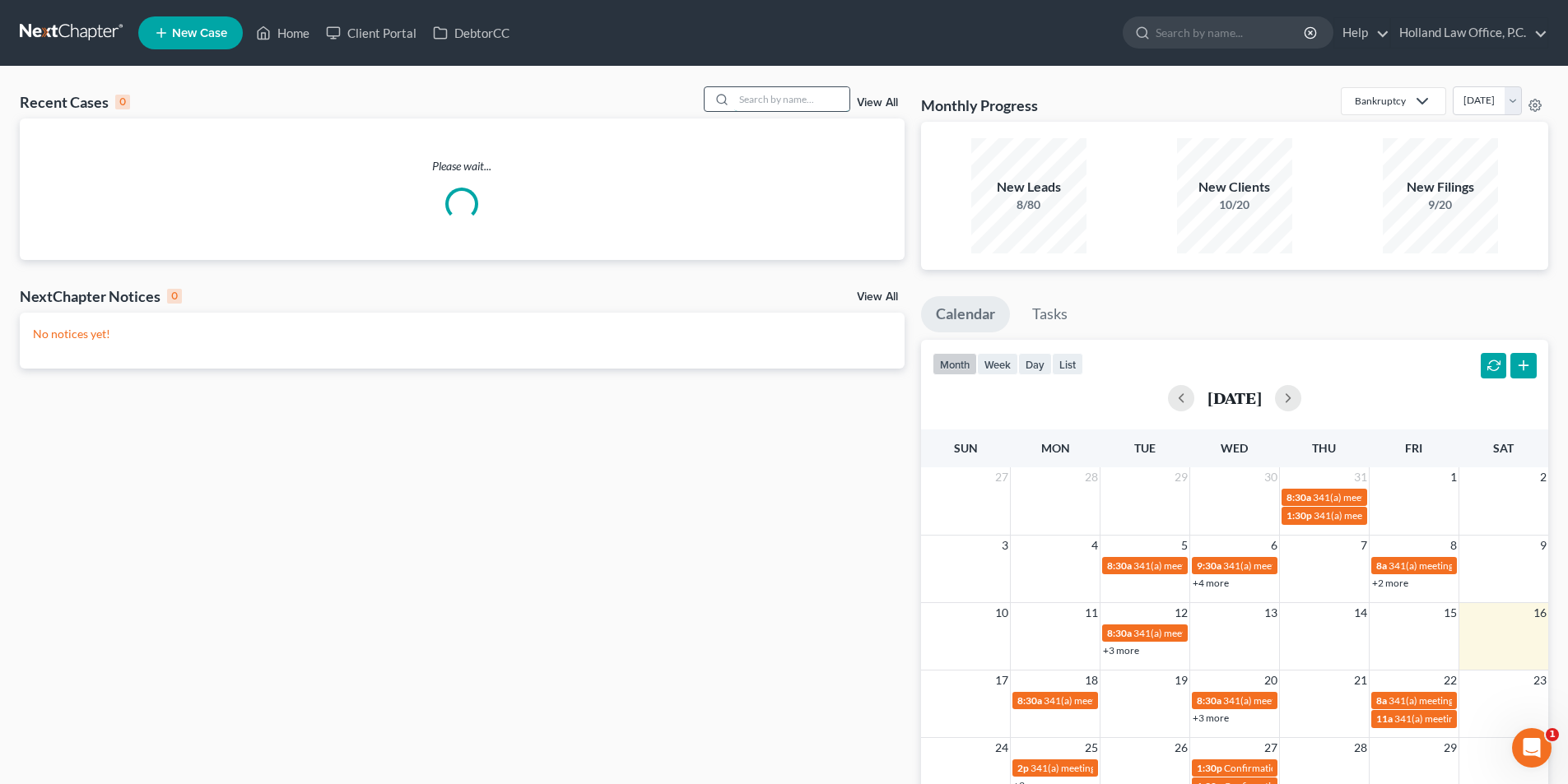
click at [783, 97] on input "search" at bounding box center [791, 98] width 115 height 24
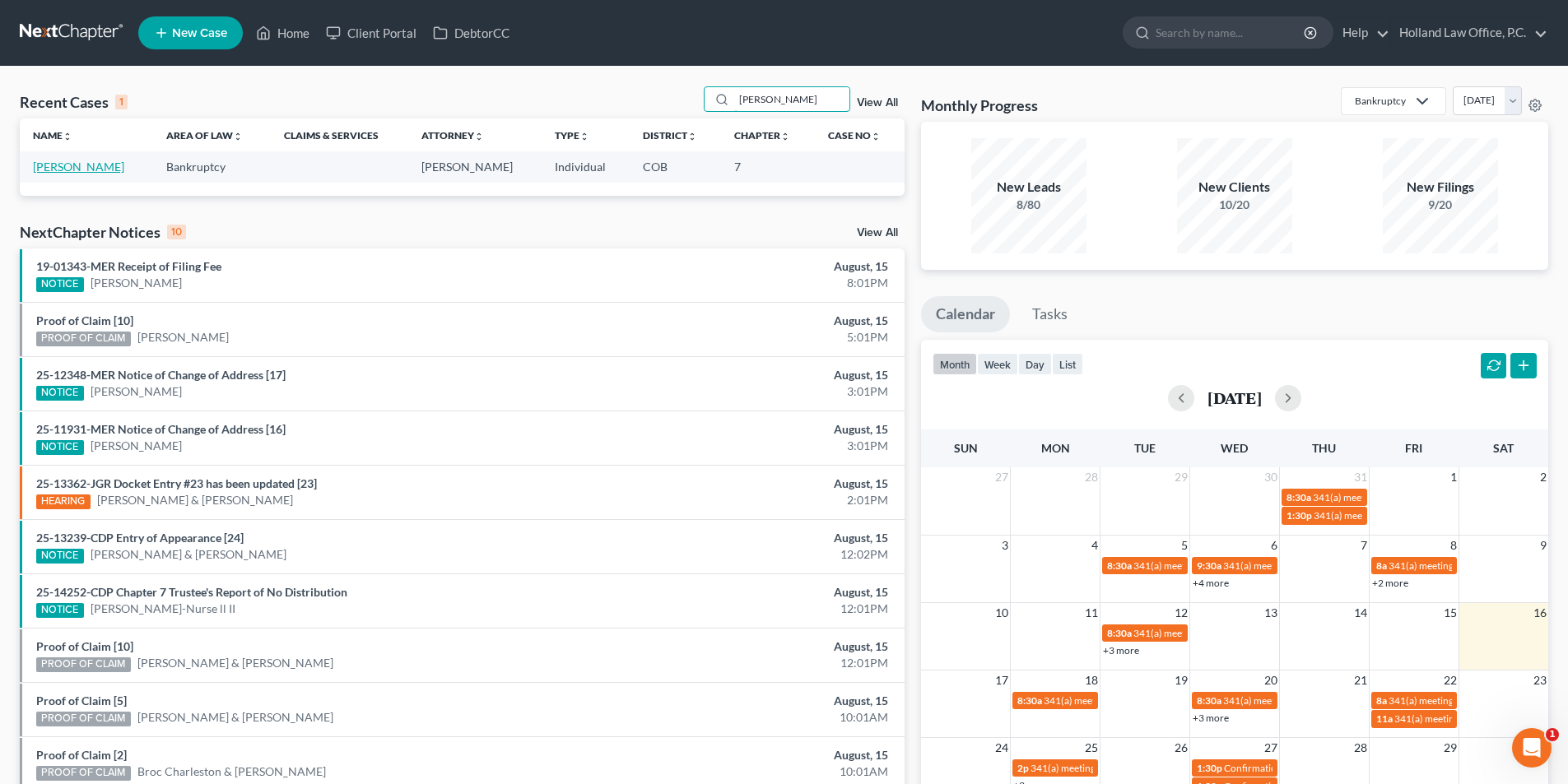
type input "[PERSON_NAME]"
click at [98, 164] on link "[PERSON_NAME]" at bounding box center [78, 166] width 92 height 14
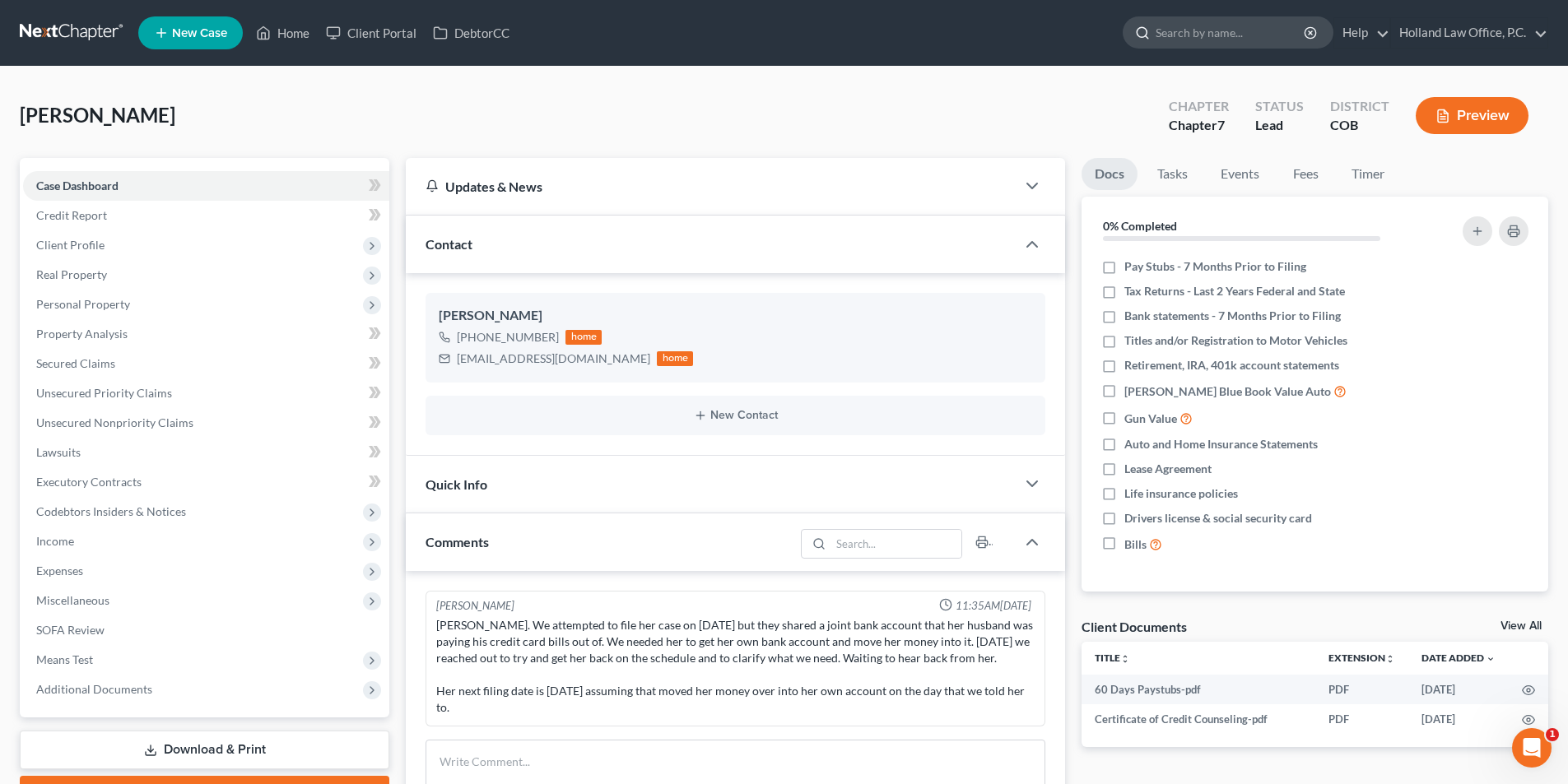
click at [1162, 36] on input "search" at bounding box center [1231, 33] width 151 height 31
click at [287, 31] on link "Home" at bounding box center [283, 33] width 70 height 30
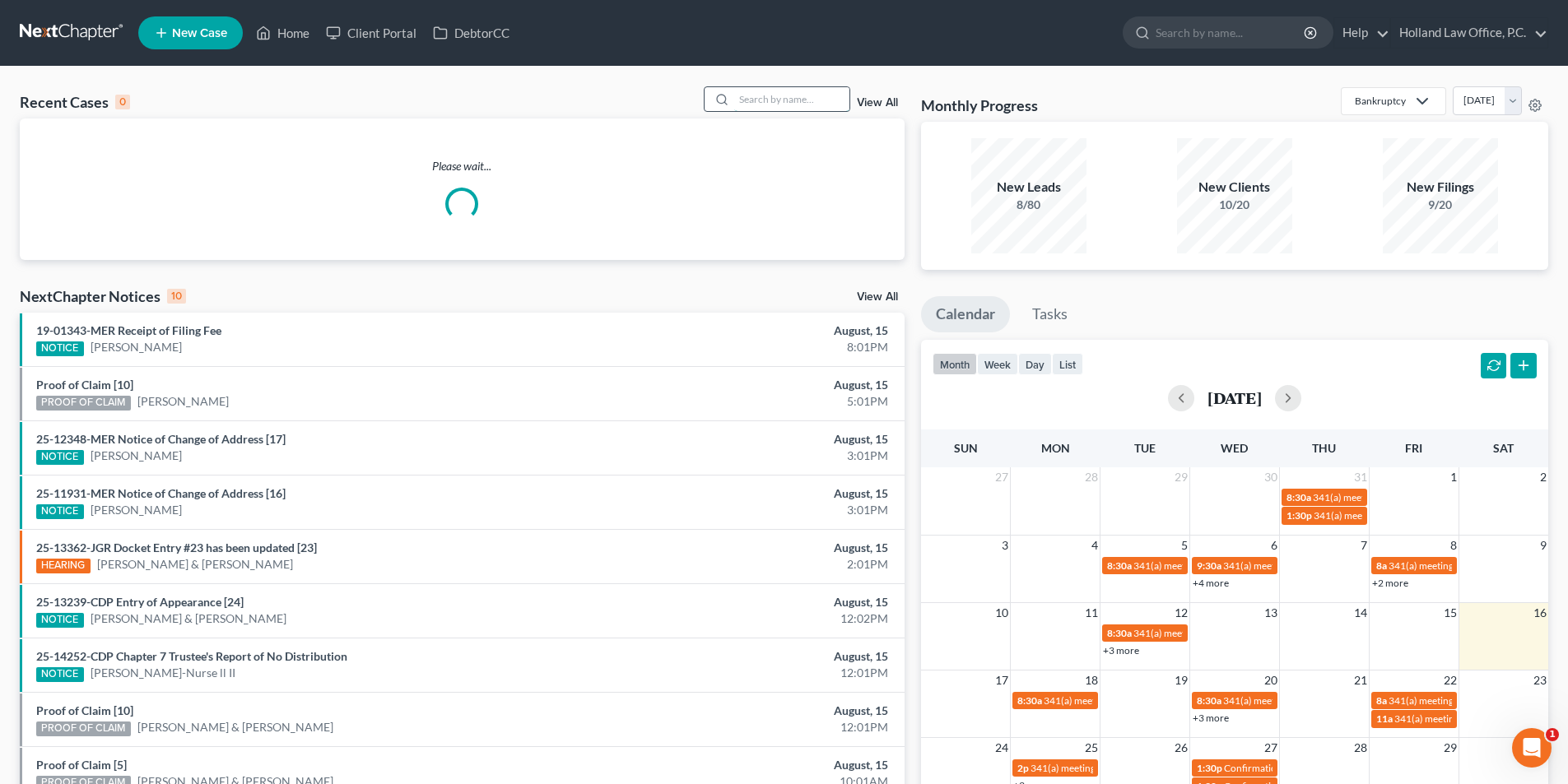
click at [758, 106] on input "search" at bounding box center [791, 98] width 115 height 24
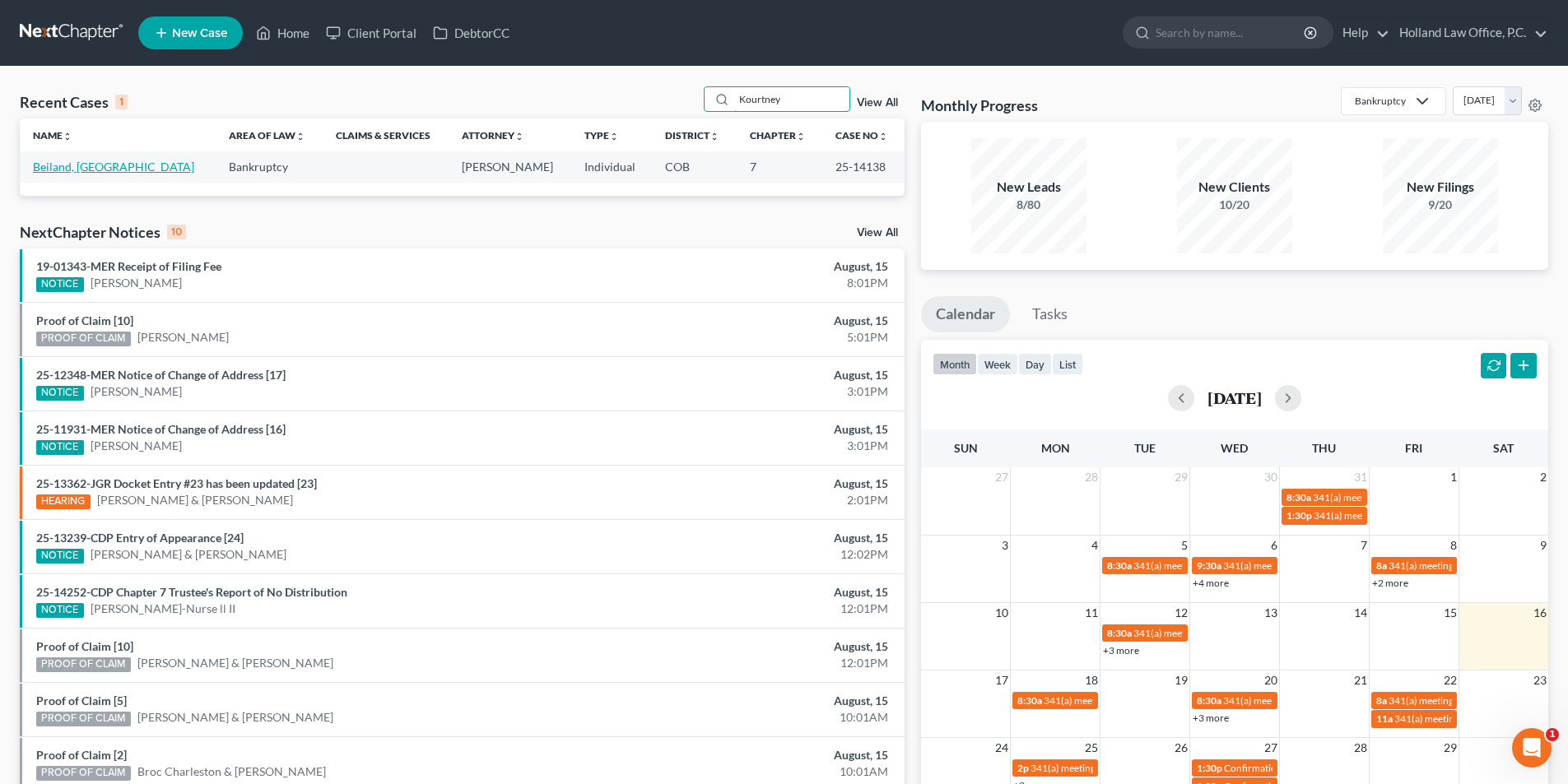
type input "Kourtney"
click at [81, 173] on link "Beiland, [GEOGRAPHIC_DATA]" at bounding box center [113, 166] width 161 height 14
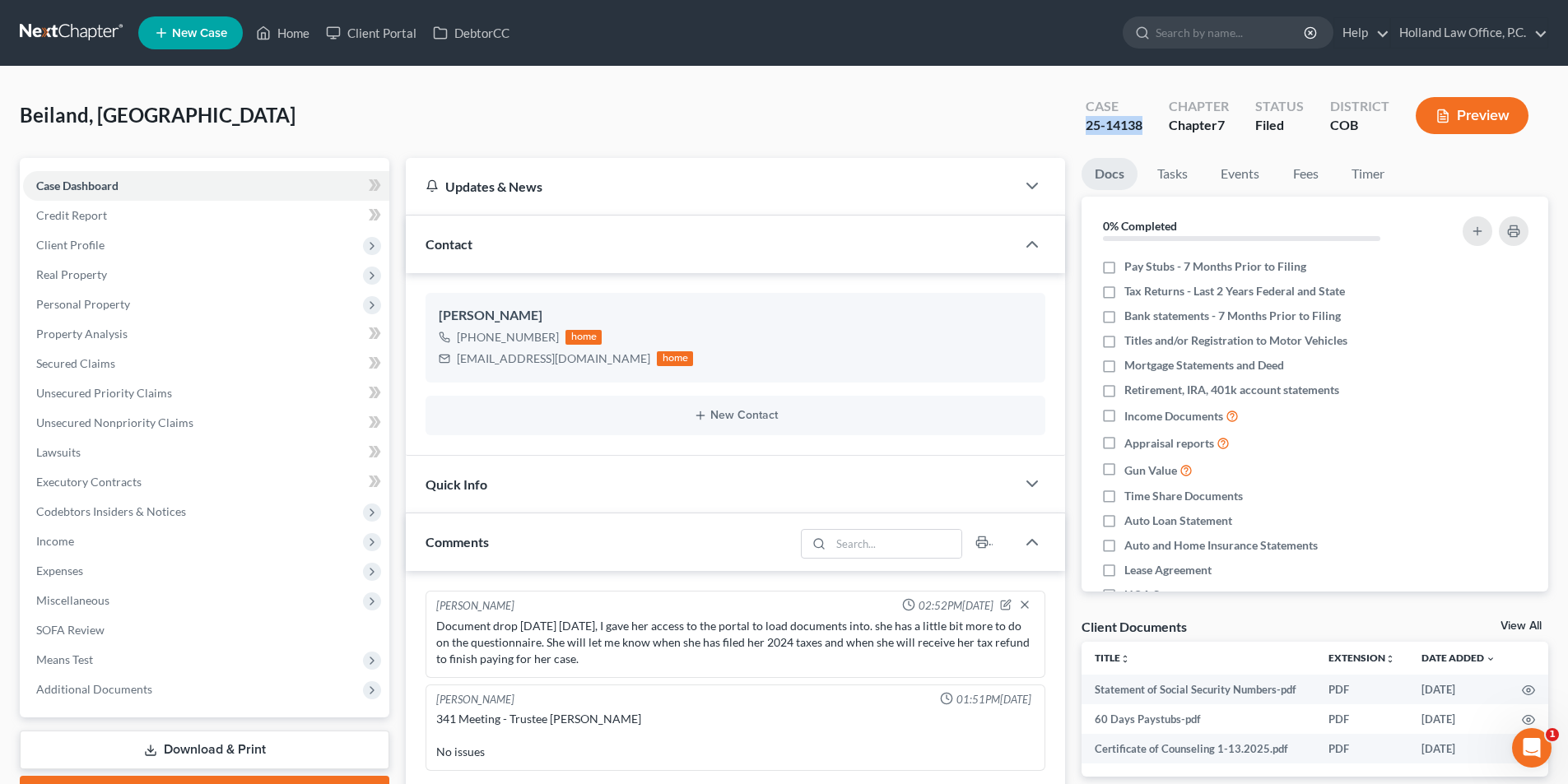
drag, startPoint x: 1145, startPoint y: 123, endPoint x: 1084, endPoint y: 131, distance: 61.5
click at [1084, 131] on div "Case 25-14138" at bounding box center [1114, 117] width 83 height 48
copy div "25-14138"
click at [307, 31] on link "Home" at bounding box center [283, 33] width 70 height 30
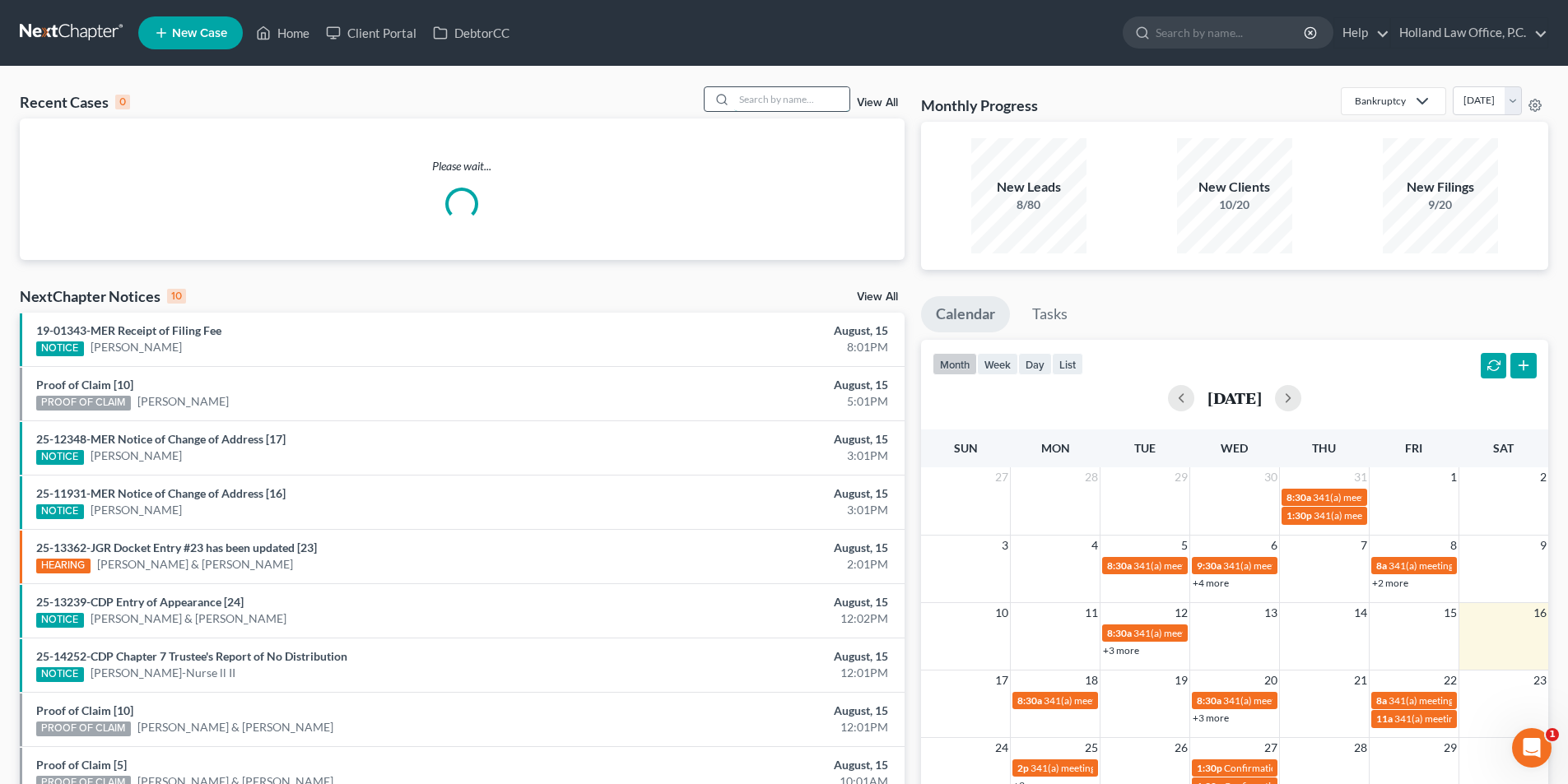
click at [782, 103] on input "search" at bounding box center [791, 98] width 115 height 24
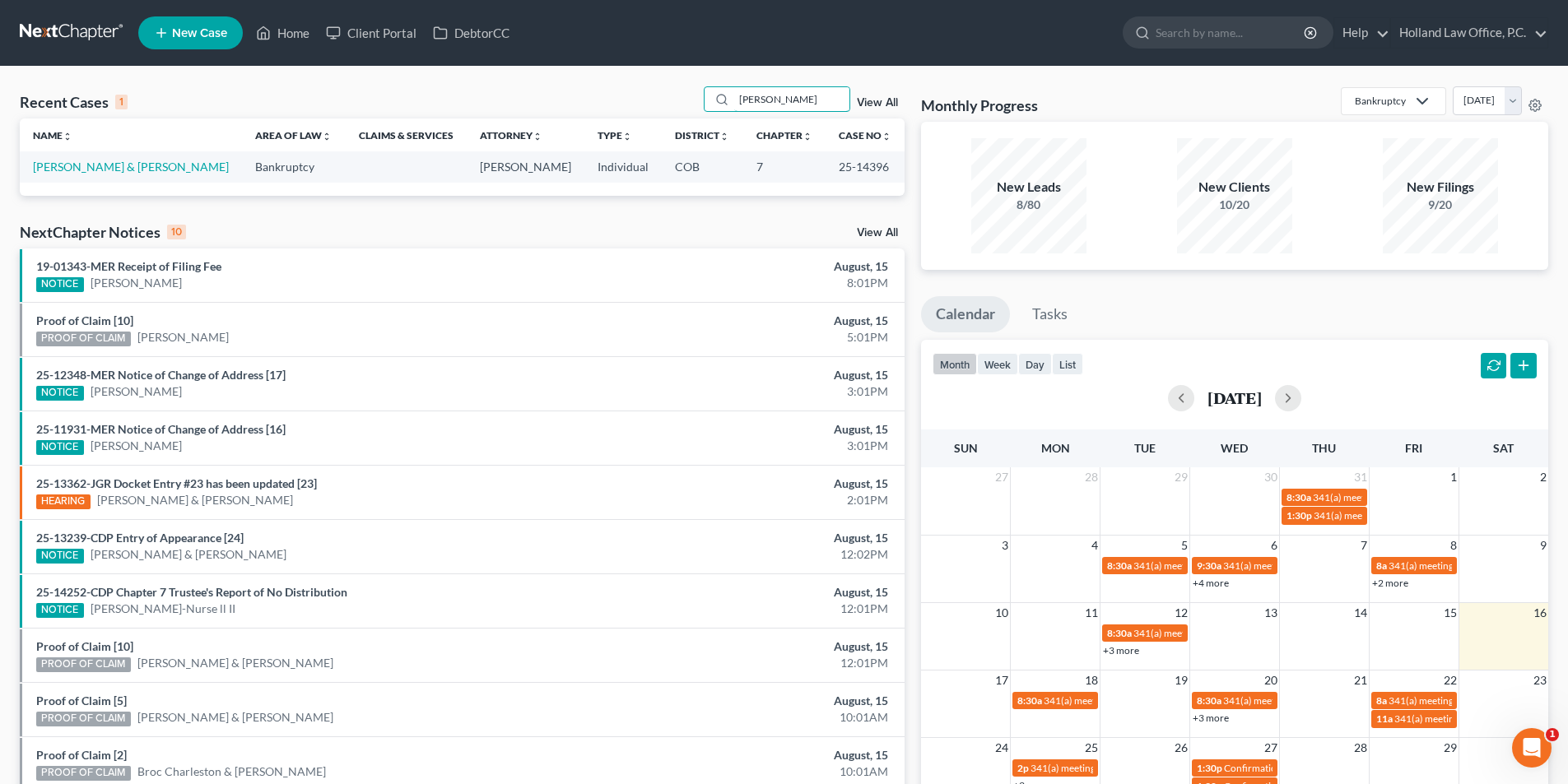
type input "[PERSON_NAME]"
drag, startPoint x: 888, startPoint y: 169, endPoint x: 832, endPoint y: 171, distance: 56.0
click at [832, 171] on td "25-14396" at bounding box center [865, 167] width 79 height 31
copy td "25-14396"
